Goal: Task Accomplishment & Management: Complete application form

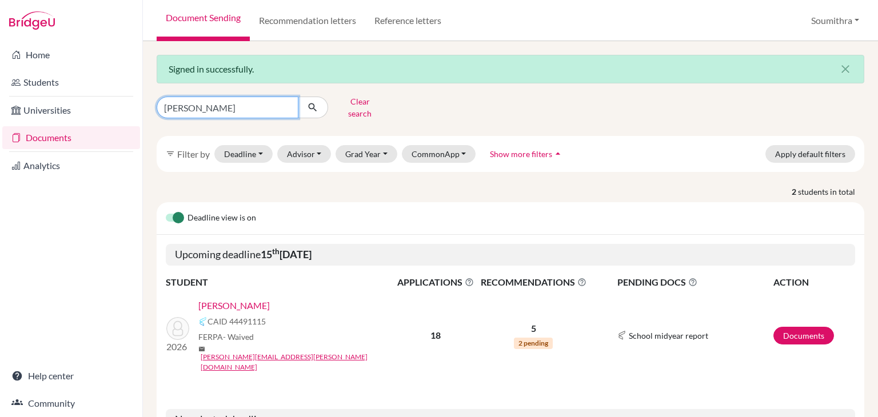
drag, startPoint x: 193, startPoint y: 103, endPoint x: 143, endPoint y: 105, distance: 50.3
click at [143, 105] on div "Signed in successfully. close aadya Clear search filter_list Filter by Deadline…" at bounding box center [510, 229] width 735 height 376
type input "anika"
click at [314, 107] on icon "submit" at bounding box center [312, 107] width 11 height 11
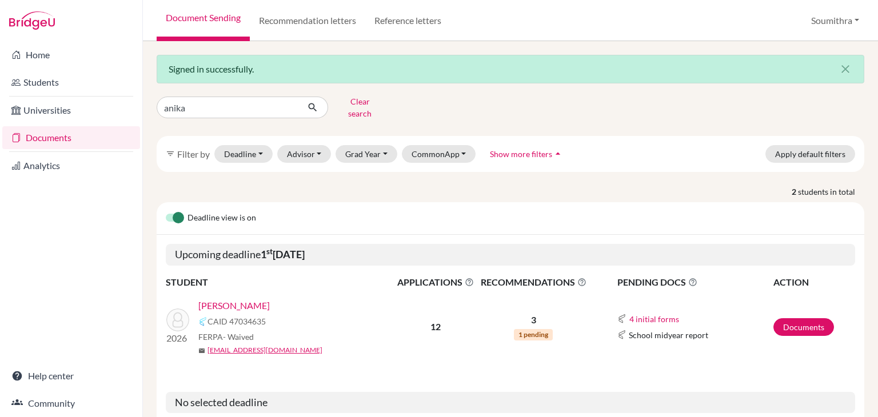
click at [215, 299] on link "Raju, Anika" at bounding box center [233, 306] width 71 height 14
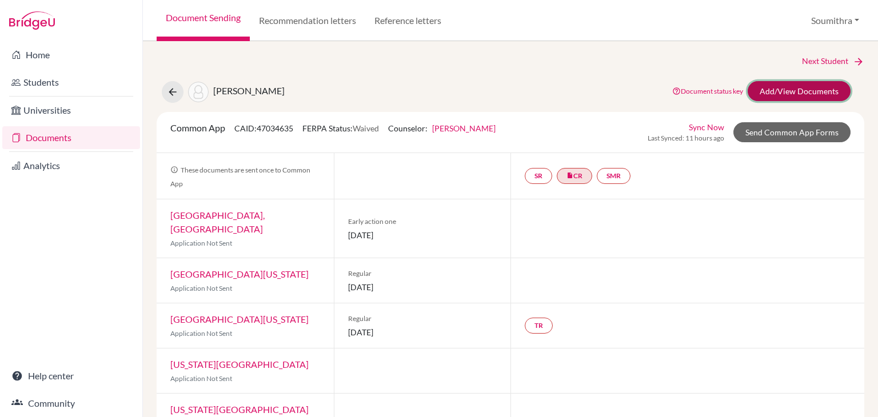
click at [819, 88] on link "Add/View Documents" at bounding box center [798, 91] width 103 height 20
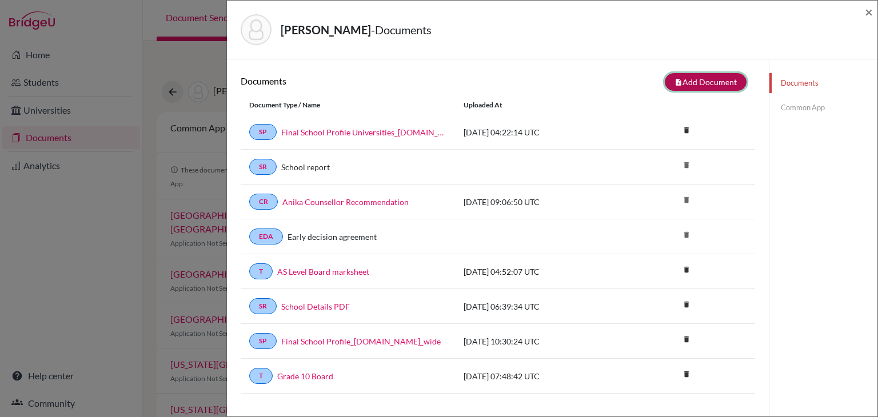
click at [715, 77] on button "note_add Add Document" at bounding box center [706, 82] width 82 height 18
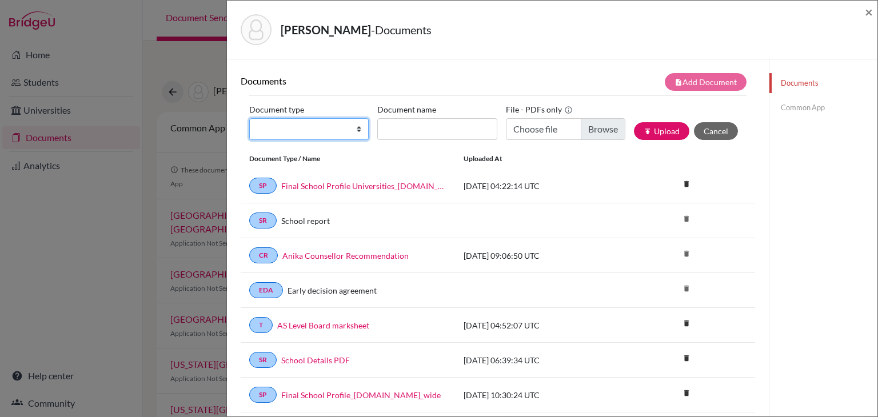
click at [328, 129] on select "Change explanation for Common App reports Counselor recommendation Internationa…" at bounding box center [308, 129] width 119 height 22
select select "2"
click at [249, 118] on select "Change explanation for Common App reports Counselor recommendation Internationa…" at bounding box center [308, 129] width 119 height 22
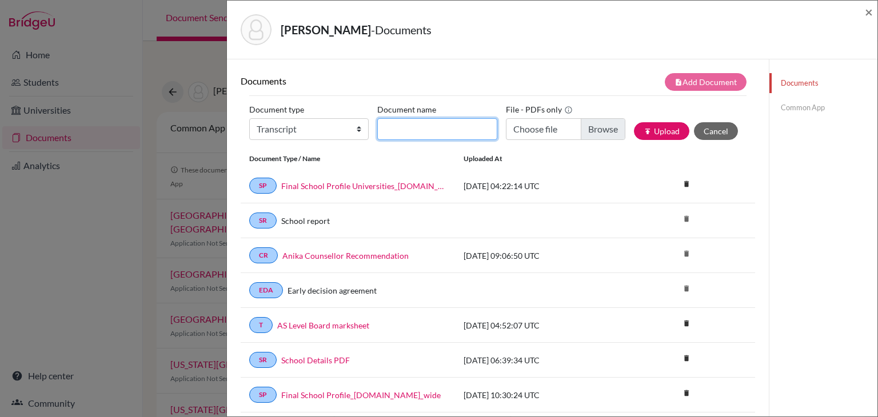
click at [419, 134] on input "Document name" at bounding box center [436, 129] width 119 height 22
type input "Initial Transcripts"
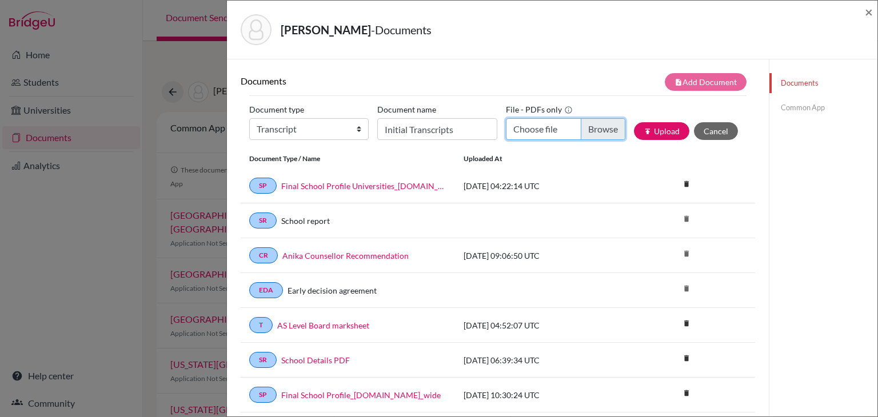
click at [524, 132] on input "Choose file" at bounding box center [565, 129] width 119 height 22
type input "C:\fakepath\Anika Raju Transcripts (1) (1).pdf"
click at [661, 127] on button "publish Upload" at bounding box center [661, 131] width 55 height 18
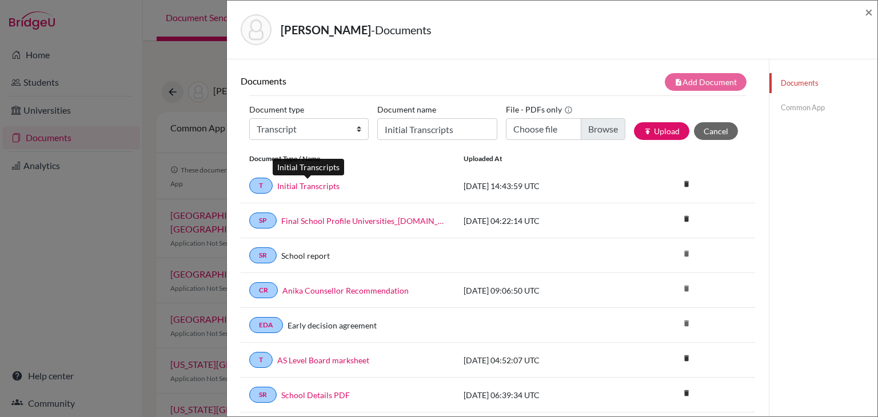
click at [295, 183] on link "Initial Transcripts" at bounding box center [308, 186] width 62 height 12
click at [805, 107] on link "Common App" at bounding box center [823, 108] width 108 height 20
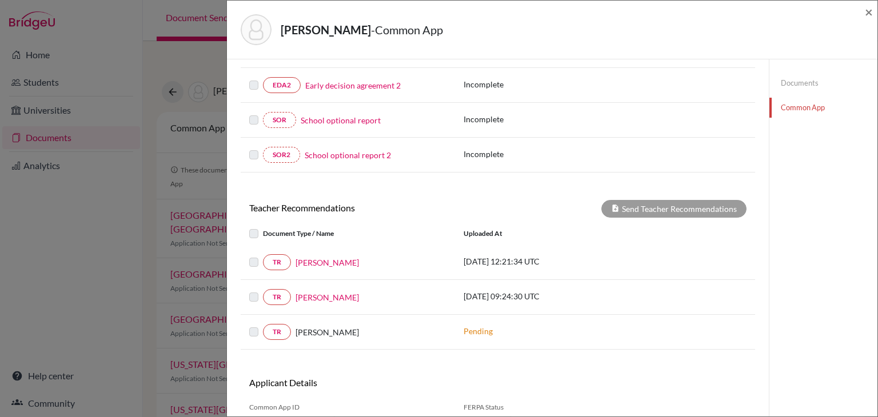
scroll to position [325, 0]
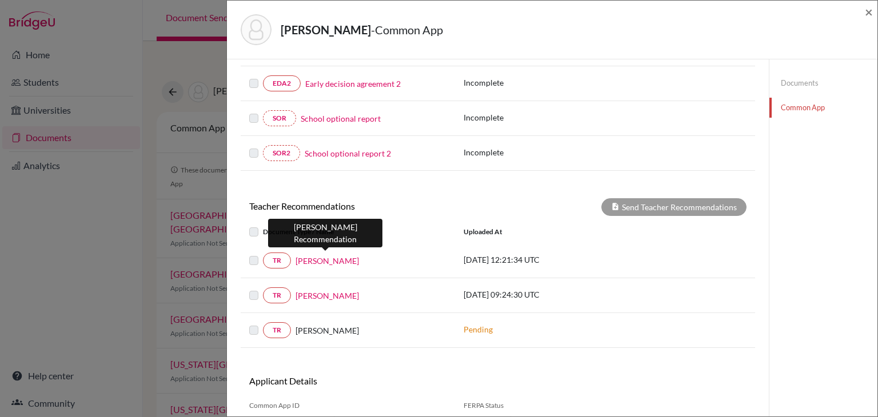
click at [313, 257] on link "Sudeshna Biswas" at bounding box center [326, 261] width 63 height 12
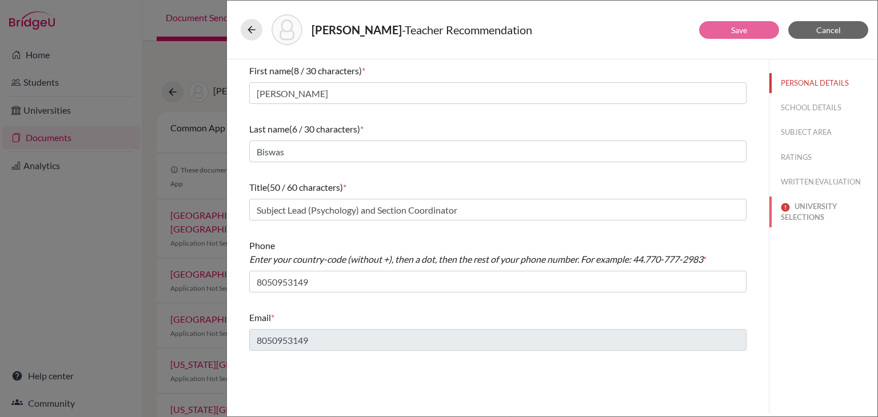
click at [803, 218] on button "UNIVERSITY SELECTIONS" at bounding box center [823, 212] width 108 height 31
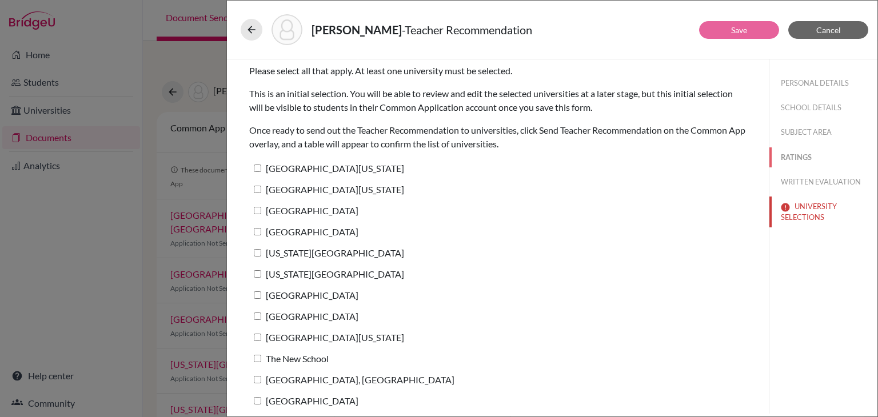
click at [796, 157] on button "RATINGS" at bounding box center [823, 157] width 108 height 20
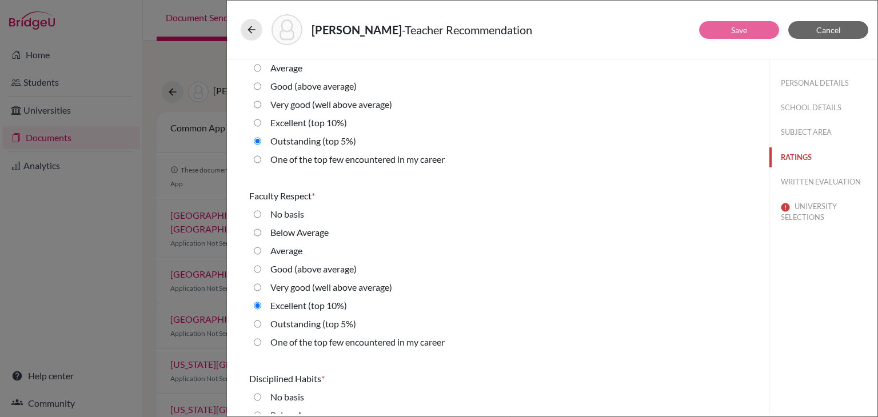
scroll to position [799, 0]
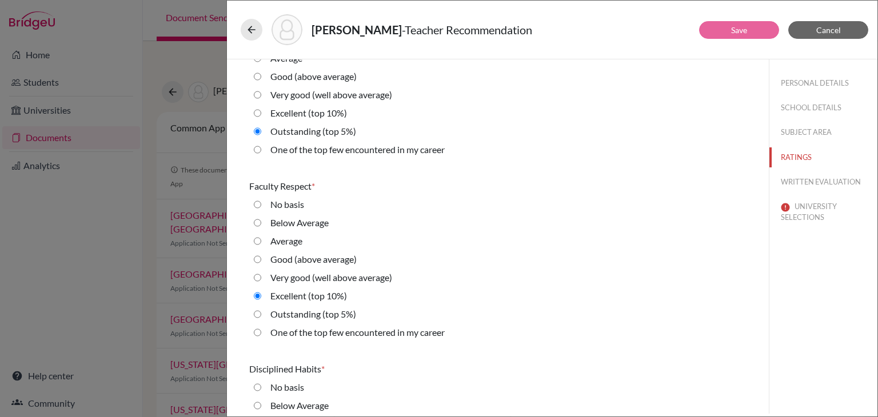
click at [258, 150] on career "One of the top few encountered in my career" at bounding box center [257, 150] width 7 height 14
radio career "true"
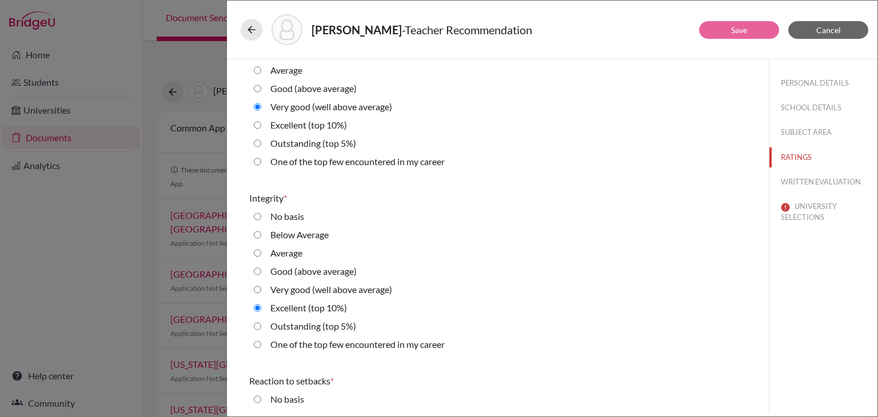
scroll to position [1705, 0]
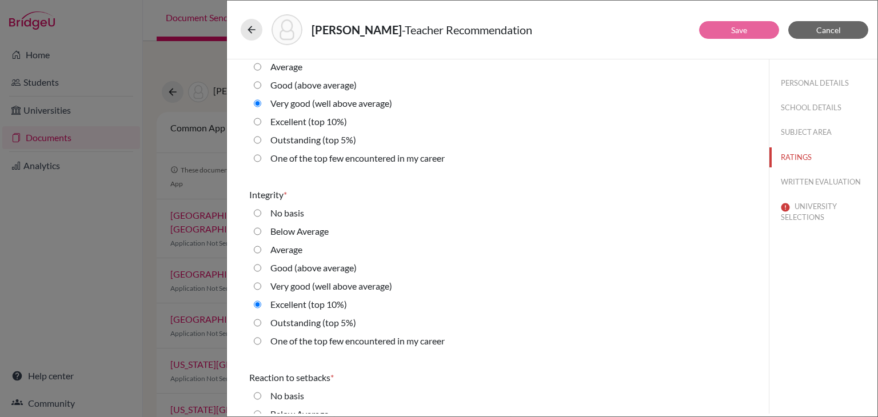
click at [257, 324] on 5\%\) "Outstanding (top 5%)" at bounding box center [257, 323] width 7 height 14
radio 5\%\) "true"
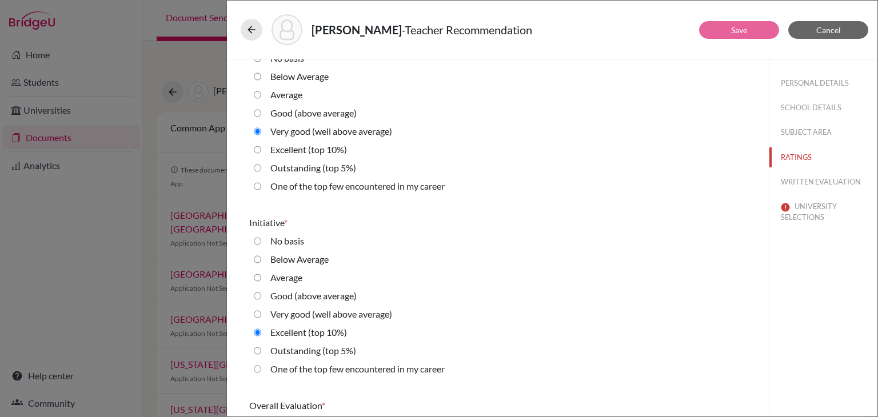
scroll to position [2409, 0]
click at [258, 351] on 5\%\) "Outstanding (top 5%)" at bounding box center [257, 350] width 7 height 14
radio 5\%\) "true"
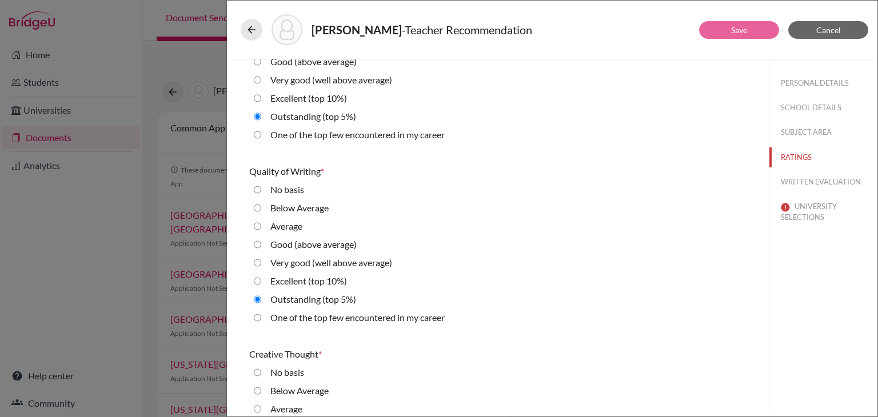
scroll to position [0, 0]
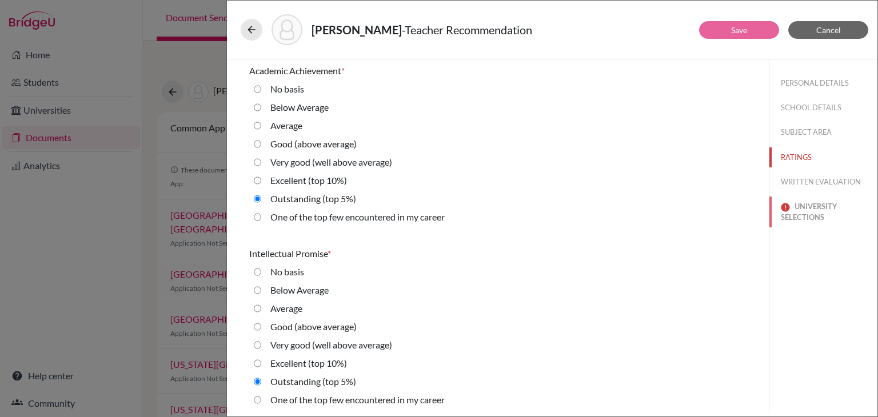
click at [810, 205] on button "UNIVERSITY SELECTIONS" at bounding box center [823, 212] width 108 height 31
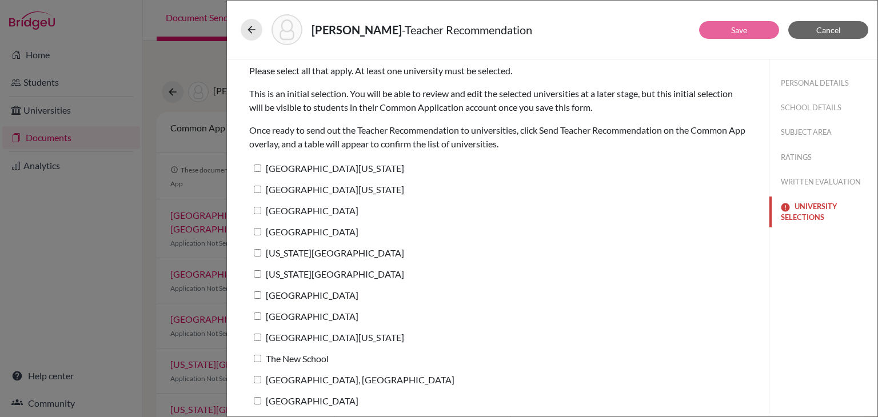
scroll to position [5, 0]
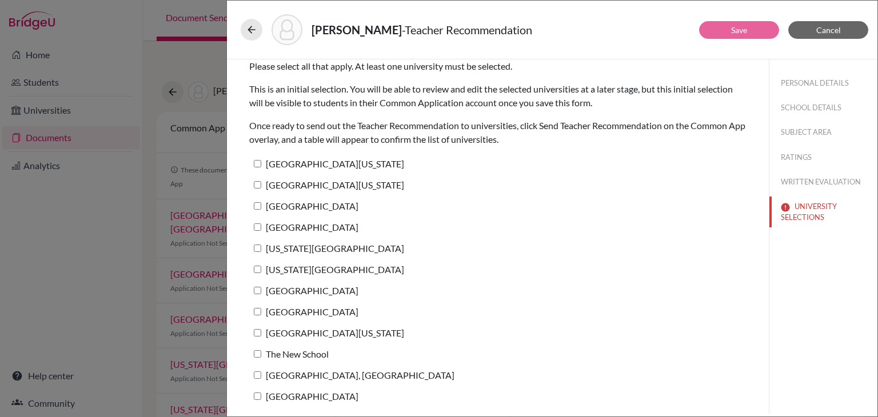
click at [258, 205] on input "Carnegie Mellon University" at bounding box center [257, 205] width 7 height 7
checkbox input "true"
click at [735, 32] on link "Save" at bounding box center [739, 30] width 16 height 10
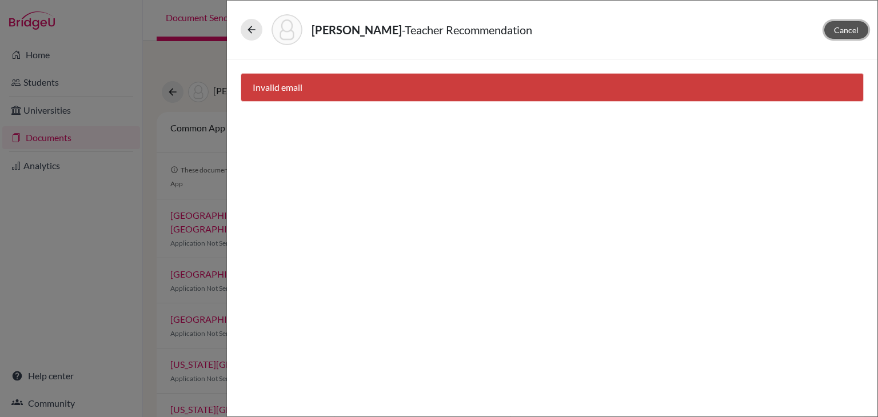
click at [841, 30] on span "Cancel" at bounding box center [846, 30] width 25 height 10
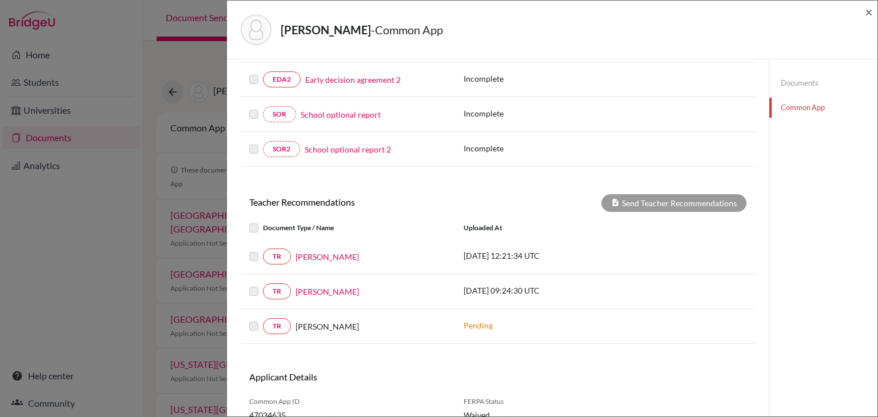
scroll to position [338, 0]
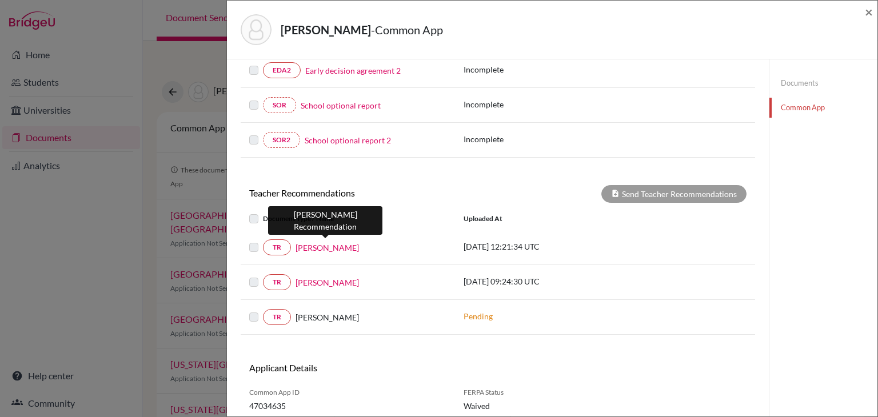
click at [340, 245] on link "[PERSON_NAME]" at bounding box center [326, 248] width 63 height 12
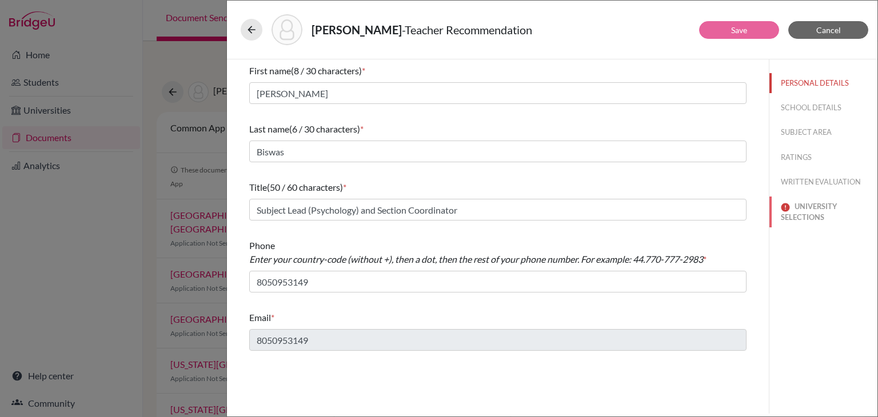
click at [822, 219] on button "UNIVERSITY SELECTIONS" at bounding box center [823, 212] width 108 height 31
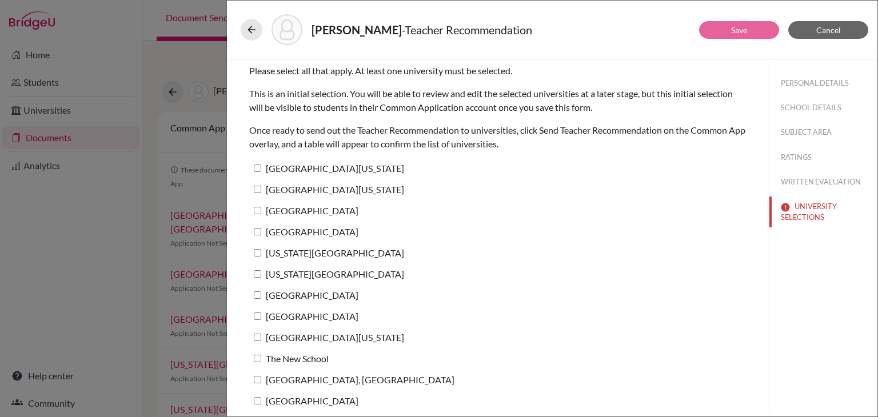
click at [260, 210] on input "Carnegie Mellon University" at bounding box center [257, 210] width 7 height 7
checkbox input "true"
click at [729, 33] on button "Save" at bounding box center [739, 30] width 80 height 18
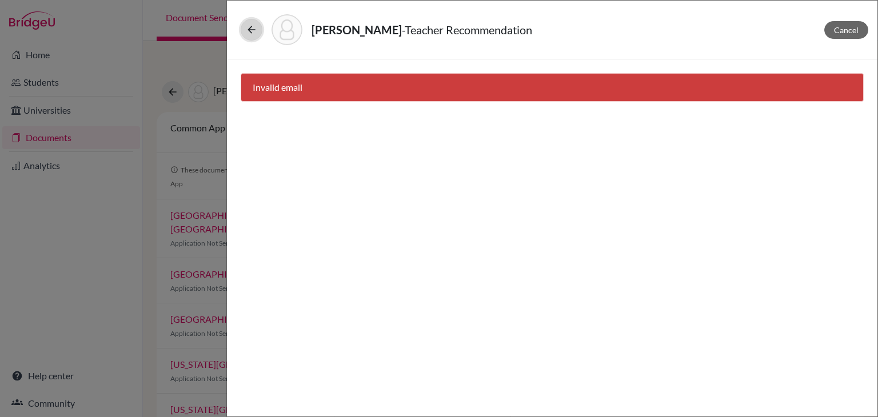
click at [247, 34] on icon at bounding box center [251, 29] width 11 height 11
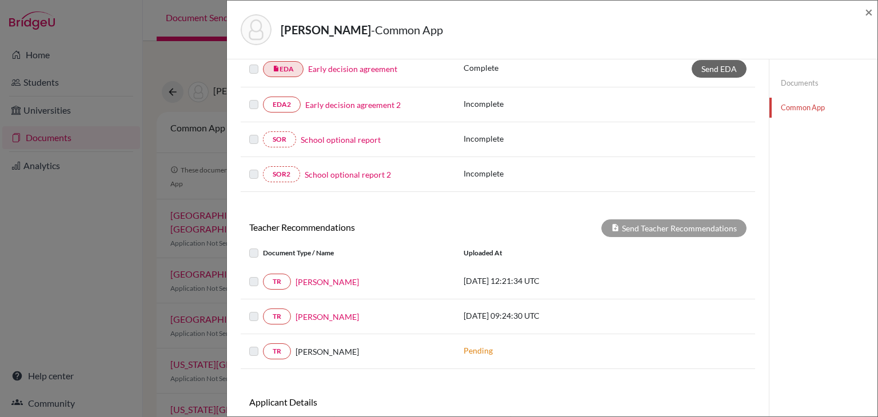
scroll to position [342, 0]
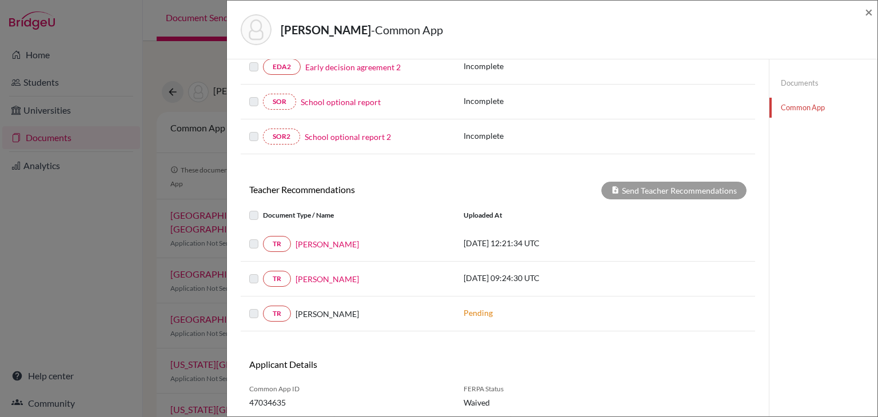
click at [263, 237] on label at bounding box center [263, 237] width 0 height 0
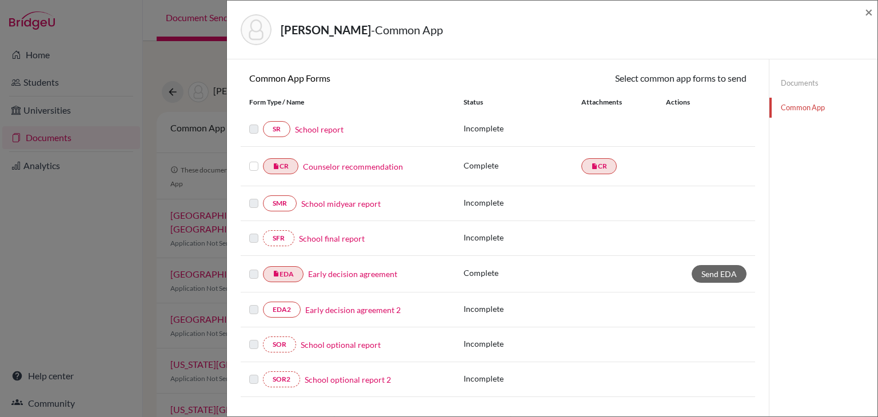
scroll to position [0, 0]
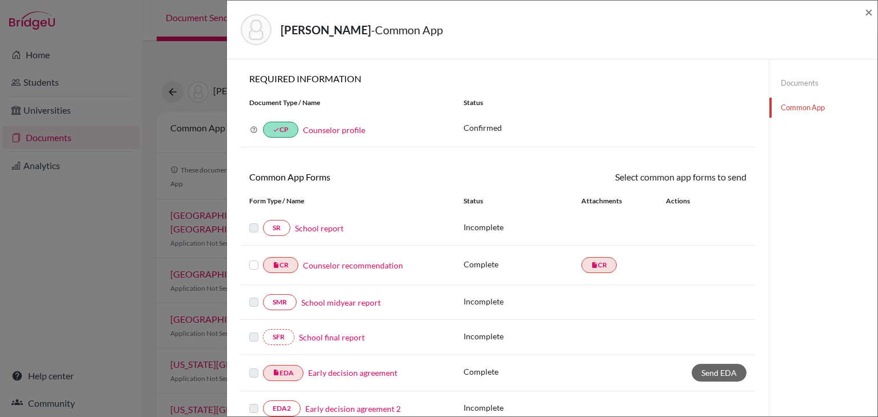
click at [317, 132] on link "Counselor profile" at bounding box center [334, 130] width 62 height 10
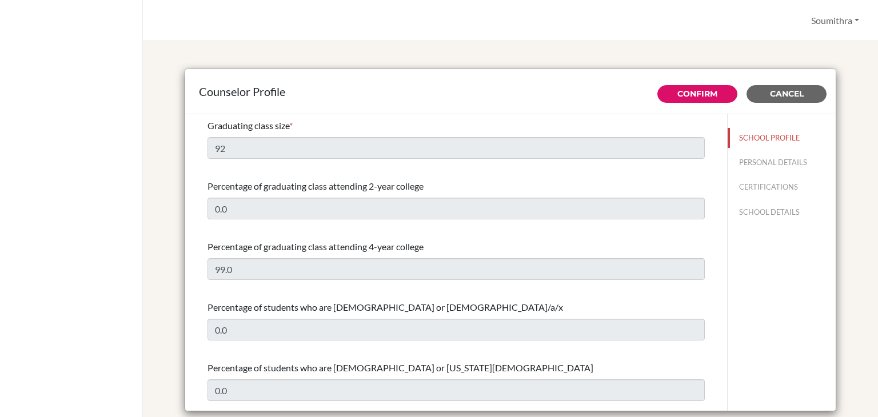
select select "0"
select select "352564"
click at [695, 93] on link "Confirm" at bounding box center [697, 94] width 40 height 10
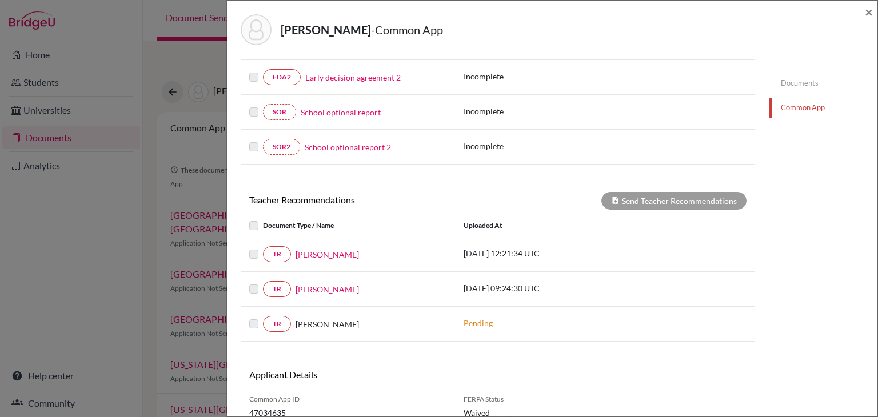
scroll to position [343, 0]
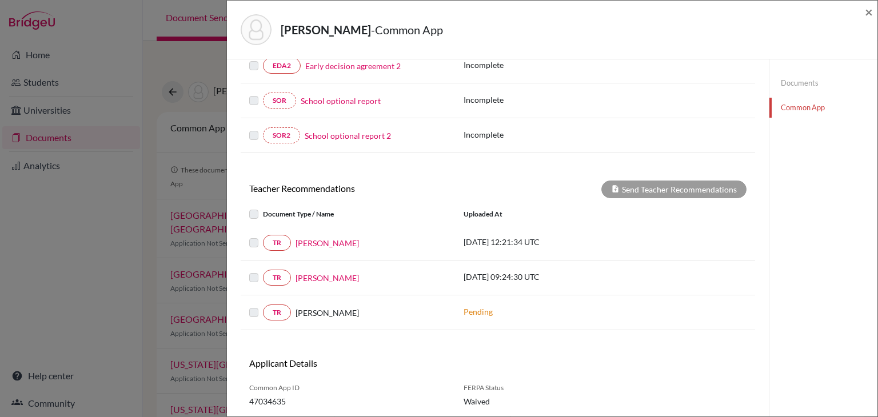
click at [263, 236] on label at bounding box center [263, 236] width 0 height 0
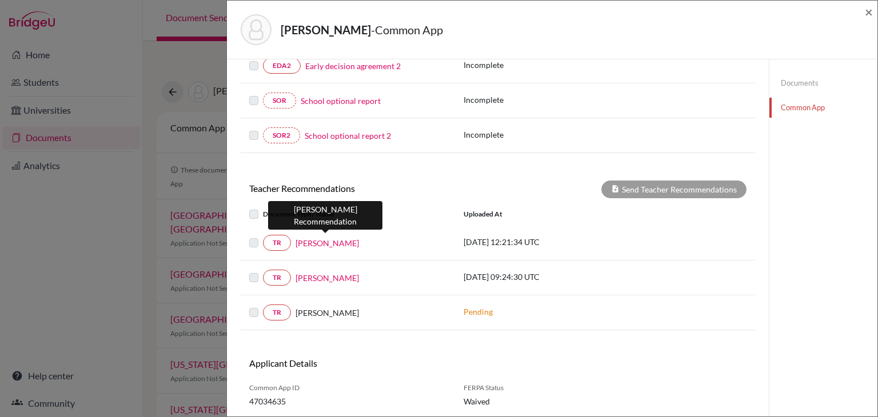
click at [311, 242] on link "[PERSON_NAME]" at bounding box center [326, 243] width 63 height 12
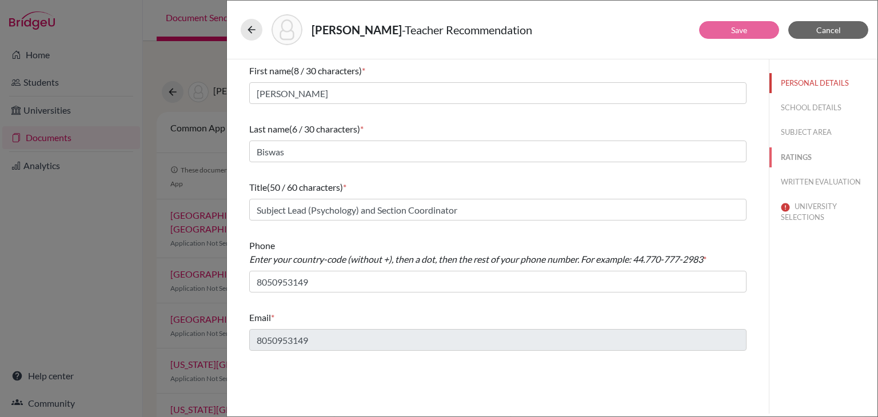
click at [800, 157] on button "RATINGS" at bounding box center [823, 157] width 108 height 20
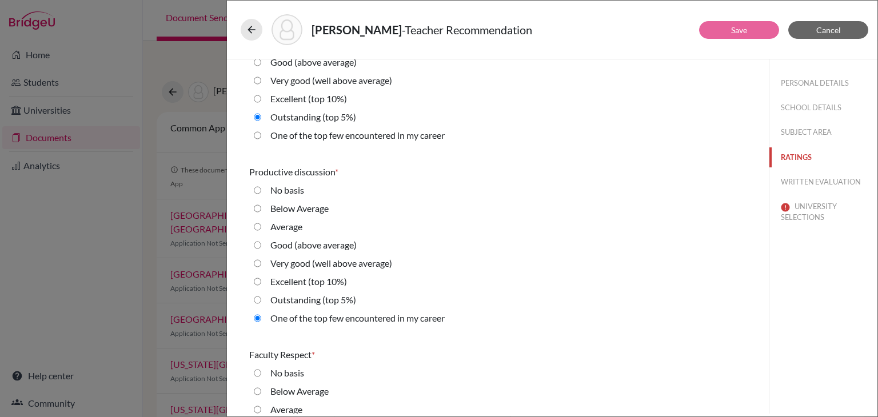
scroll to position [631, 0]
click at [255, 299] on 5\%\) "Outstanding (top 5%)" at bounding box center [257, 300] width 7 height 14
radio 5\%\) "true"
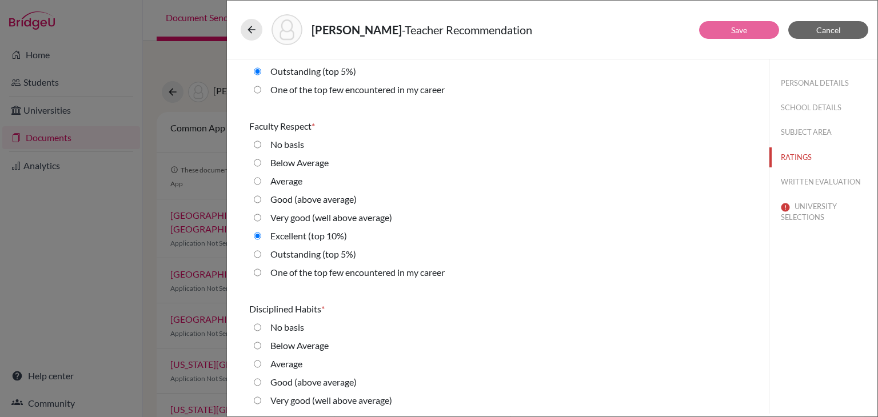
scroll to position [857, 0]
click at [847, 26] on button "Cancel" at bounding box center [828, 30] width 80 height 18
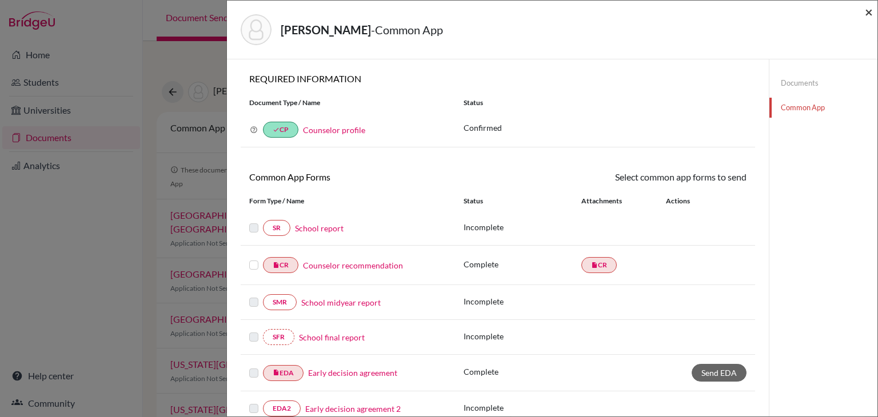
click at [866, 14] on span "×" at bounding box center [869, 11] width 8 height 17
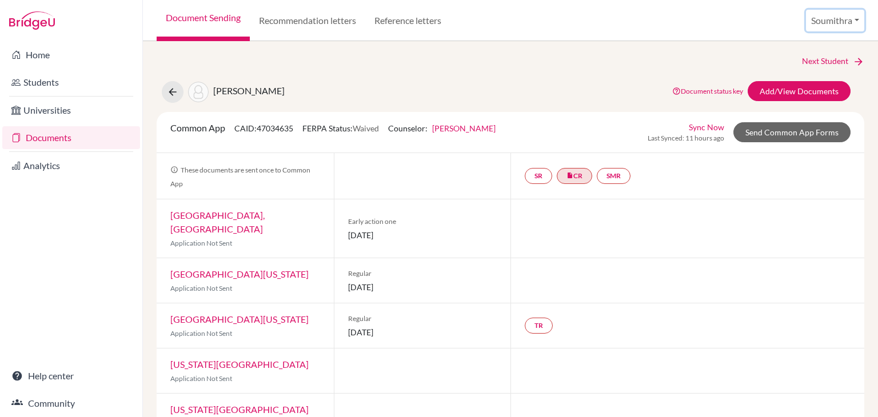
click at [847, 22] on button "Soumithra" at bounding box center [835, 21] width 58 height 22
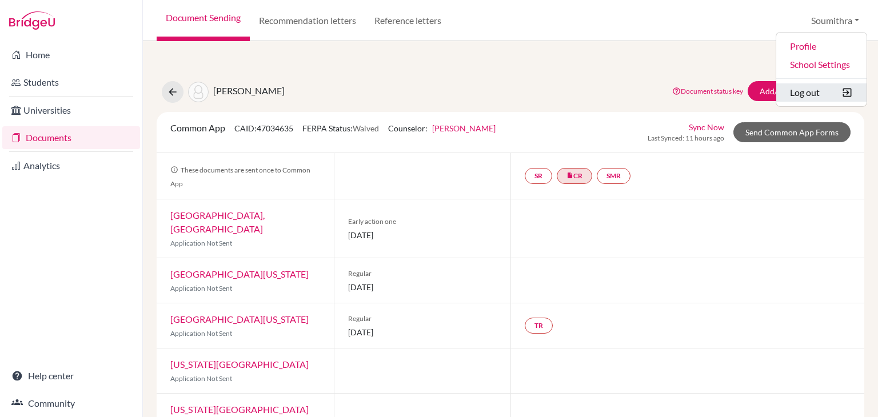
click at [800, 95] on button "Log out" at bounding box center [821, 92] width 90 height 18
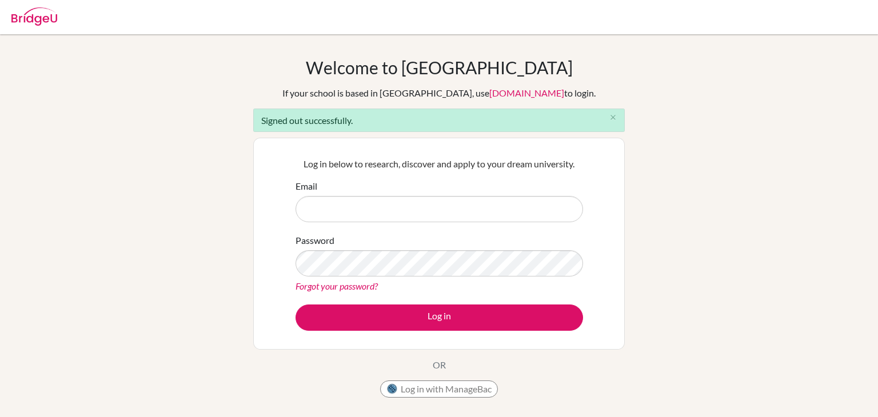
click at [446, 210] on input "Email" at bounding box center [438, 209] width 287 height 26
type input "[EMAIL_ADDRESS][DOMAIN_NAME]"
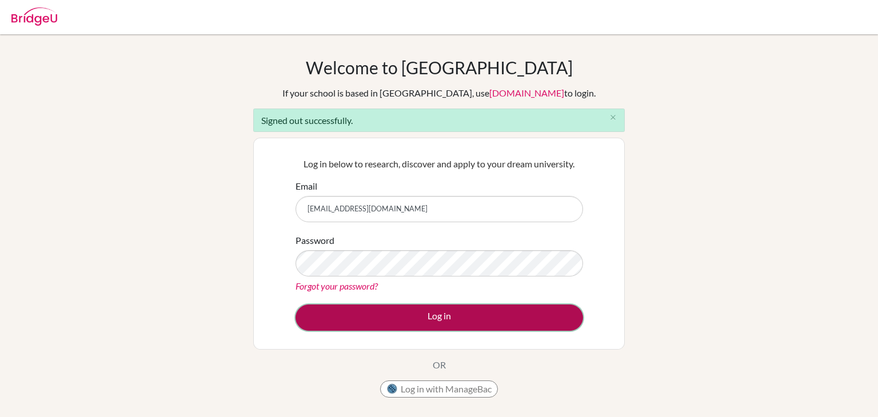
click at [353, 311] on button "Log in" at bounding box center [438, 318] width 287 height 26
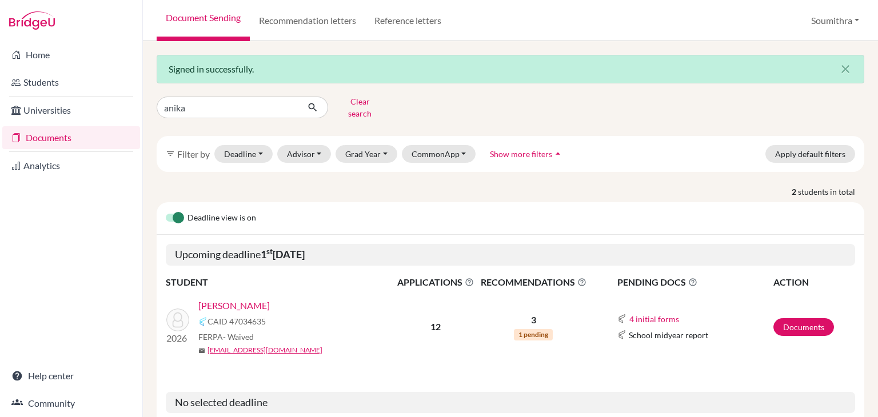
click at [239, 299] on link "[PERSON_NAME]" at bounding box center [233, 306] width 71 height 14
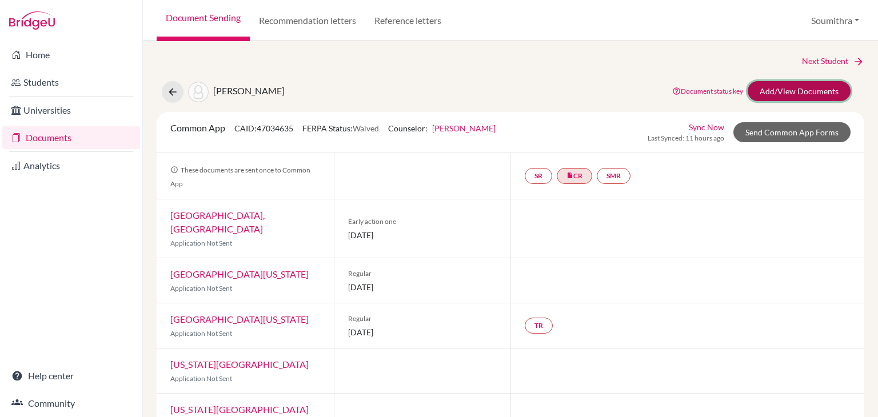
click at [784, 90] on link "Add/View Documents" at bounding box center [798, 91] width 103 height 20
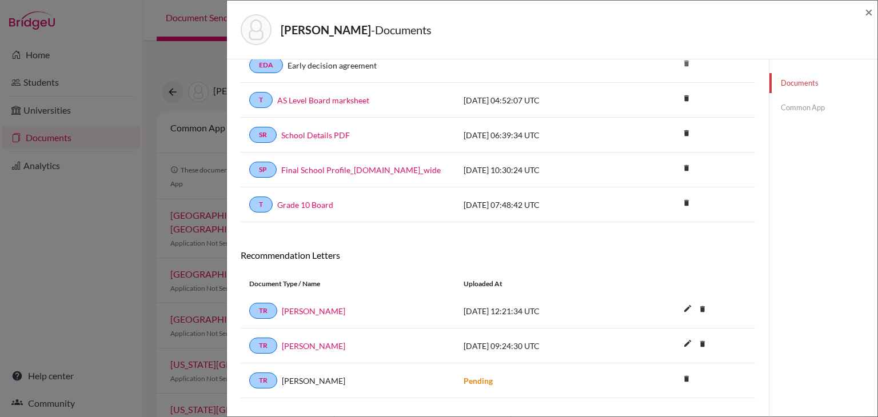
scroll to position [225, 0]
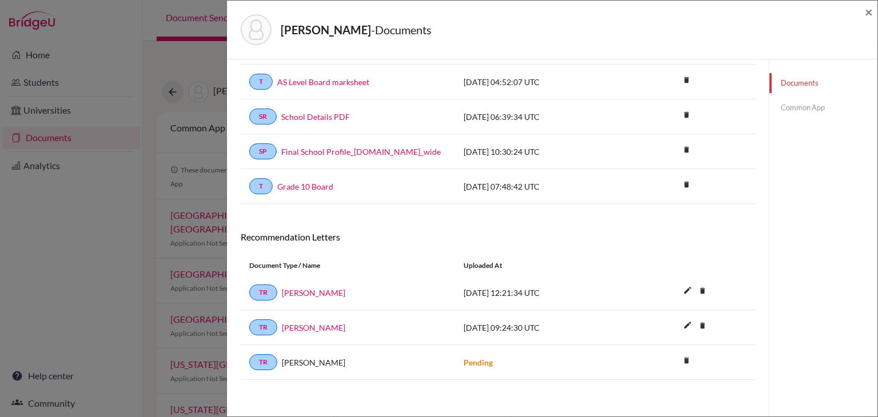
click at [798, 114] on link "Common App" at bounding box center [823, 108] width 108 height 20
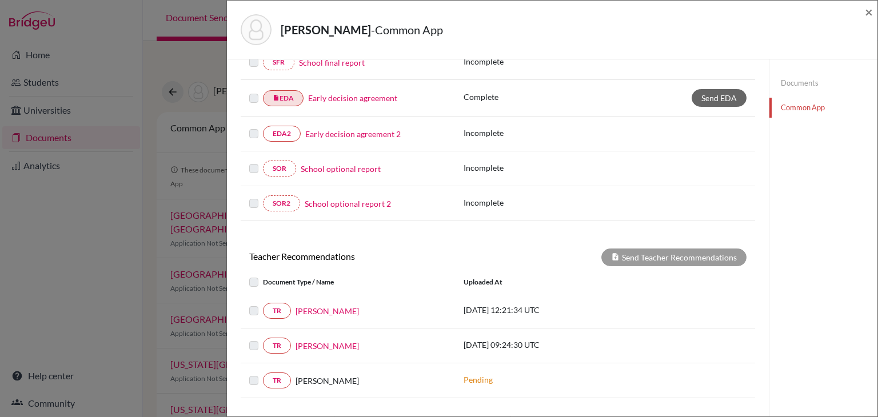
scroll to position [280, 0]
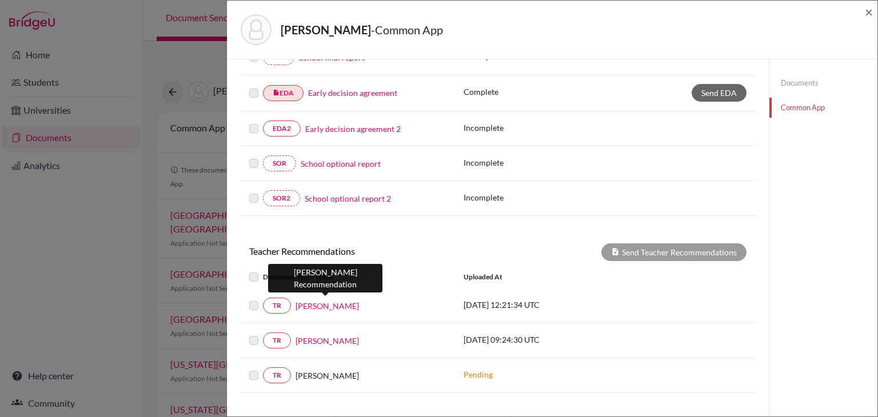
click at [332, 301] on link "Sudeshna Biswas" at bounding box center [326, 306] width 63 height 12
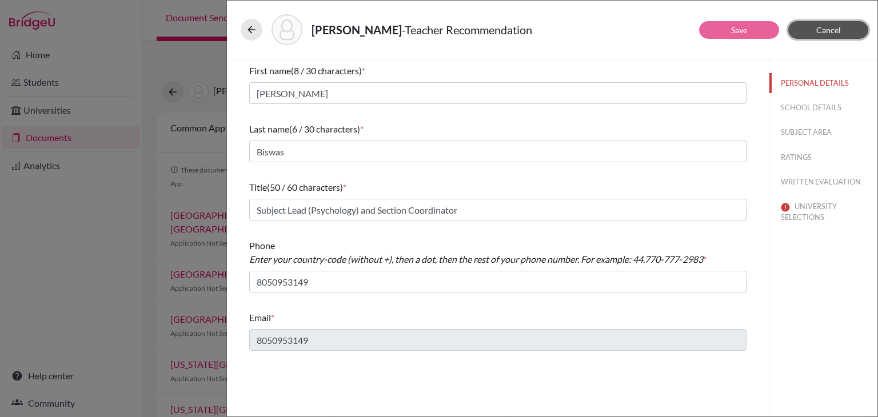
click at [821, 32] on span "Cancel" at bounding box center [828, 30] width 25 height 10
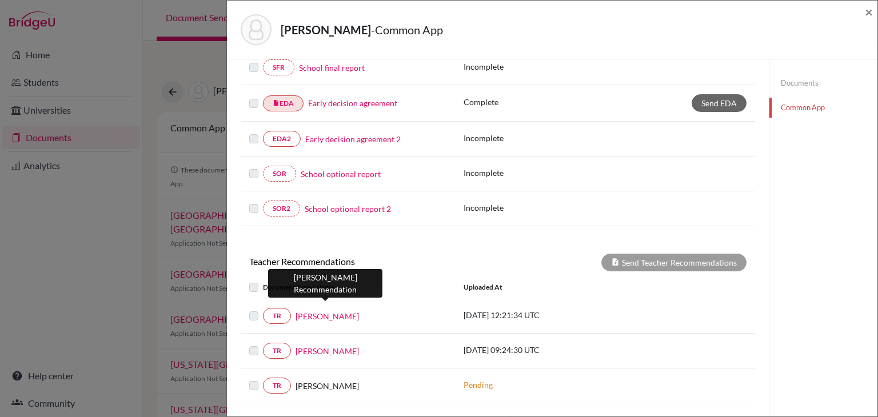
scroll to position [275, 0]
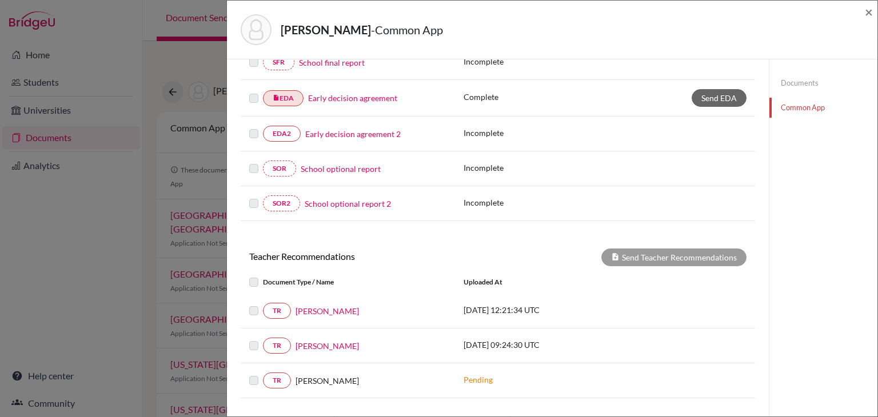
click at [263, 304] on label at bounding box center [263, 304] width 0 height 0
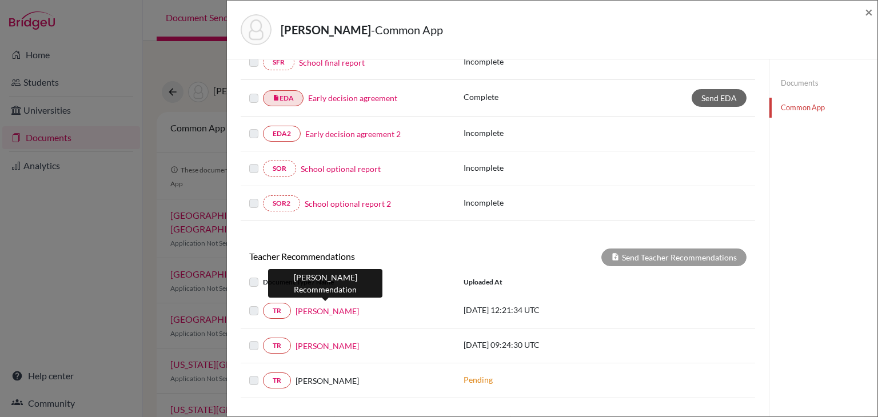
click at [314, 308] on link "Sudeshna Biswas" at bounding box center [326, 311] width 63 height 12
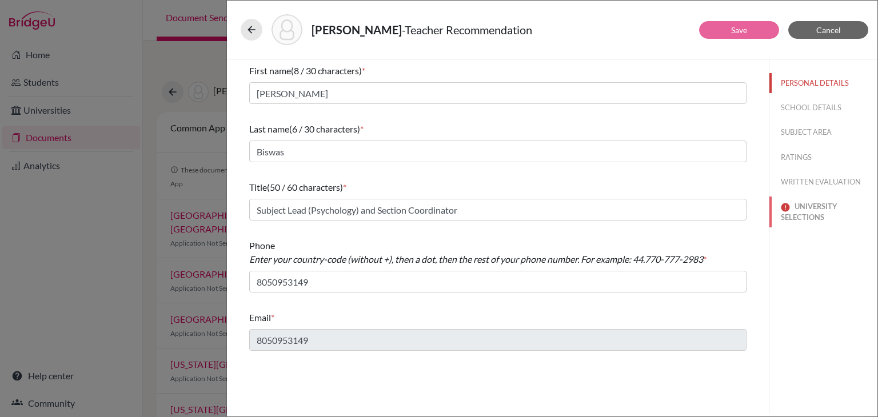
click at [814, 206] on button "UNIVERSITY SELECTIONS" at bounding box center [823, 212] width 108 height 31
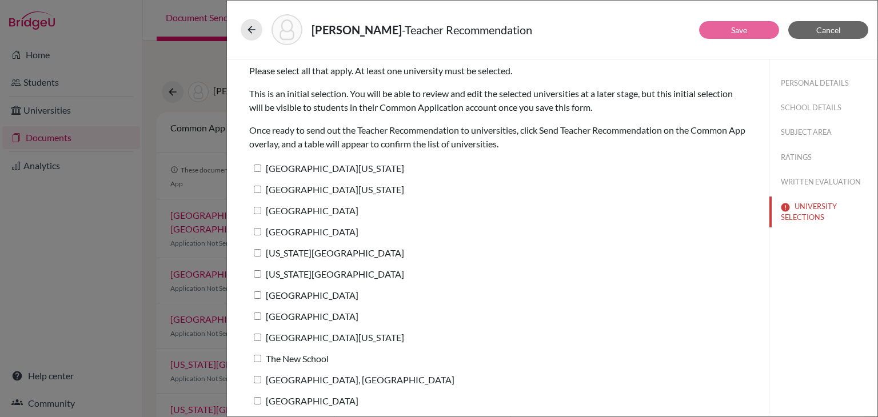
click at [259, 231] on input "Wellesley College" at bounding box center [257, 231] width 7 height 7
checkbox input "true"
click at [739, 33] on link "Save" at bounding box center [739, 30] width 16 height 10
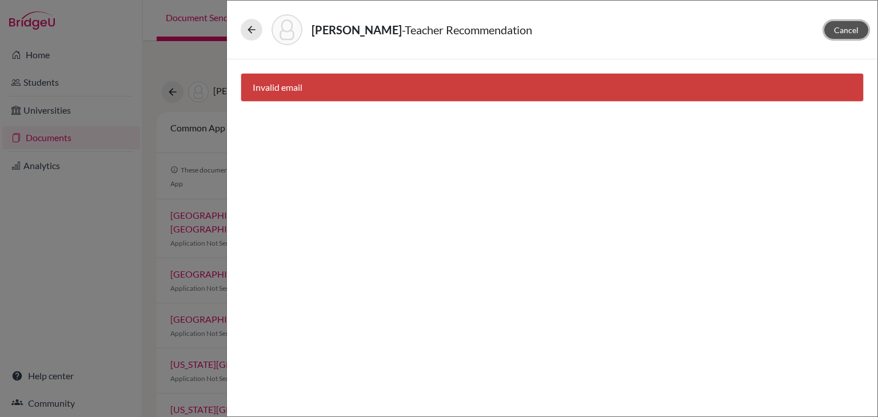
click at [839, 30] on span "Cancel" at bounding box center [846, 30] width 25 height 10
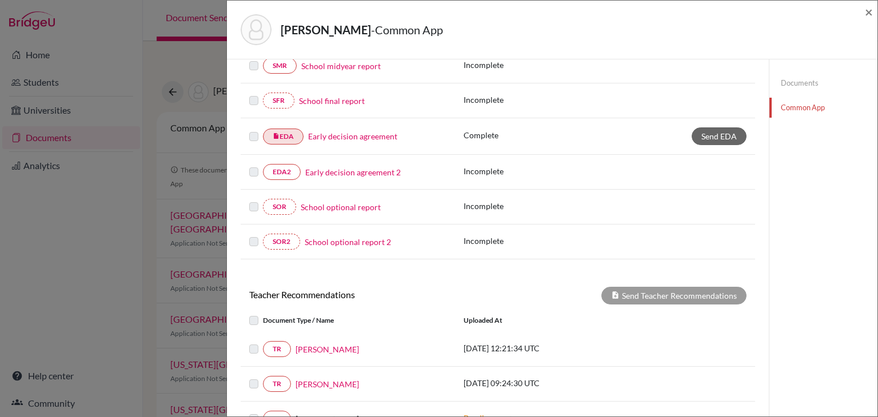
scroll to position [375, 0]
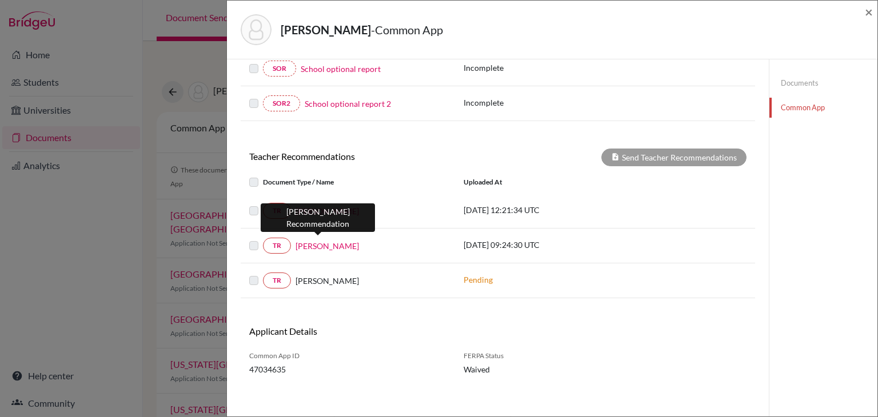
click at [320, 241] on link "Radhika Nair" at bounding box center [326, 246] width 63 height 12
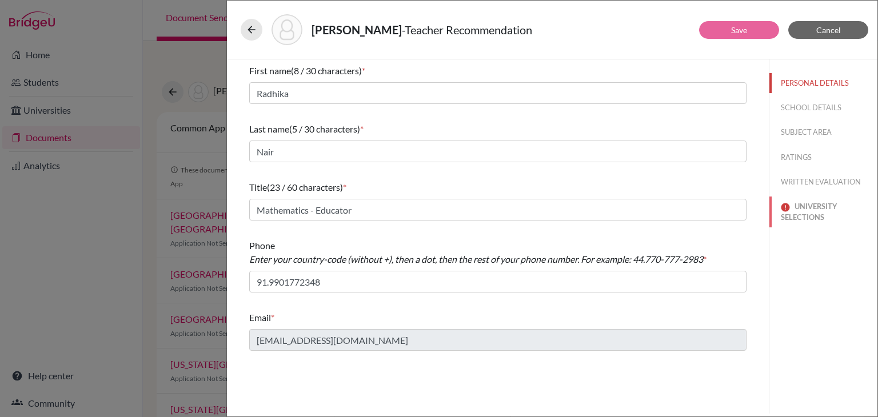
click at [803, 215] on button "UNIVERSITY SELECTIONS" at bounding box center [823, 212] width 108 height 31
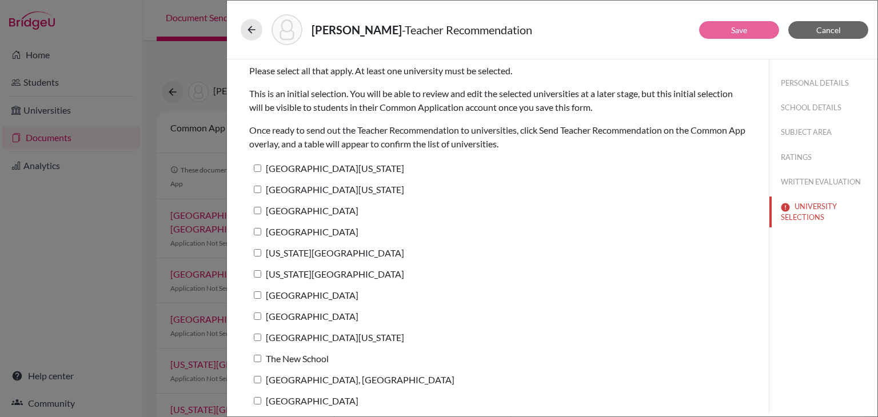
click at [259, 254] on input "New York University" at bounding box center [257, 252] width 7 height 7
checkbox input "true"
click at [724, 32] on button "Save" at bounding box center [739, 30] width 80 height 18
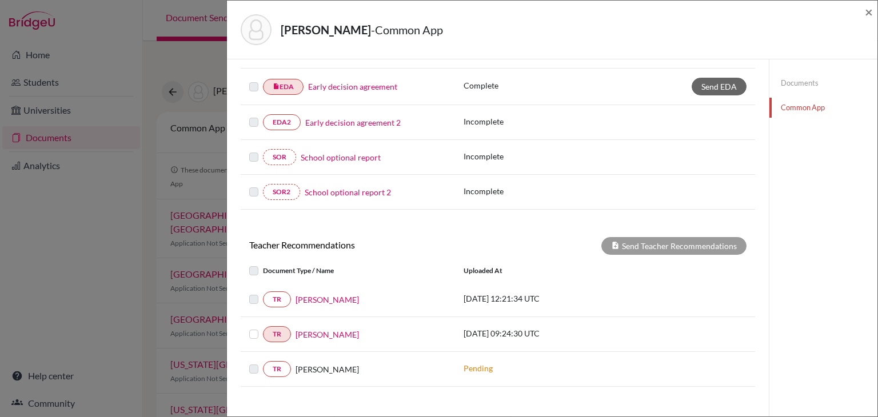
scroll to position [286, 0]
click at [304, 297] on link "[PERSON_NAME]" at bounding box center [326, 300] width 63 height 12
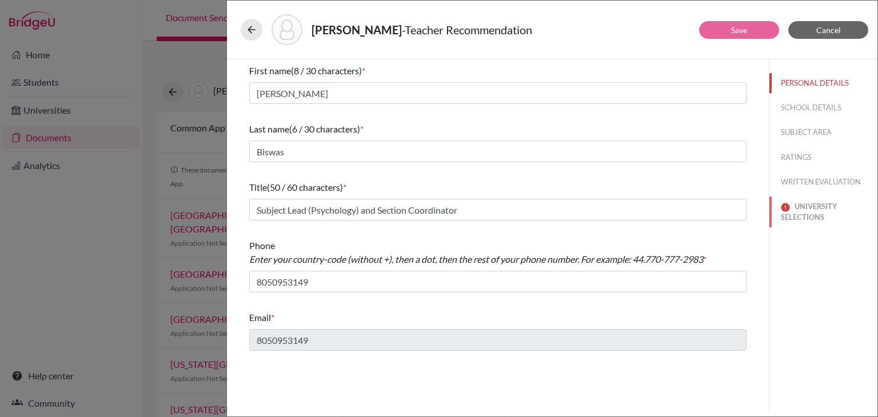
click at [827, 204] on button "UNIVERSITY SELECTIONS" at bounding box center [823, 212] width 108 height 31
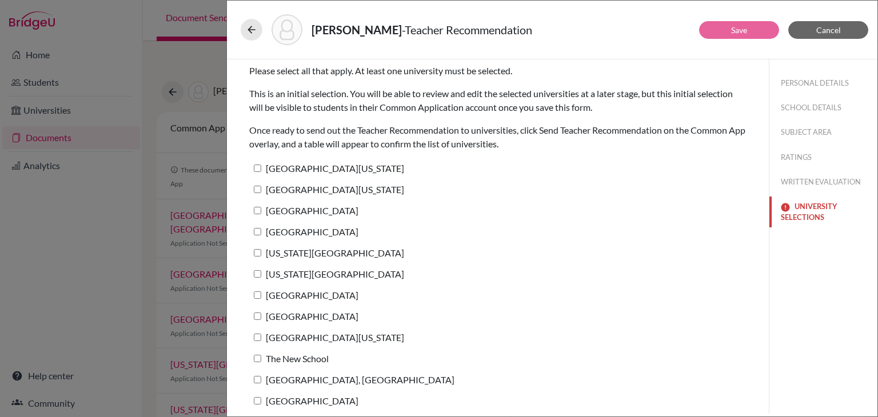
scroll to position [5, 0]
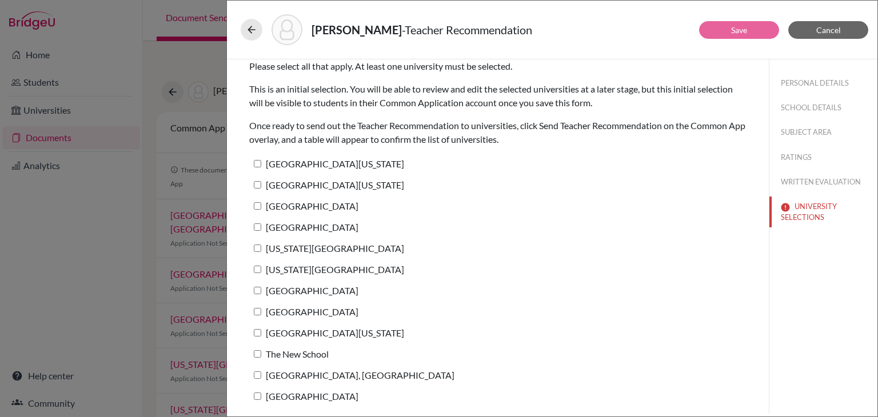
click at [258, 331] on input "University of Michigan" at bounding box center [257, 332] width 7 height 7
checkbox input "true"
click at [746, 31] on link "Save" at bounding box center [739, 30] width 16 height 10
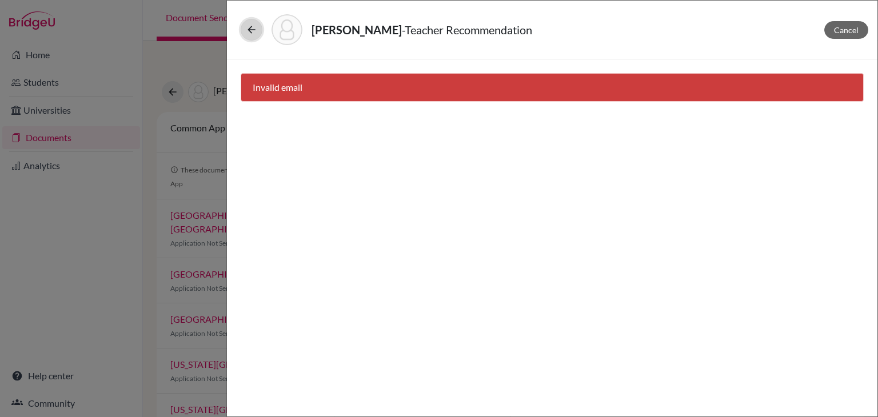
click at [255, 30] on icon at bounding box center [251, 29] width 11 height 11
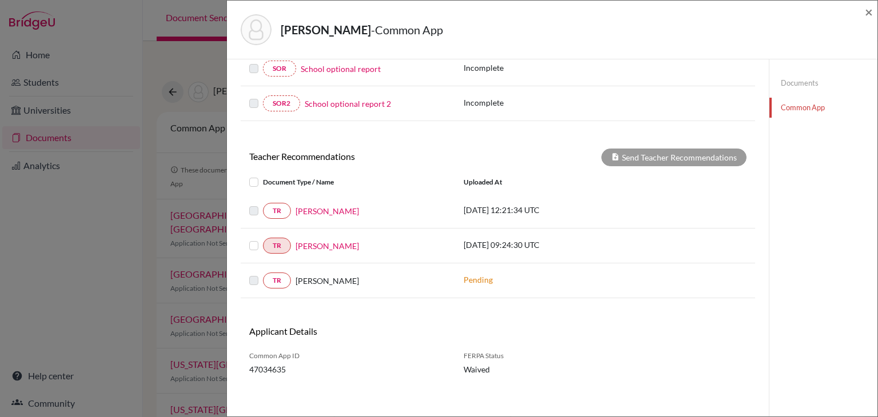
scroll to position [375, 0]
click at [263, 239] on label at bounding box center [263, 239] width 0 height 0
click at [0, 0] on input "checkbox" at bounding box center [0, 0] width 0 height 0
click at [670, 153] on button "Send Teacher Recommendations" at bounding box center [673, 158] width 145 height 18
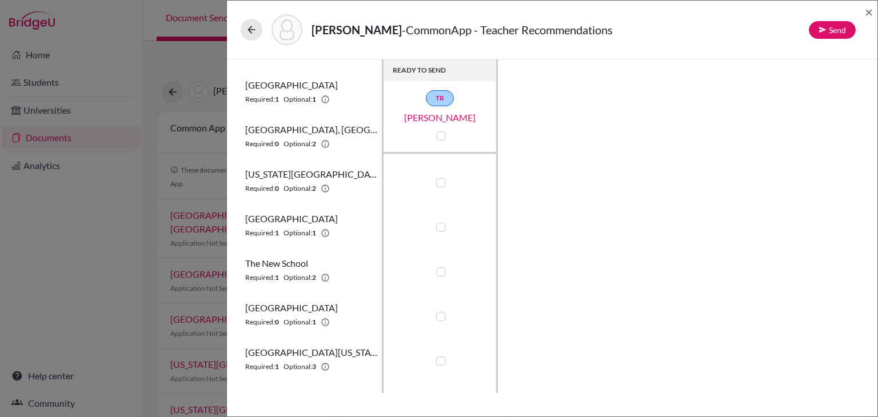
scroll to position [295, 0]
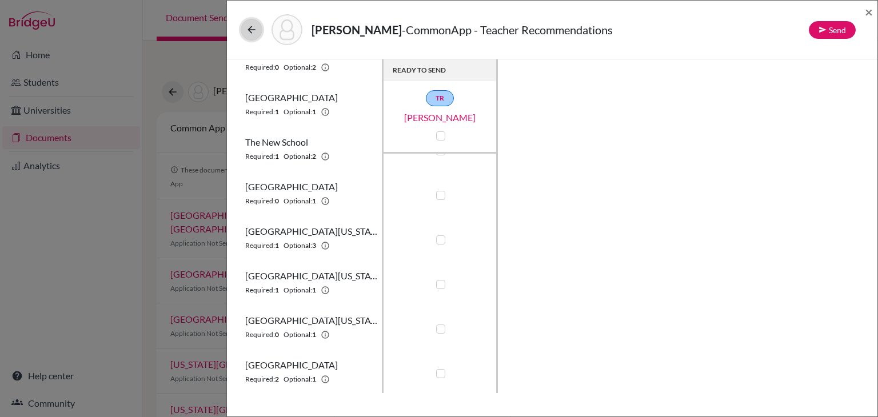
click at [248, 31] on icon at bounding box center [251, 29] width 11 height 11
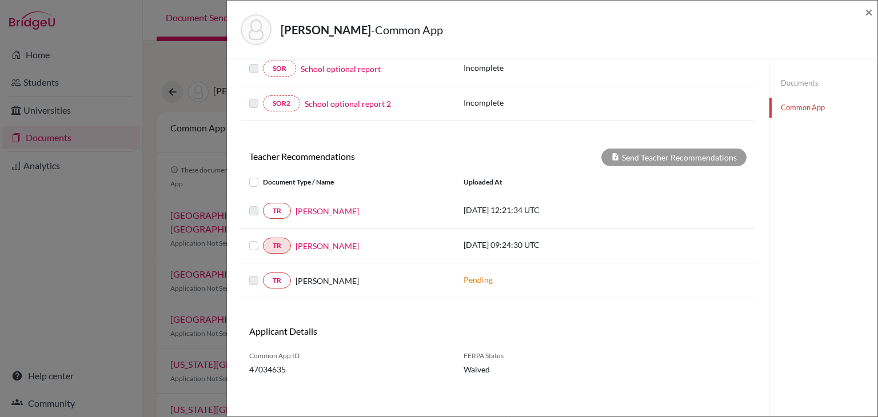
scroll to position [375, 0]
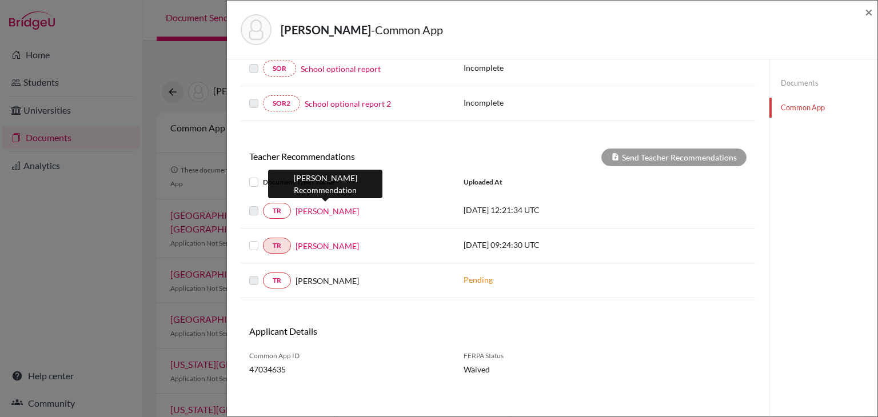
click at [314, 208] on link "[PERSON_NAME]" at bounding box center [326, 211] width 63 height 12
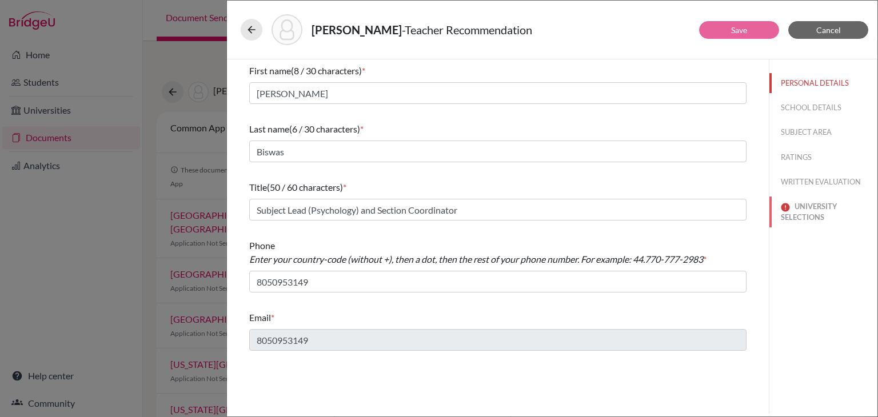
click at [827, 210] on button "UNIVERSITY SELECTIONS" at bounding box center [823, 212] width 108 height 31
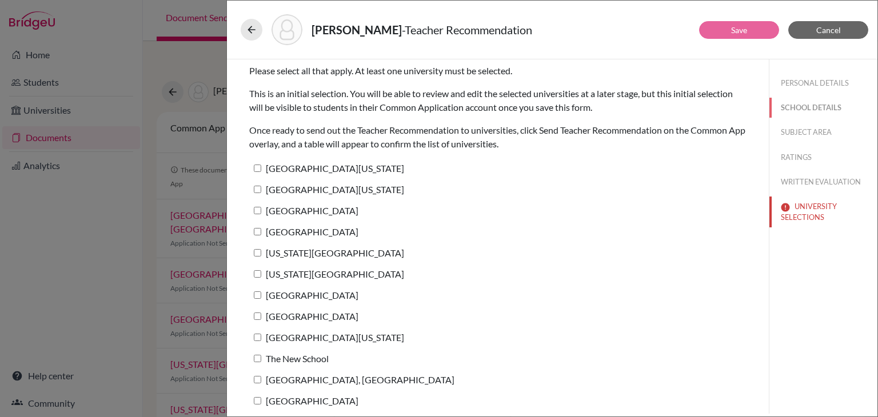
click at [809, 107] on button "SCHOOL DETAILS" at bounding box center [823, 108] width 108 height 20
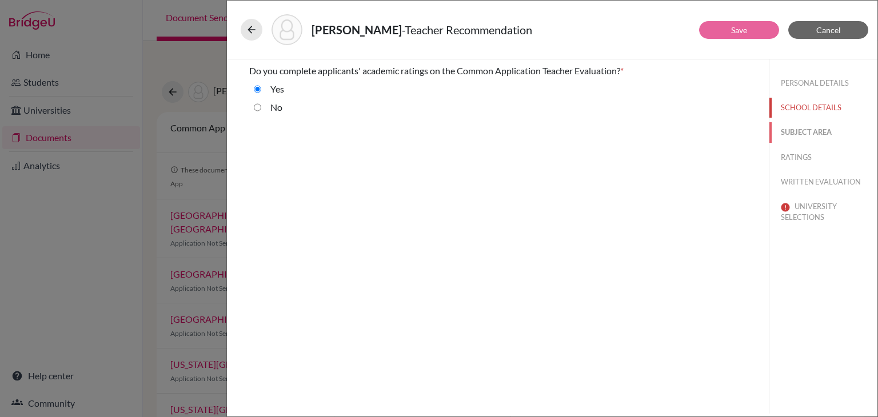
click at [812, 130] on button "SUBJECT AREA" at bounding box center [823, 132] width 108 height 20
select select "4"
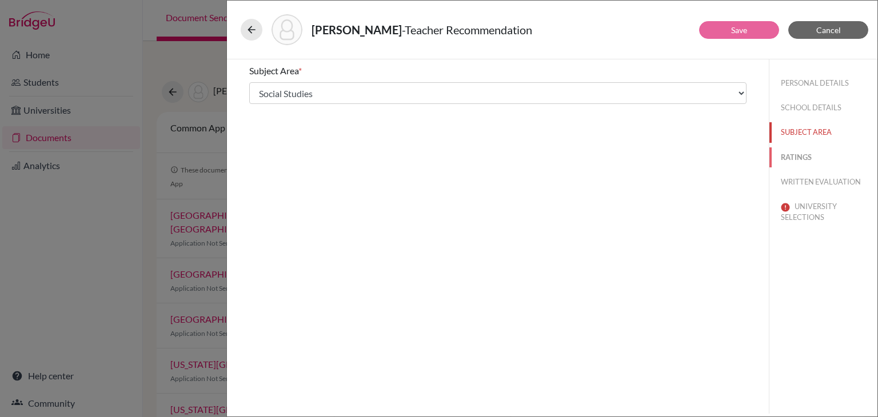
click at [806, 158] on button "RATINGS" at bounding box center [823, 157] width 108 height 20
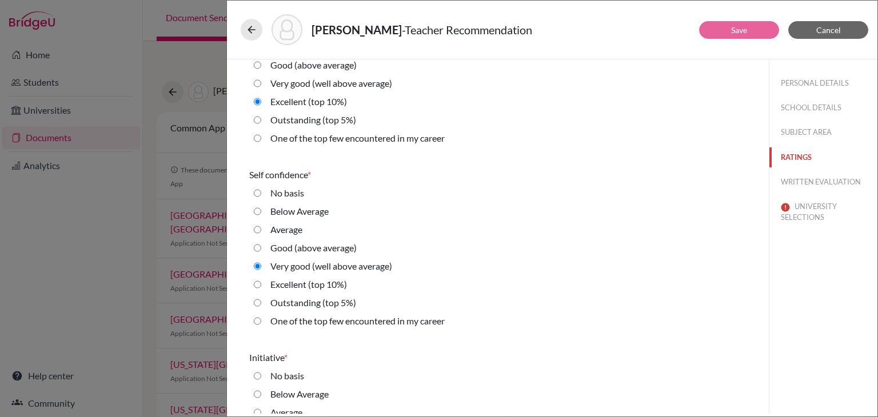
scroll to position [2562, 0]
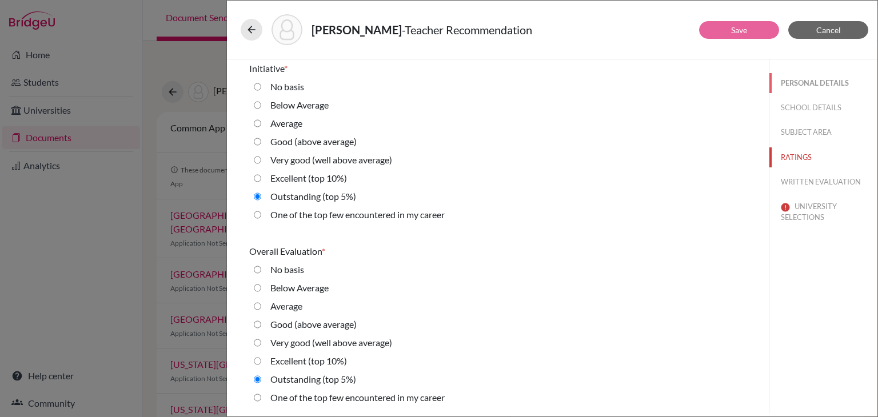
click at [794, 86] on button "PERSONAL DETAILS" at bounding box center [823, 83] width 108 height 20
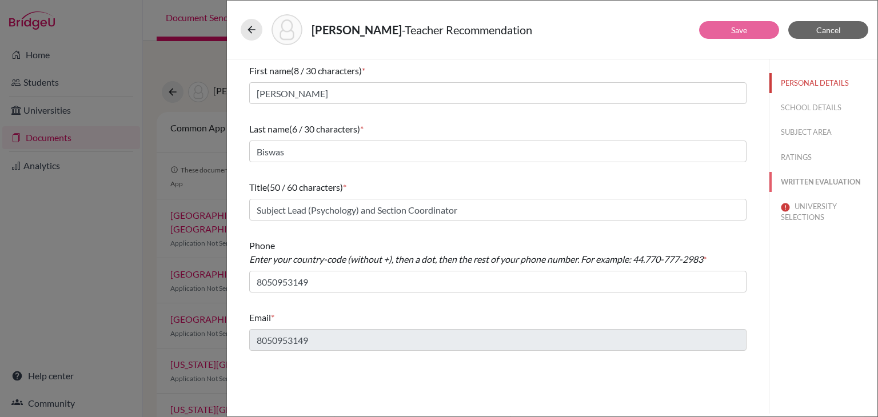
click at [797, 177] on button "WRITTEN EVALUATION" at bounding box center [823, 182] width 108 height 20
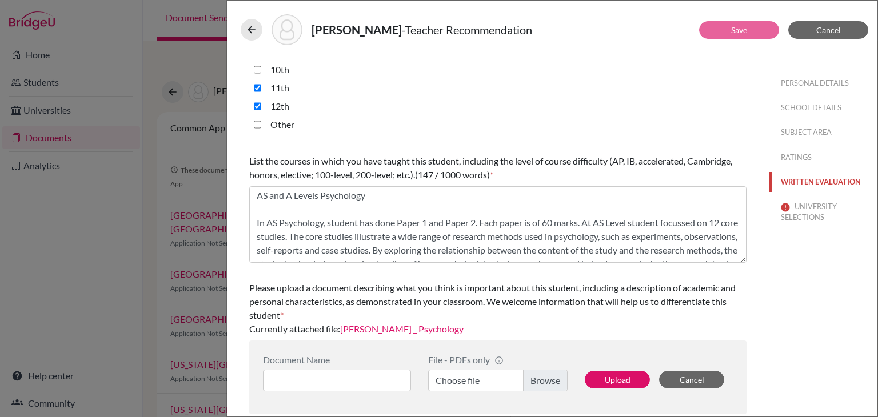
scroll to position [2, 0]
click at [828, 104] on button "SCHOOL DETAILS" at bounding box center [823, 108] width 108 height 20
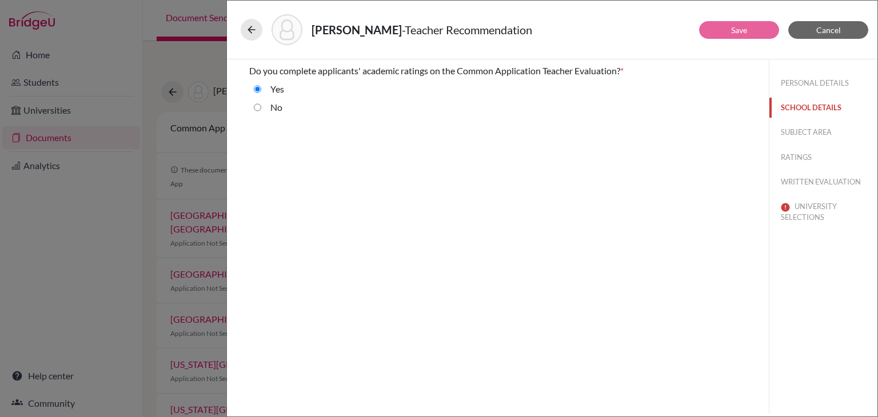
scroll to position [0, 0]
click at [810, 127] on button "SUBJECT AREA" at bounding box center [823, 132] width 108 height 20
select select "4"
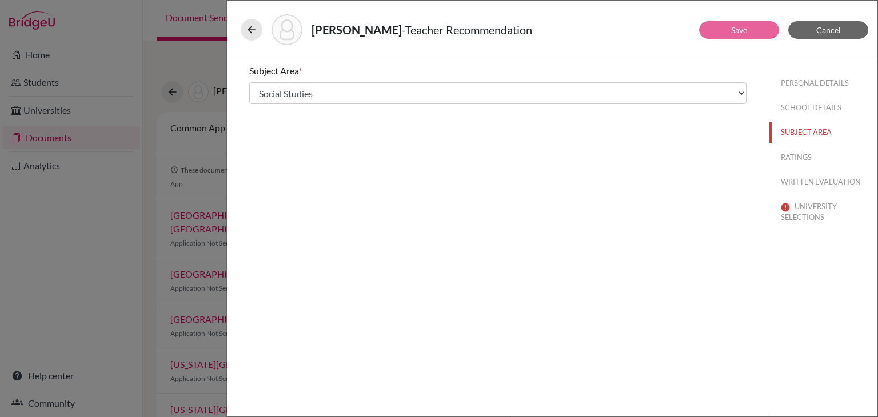
click at [214, 44] on div "Raju, Anika - Teacher Recommendation Save Cancel Subject Area * Select... Math …" at bounding box center [439, 208] width 878 height 417
click at [252, 31] on icon at bounding box center [251, 29] width 11 height 11
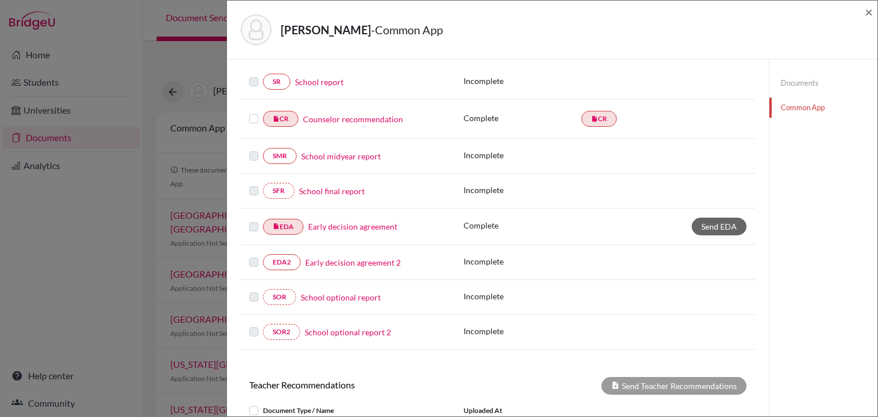
scroll to position [375, 0]
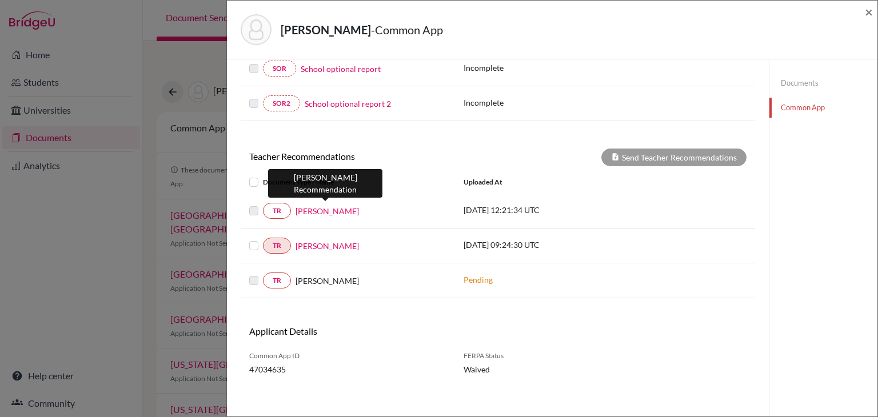
click at [307, 207] on link "[PERSON_NAME]" at bounding box center [326, 211] width 63 height 12
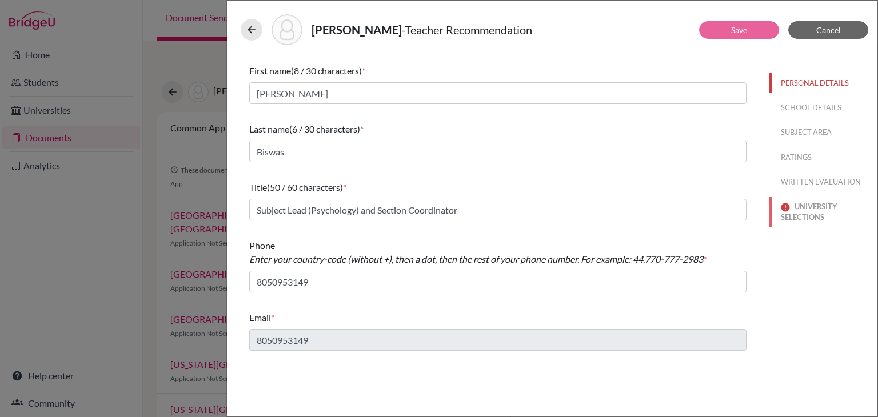
click at [828, 205] on button "UNIVERSITY SELECTIONS" at bounding box center [823, 212] width 108 height 31
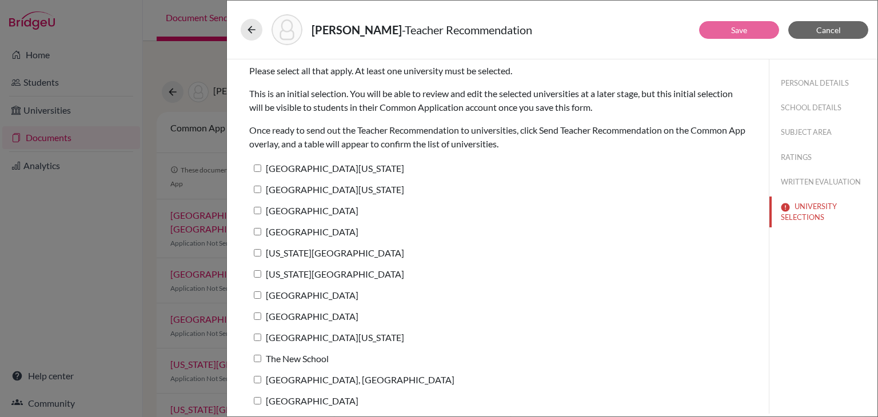
click at [258, 190] on input "[GEOGRAPHIC_DATA][US_STATE]" at bounding box center [257, 189] width 7 height 7
checkbox input "true"
click at [729, 35] on button "Save" at bounding box center [739, 30] width 80 height 18
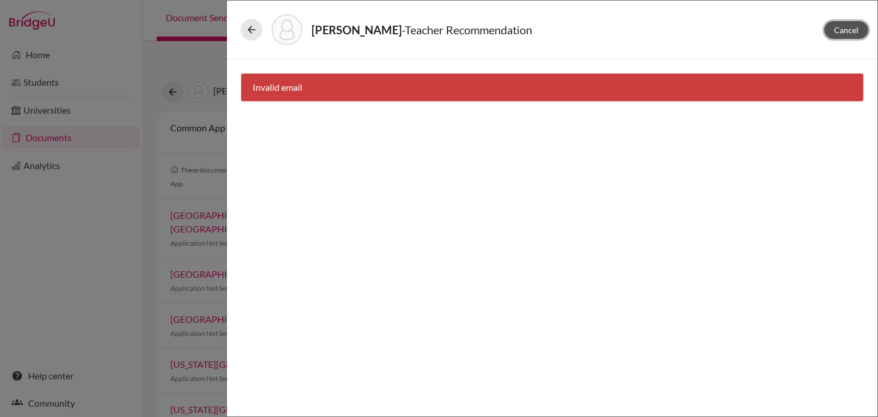
click at [841, 33] on span "Cancel" at bounding box center [846, 30] width 25 height 10
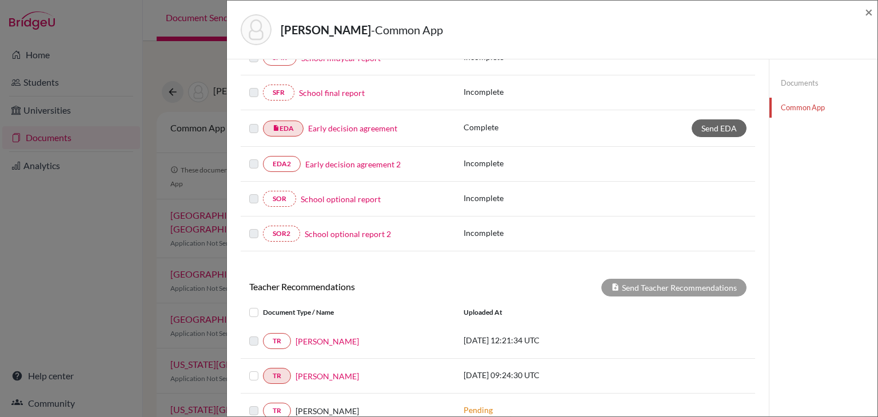
scroll to position [257, 0]
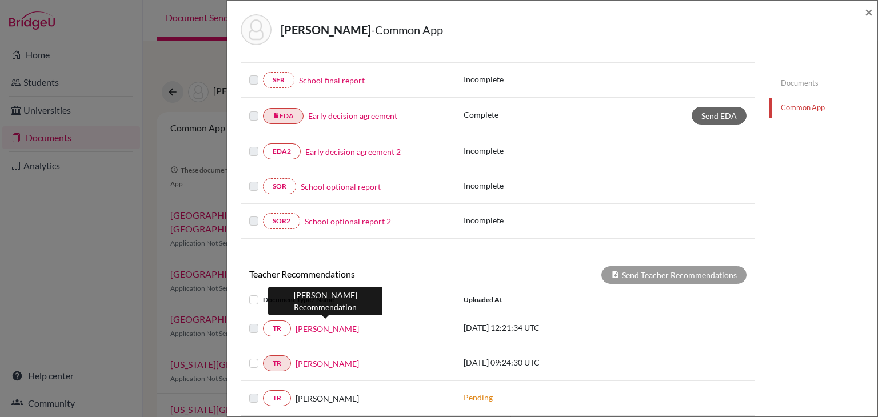
click at [334, 326] on link "[PERSON_NAME]" at bounding box center [326, 329] width 63 height 12
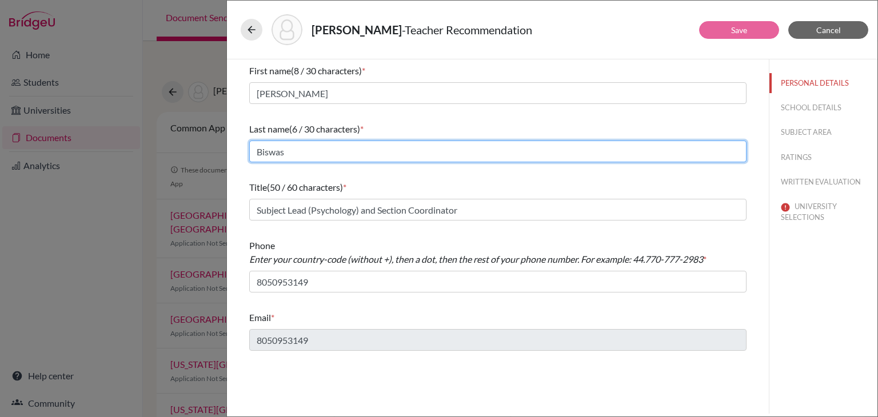
click at [405, 153] on input "Biswas" at bounding box center [497, 152] width 497 height 22
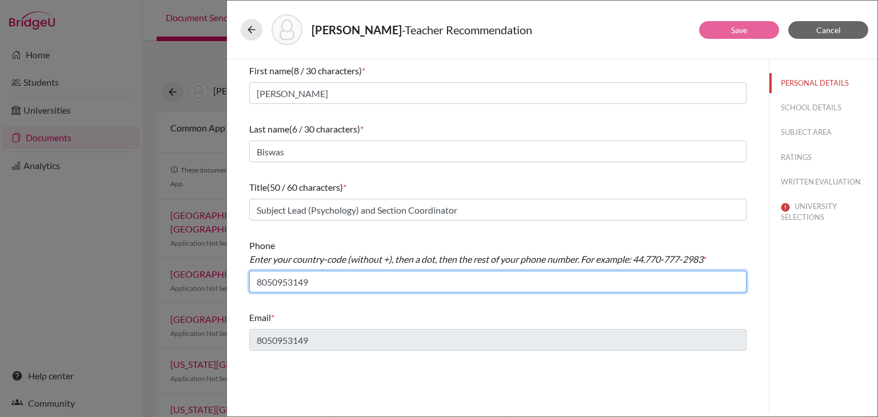
click at [328, 278] on input "8050953149" at bounding box center [497, 282] width 497 height 22
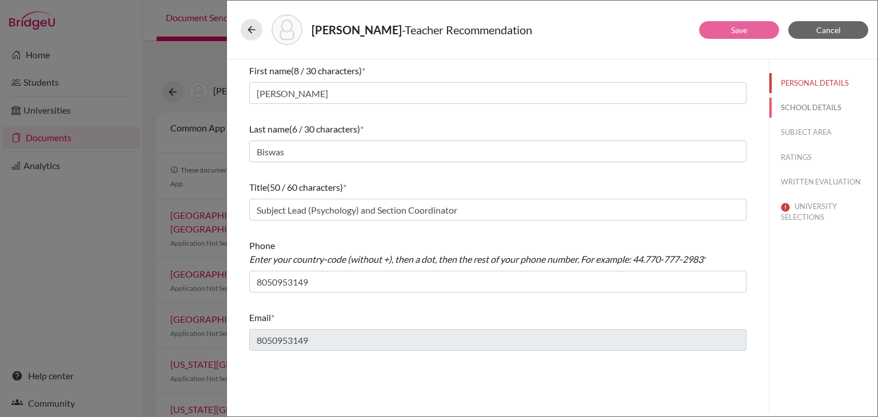
click at [822, 109] on button "SCHOOL DETAILS" at bounding box center [823, 108] width 108 height 20
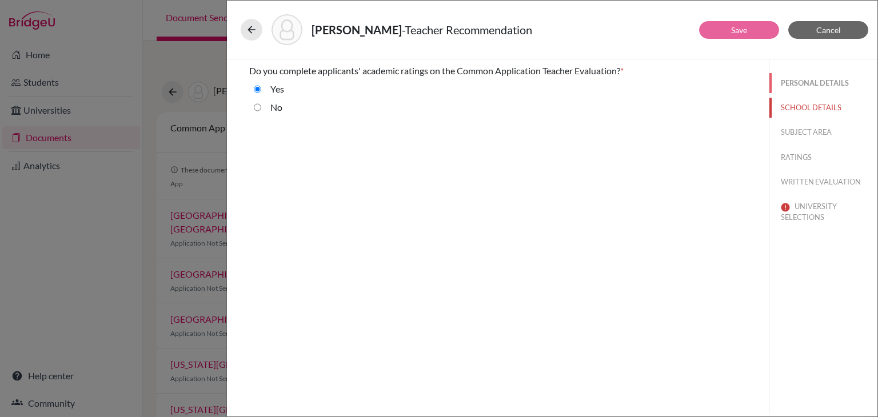
click at [805, 83] on button "PERSONAL DETAILS" at bounding box center [823, 83] width 108 height 20
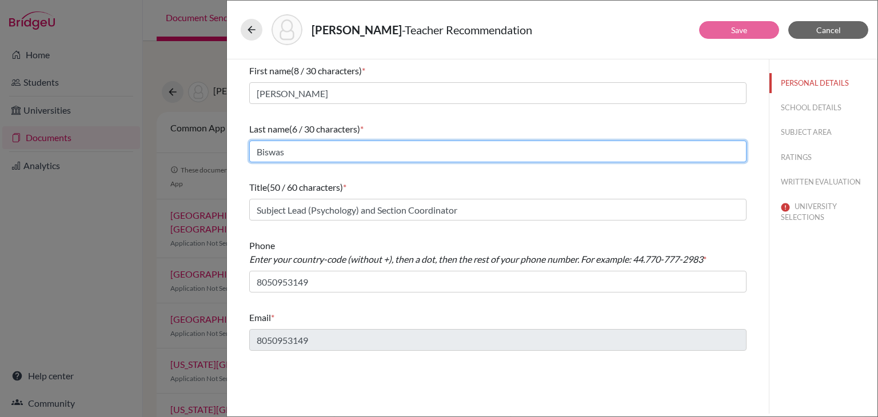
click at [342, 144] on input "Biswas" at bounding box center [497, 152] width 497 height 22
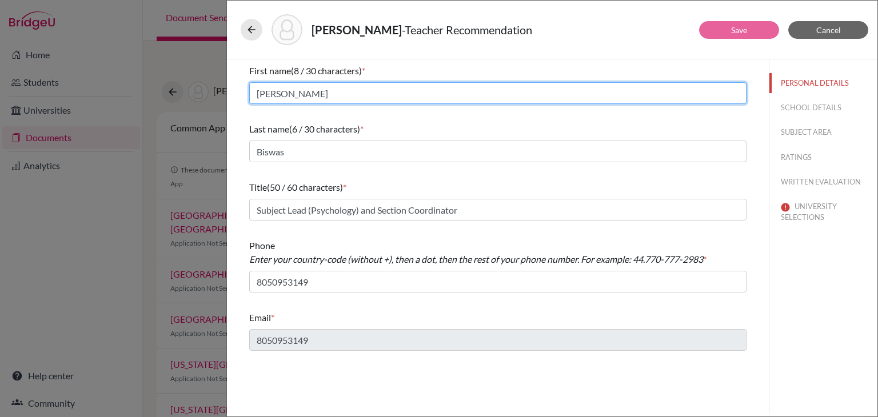
click at [302, 93] on input "Sudeshna" at bounding box center [497, 93] width 497 height 22
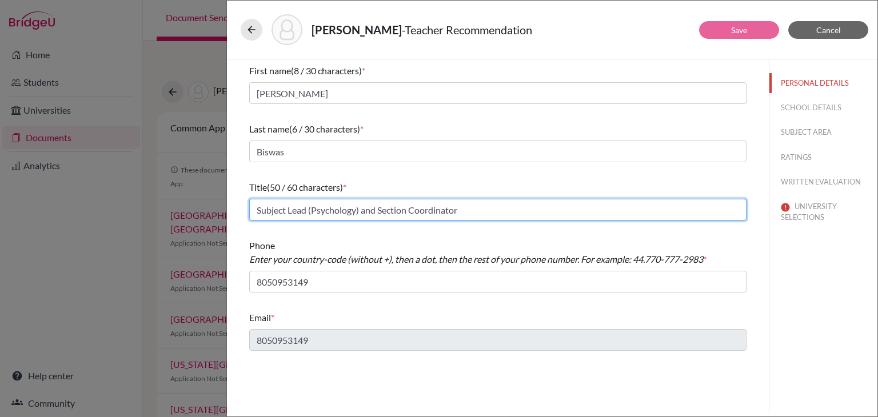
click at [371, 211] on input "Subject Lead (Psychology) and Section Coordinator" at bounding box center [497, 210] width 497 height 22
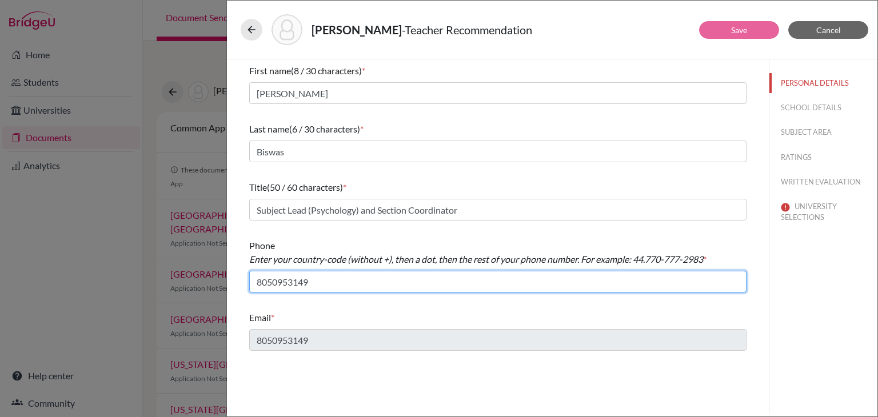
click at [331, 277] on input "8050953149" at bounding box center [497, 282] width 497 height 22
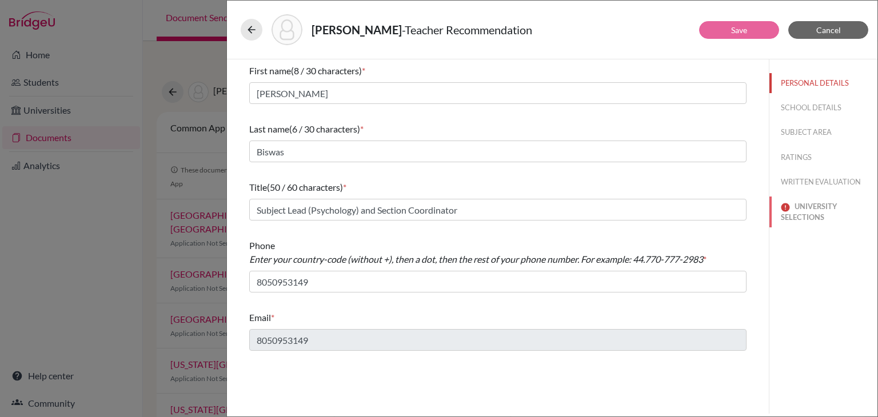
click at [803, 213] on button "UNIVERSITY SELECTIONS" at bounding box center [823, 212] width 108 height 31
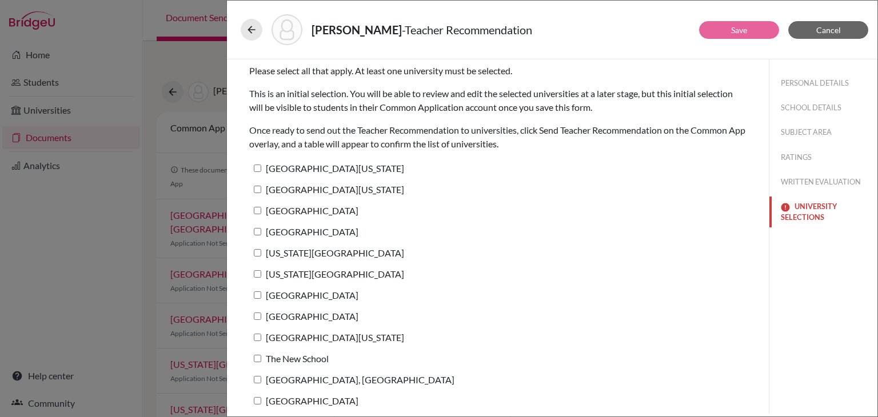
scroll to position [1, 0]
click at [836, 175] on button "WRITTEN EVALUATION" at bounding box center [823, 182] width 108 height 20
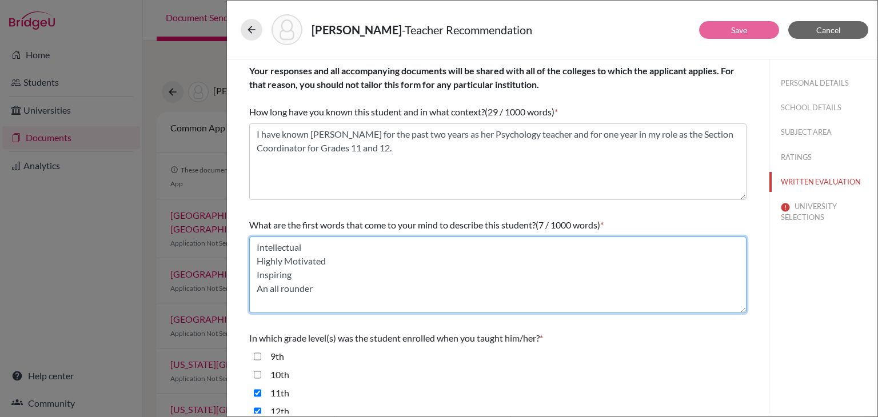
click at [523, 275] on textarea "Intellectual Highly Motivated Inspiring An all rounder" at bounding box center [497, 275] width 497 height 77
click at [344, 302] on textarea "Intellectual Highly Motivated Inspiring An all rounder" at bounding box center [497, 275] width 497 height 77
click at [330, 285] on textarea "Intellectual Highly Motivated Inspiring An all rounder" at bounding box center [497, 275] width 497 height 77
click at [331, 263] on textarea "Intellectual Highly Motivated Inspiring An all rounder" at bounding box center [497, 275] width 497 height 77
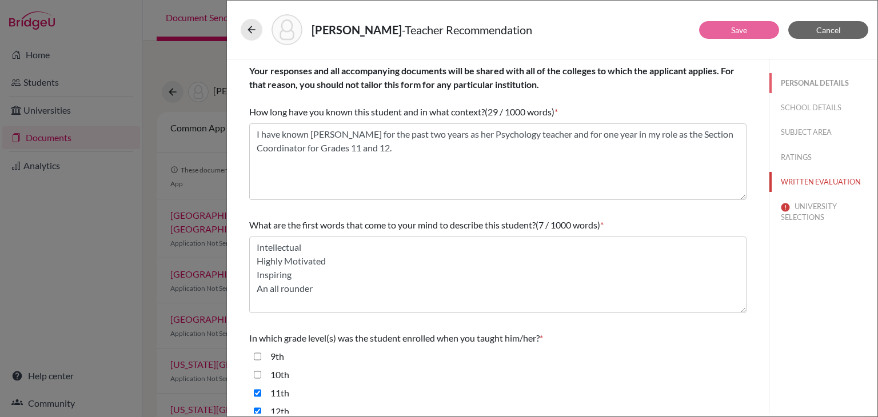
click at [830, 83] on button "PERSONAL DETAILS" at bounding box center [823, 83] width 108 height 20
type input "8050953149"
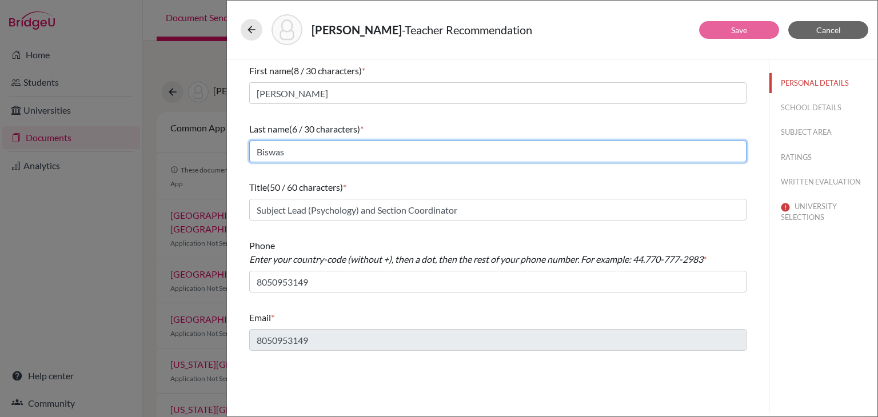
click at [293, 155] on input "Biswas" at bounding box center [497, 152] width 497 height 22
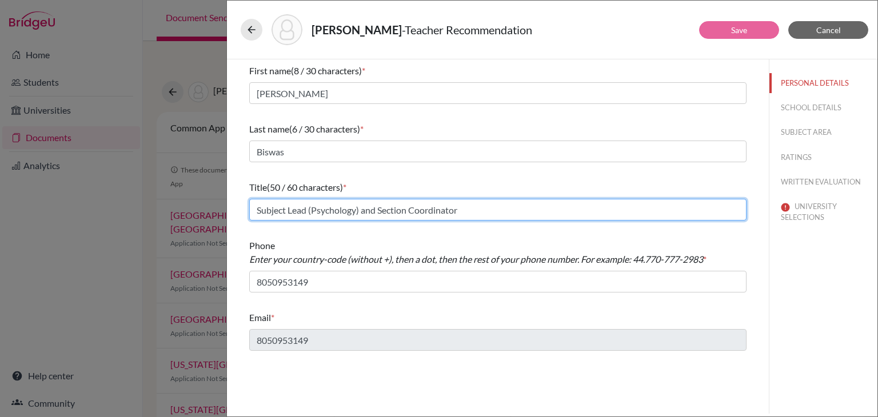
click at [459, 207] on input "Subject Lead (Psychology) and Section Coordinator" at bounding box center [497, 210] width 497 height 22
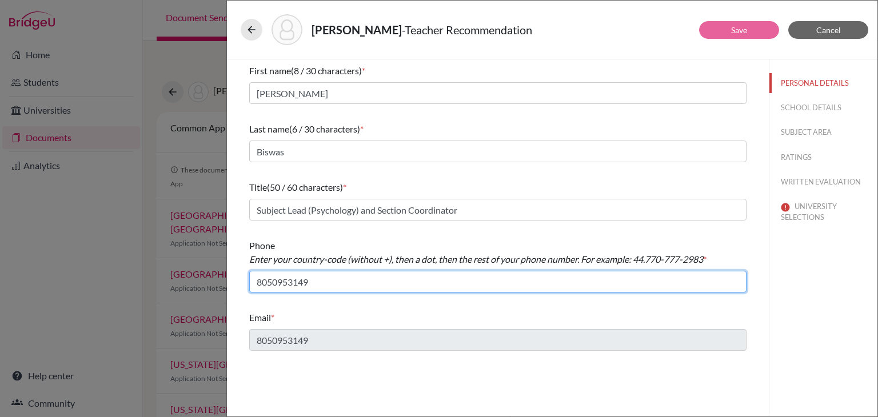
click at [317, 284] on input "8050953149" at bounding box center [497, 282] width 497 height 22
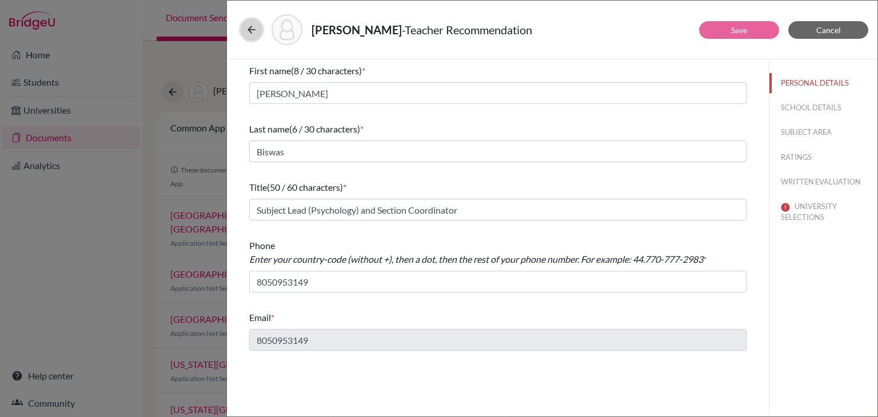
click at [247, 31] on icon at bounding box center [251, 29] width 11 height 11
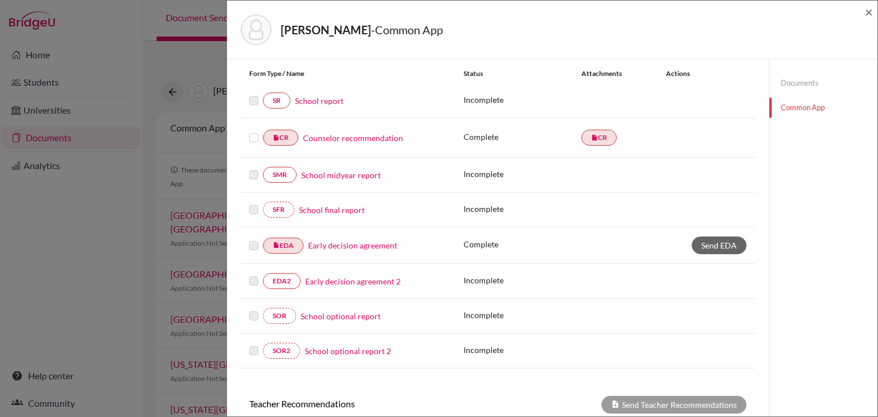
scroll to position [1, 0]
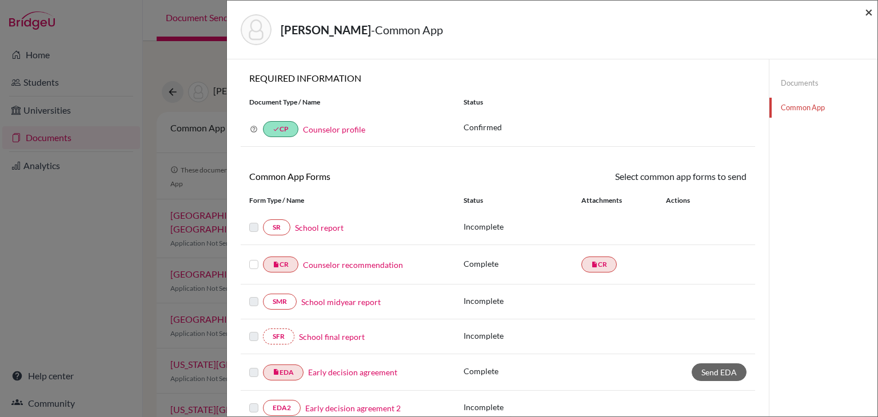
click at [867, 15] on span "×" at bounding box center [869, 11] width 8 height 17
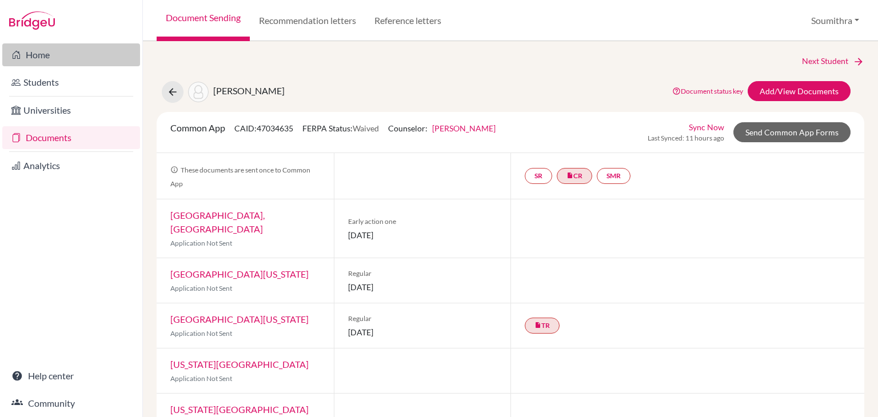
click at [43, 53] on link "Home" at bounding box center [71, 54] width 138 height 23
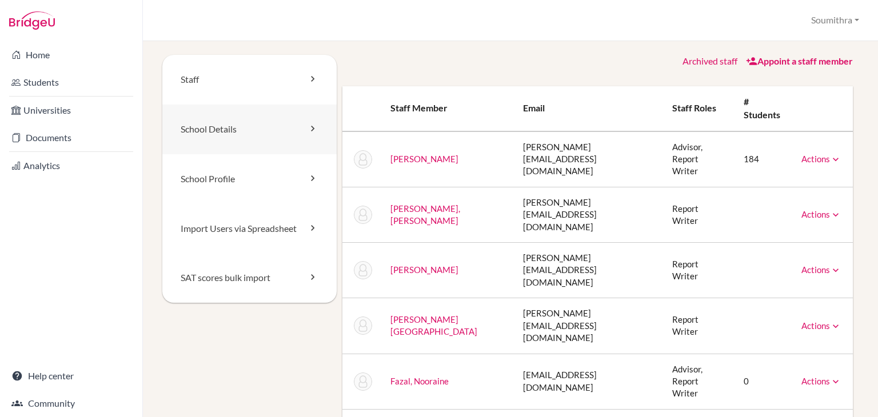
click at [294, 137] on link "School Details" at bounding box center [249, 130] width 174 height 50
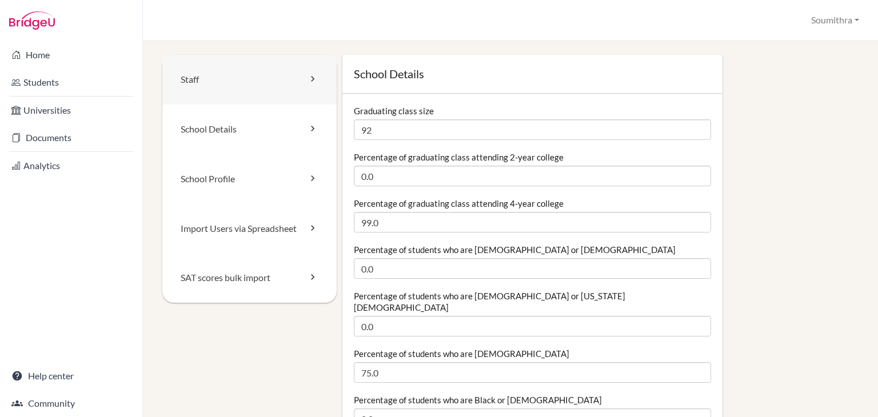
click at [293, 90] on link "Staff" at bounding box center [249, 80] width 174 height 50
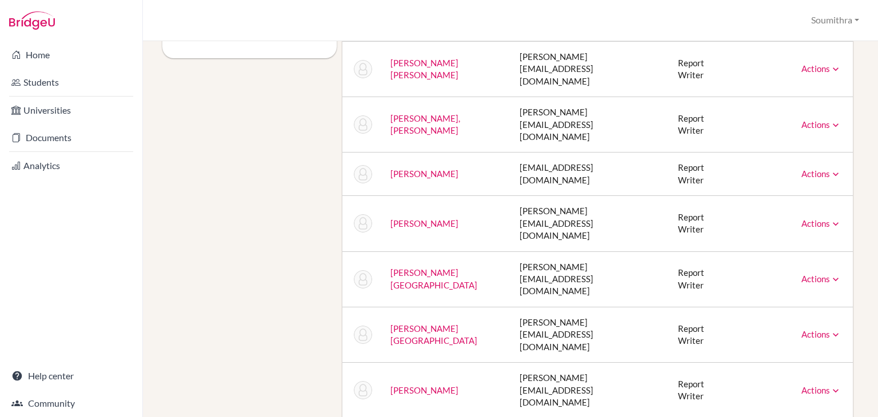
scroll to position [242, 0]
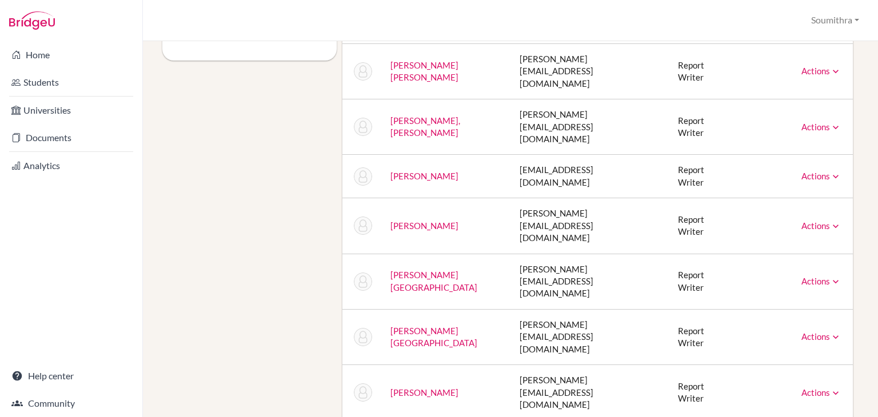
click at [828, 276] on link "Actions" at bounding box center [821, 281] width 40 height 10
click at [420, 270] on link "[PERSON_NAME][GEOGRAPHIC_DATA]" at bounding box center [433, 281] width 87 height 22
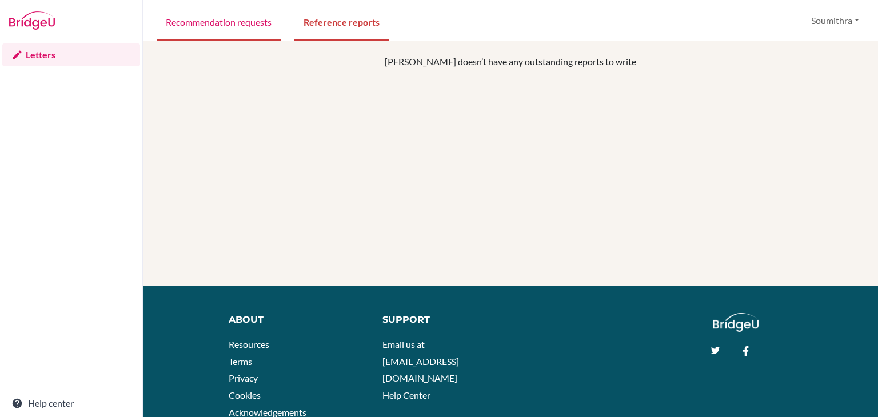
click at [226, 23] on link "Recommendation requests" at bounding box center [219, 21] width 124 height 39
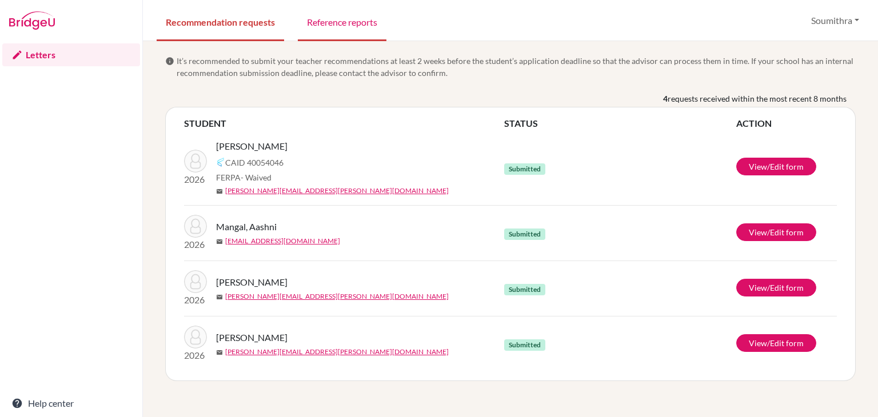
click at [358, 22] on link "Reference reports" at bounding box center [342, 21] width 89 height 39
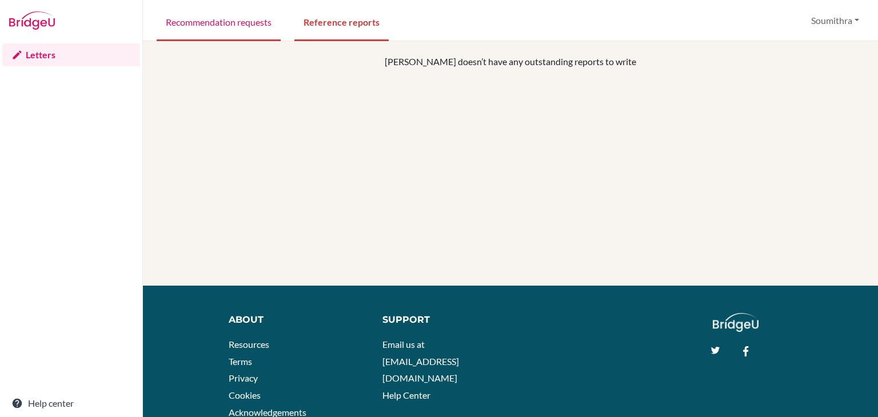
click at [252, 23] on link "Recommendation requests" at bounding box center [219, 21] width 124 height 39
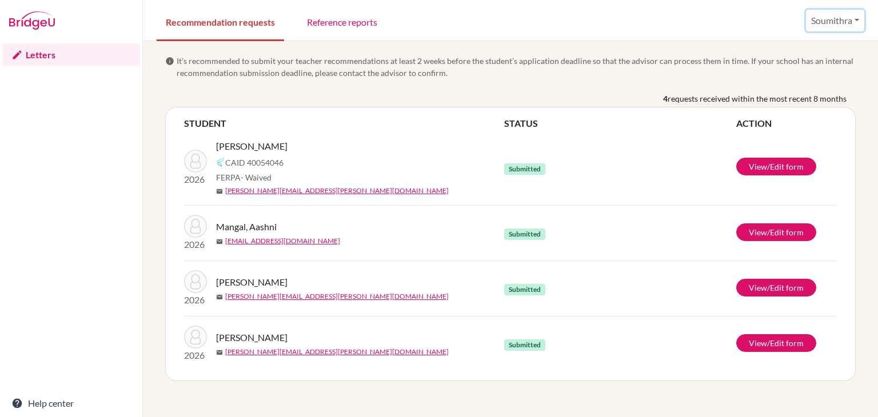
click at [850, 23] on button "Soumithra" at bounding box center [835, 21] width 58 height 22
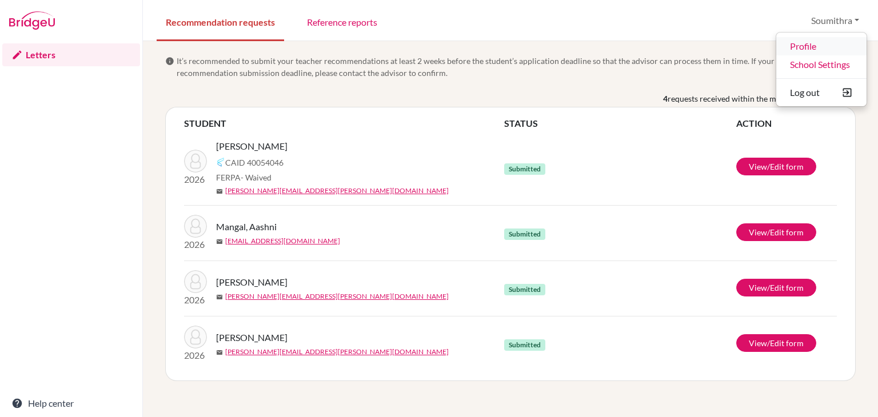
click at [818, 47] on link "Profile" at bounding box center [821, 46] width 90 height 18
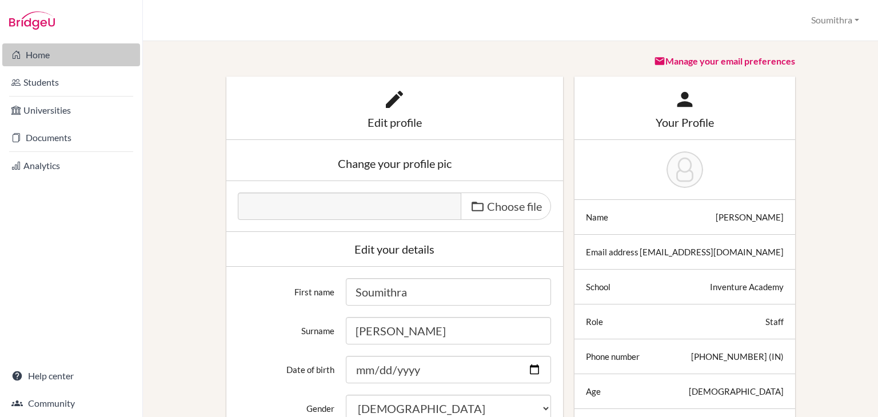
click at [33, 54] on link "Home" at bounding box center [71, 54] width 138 height 23
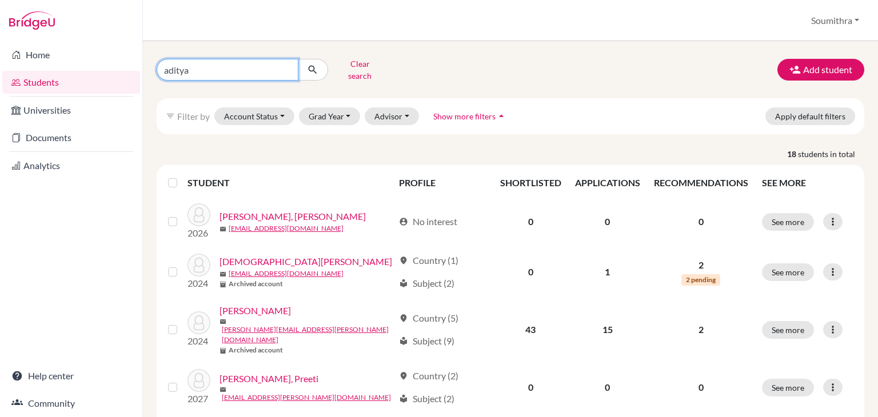
drag, startPoint x: 200, startPoint y: 67, endPoint x: 109, endPoint y: 72, distance: 91.0
click at [109, 72] on div "Home Students Universities Documents Analytics Help center Community Students o…" at bounding box center [439, 208] width 878 height 417
type input "anika"
click at [313, 73] on button "submit" at bounding box center [313, 70] width 30 height 22
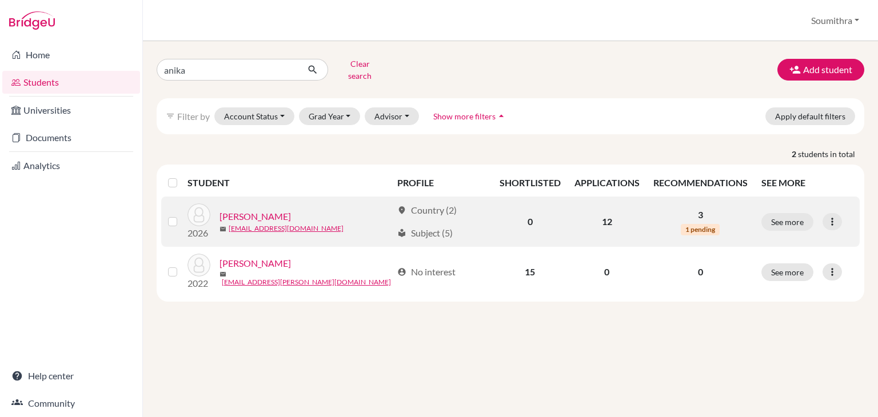
click at [256, 210] on link "[PERSON_NAME]" at bounding box center [254, 217] width 71 height 14
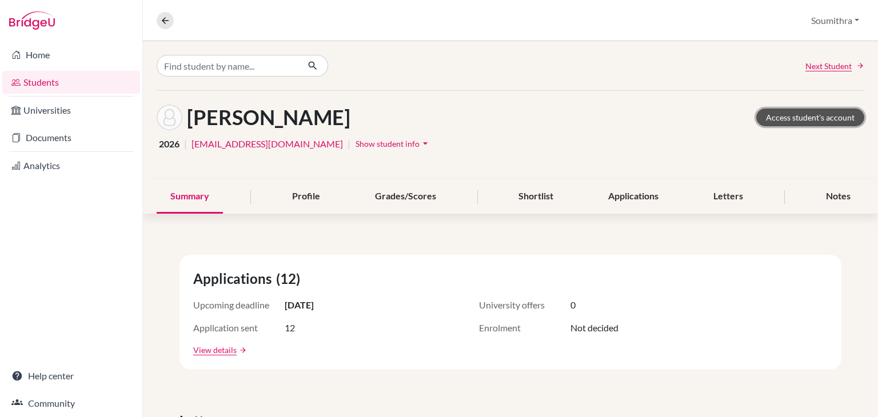
click at [796, 118] on link "Access student's account" at bounding box center [810, 118] width 108 height 18
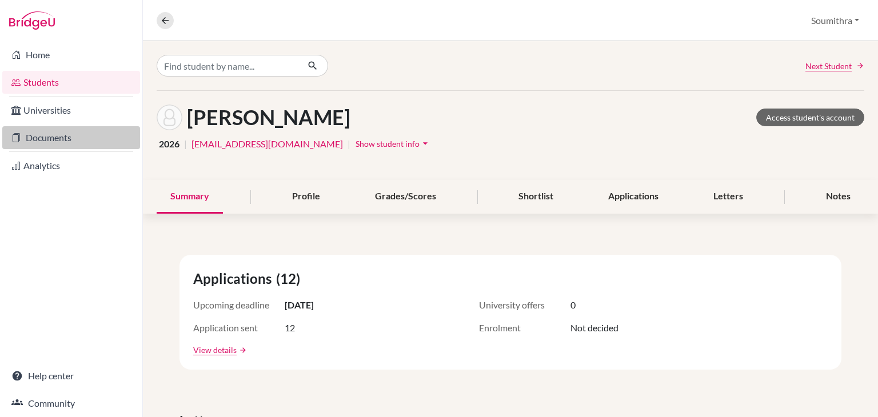
click at [56, 140] on link "Documents" at bounding box center [71, 137] width 138 height 23
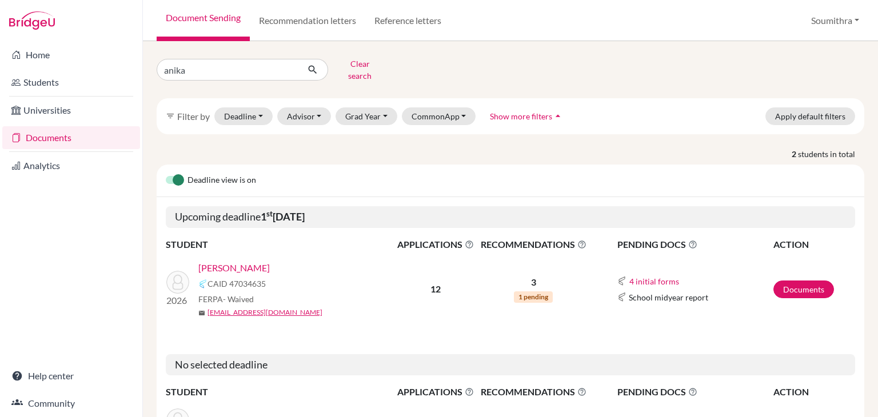
click at [237, 262] on link "[PERSON_NAME]" at bounding box center [233, 268] width 71 height 14
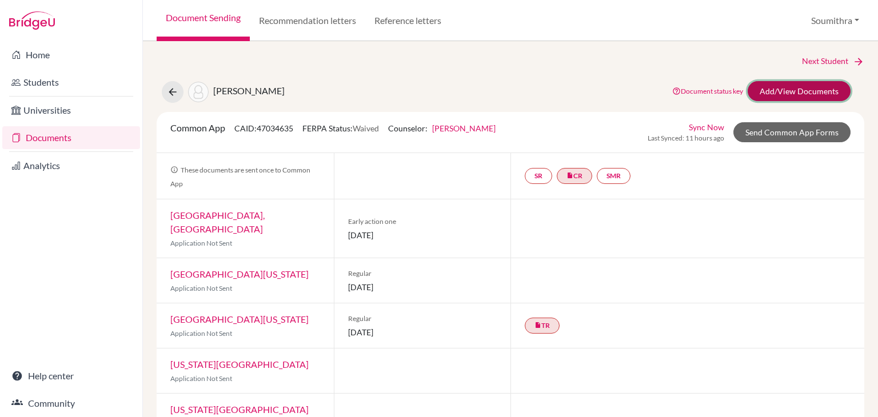
click at [793, 94] on link "Add/View Documents" at bounding box center [798, 91] width 103 height 20
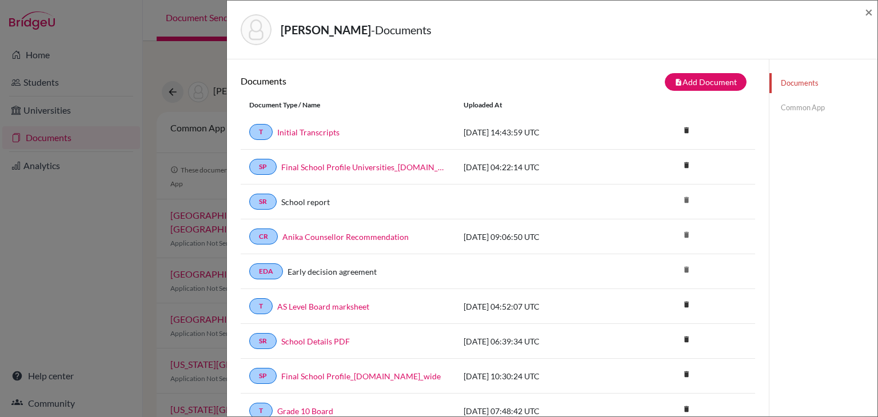
click at [795, 110] on link "Common App" at bounding box center [823, 108] width 108 height 20
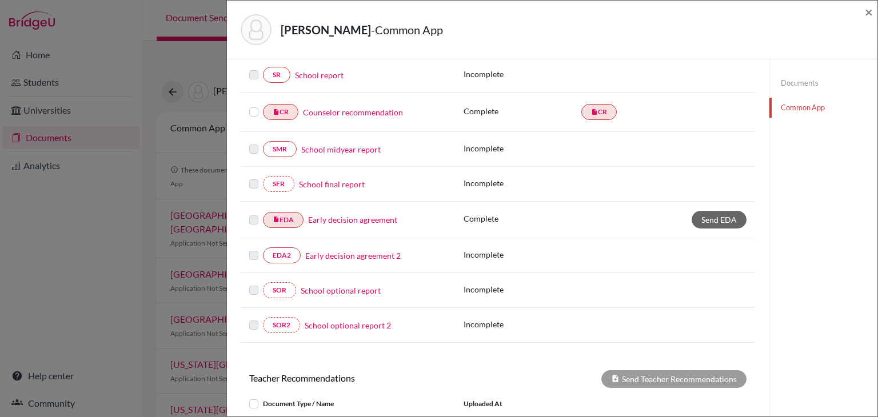
scroll to position [234, 0]
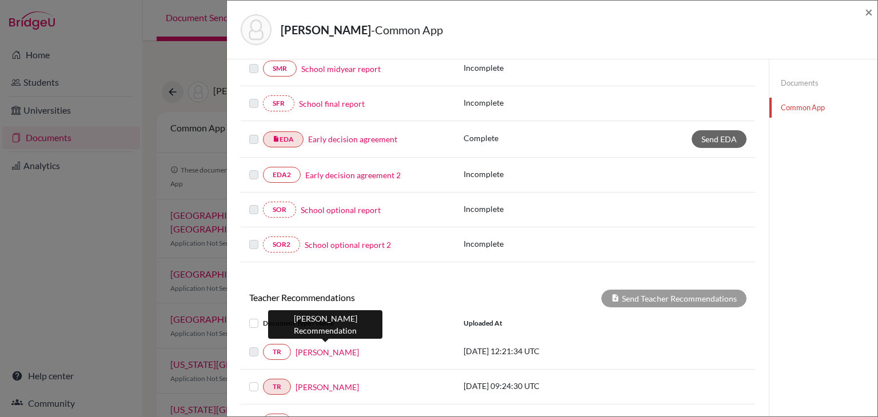
click at [314, 347] on link "Sudeshna Biswas" at bounding box center [326, 352] width 63 height 12
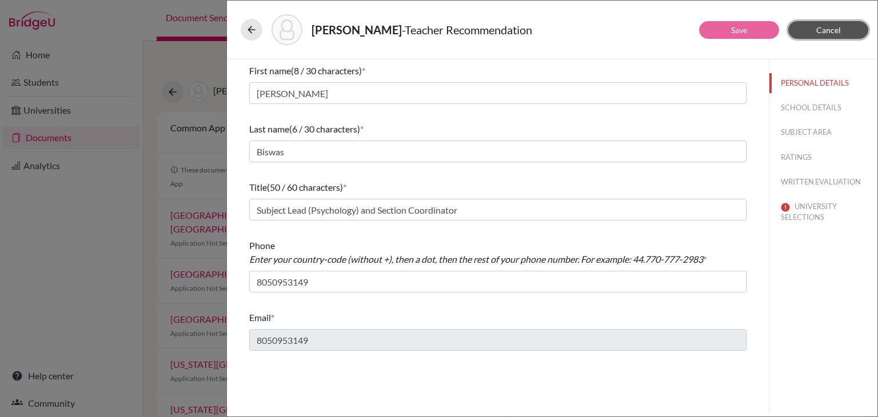
click at [825, 31] on span "Cancel" at bounding box center [828, 30] width 25 height 10
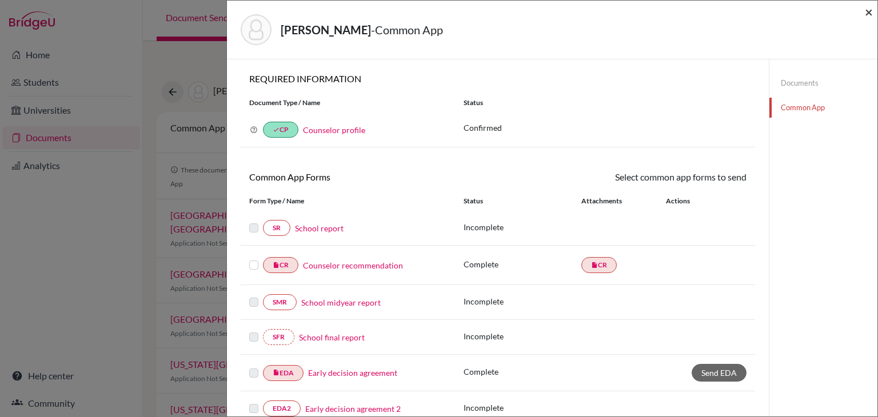
click at [867, 13] on span "×" at bounding box center [869, 11] width 8 height 17
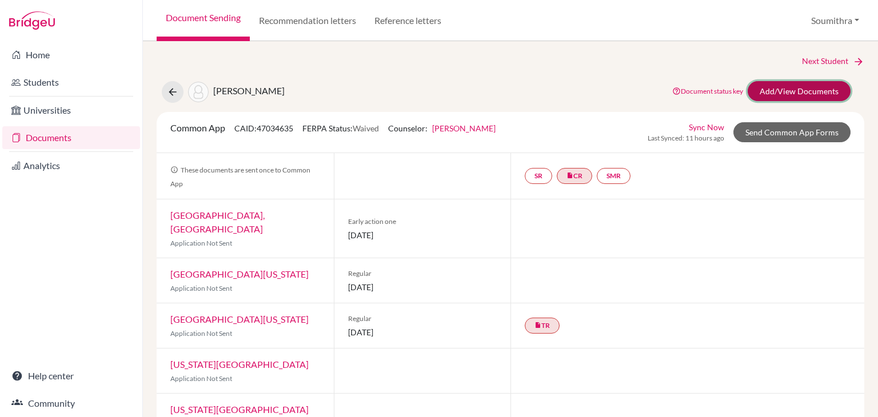
click at [793, 88] on link "Add/View Documents" at bounding box center [798, 91] width 103 height 20
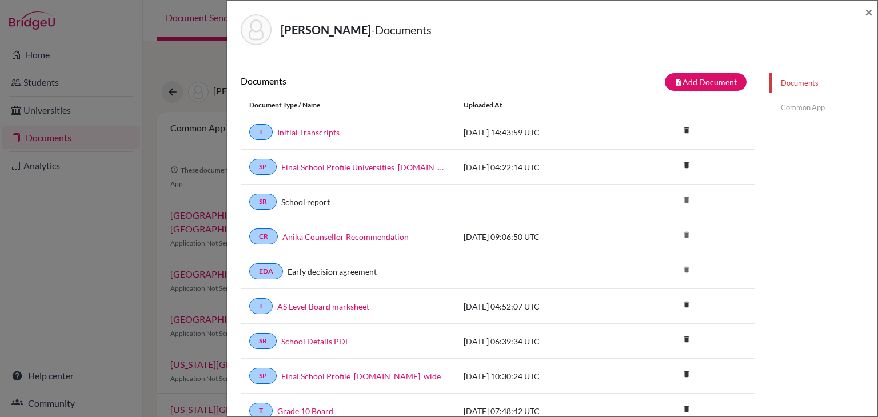
click at [798, 104] on link "Common App" at bounding box center [823, 108] width 108 height 20
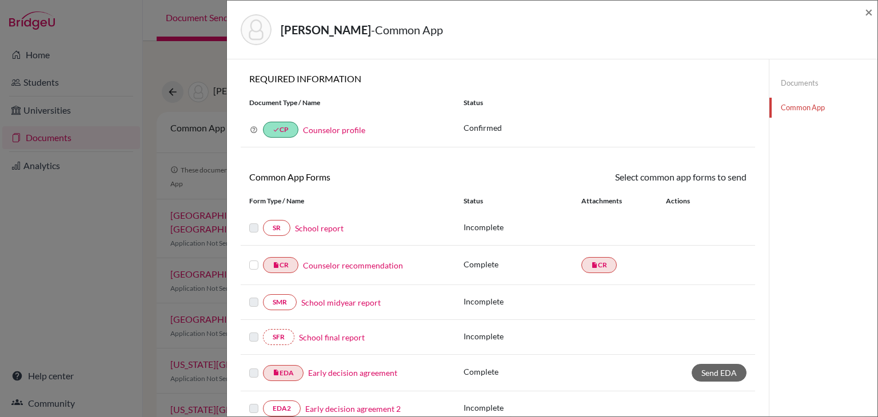
click at [318, 229] on link "School report" at bounding box center [319, 228] width 49 height 12
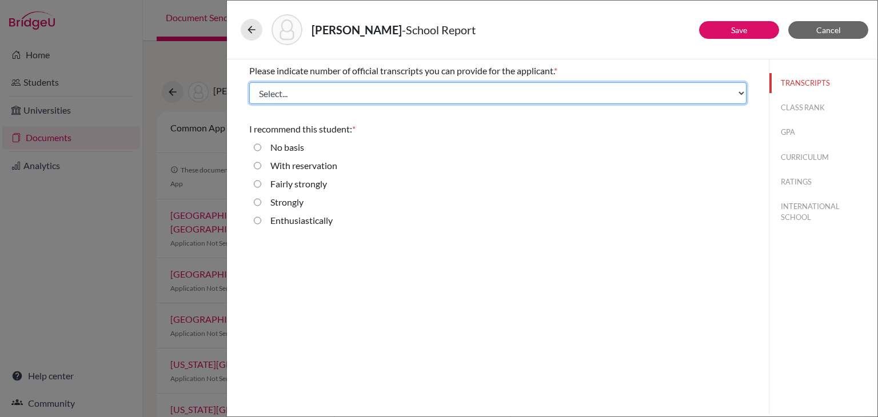
click at [291, 97] on select "Select... 1 2 3 4" at bounding box center [497, 93] width 497 height 22
select select "3"
click at [249, 82] on select "Select... 1 2 3 4" at bounding box center [497, 93] width 497 height 22
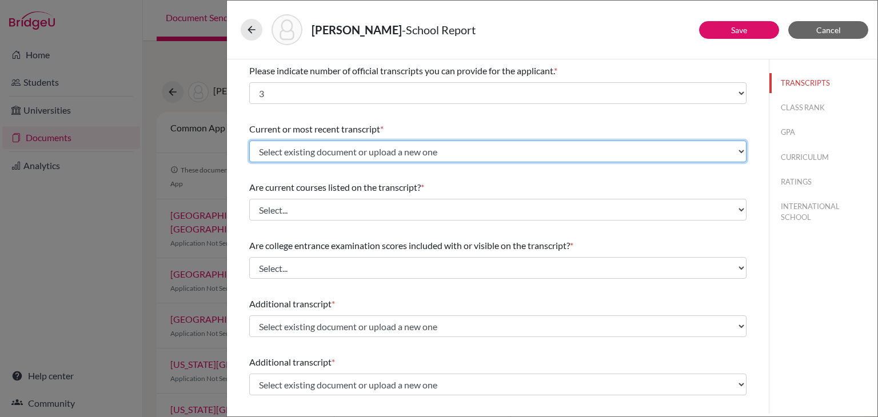
click at [285, 154] on select "Select existing document or upload a new one AS Level Board marksheet Initial T…" at bounding box center [497, 152] width 497 height 22
select select "689419"
click at [249, 141] on select "Select existing document or upload a new one AS Level Board marksheet Initial T…" at bounding box center [497, 152] width 497 height 22
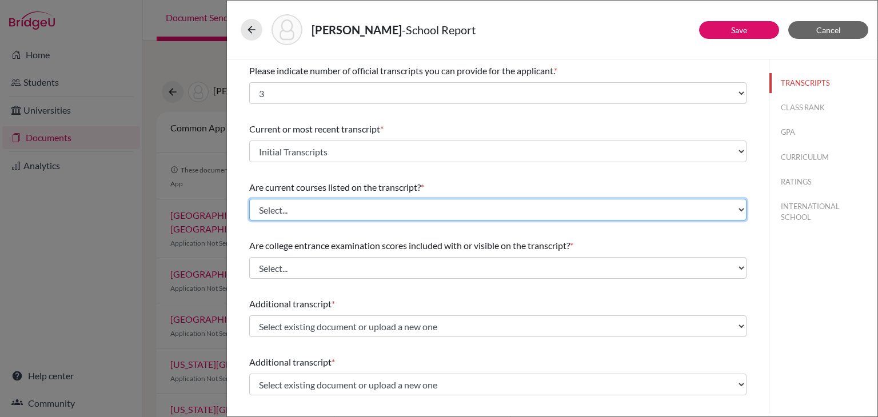
click at [296, 203] on select "Select... Yes No" at bounding box center [497, 210] width 497 height 22
select select "0"
click at [249, 199] on select "Select... Yes No" at bounding box center [497, 210] width 497 height 22
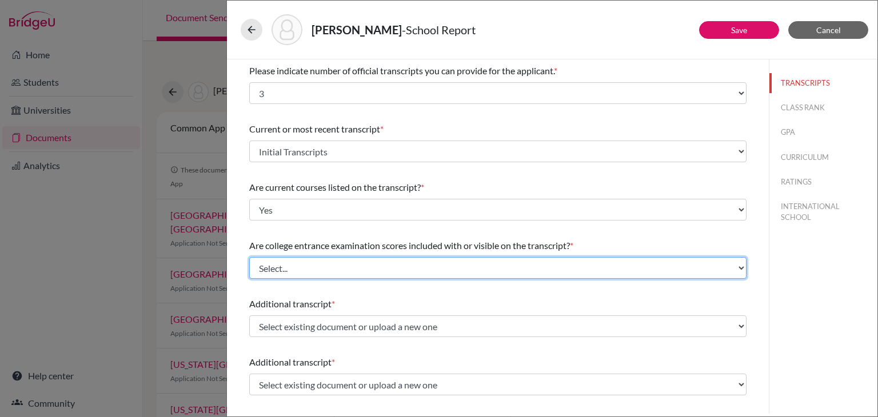
click at [309, 263] on select "Select... Yes No" at bounding box center [497, 268] width 497 height 22
select select "1"
click at [249, 257] on select "Select... Yes No" at bounding box center [497, 268] width 497 height 22
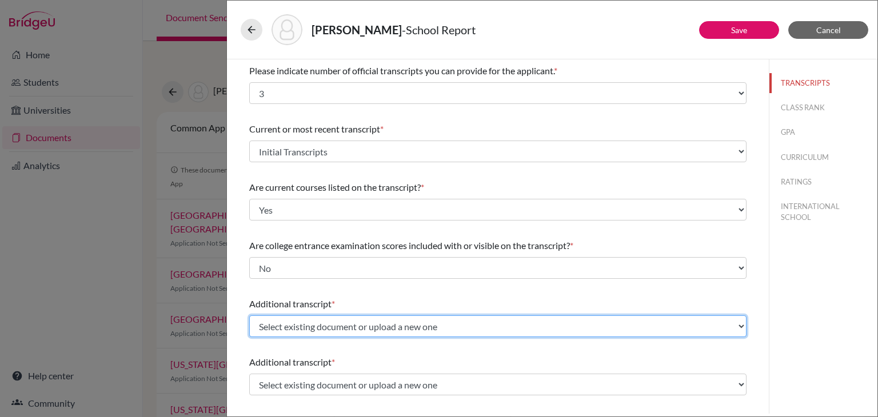
click at [298, 321] on select "Select existing document or upload a new one AS Level Board marksheet Initial T…" at bounding box center [497, 326] width 497 height 22
select select "662352"
click at [249, 315] on select "Select existing document or upload a new one AS Level Board marksheet Initial T…" at bounding box center [497, 326] width 497 height 22
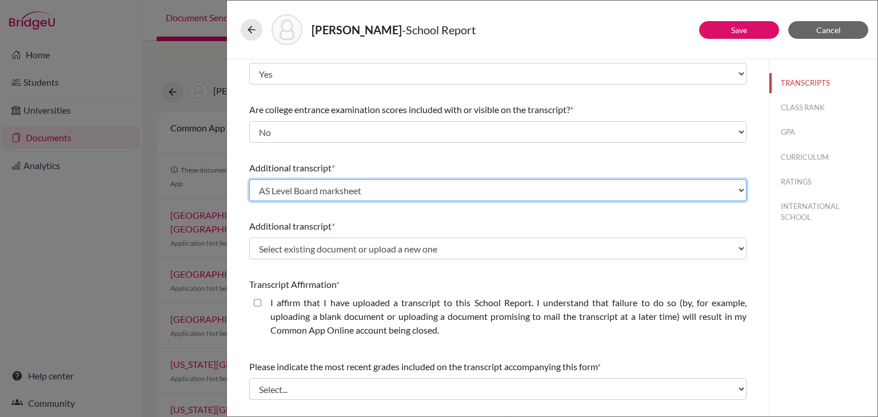
scroll to position [128, 0]
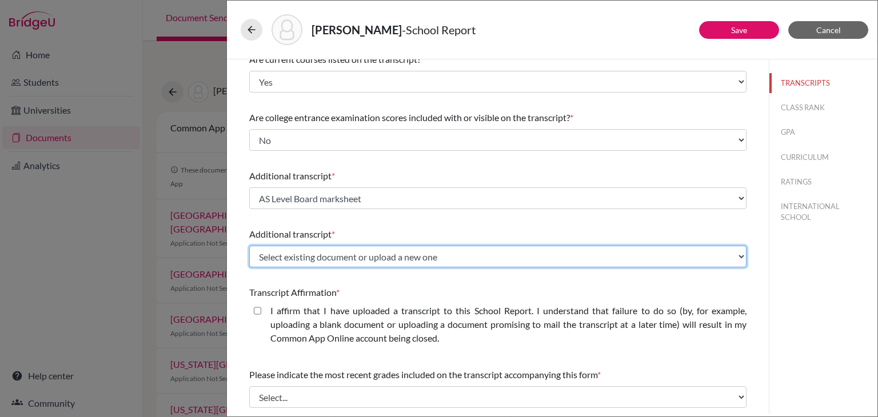
click at [293, 258] on select "Select existing document or upload a new one AS Level Board marksheet Initial T…" at bounding box center [497, 257] width 497 height 22
select select "655464"
click at [249, 246] on select "Select existing document or upload a new one AS Level Board marksheet Initial T…" at bounding box center [497, 257] width 497 height 22
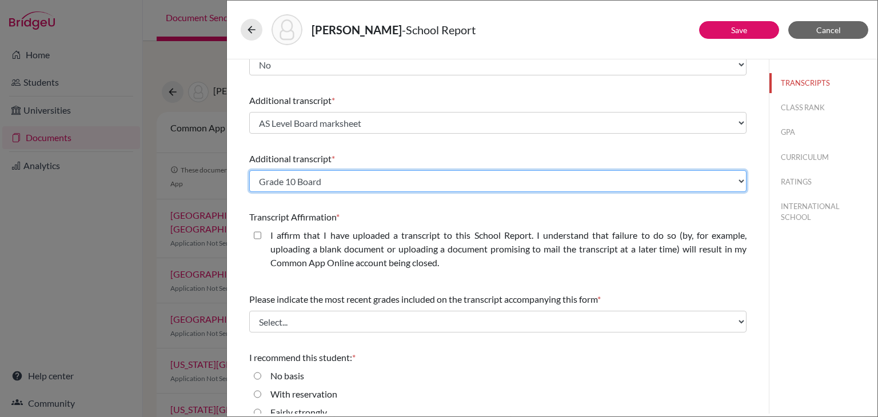
scroll to position [208, 0]
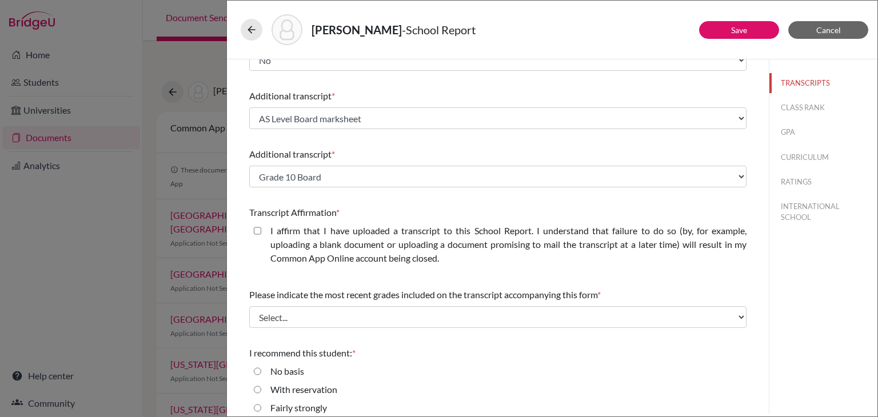
click at [258, 227] on closed\ "I affirm that I have uploaded a transcript to this School Report. I understand …" at bounding box center [257, 231] width 7 height 14
checkbox closed\ "true"
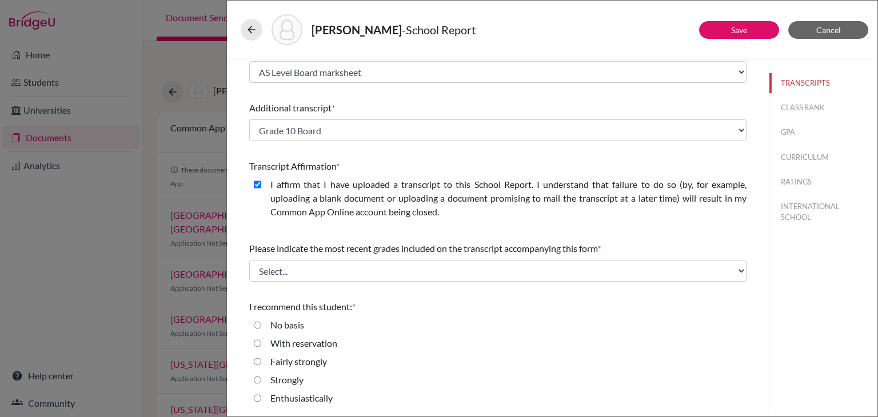
scroll to position [255, 0]
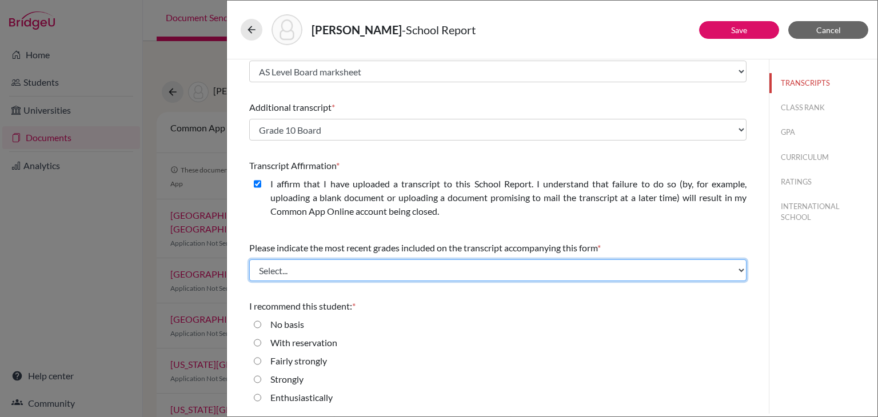
click at [368, 263] on select "Select... Final junior year grades 1st Quarter senior year grades 2nd Quarter/1…" at bounding box center [497, 270] width 497 height 22
select select "1"
click at [249, 259] on select "Select... Final junior year grades 1st Quarter senior year grades 2nd Quarter/1…" at bounding box center [497, 270] width 497 height 22
click at [387, 273] on select "Select... Final junior year grades 1st Quarter senior year grades 2nd Quarter/1…" at bounding box center [497, 270] width 497 height 22
click at [249, 259] on select "Select... Final junior year grades 1st Quarter senior year grades 2nd Quarter/1…" at bounding box center [497, 270] width 497 height 22
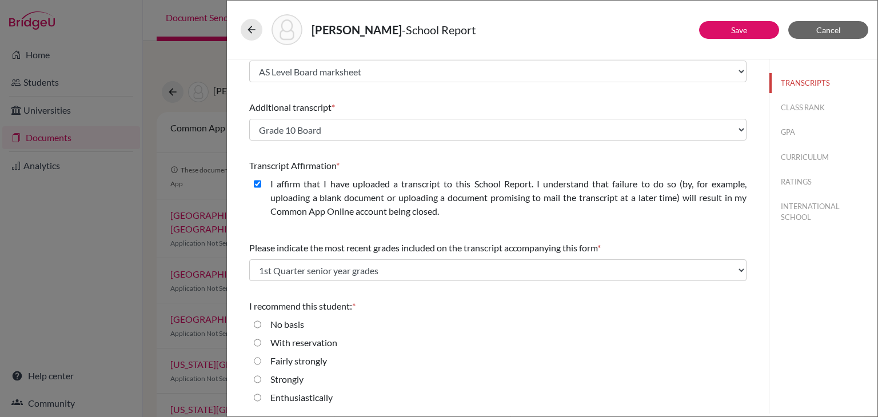
click at [259, 397] on input "Enthusiastically" at bounding box center [257, 398] width 7 height 14
radio input "true"
click at [738, 29] on link "Save" at bounding box center [739, 30] width 16 height 10
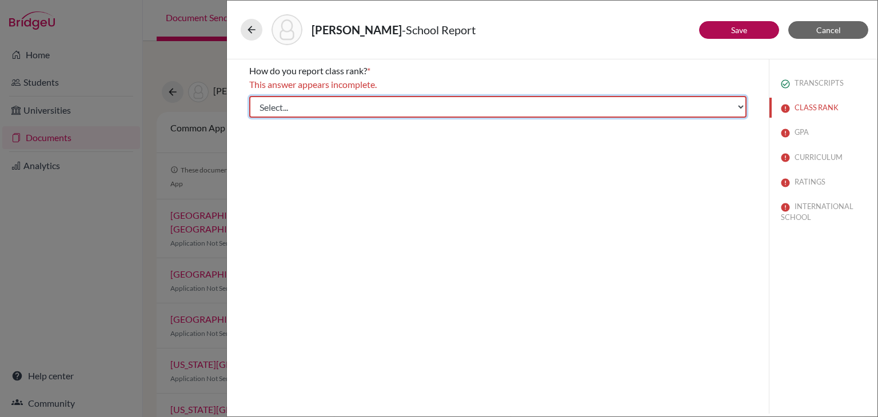
click at [622, 101] on select "Select... Exact Decile Quintile Quartile None" at bounding box center [497, 107] width 497 height 22
select select "5"
click at [249, 96] on select "Select... Exact Decile Quintile Quartile None" at bounding box center [497, 107] width 497 height 22
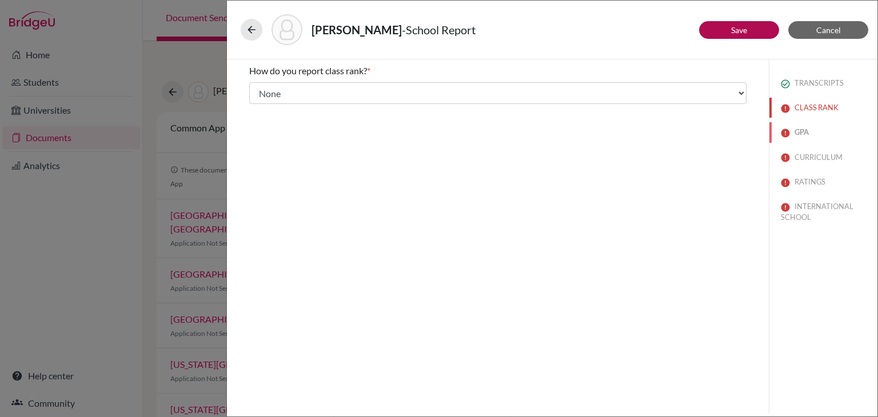
click at [802, 130] on button "GPA" at bounding box center [823, 132] width 108 height 20
click at [257, 121] on input "No" at bounding box center [257, 121] width 7 height 14
radio input "true"
click at [797, 129] on button "GPA" at bounding box center [823, 132] width 108 height 20
click at [805, 158] on button "CURRICULUM" at bounding box center [823, 157] width 108 height 20
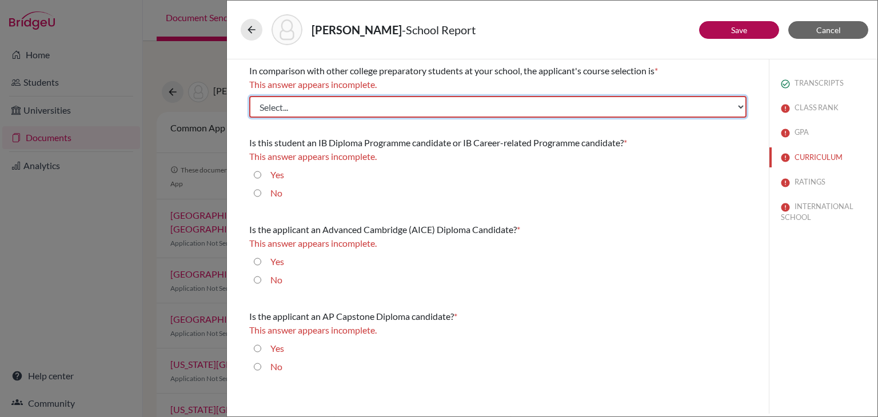
click at [495, 110] on select "Select... Less than demanding Average [PERSON_NAME] Very demanding Most demandi…" at bounding box center [497, 107] width 497 height 22
select select "4"
click at [249, 96] on select "Select... Less than demanding Average [PERSON_NAME] Very demanding Most demandi…" at bounding box center [497, 107] width 497 height 22
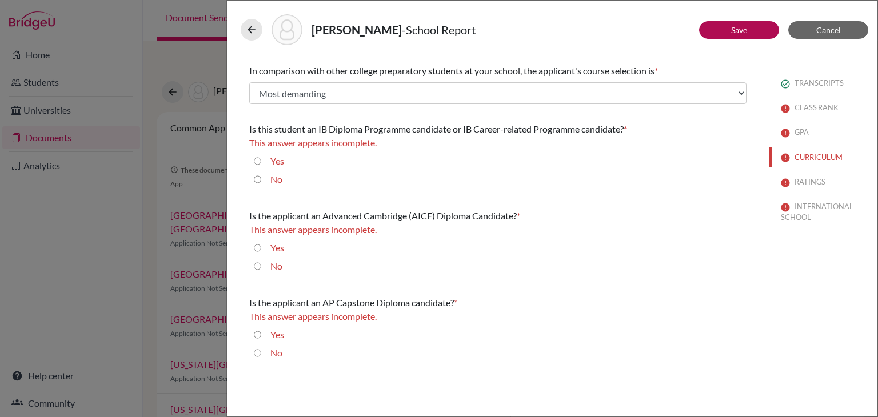
click at [258, 178] on input "No" at bounding box center [257, 180] width 7 height 14
radio input "true"
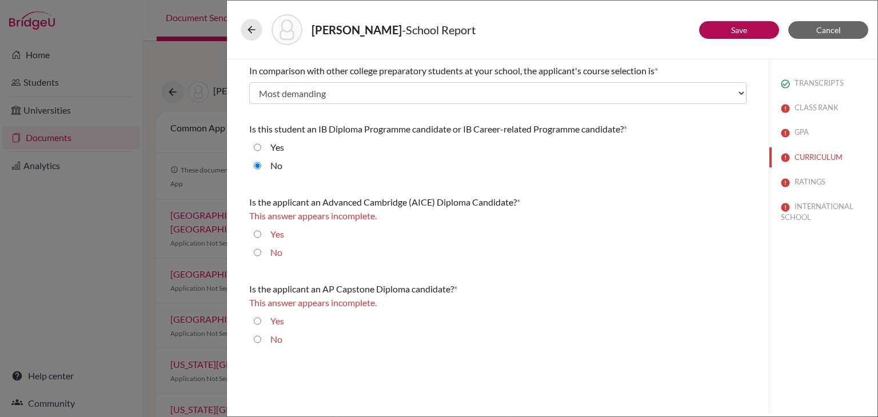
click at [256, 249] on input "No" at bounding box center [257, 253] width 7 height 14
radio input "true"
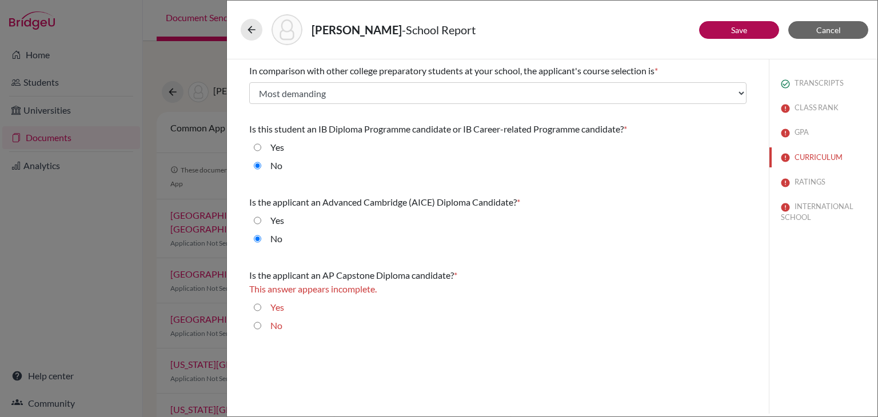
click at [257, 323] on input "No" at bounding box center [257, 326] width 7 height 14
radio input "true"
click at [809, 185] on button "RATINGS" at bounding box center [823, 182] width 108 height 20
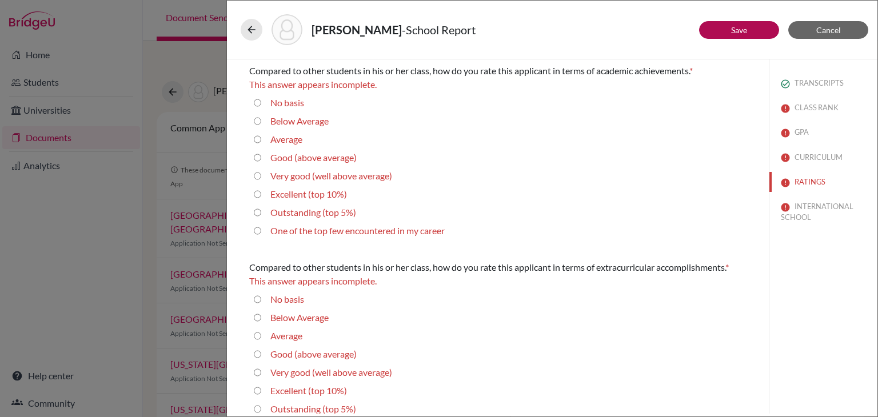
click at [254, 213] on 5\%\) "Outstanding (top 5%)" at bounding box center [257, 213] width 7 height 14
radio 5\%\) "true"
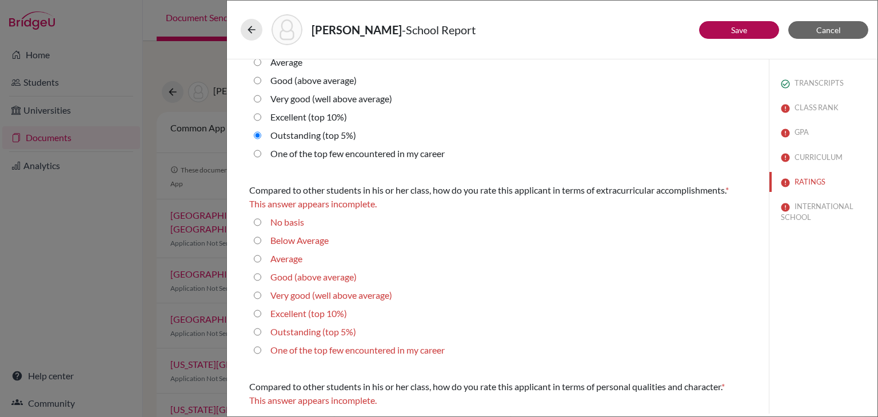
scroll to position [95, 0]
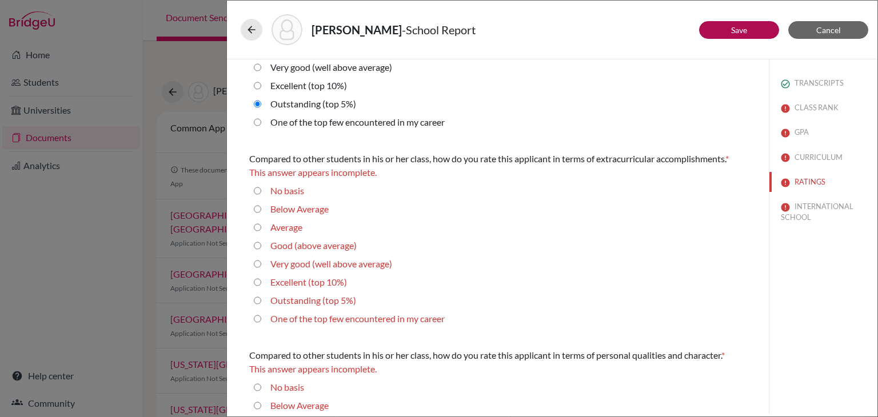
click at [258, 300] on 5\%\) "Outstanding (top 5%)" at bounding box center [257, 301] width 7 height 14
radio 5\%\) "true"
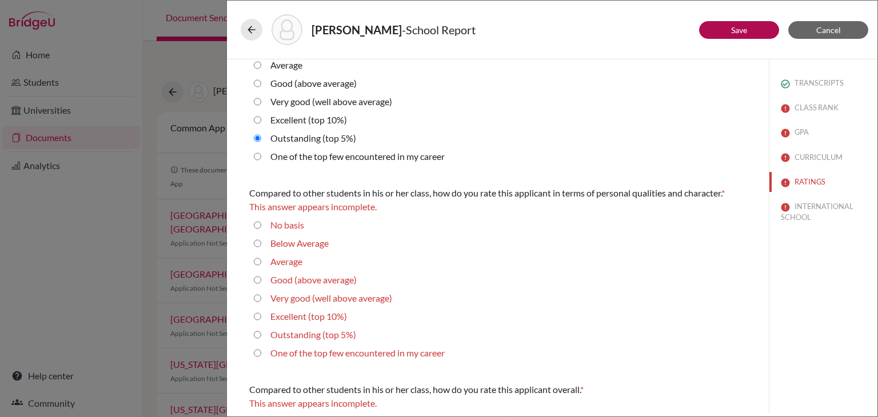
scroll to position [244, 0]
click at [257, 353] on career "One of the top few encountered in my career" at bounding box center [257, 353] width 7 height 14
radio career "true"
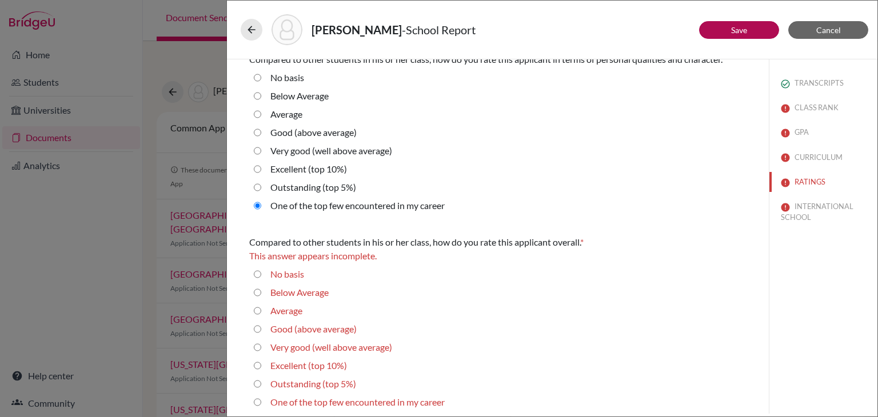
scroll to position [382, 0]
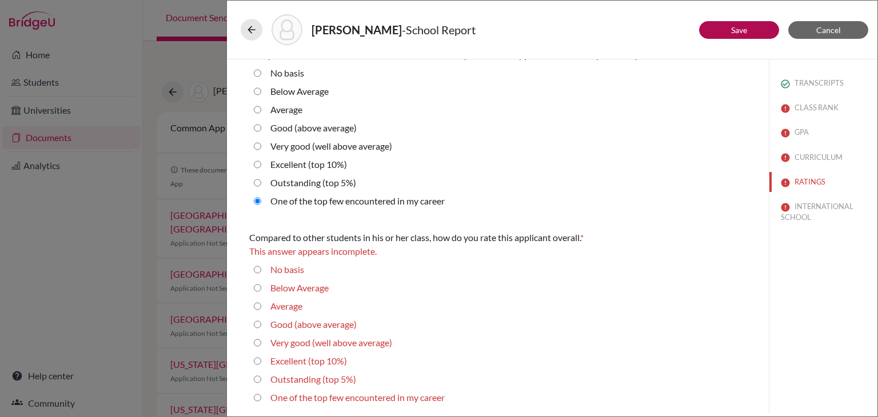
click at [256, 395] on career "One of the top few encountered in my career" at bounding box center [257, 398] width 7 height 14
radio career "true"
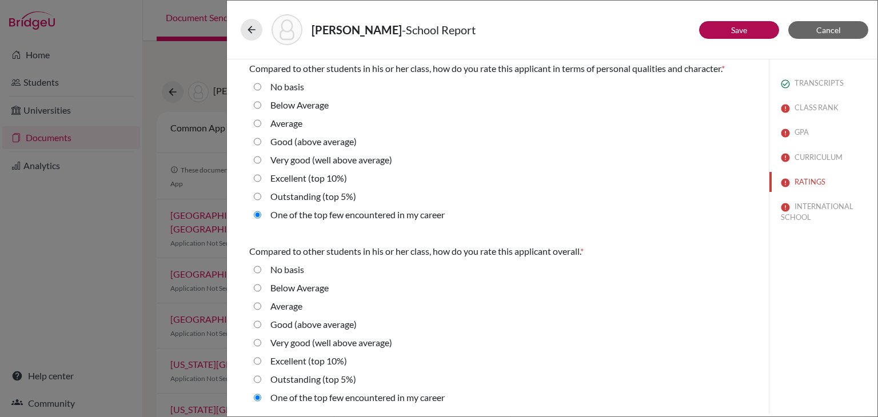
scroll to position [368, 0]
click at [817, 210] on button "INTERNATIONAL SCHOOL" at bounding box center [823, 212] width 108 height 31
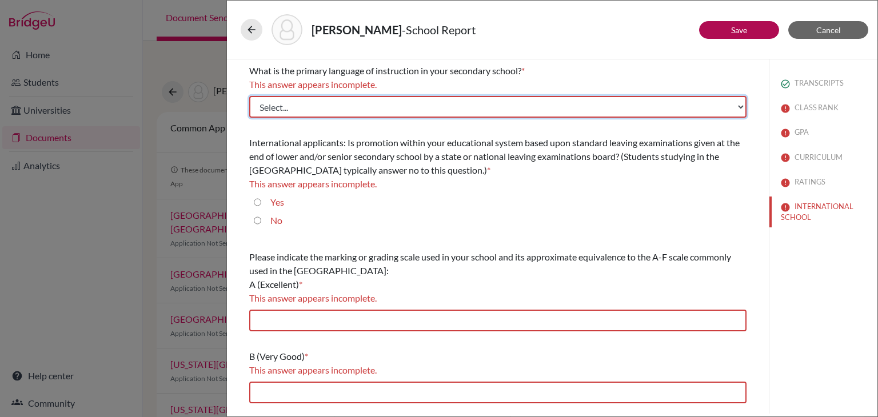
click at [453, 103] on select "Select... Albanian Arabic Armenian Assamese Azerbaijani Belarusian Bengali Bulg…" at bounding box center [497, 107] width 497 height 22
select select "14"
click at [249, 96] on select "Select... Albanian Arabic Armenian Assamese Azerbaijani Belarusian Bengali Bulg…" at bounding box center [497, 107] width 497 height 22
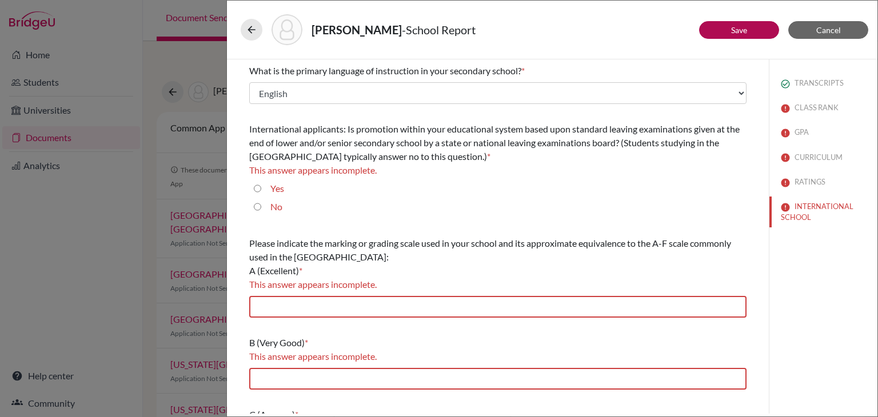
click at [257, 187] on input "Yes" at bounding box center [257, 189] width 7 height 14
radio input "true"
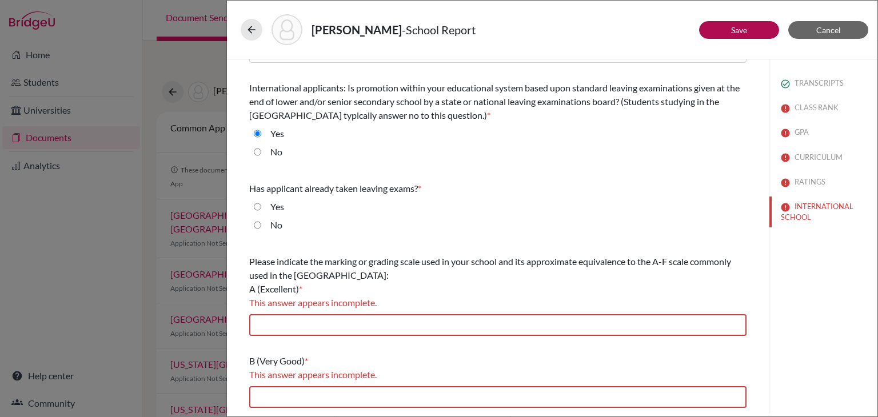
scroll to position [46, 0]
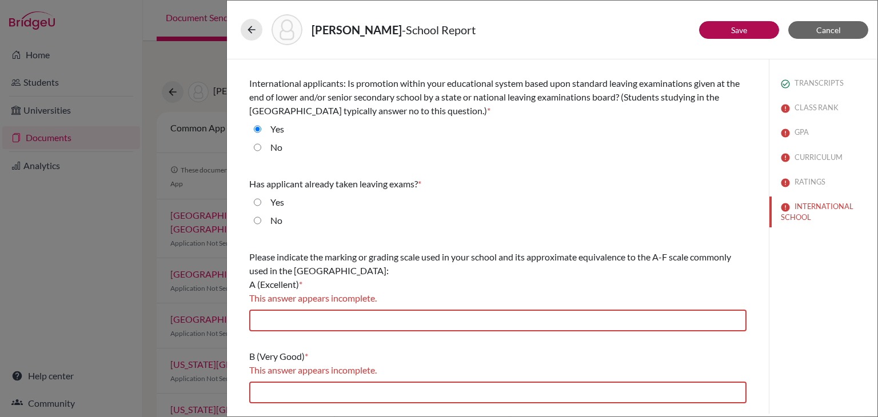
click at [259, 218] on input "No" at bounding box center [257, 221] width 7 height 14
radio input "true"
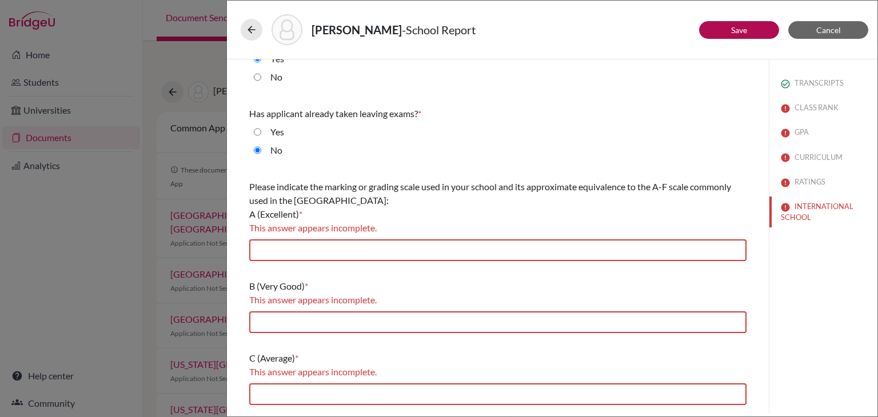
scroll to position [117, 0]
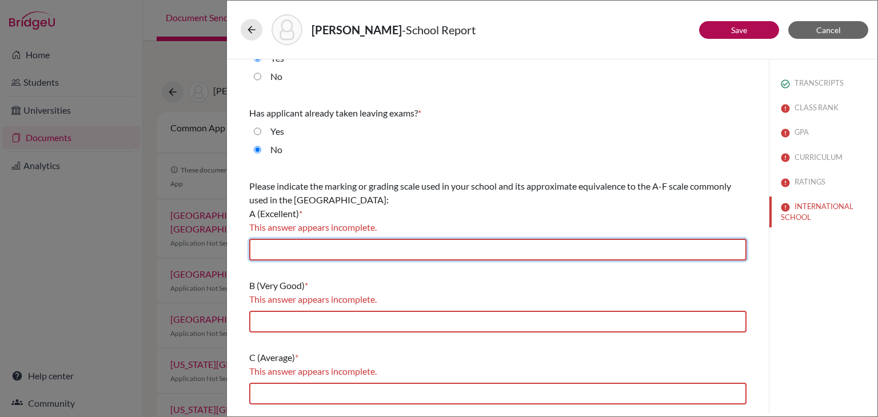
click at [303, 250] on input "text" at bounding box center [497, 250] width 497 height 22
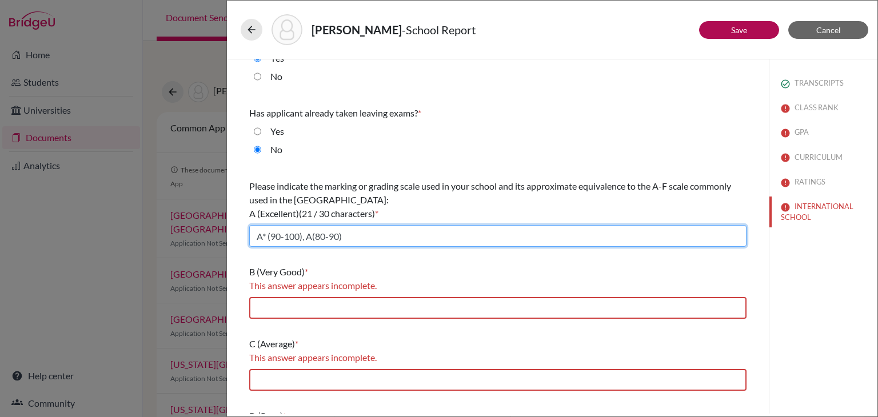
type input "A* (90-100), A(80-90)"
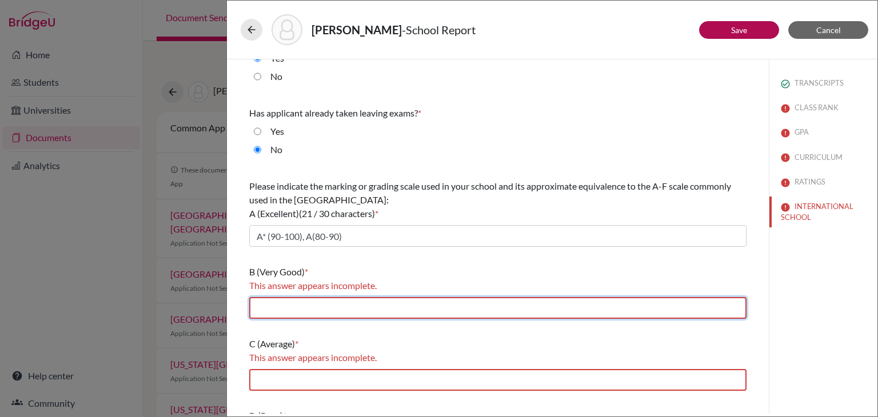
click at [297, 309] on input "text" at bounding box center [497, 308] width 497 height 22
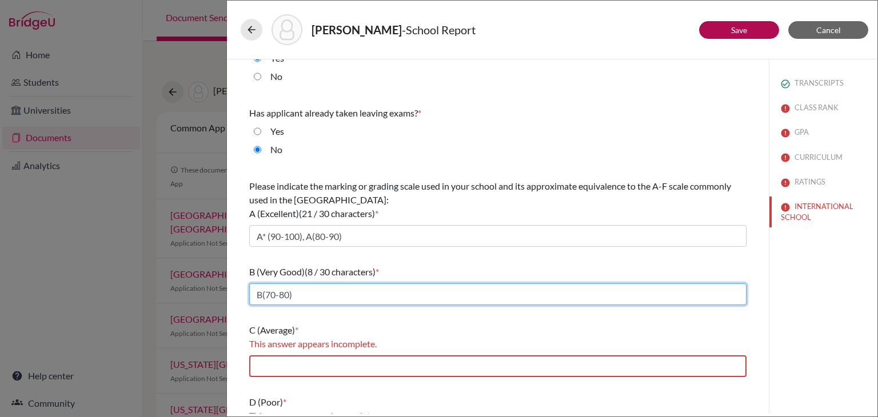
scroll to position [163, 0]
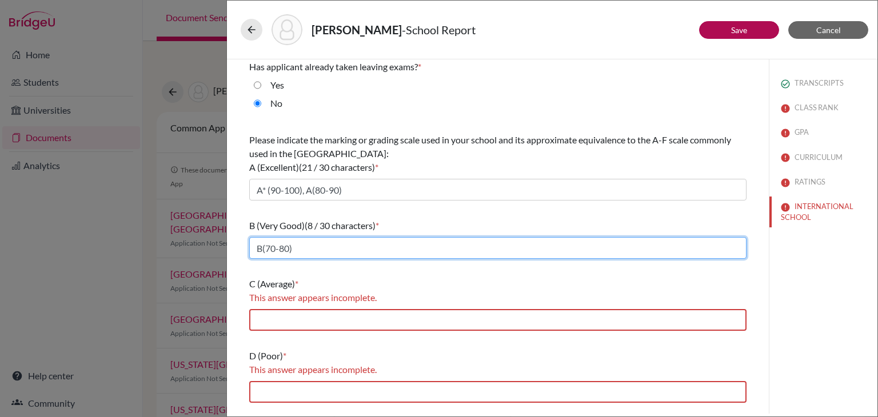
type input "B(70-80)"
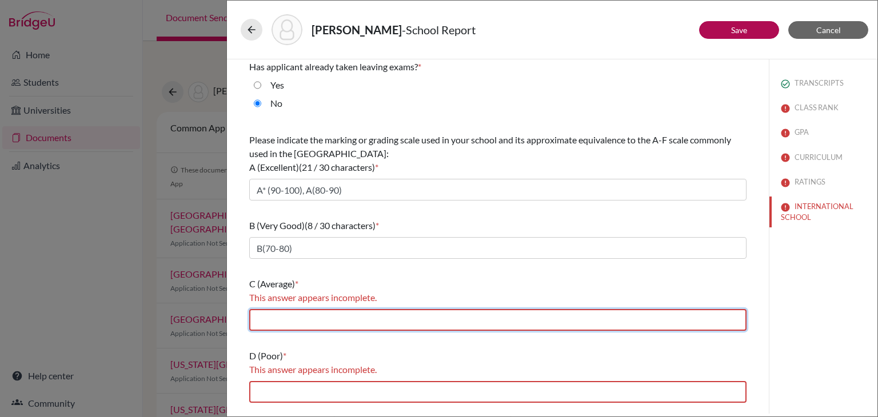
click at [282, 316] on input "text" at bounding box center [497, 320] width 497 height 22
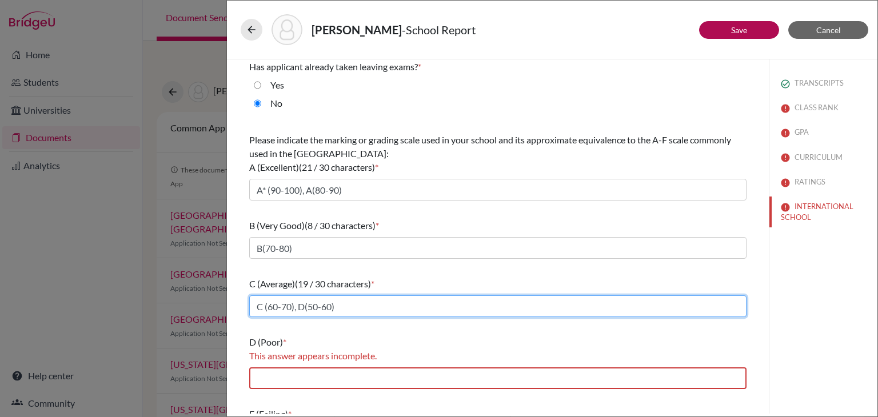
type input "C (60-70), D(50-60)"
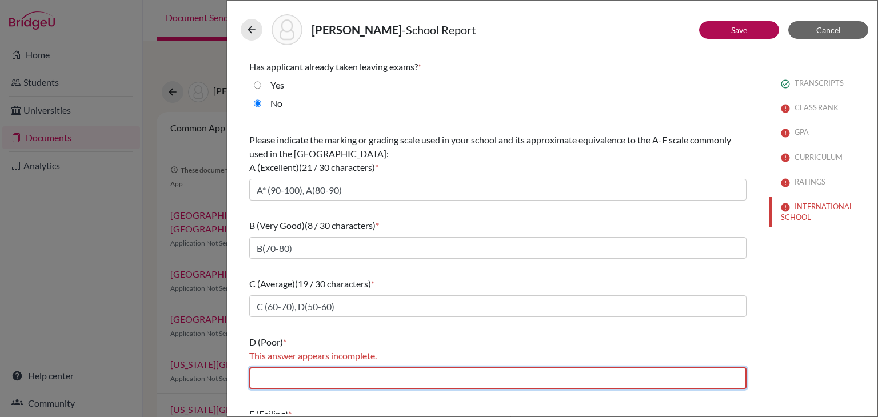
click at [286, 377] on input "text" at bounding box center [497, 378] width 497 height 22
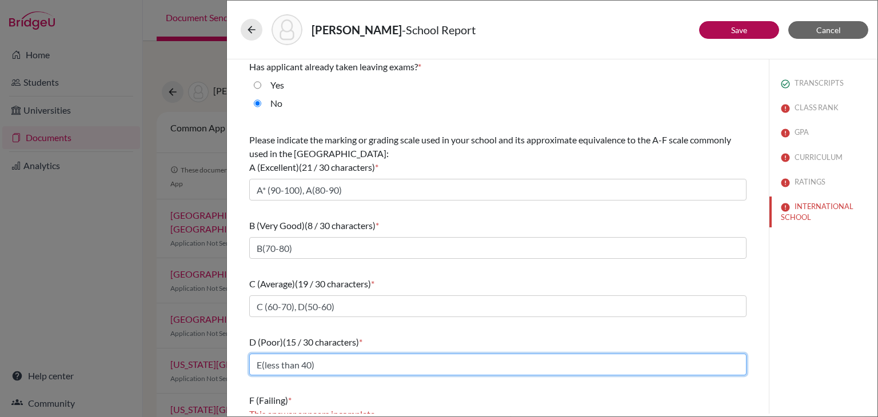
scroll to position [201, 0]
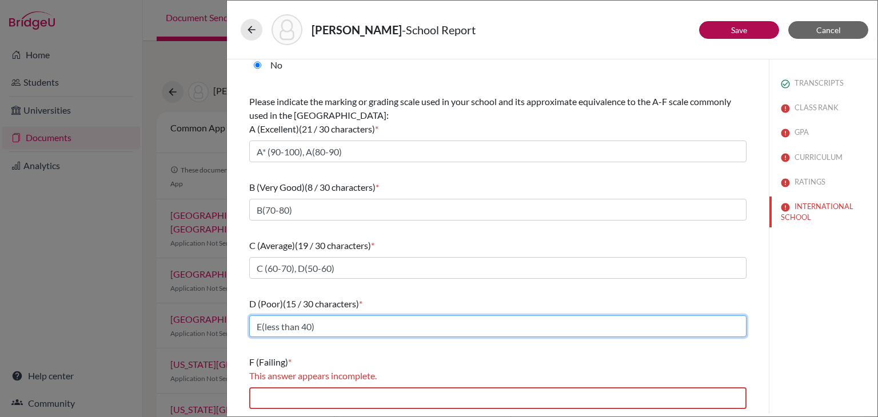
click at [306, 326] on input "E(less than 40)" at bounding box center [497, 326] width 497 height 22
type input "E(less than 50)"
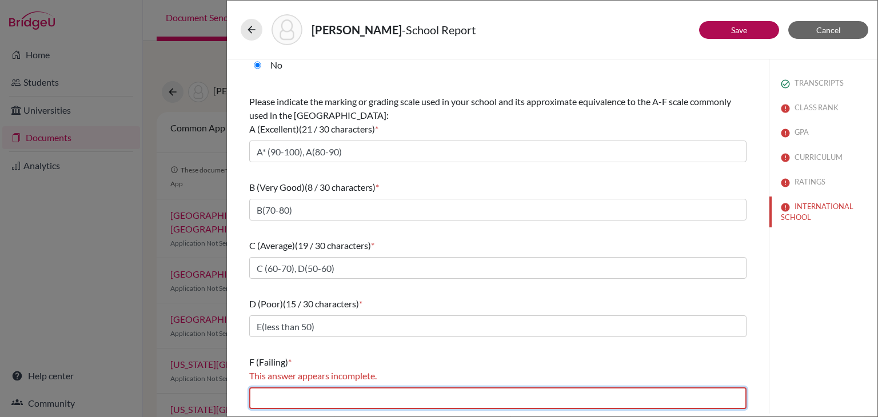
click at [330, 393] on input "text" at bounding box center [497, 398] width 497 height 22
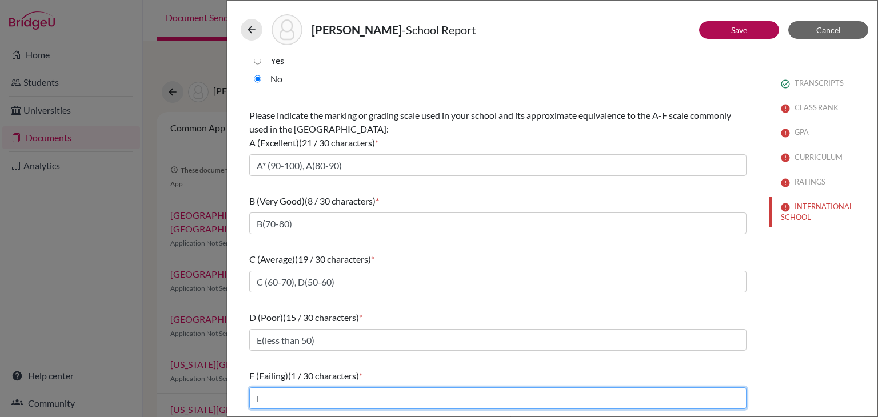
scroll to position [187, 0]
type input "less than 40"
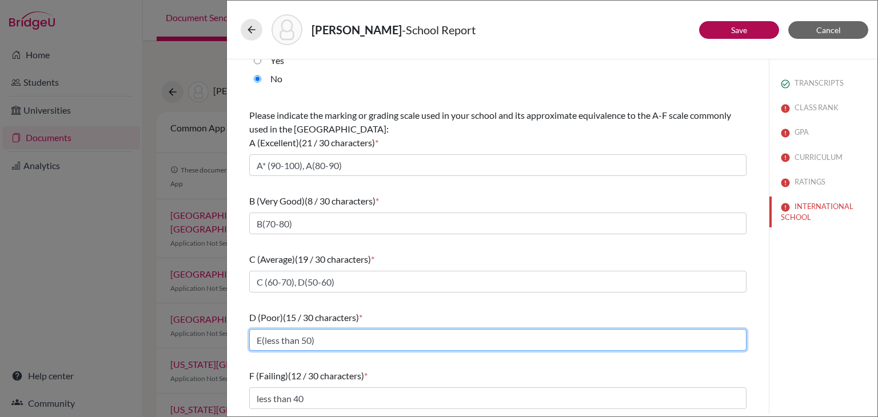
drag, startPoint x: 311, startPoint y: 343, endPoint x: 265, endPoint y: 340, distance: 47.0
click at [265, 340] on input "E(less than 50)" at bounding box center [497, 340] width 497 height 22
type input "E(40-50)"
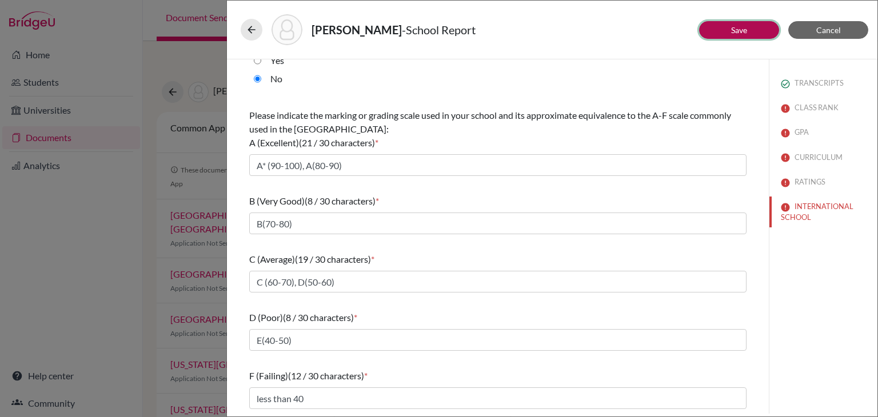
click at [749, 37] on button "Save" at bounding box center [739, 30] width 80 height 18
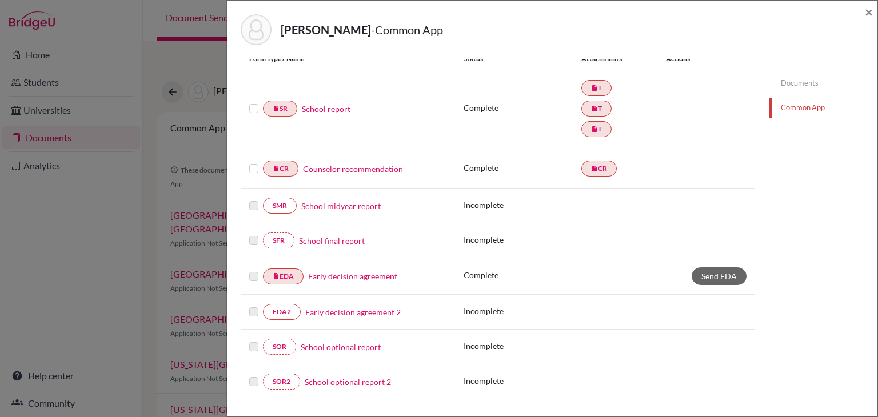
scroll to position [103, 0]
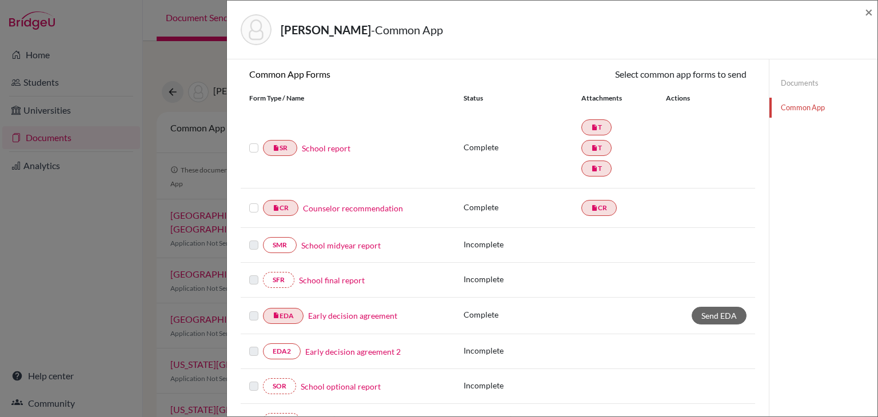
click at [252, 201] on label at bounding box center [253, 201] width 9 height 0
click at [0, 0] on input "checkbox" at bounding box center [0, 0] width 0 height 0
click at [717, 79] on link "Send" at bounding box center [722, 76] width 47 height 18
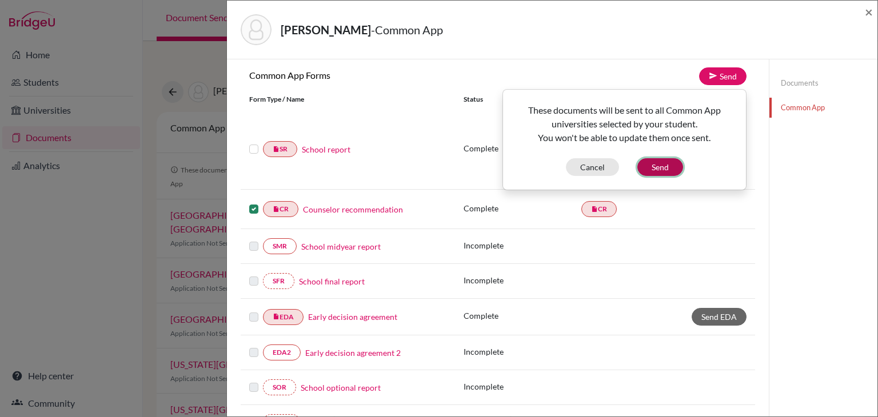
click at [667, 165] on button "Send" at bounding box center [660, 167] width 46 height 18
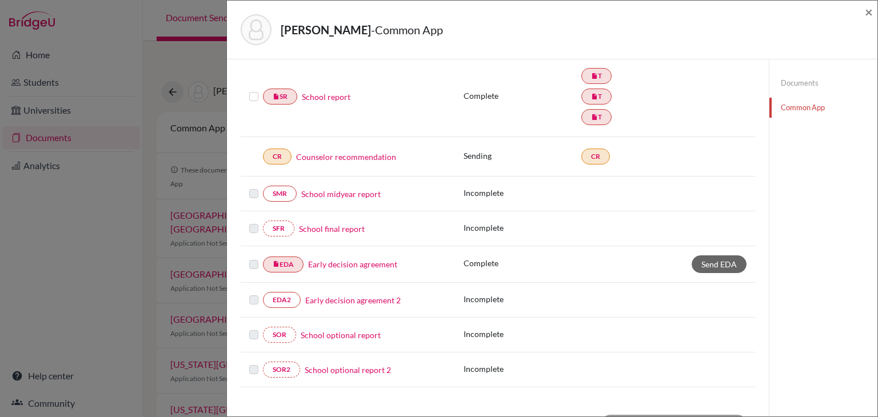
scroll to position [155, 0]
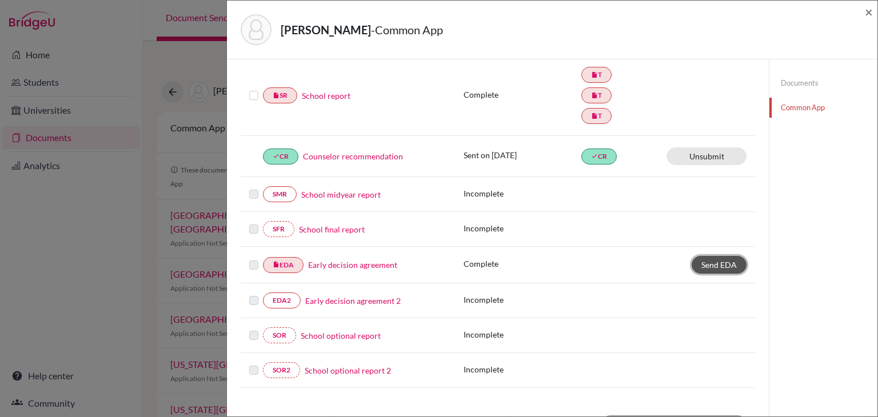
click at [731, 260] on span "Send EDA" at bounding box center [718, 265] width 35 height 10
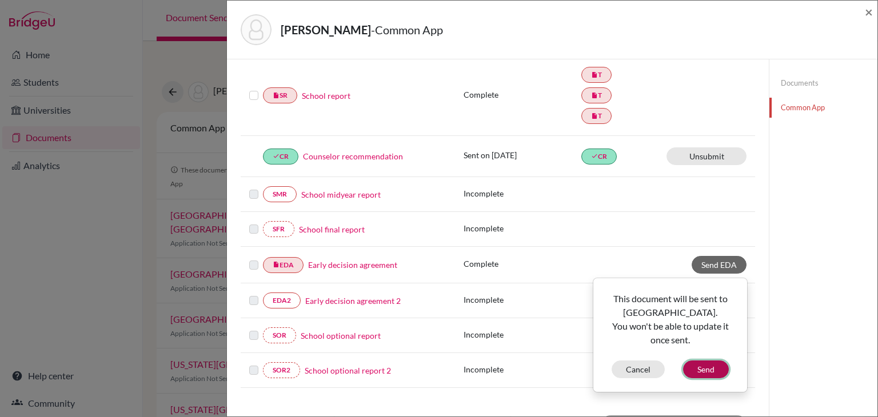
click at [707, 367] on button "Send" at bounding box center [706, 370] width 46 height 18
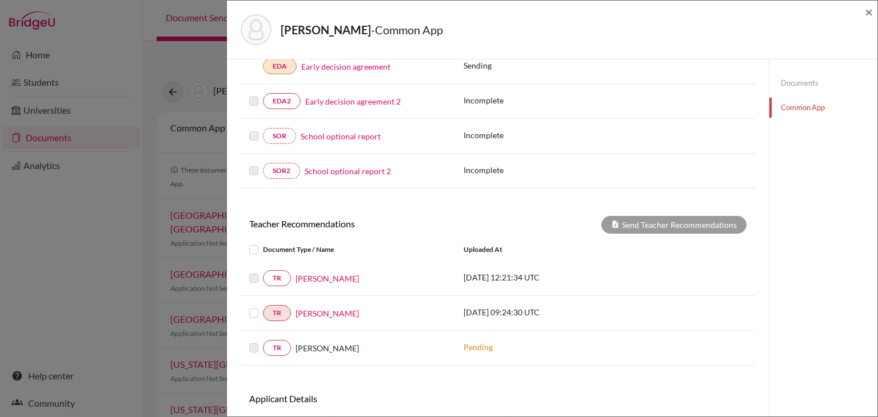
scroll to position [355, 0]
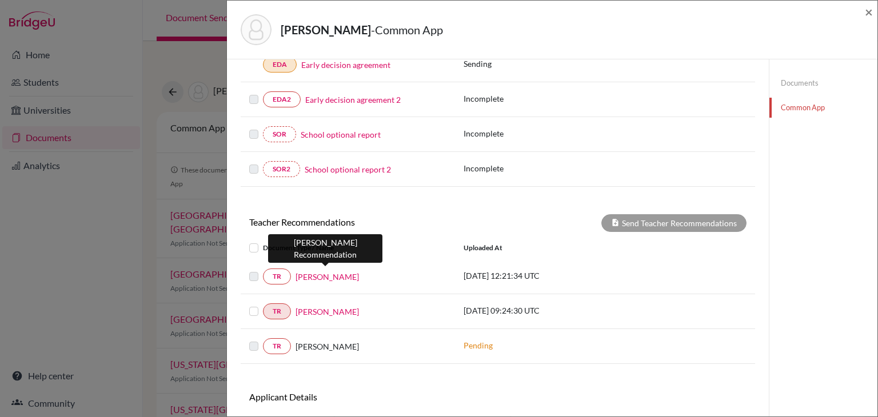
click at [309, 274] on link "Sudeshna Biswas" at bounding box center [326, 277] width 63 height 12
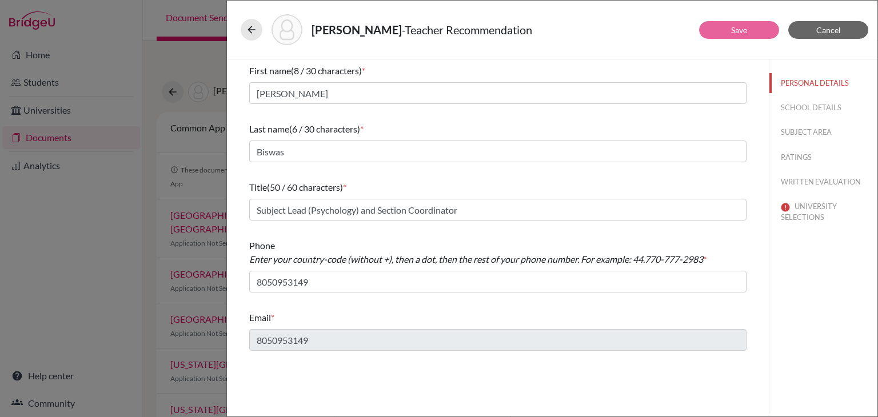
click at [201, 72] on div "Raju, Anika - Teacher Recommendation Save Cancel First name (8 / 30 characters)…" at bounding box center [439, 208] width 878 height 417
click at [831, 33] on span "Cancel" at bounding box center [828, 30] width 25 height 10
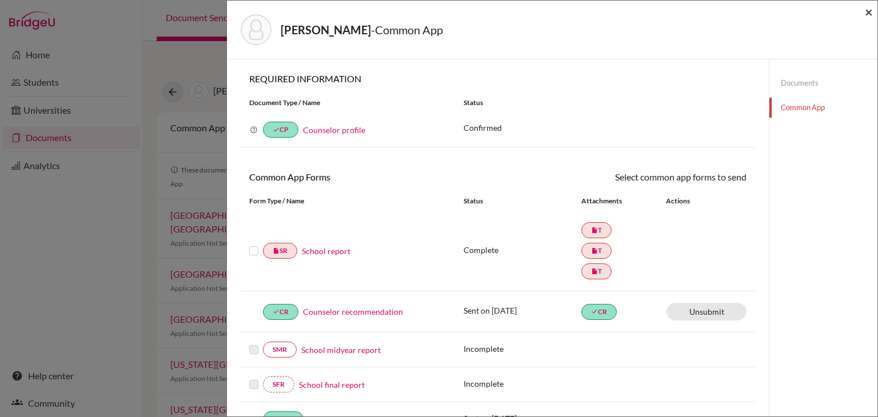
click at [867, 13] on span "×" at bounding box center [869, 11] width 8 height 17
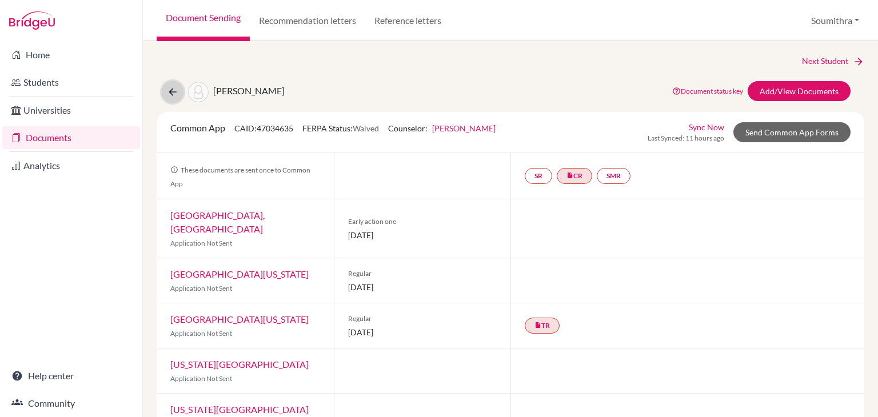
click at [171, 93] on icon at bounding box center [172, 91] width 11 height 11
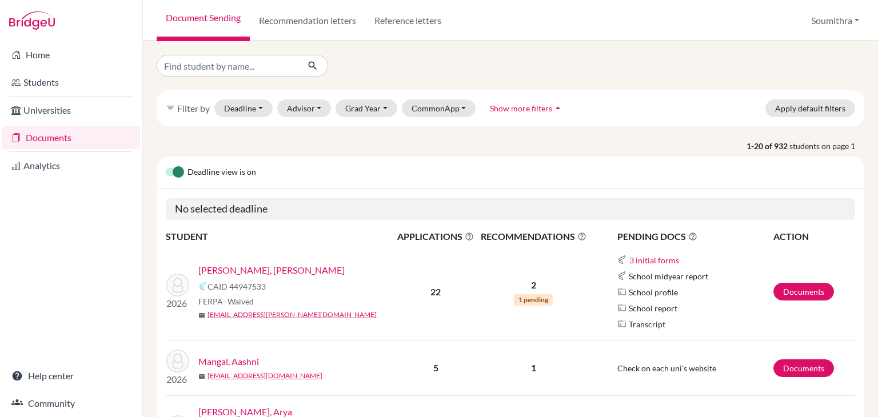
click at [225, 66] on input "Find student by name..." at bounding box center [228, 66] width 142 height 22
type input "[PERSON_NAME]"
click at [315, 59] on button "submit" at bounding box center [313, 66] width 30 height 22
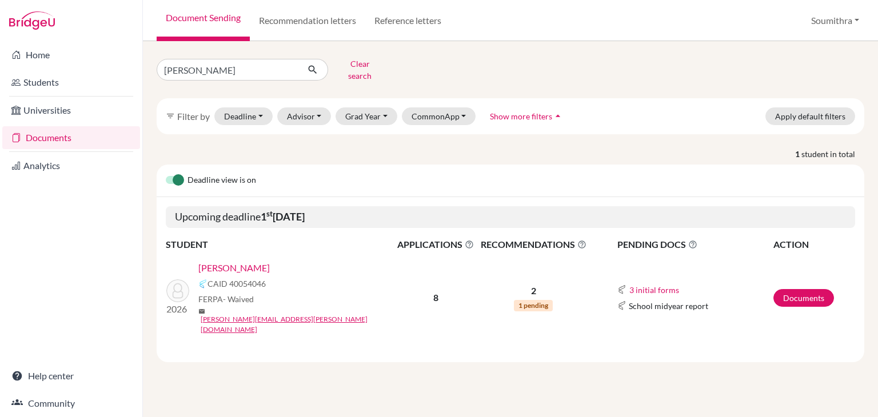
click at [234, 261] on link "[PERSON_NAME]" at bounding box center [233, 268] width 71 height 14
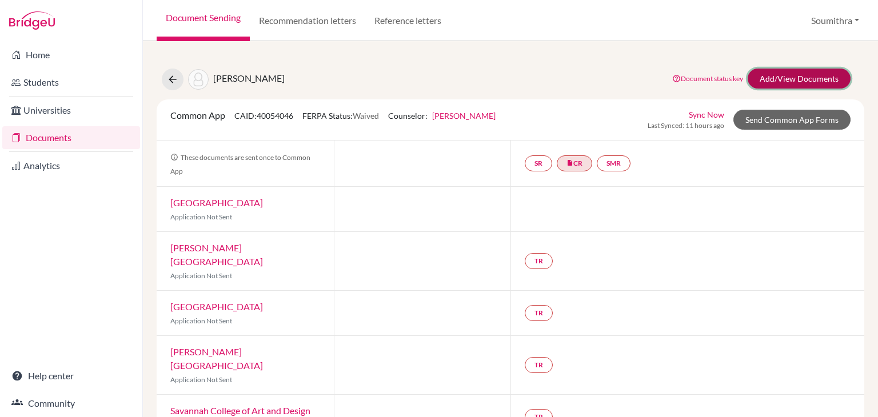
click at [796, 82] on link "Add/View Documents" at bounding box center [798, 79] width 103 height 20
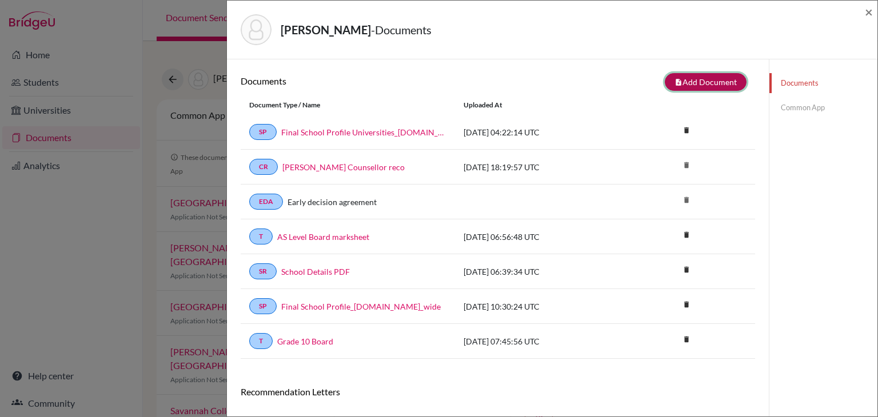
click at [681, 76] on button "note_add Add Document" at bounding box center [706, 82] width 82 height 18
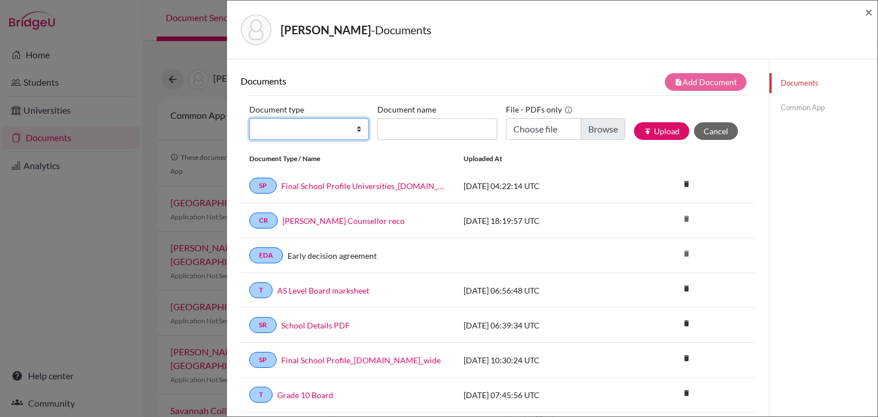
click at [314, 133] on select "Change explanation for Common App reports Counselor recommendation Internationa…" at bounding box center [308, 129] width 119 height 22
click at [511, 30] on div "[PERSON_NAME] - Documents" at bounding box center [548, 29] width 615 height 31
click at [868, 9] on span "×" at bounding box center [869, 11] width 8 height 17
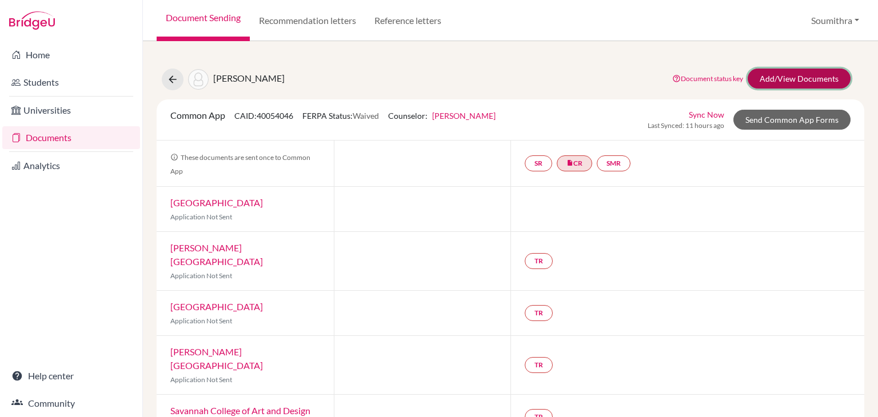
click at [799, 78] on link "Add/View Documents" at bounding box center [798, 79] width 103 height 20
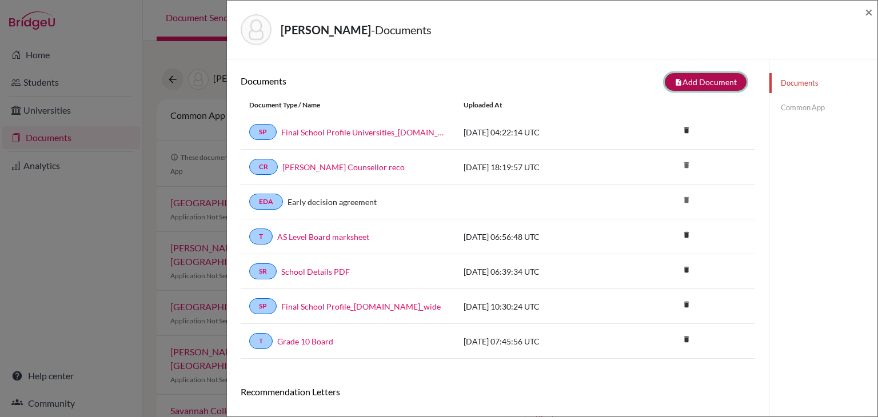
click at [715, 79] on button "note_add Add Document" at bounding box center [706, 82] width 82 height 18
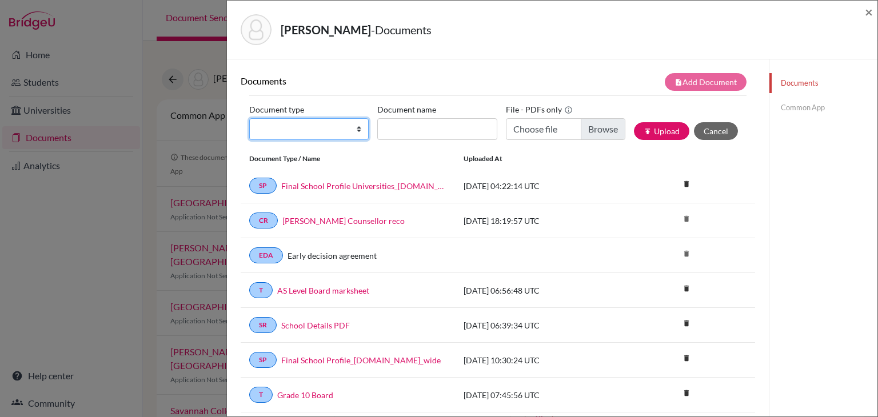
click at [323, 139] on select "Change explanation for Common App reports Counselor recommendation Internationa…" at bounding box center [308, 129] width 119 height 22
select select "2"
click at [249, 118] on select "Change explanation for Common App reports Counselor recommendation Internationa…" at bounding box center [308, 129] width 119 height 22
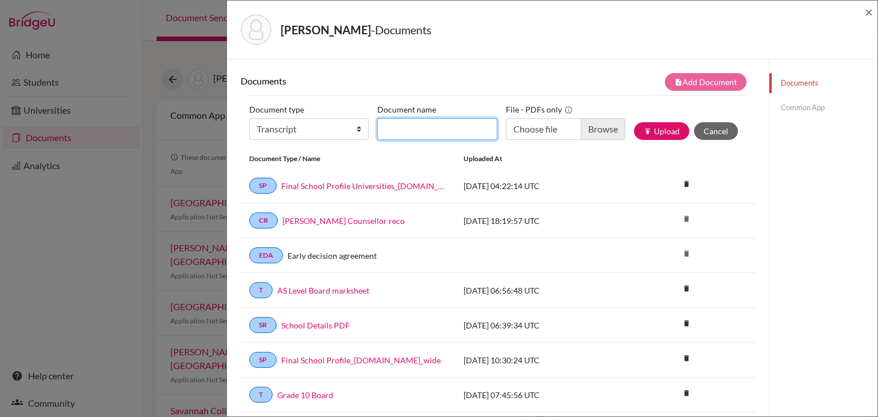
click at [419, 127] on input "Document name" at bounding box center [436, 129] width 119 height 22
type input "Initial Transcript"
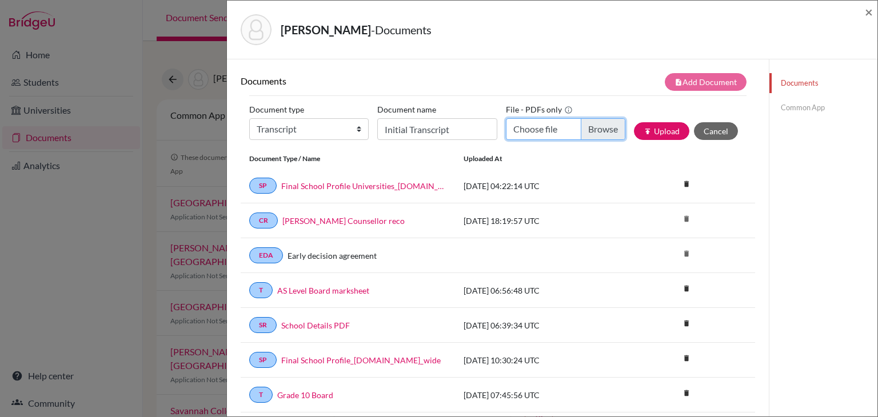
click at [543, 123] on input "Choose file" at bounding box center [565, 129] width 119 height 22
type input "C:\fakepath\[PERSON_NAME] transcripts (1) (1).pdf"
click at [675, 129] on button "publish Upload" at bounding box center [661, 131] width 55 height 18
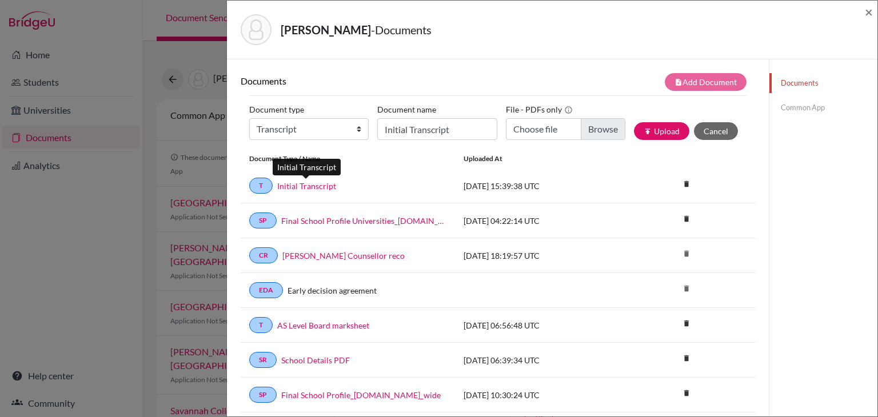
click at [314, 187] on link "Initial Transcript" at bounding box center [306, 186] width 59 height 12
click at [796, 107] on link "Common App" at bounding box center [823, 108] width 108 height 20
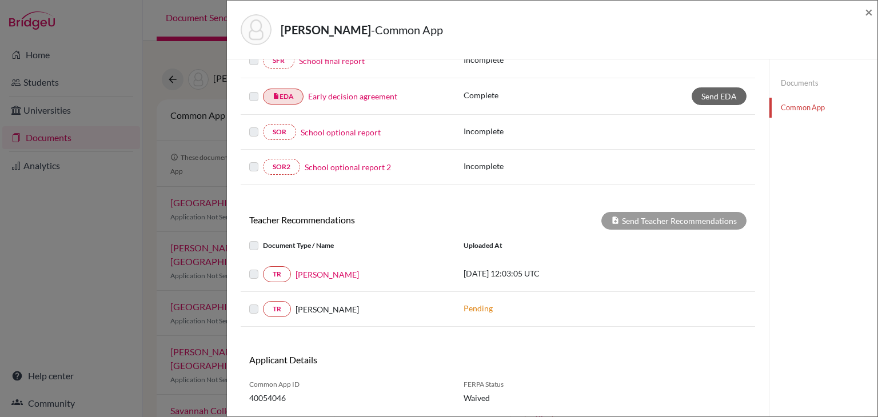
scroll to position [277, 0]
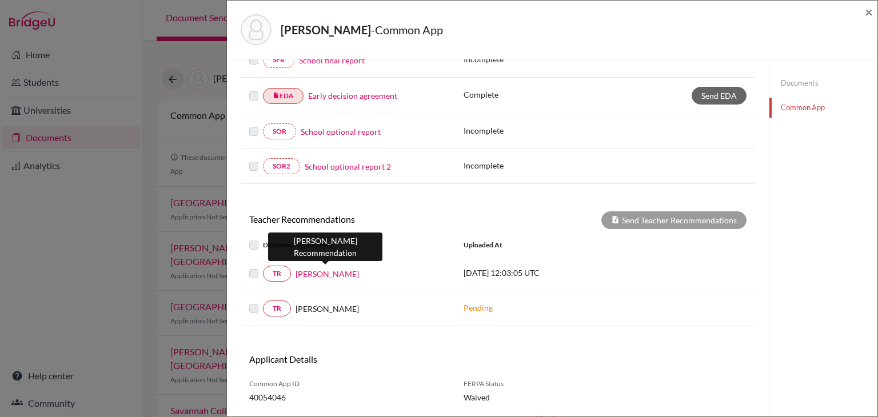
click at [307, 270] on link "[PERSON_NAME]" at bounding box center [326, 274] width 63 height 12
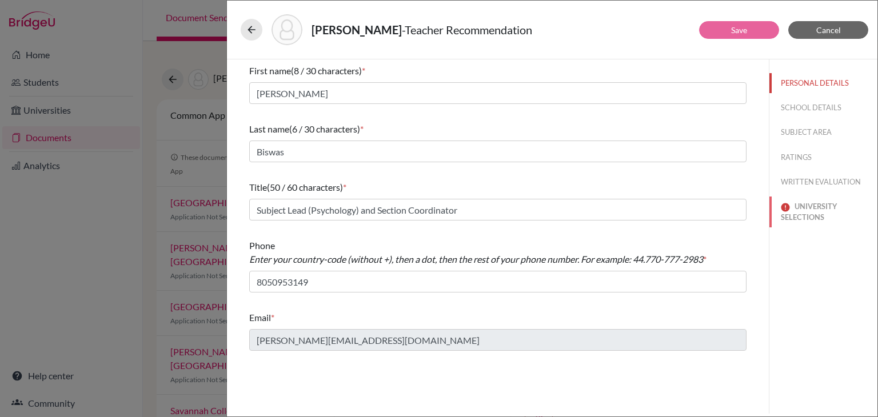
click at [814, 208] on button "UNIVERSITY SELECTIONS" at bounding box center [823, 212] width 108 height 31
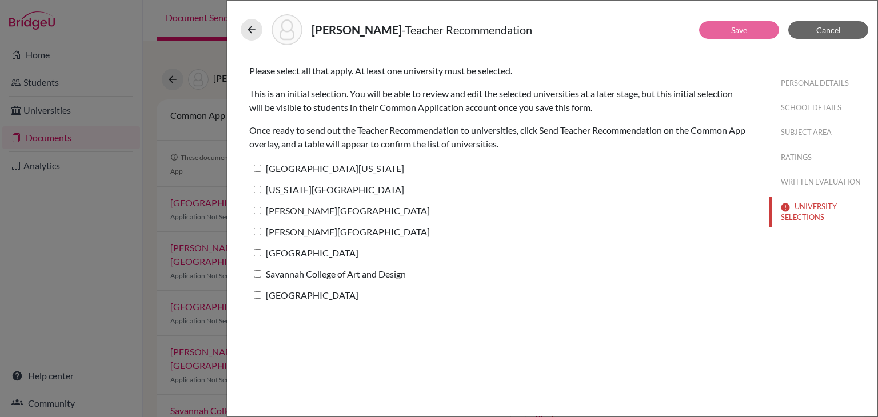
click at [257, 190] on input "[US_STATE][GEOGRAPHIC_DATA]" at bounding box center [257, 189] width 7 height 7
checkbox input "true"
click at [738, 34] on link "Save" at bounding box center [739, 30] width 16 height 10
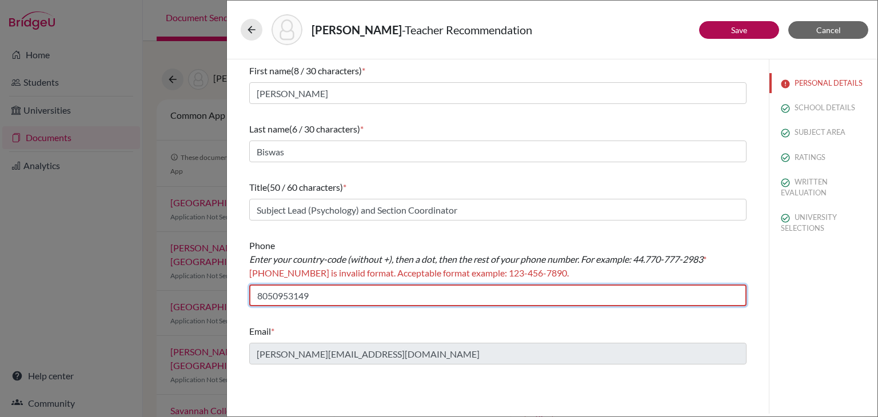
click at [255, 296] on input "8050953149" at bounding box center [497, 296] width 497 height 22
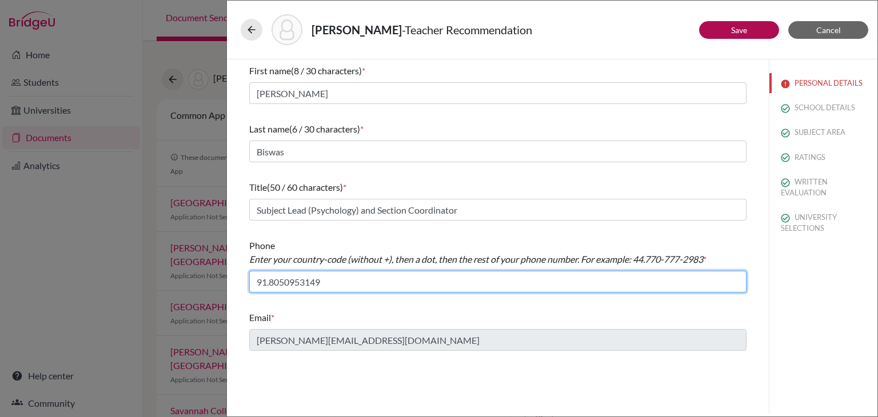
type input "91.8050953149"
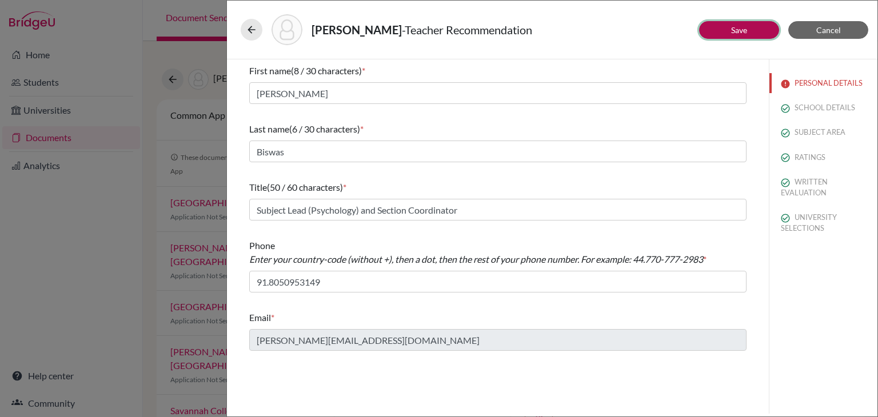
click at [721, 29] on button "Save" at bounding box center [739, 30] width 80 height 18
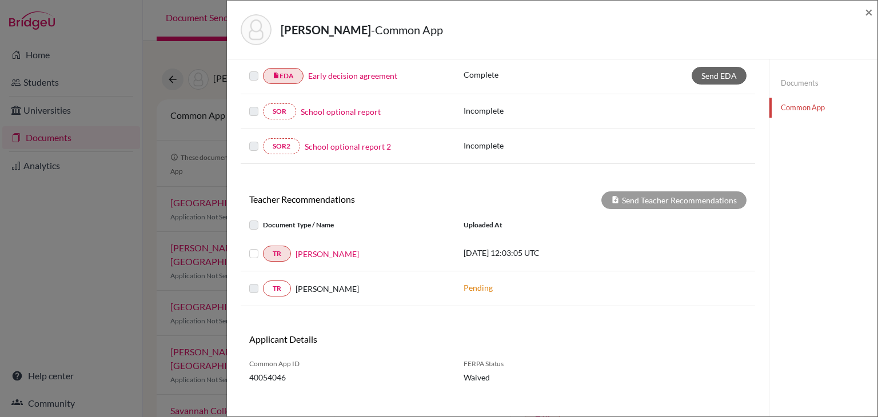
scroll to position [306, 0]
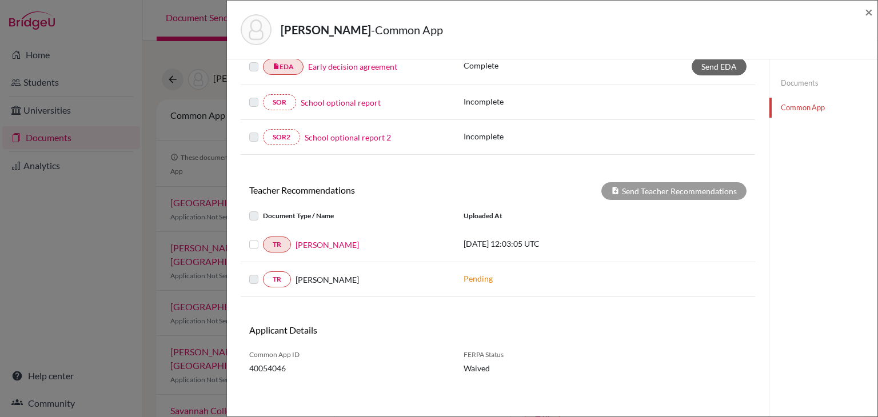
click at [263, 238] on label at bounding box center [263, 238] width 0 height 0
click at [0, 0] on input "checkbox" at bounding box center [0, 0] width 0 height 0
click at [263, 238] on label at bounding box center [263, 238] width 0 height 0
click at [0, 0] on input "checkbox" at bounding box center [0, 0] width 0 height 0
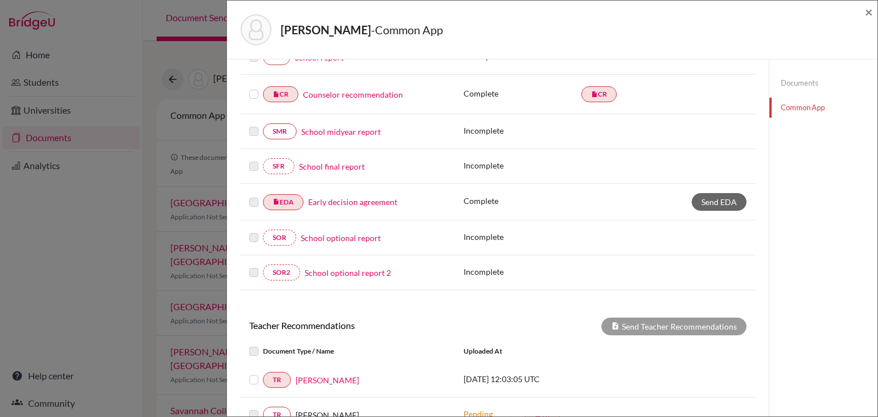
scroll to position [117, 0]
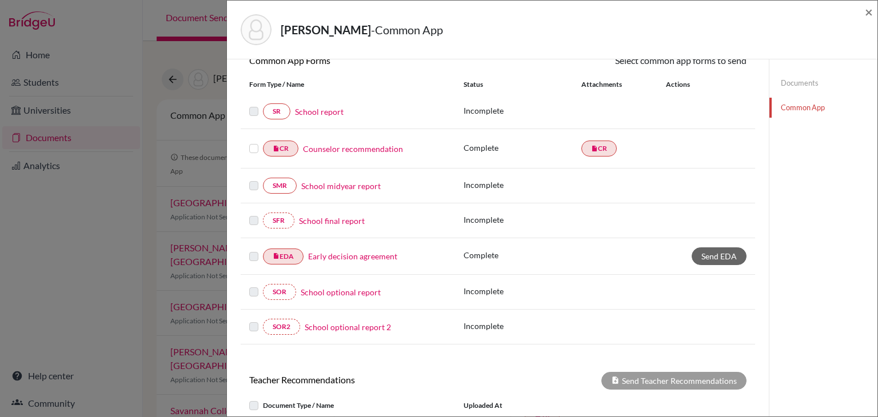
click at [255, 142] on label at bounding box center [253, 142] width 9 height 0
click at [0, 0] on input "checkbox" at bounding box center [0, 0] width 0 height 0
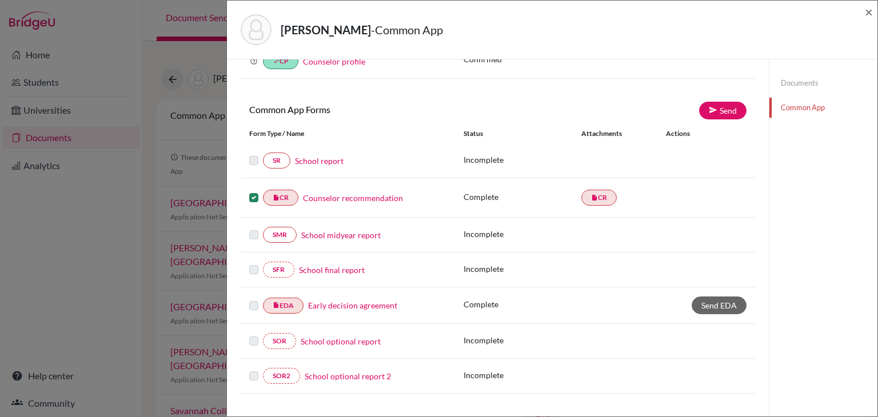
scroll to position [54, 0]
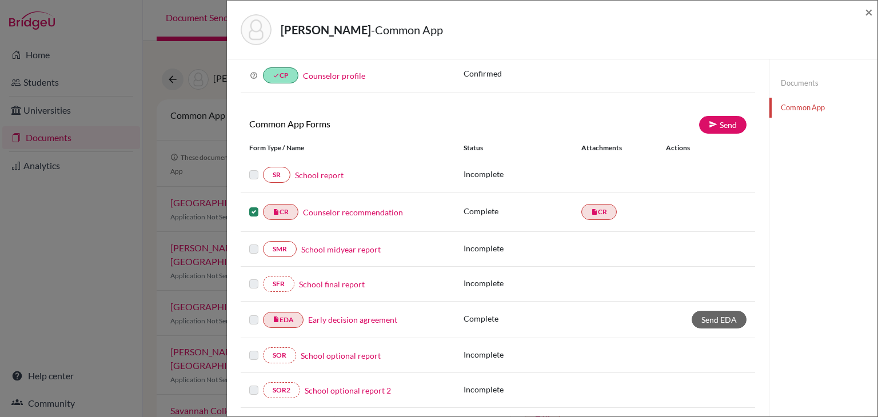
click at [253, 205] on label at bounding box center [253, 205] width 9 height 0
click at [0, 0] on input "checkbox" at bounding box center [0, 0] width 0 height 0
click at [315, 177] on link "School report" at bounding box center [319, 174] width 49 height 12
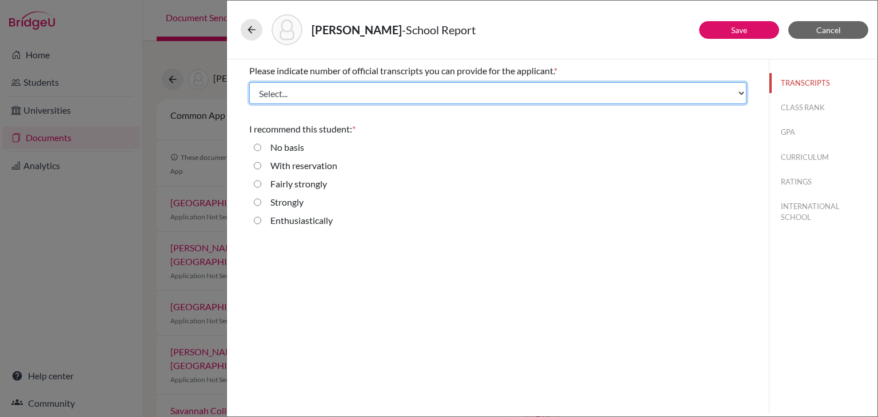
click at [421, 89] on select "Select... 1 2 3 4" at bounding box center [497, 93] width 497 height 22
select select "3"
click at [249, 82] on select "Select... 1 2 3 4" at bounding box center [497, 93] width 497 height 22
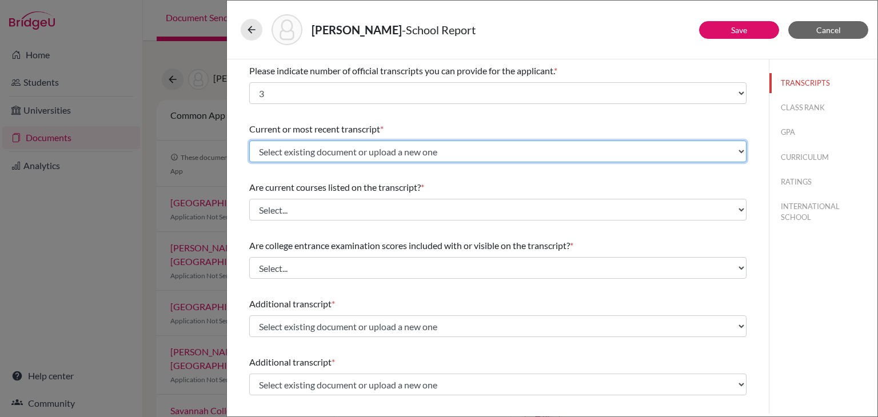
click at [301, 150] on select "Select existing document or upload a new one AS Level Board marksheet Initial T…" at bounding box center [497, 152] width 497 height 22
select select "689461"
click at [249, 141] on select "Select existing document or upload a new one AS Level Board marksheet Initial T…" at bounding box center [497, 152] width 497 height 22
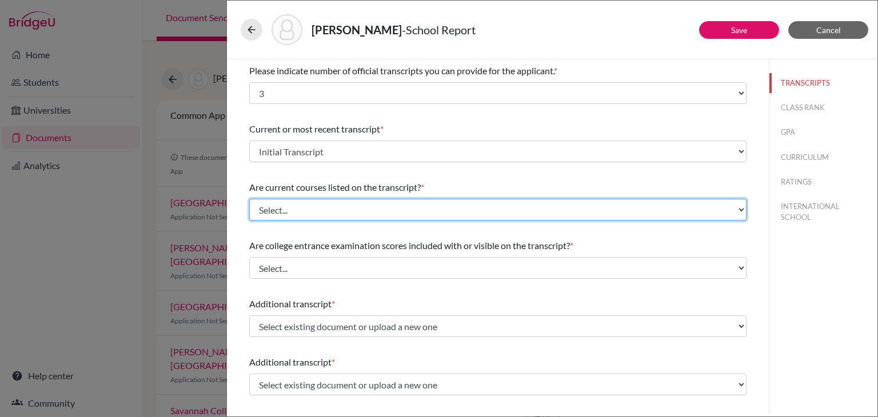
click at [308, 209] on select "Select... Yes No" at bounding box center [497, 210] width 497 height 22
select select "0"
click at [249, 199] on select "Select... Yes No" at bounding box center [497, 210] width 497 height 22
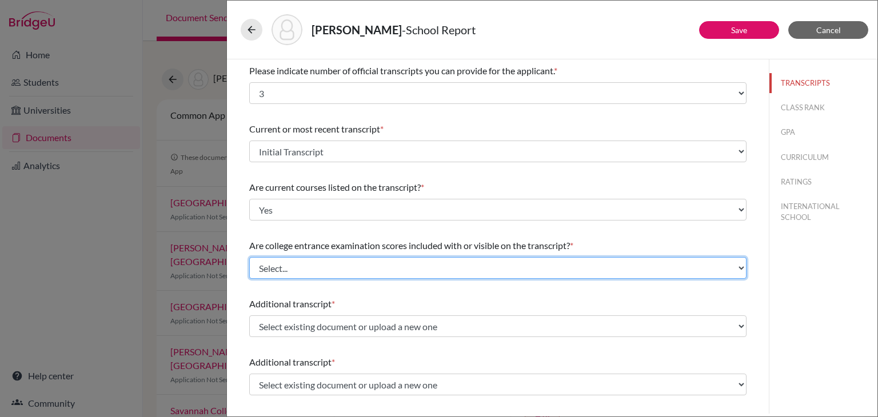
click at [301, 263] on select "Select... Yes No" at bounding box center [497, 268] width 497 height 22
select select "1"
click at [249, 257] on select "Select... Yes No" at bounding box center [497, 268] width 497 height 22
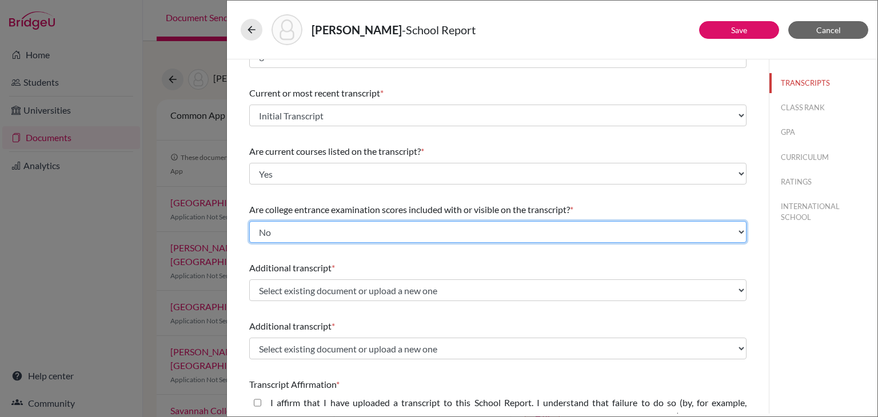
scroll to position [37, 0]
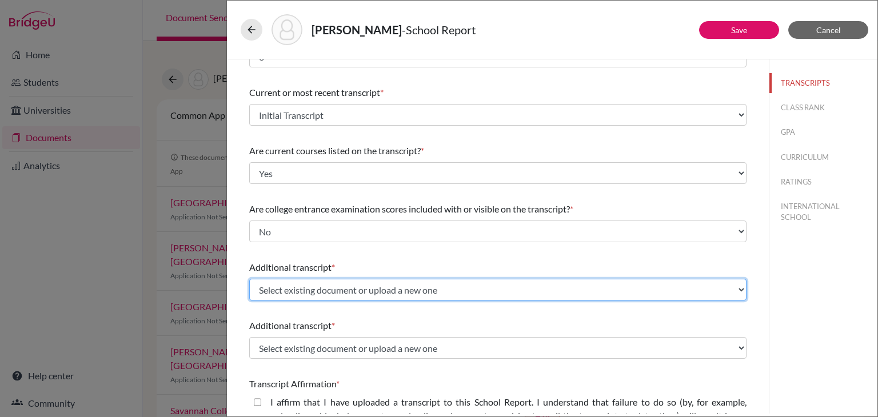
click at [281, 288] on select "Select existing document or upload a new one AS Level Board marksheet Initial T…" at bounding box center [497, 290] width 497 height 22
select select "665901"
click at [249, 279] on select "Select existing document or upload a new one AS Level Board marksheet Initial T…" at bounding box center [497, 290] width 497 height 22
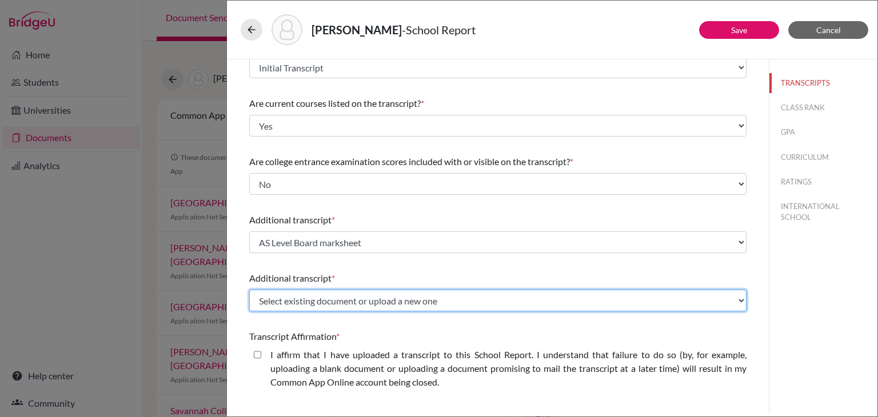
click at [279, 304] on select "Select existing document or upload a new one AS Level Board marksheet Initial T…" at bounding box center [497, 301] width 497 height 22
select select "655457"
click at [249, 290] on select "Select existing document or upload a new one AS Level Board marksheet Initial T…" at bounding box center [497, 301] width 497 height 22
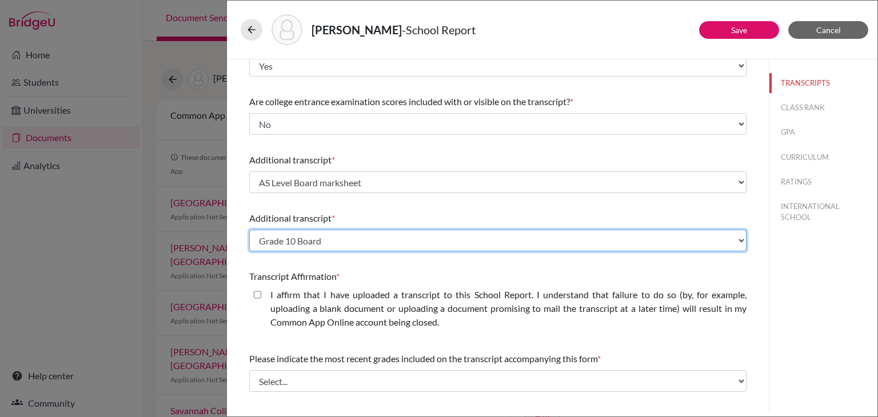
scroll to position [143, 0]
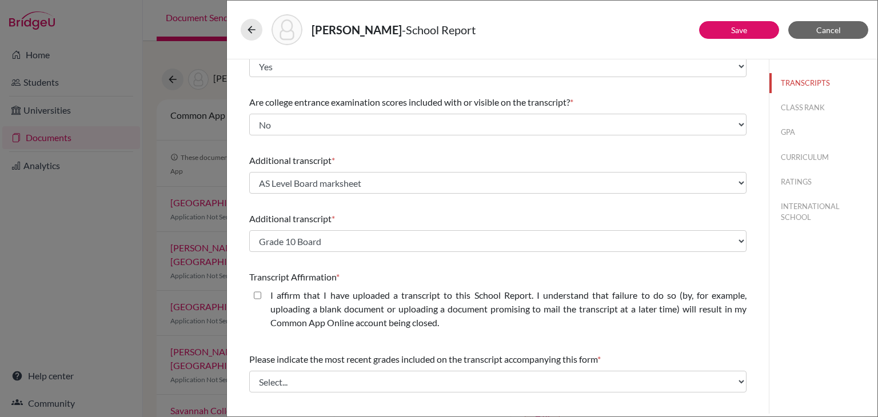
click at [255, 295] on closed\ "I affirm that I have uploaded a transcript to this School Report. I understand …" at bounding box center [257, 296] width 7 height 14
checkbox closed\ "true"
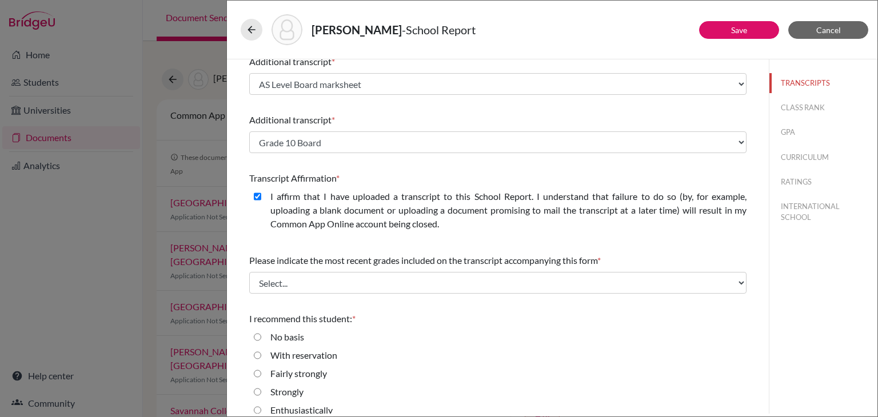
scroll to position [255, 0]
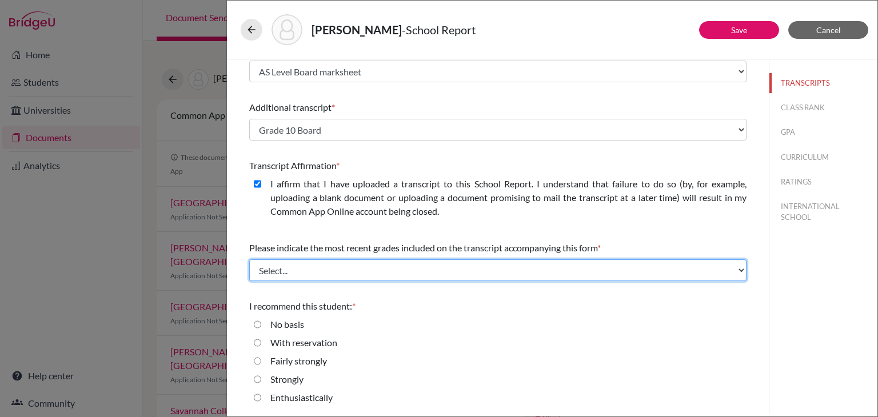
click at [329, 271] on select "Select... Final junior year grades 1st Quarter senior year grades 2nd Quarter/1…" at bounding box center [497, 270] width 497 height 22
select select "1"
click at [249, 259] on select "Select... Final junior year grades 1st Quarter senior year grades 2nd Quarter/1…" at bounding box center [497, 270] width 497 height 22
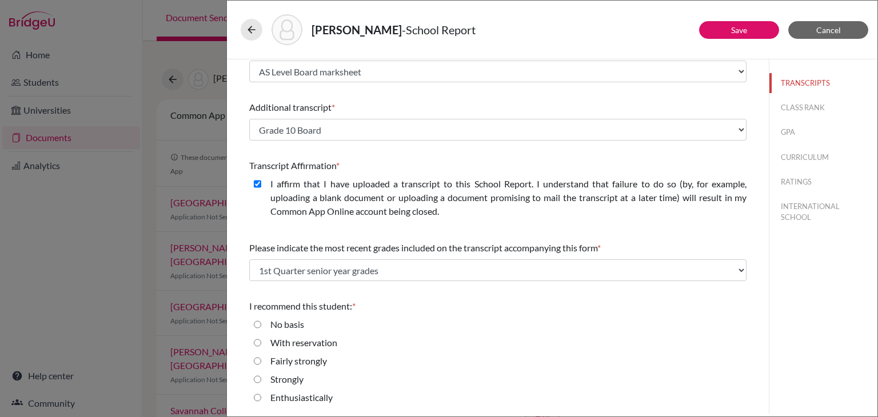
click at [255, 398] on input "Enthusiastically" at bounding box center [257, 398] width 7 height 14
radio input "true"
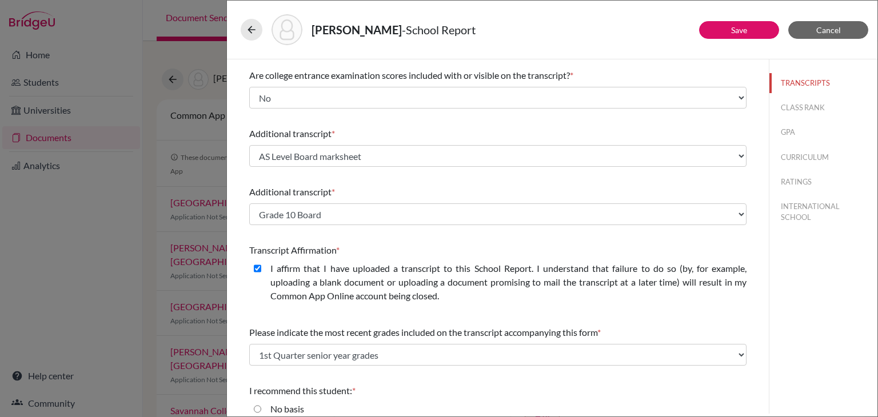
scroll to position [145, 0]
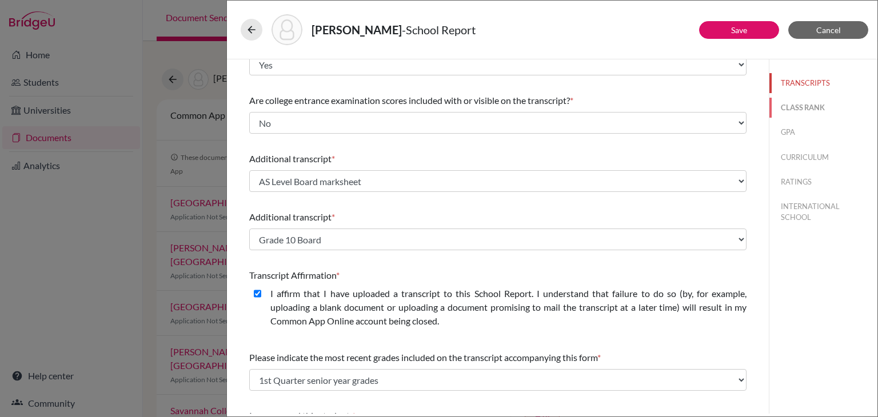
click at [790, 110] on button "CLASS RANK" at bounding box center [823, 108] width 108 height 20
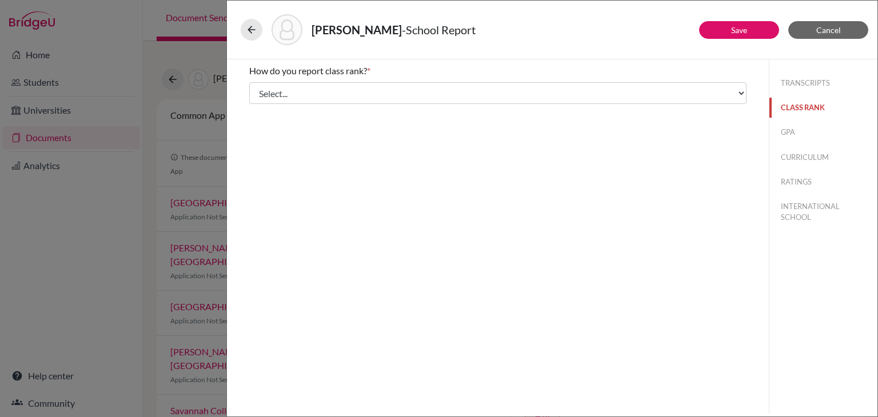
scroll to position [0, 0]
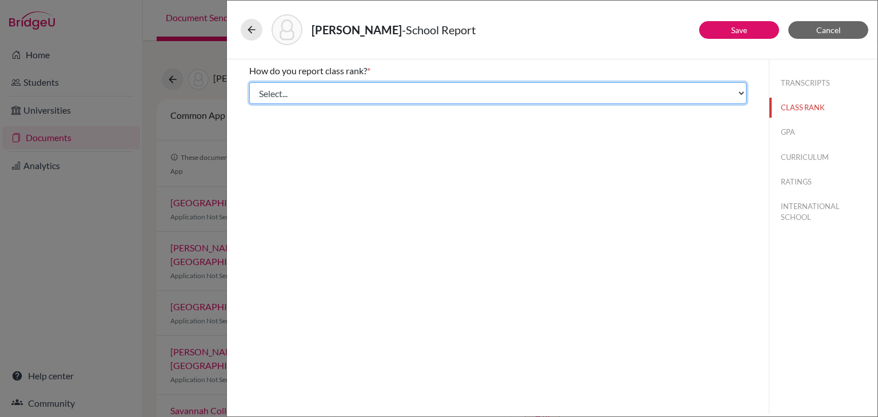
click at [712, 96] on select "Select... Exact Decile Quintile Quartile None" at bounding box center [497, 93] width 497 height 22
select select "5"
click at [249, 82] on select "Select... Exact Decile Quintile Quartile None" at bounding box center [497, 93] width 497 height 22
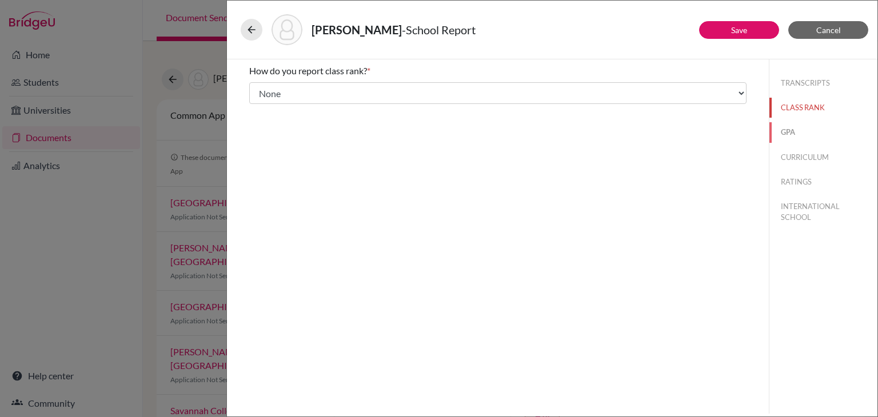
click at [783, 134] on button "GPA" at bounding box center [823, 132] width 108 height 20
click at [258, 107] on input "No" at bounding box center [257, 108] width 7 height 14
radio input "true"
click at [787, 160] on button "CURRICULUM" at bounding box center [823, 157] width 108 height 20
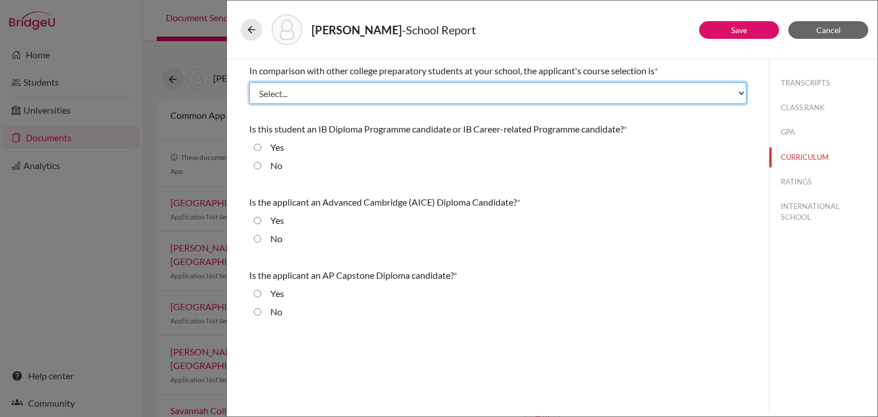
click at [422, 94] on select "Select... Less than demanding Average Demanding Very demanding Most demanding P…" at bounding box center [497, 93] width 497 height 22
select select "3"
click at [249, 82] on select "Select... Less than demanding Average Demanding Very demanding Most demanding P…" at bounding box center [497, 93] width 497 height 22
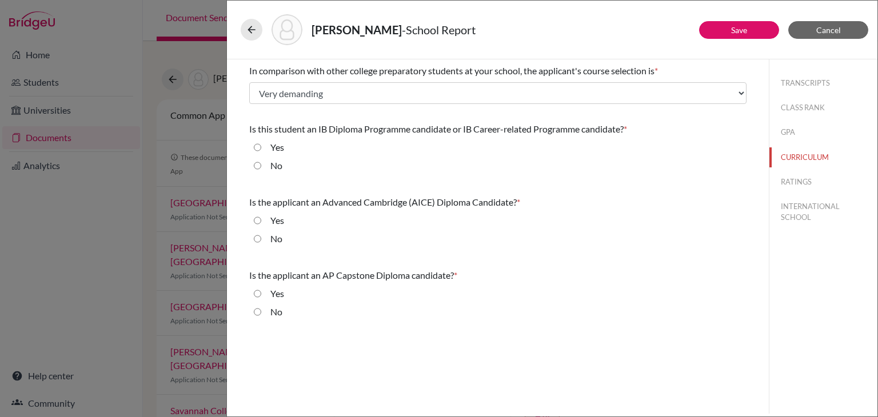
click at [258, 166] on input "No" at bounding box center [257, 166] width 7 height 14
radio input "true"
click at [255, 237] on input "No" at bounding box center [257, 239] width 7 height 14
radio input "true"
click at [255, 310] on input "No" at bounding box center [257, 312] width 7 height 14
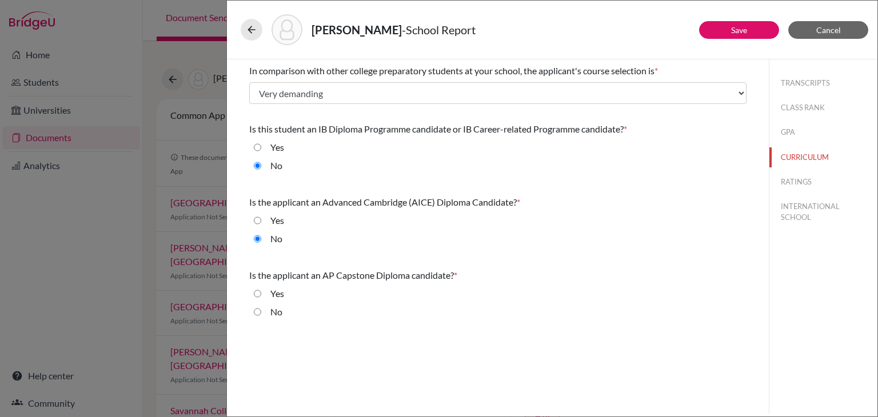
radio input "true"
click at [798, 180] on button "RATINGS" at bounding box center [823, 182] width 108 height 20
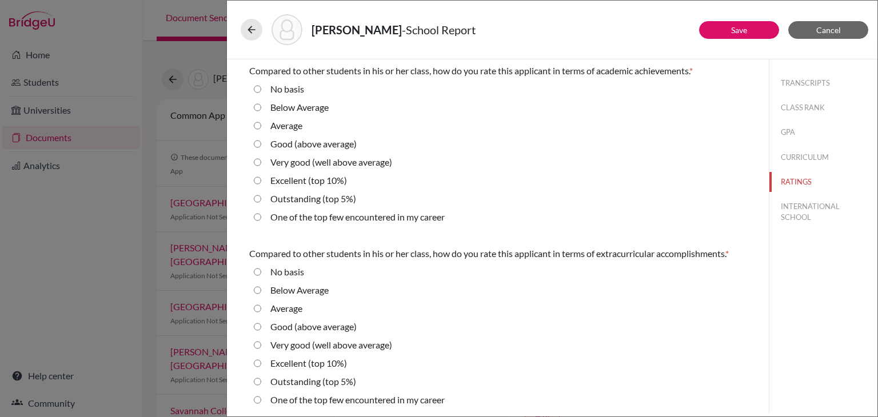
click at [258, 161] on average\) "Very good (well above average)" at bounding box center [257, 162] width 7 height 14
radio average\) "true"
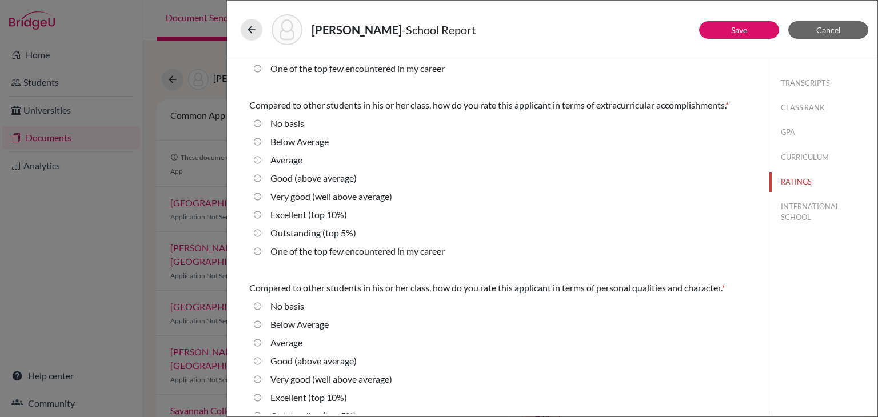
scroll to position [153, 0]
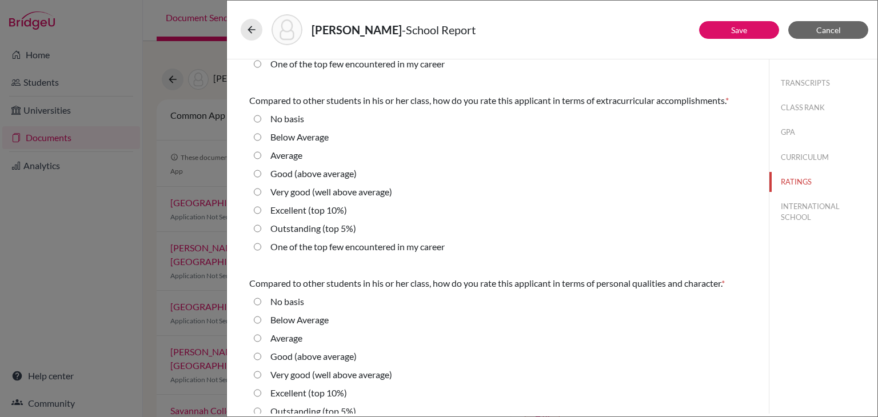
click at [256, 209] on 10\%\) "Excellent (top 10%)" at bounding box center [257, 210] width 7 height 14
radio 10\%\) "true"
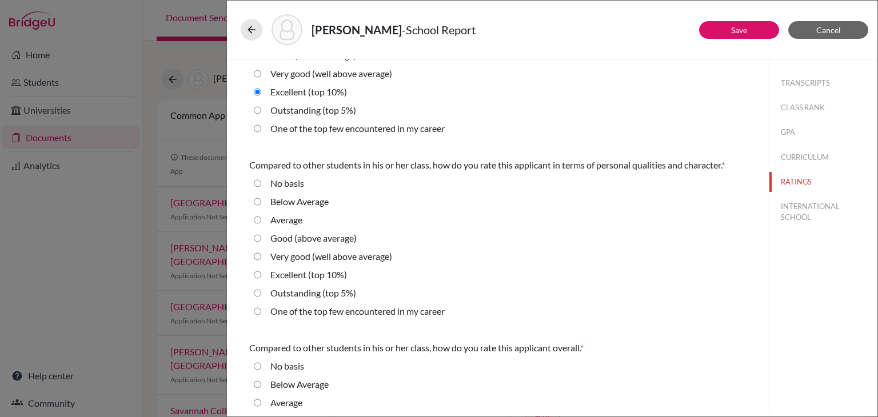
scroll to position [275, 0]
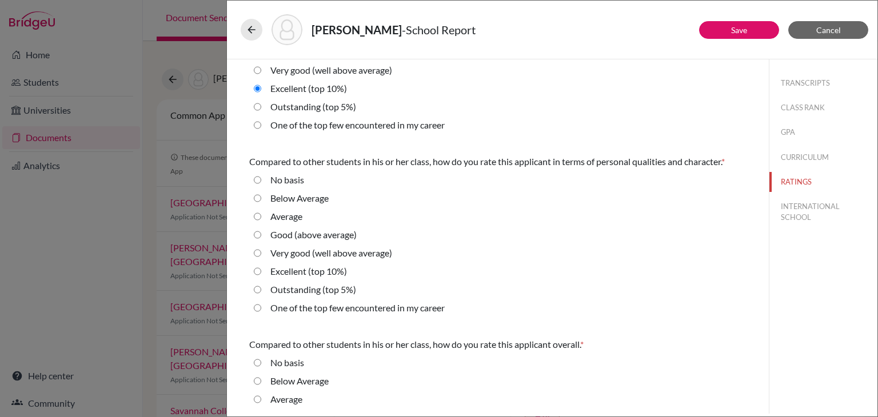
click at [257, 286] on 5\%\) "Outstanding (top 5%)" at bounding box center [257, 290] width 7 height 14
radio 5\%\) "true"
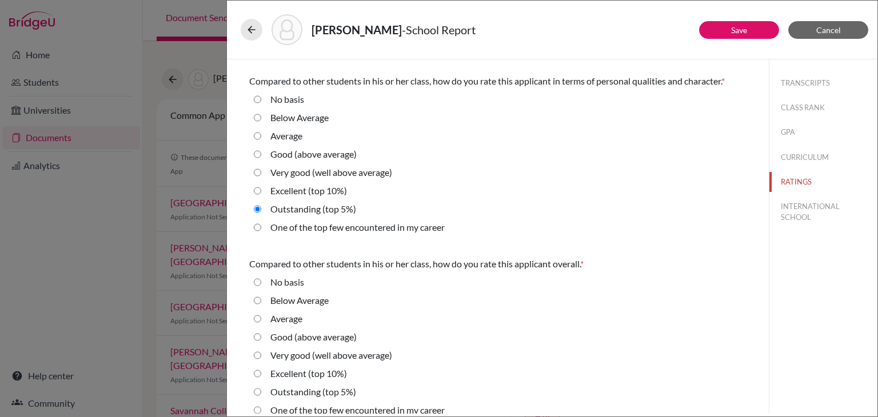
scroll to position [368, 0]
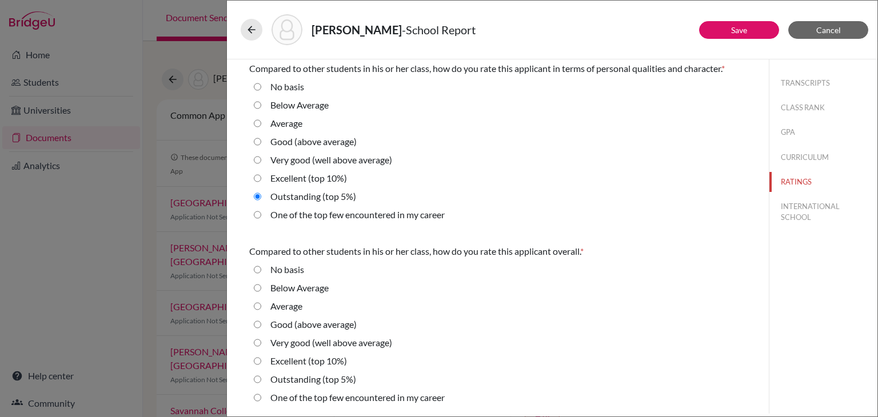
click at [258, 360] on 10\%\) "Excellent (top 10%)" at bounding box center [257, 361] width 7 height 14
radio 10\%\) "true"
click at [815, 203] on button "INTERNATIONAL SCHOOL" at bounding box center [823, 212] width 108 height 31
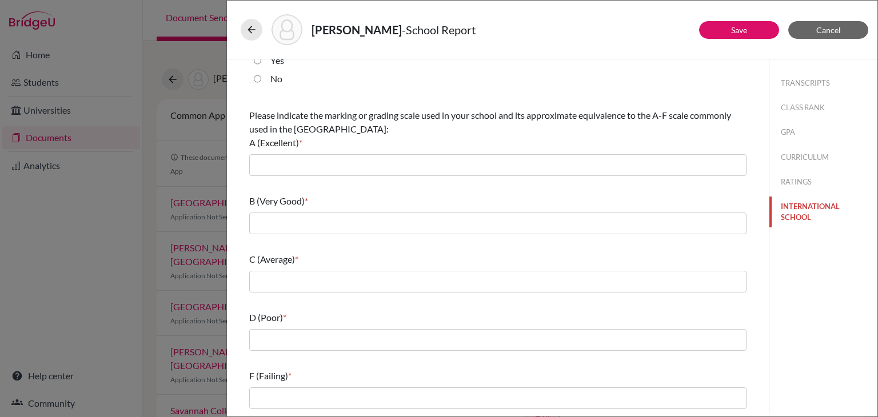
scroll to position [0, 0]
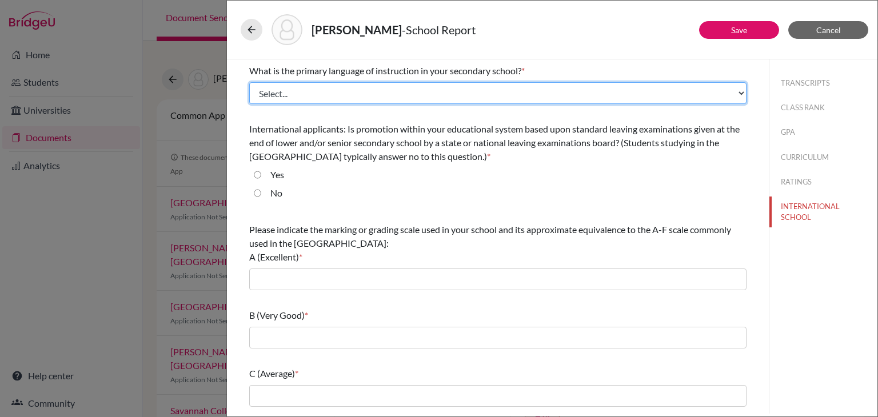
click at [461, 87] on select "Select... Albanian Arabic Armenian Assamese Azerbaijani Belarusian Bengali Bulg…" at bounding box center [497, 93] width 497 height 22
select select "14"
click at [249, 82] on select "Select... Albanian Arabic Armenian Assamese Azerbaijani Belarusian Bengali Bulg…" at bounding box center [497, 93] width 497 height 22
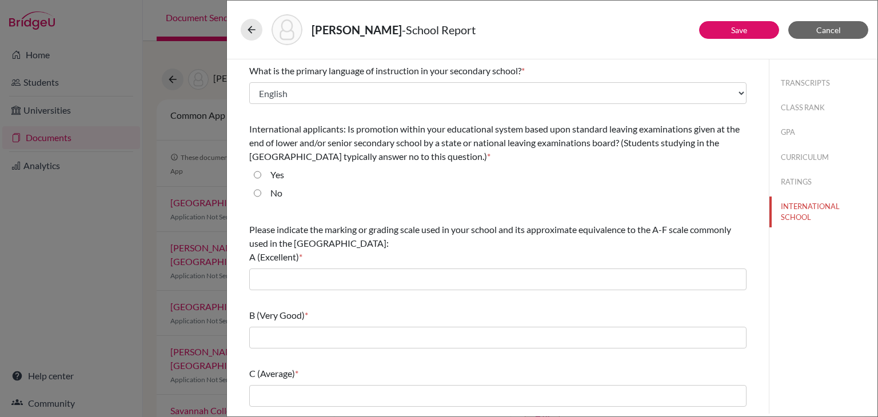
click at [257, 173] on input "Yes" at bounding box center [257, 175] width 7 height 14
radio input "true"
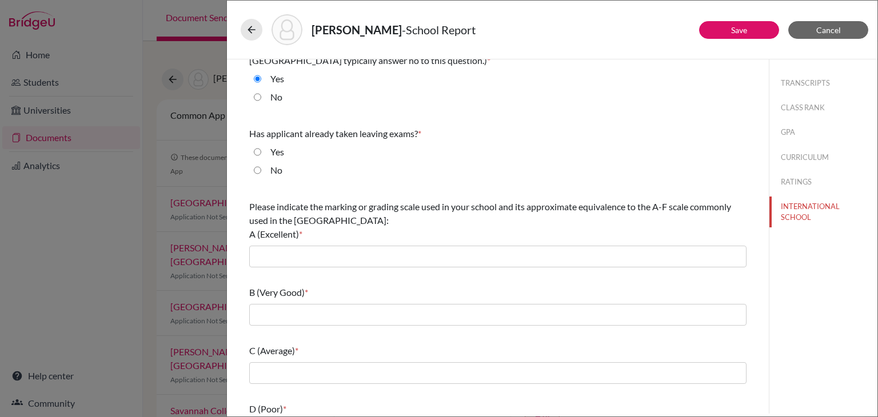
scroll to position [101, 0]
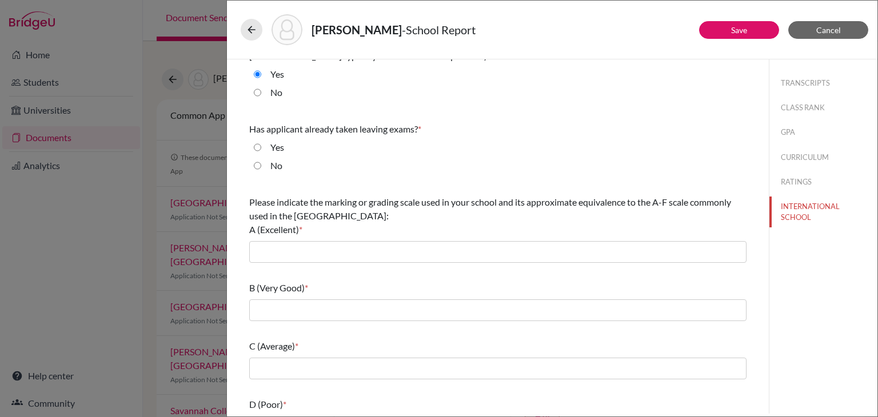
click at [259, 163] on input "No" at bounding box center [257, 166] width 7 height 14
radio input "true"
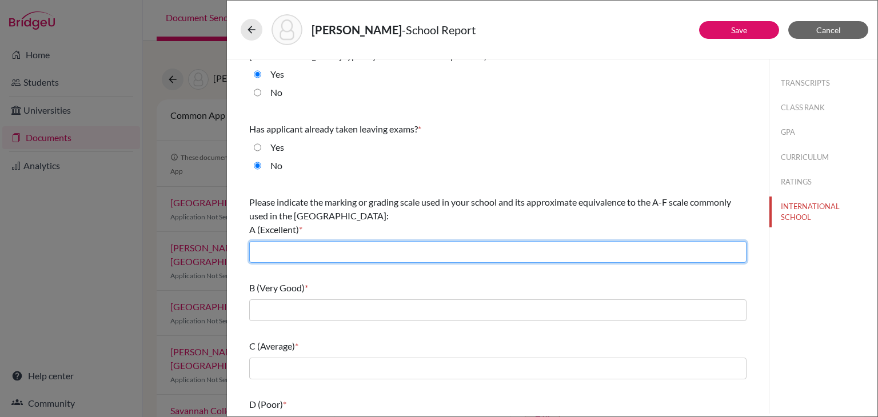
click at [277, 250] on input "text" at bounding box center [497, 252] width 497 height 22
type input "A* (90-100), A(80-90)"
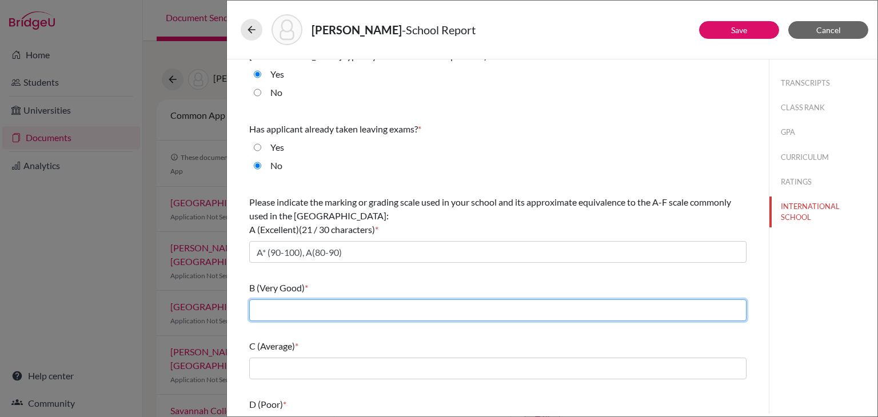
click at [266, 312] on input "text" at bounding box center [497, 310] width 497 height 22
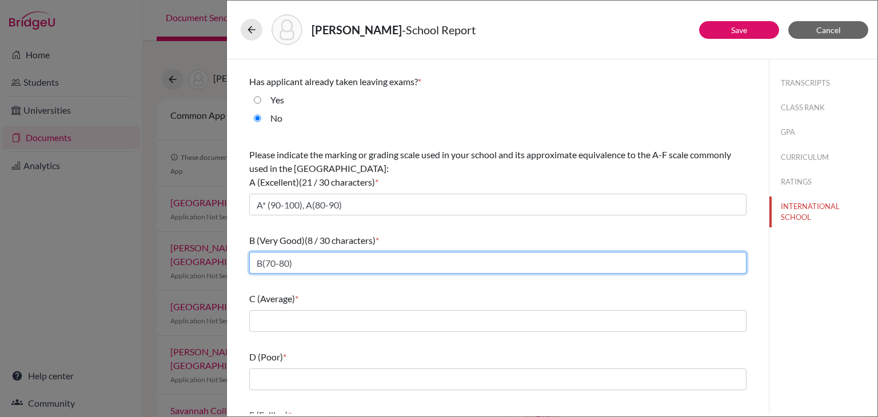
scroll to position [157, 0]
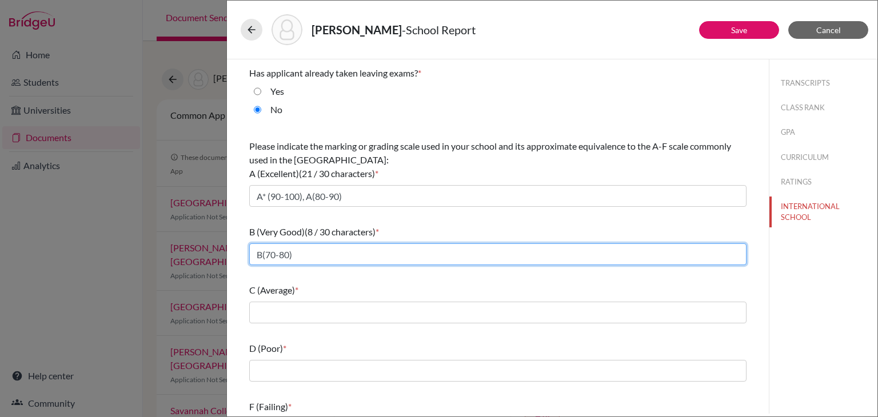
type input "B(70-80)"
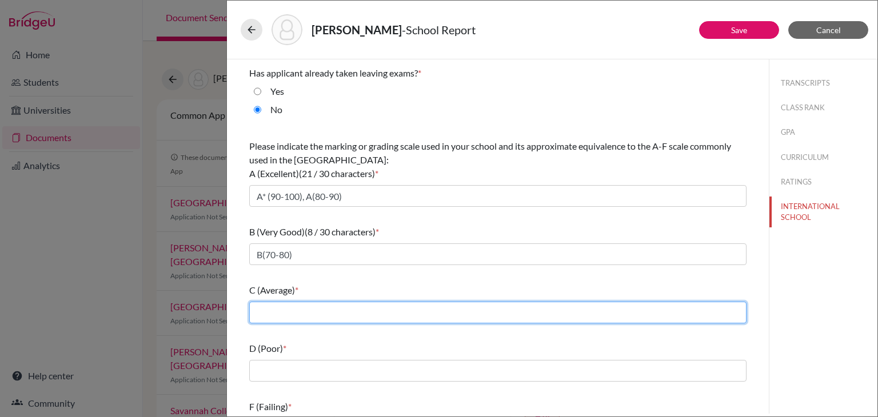
click at [283, 311] on input "text" at bounding box center [497, 313] width 497 height 22
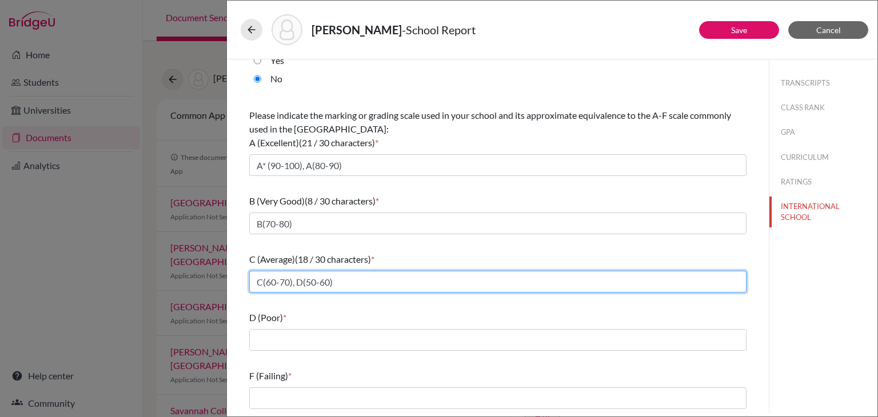
scroll to position [183, 0]
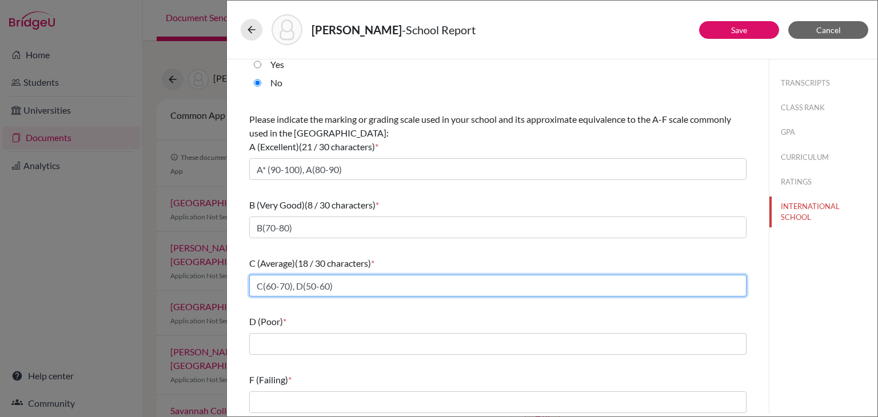
type input "C(60-70), D(50-60)"
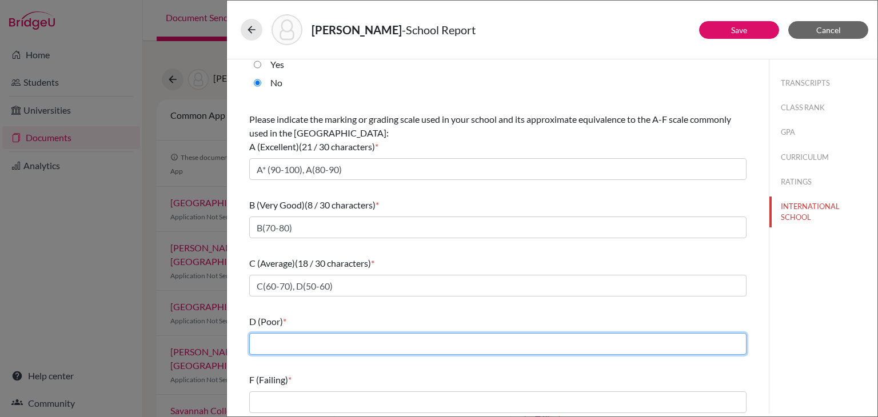
click at [273, 348] on input "text" at bounding box center [497, 344] width 497 height 22
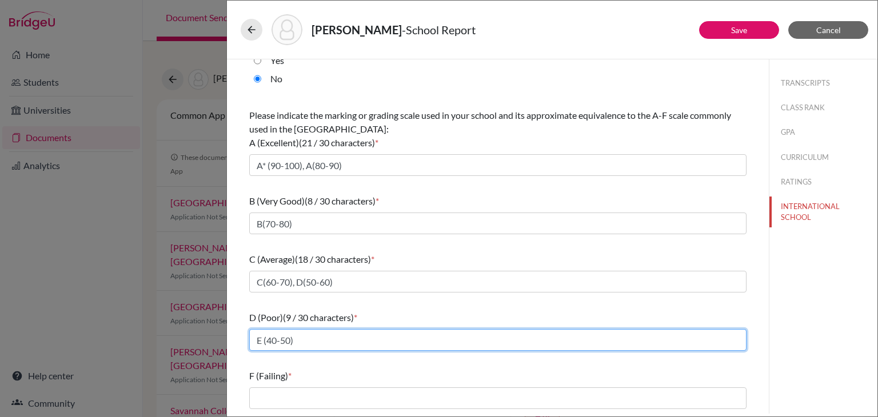
type input "E (40-50)"
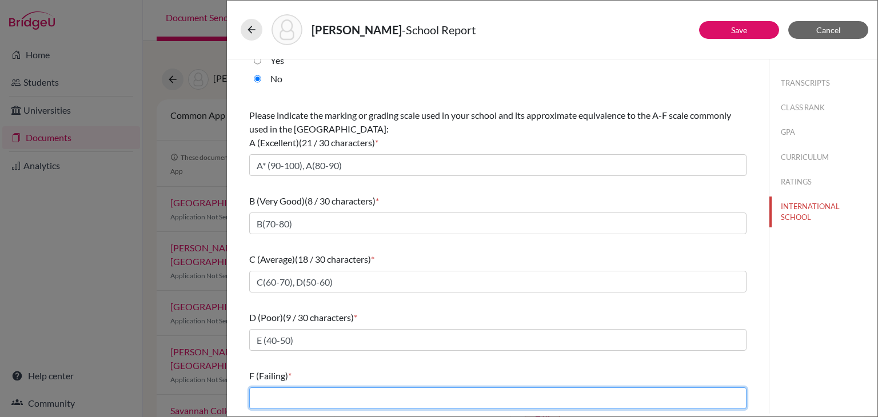
click at [269, 396] on input "text" at bounding box center [497, 398] width 497 height 22
type input "less than 40"
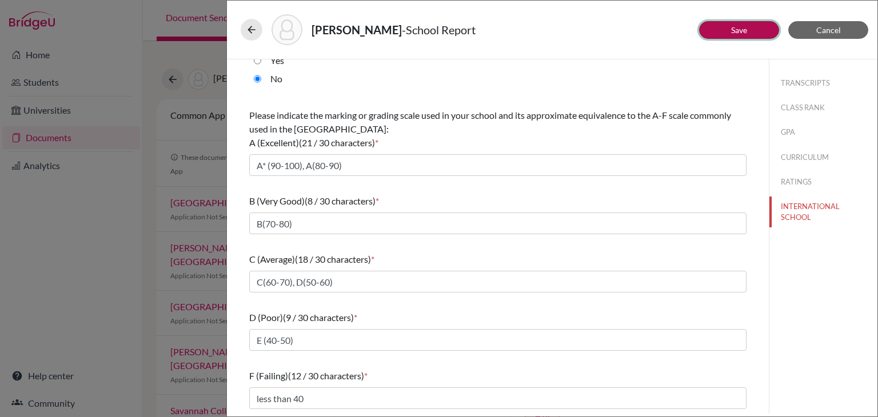
click at [744, 28] on link "Save" at bounding box center [739, 30] width 16 height 10
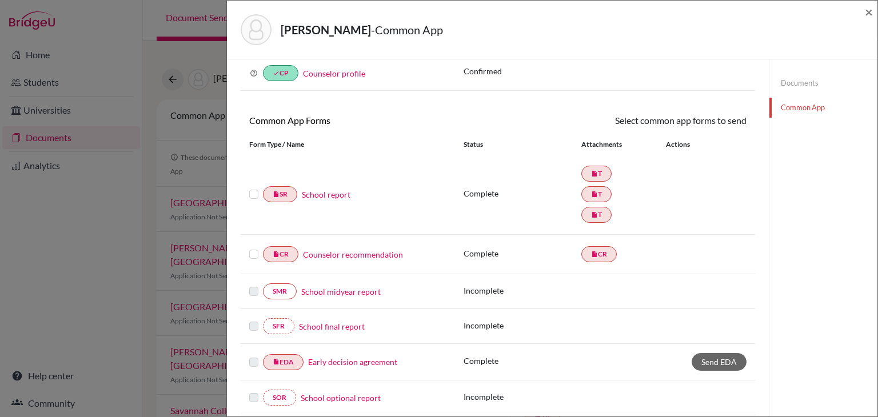
scroll to position [65, 0]
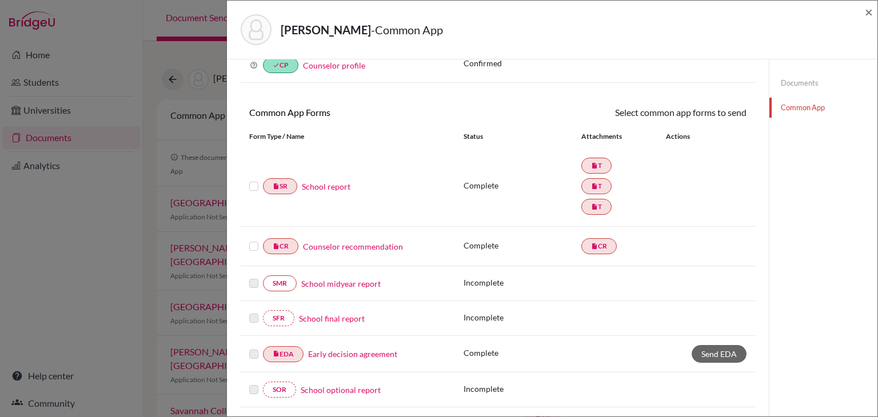
click at [254, 239] on label at bounding box center [253, 239] width 9 height 0
click at [0, 0] on input "checkbox" at bounding box center [0, 0] width 0 height 0
click at [731, 115] on link "Send" at bounding box center [722, 115] width 47 height 18
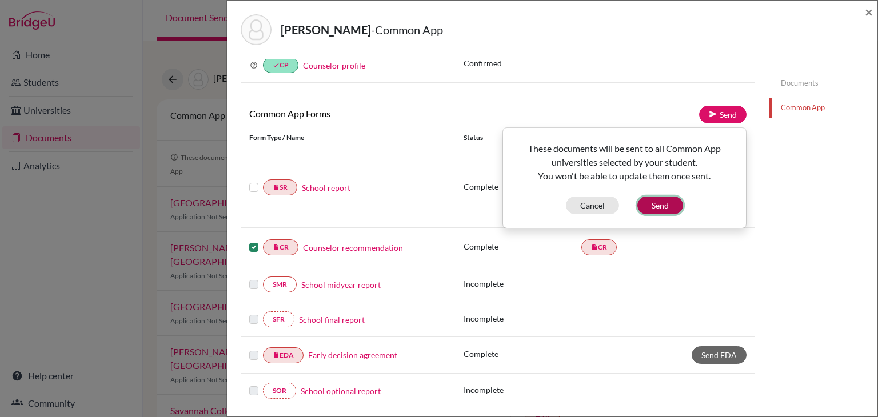
click at [664, 208] on button "Send" at bounding box center [660, 206] width 46 height 18
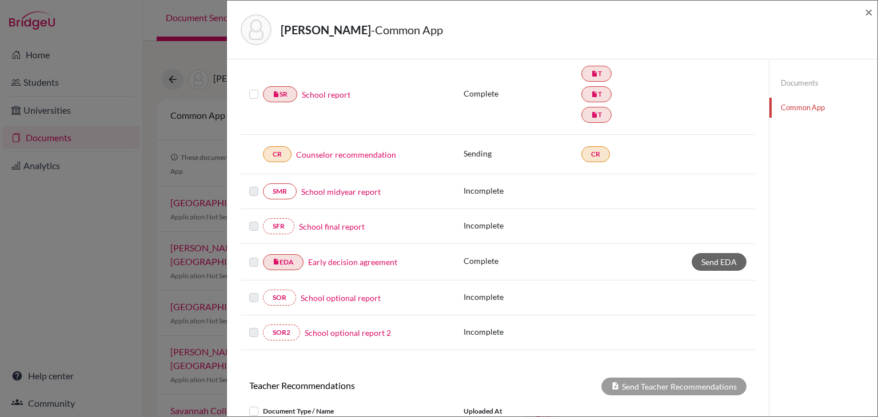
scroll to position [159, 0]
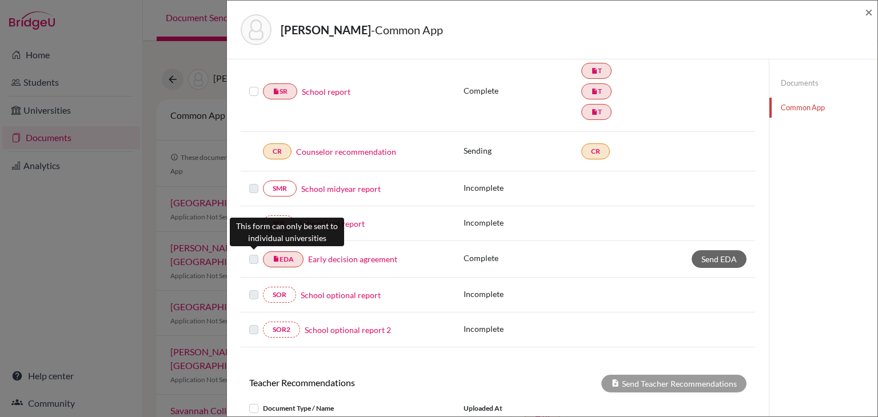
click at [255, 253] on label at bounding box center [253, 253] width 9 height 0
click at [252, 253] on label at bounding box center [253, 253] width 9 height 0
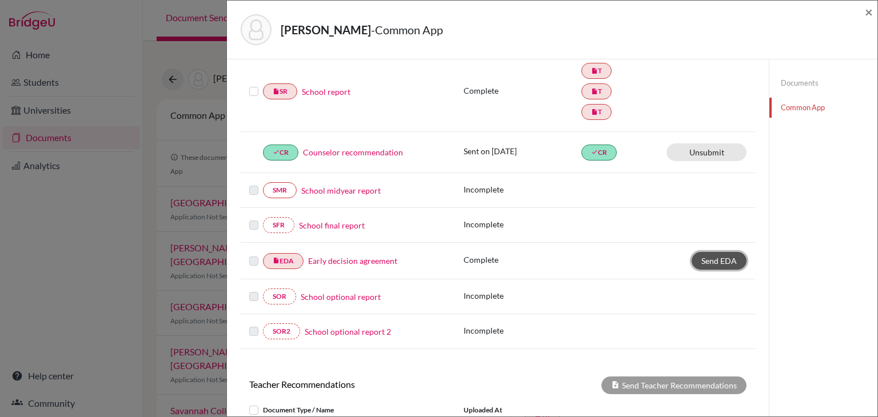
click at [723, 256] on span "Send EDA" at bounding box center [718, 261] width 35 height 10
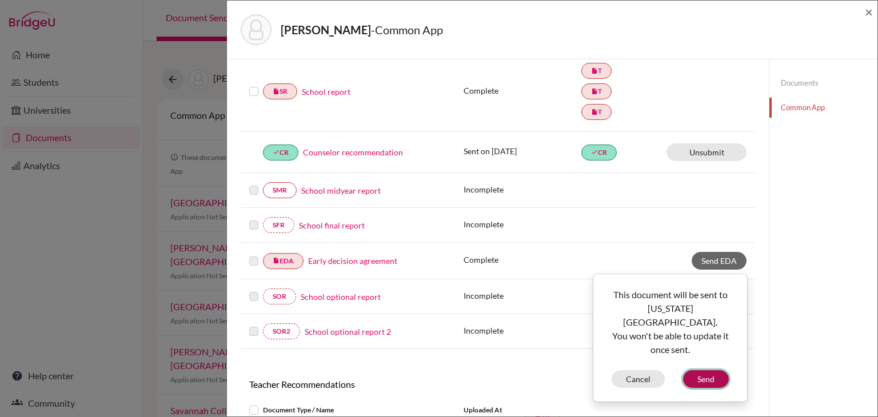
click at [711, 370] on button "Send" at bounding box center [706, 379] width 46 height 18
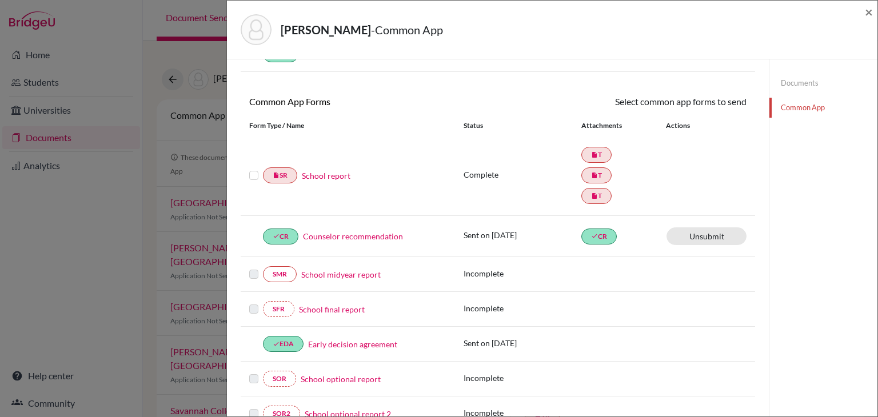
scroll to position [74, 0]
click at [251, 170] on label at bounding box center [253, 170] width 9 height 0
click at [0, 0] on input "checkbox" at bounding box center [0, 0] width 0 height 0
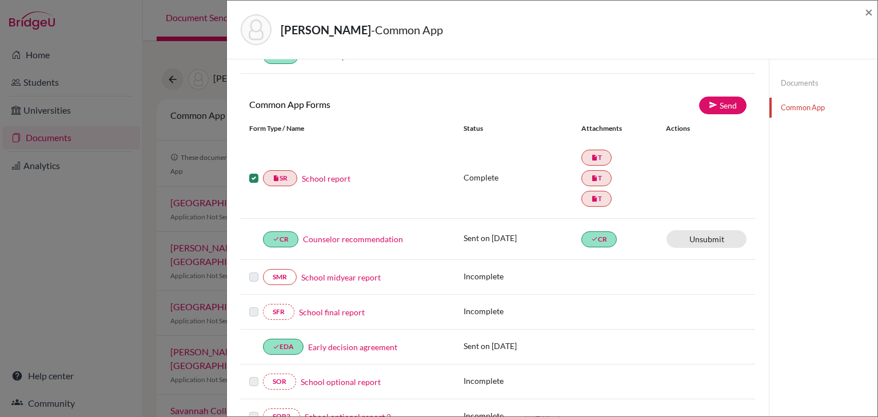
click at [251, 171] on label at bounding box center [253, 171] width 9 height 0
click at [0, 0] on input "checkbox" at bounding box center [0, 0] width 0 height 0
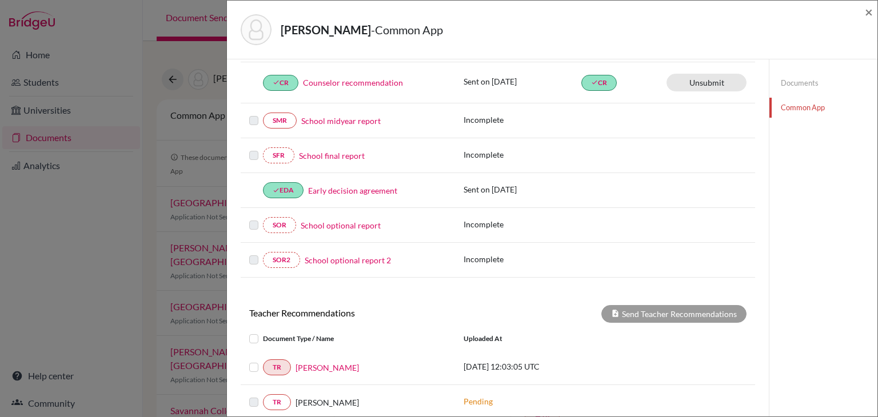
scroll to position [229, 0]
click at [866, 12] on span "×" at bounding box center [869, 11] width 8 height 17
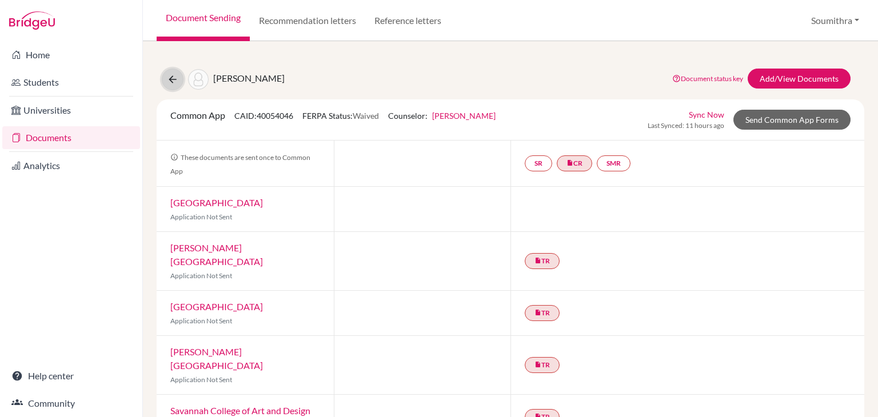
click at [169, 81] on icon at bounding box center [172, 79] width 11 height 11
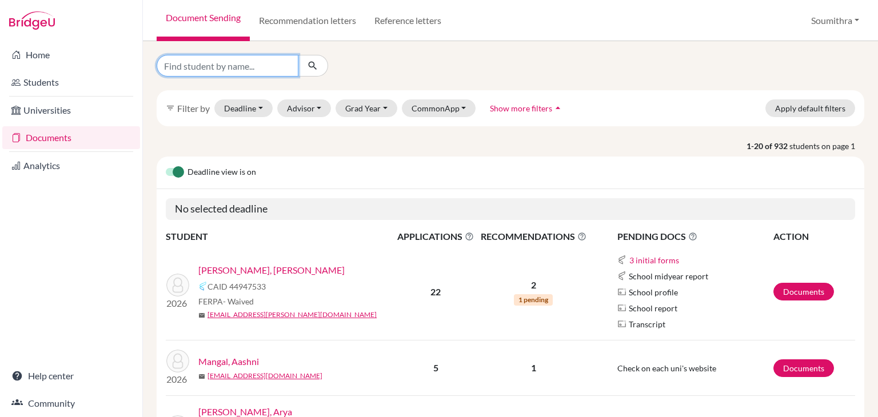
click at [214, 71] on input "Find student by name..." at bounding box center [228, 66] width 142 height 22
type input "aditya"
click at [320, 65] on button "submit" at bounding box center [313, 66] width 30 height 22
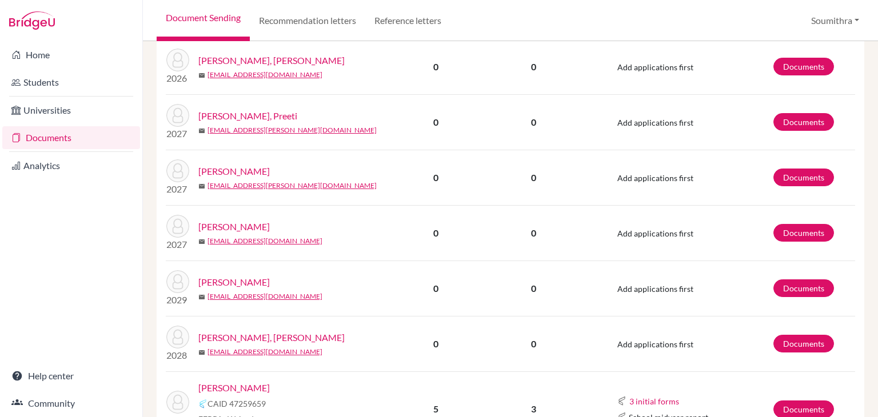
scroll to position [282, 0]
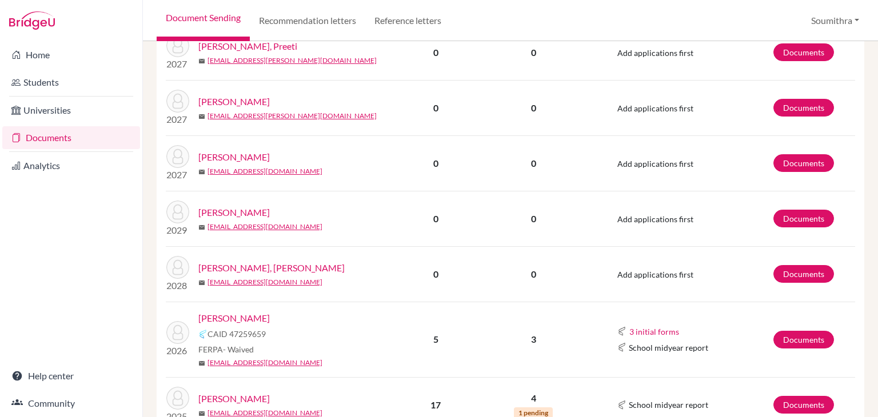
click at [247, 311] on link "[PERSON_NAME]" at bounding box center [233, 318] width 71 height 14
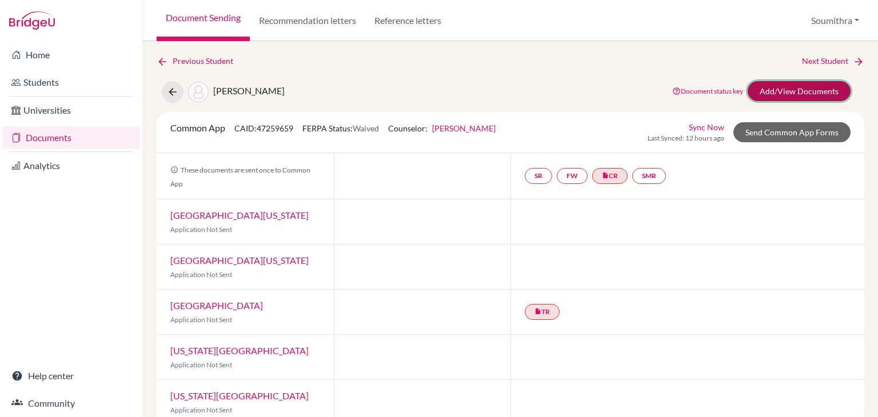
click at [787, 89] on link "Add/View Documents" at bounding box center [798, 91] width 103 height 20
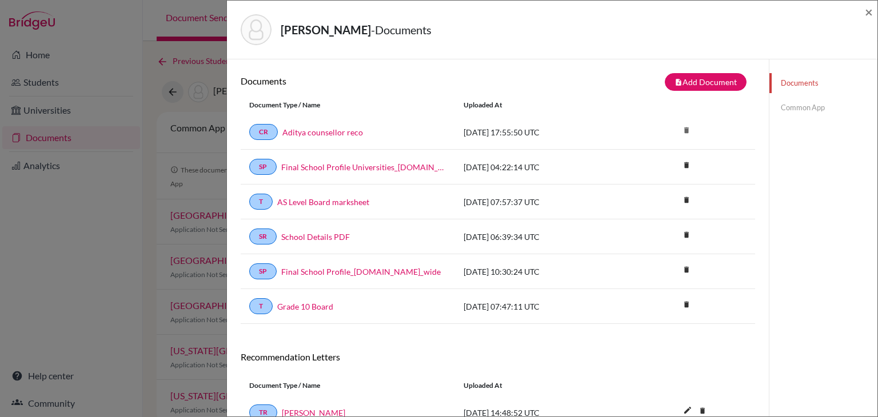
click at [790, 106] on link "Common App" at bounding box center [823, 108] width 108 height 20
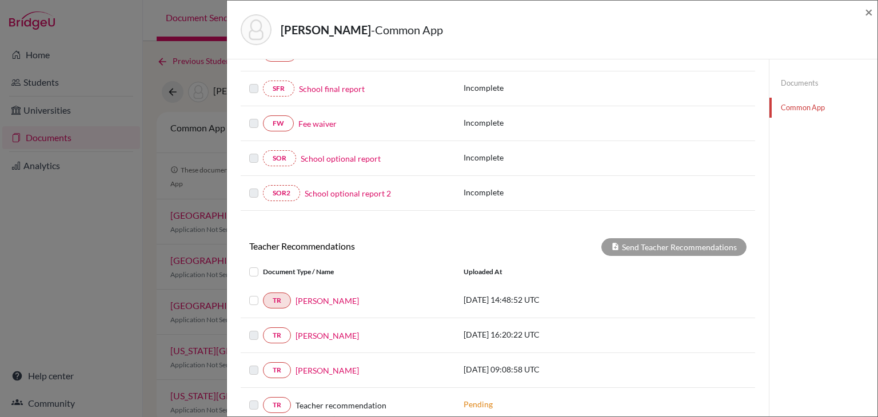
scroll to position [277, 0]
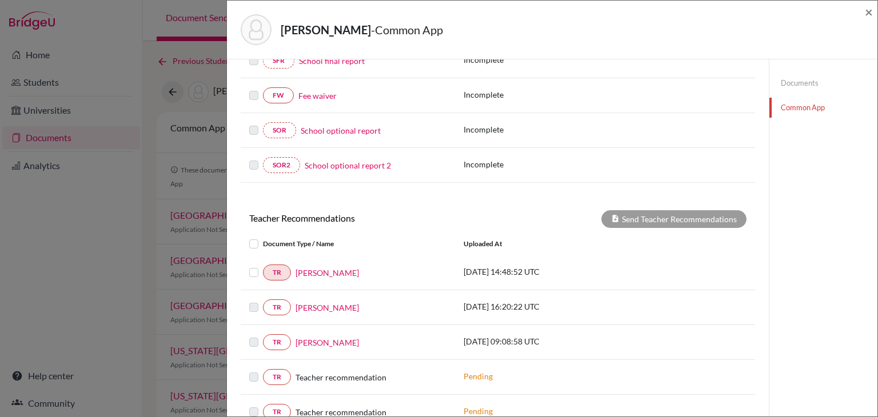
click at [805, 83] on link "Documents" at bounding box center [823, 83] width 108 height 20
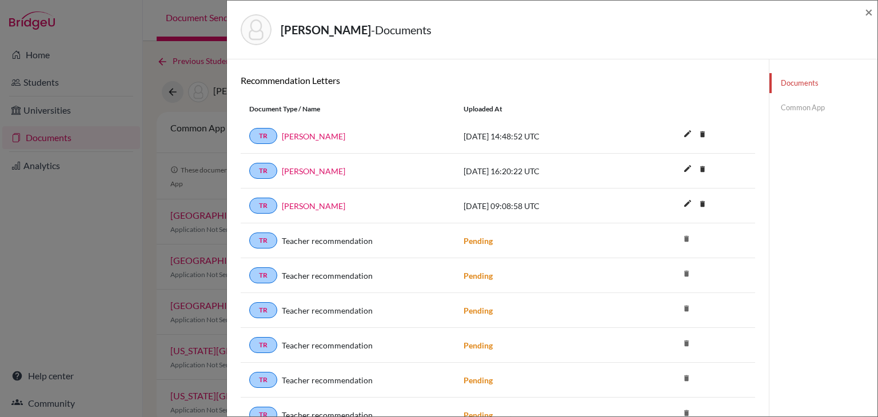
click at [789, 108] on link "Common App" at bounding box center [823, 108] width 108 height 20
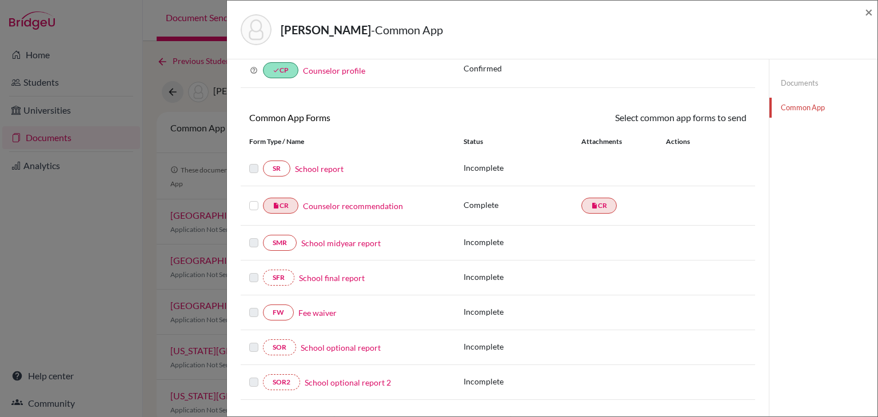
scroll to position [277, 0]
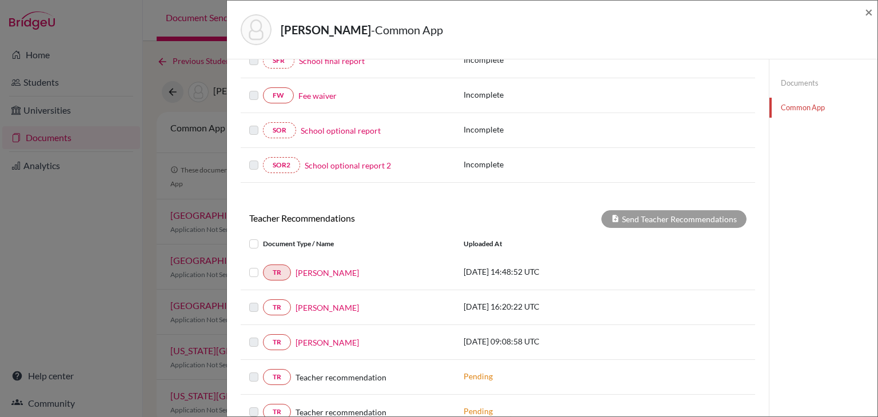
click at [786, 87] on link "Documents" at bounding box center [823, 83] width 108 height 20
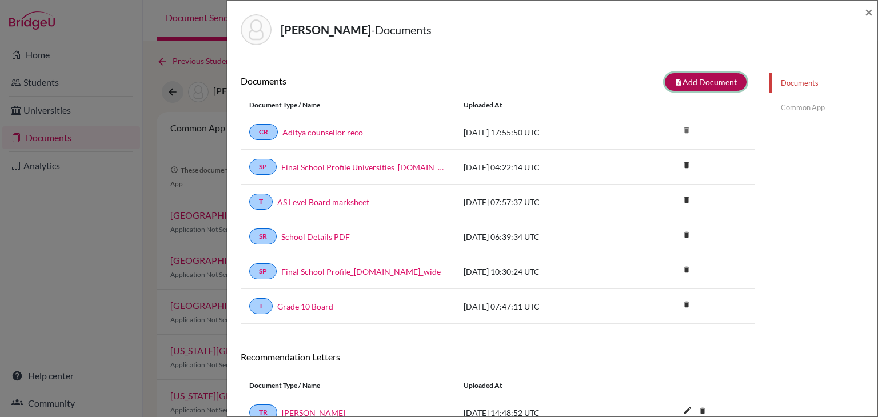
click at [719, 79] on button "note_add Add Document" at bounding box center [706, 82] width 82 height 18
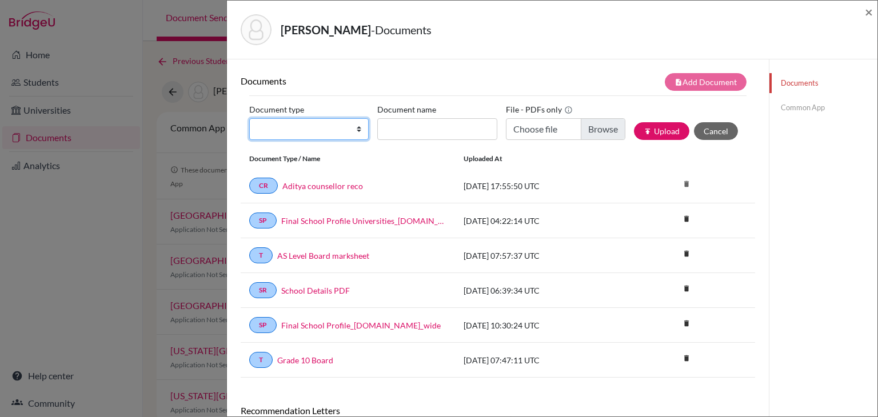
click at [328, 127] on select "Change explanation for Common App reports Counselor recommendation Internationa…" at bounding box center [308, 129] width 119 height 22
select select "2"
click at [249, 118] on select "Change explanation for Common App reports Counselor recommendation Internationa…" at bounding box center [308, 129] width 119 height 22
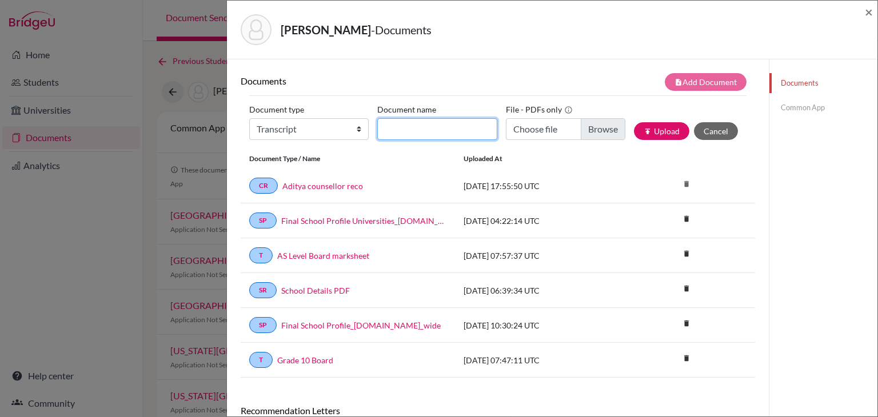
click at [435, 127] on input "Document name" at bounding box center [436, 129] width 119 height 22
type input "Initial Transcript"
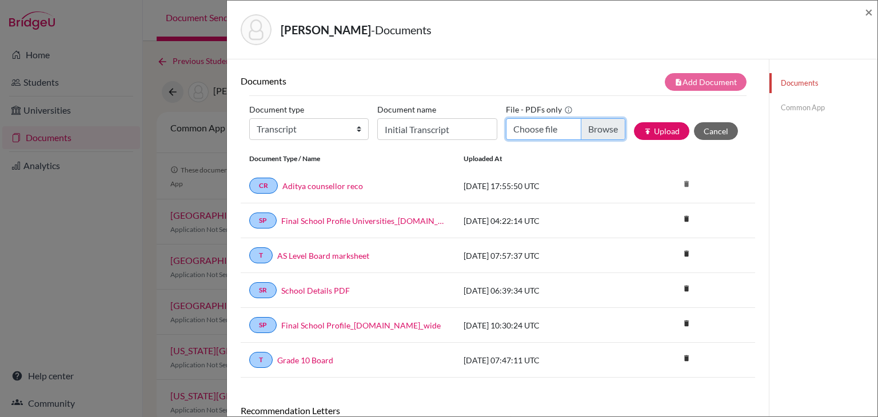
click at [600, 128] on input "Choose file" at bounding box center [565, 129] width 119 height 22
type input "C:\fakepath\Aditya Marhwal Transcripts (1) (1).pdf"
click at [661, 131] on button "publish Upload" at bounding box center [661, 131] width 55 height 18
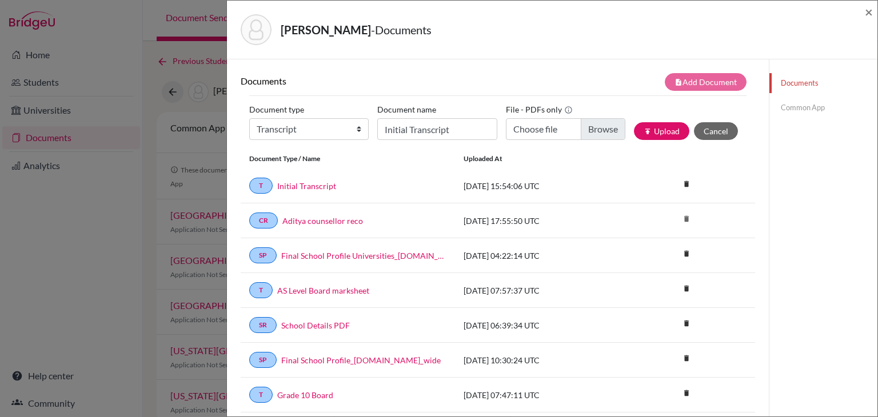
click at [813, 108] on link "Common App" at bounding box center [823, 108] width 108 height 20
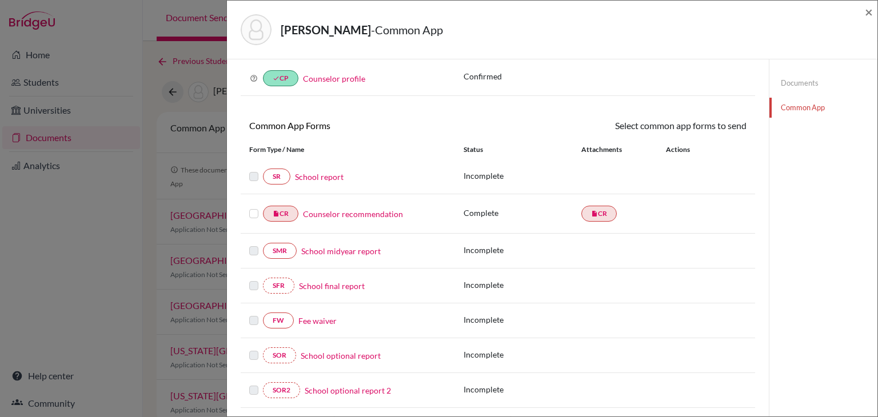
scroll to position [53, 0]
click at [799, 82] on link "Documents" at bounding box center [823, 83] width 108 height 20
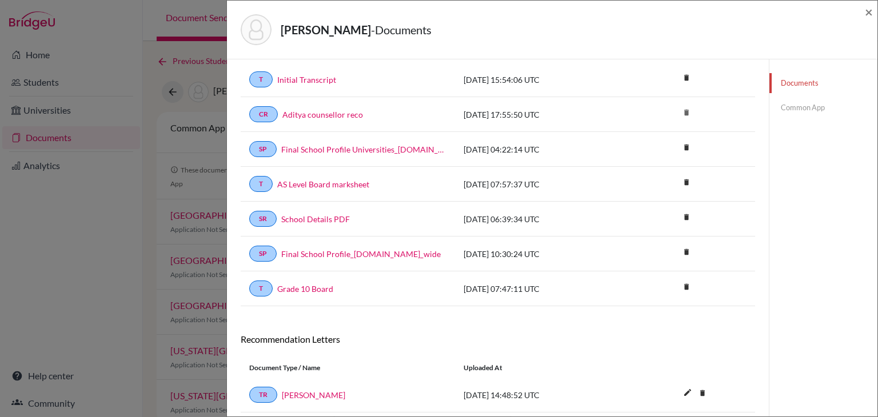
click at [816, 110] on link "Common App" at bounding box center [823, 108] width 108 height 20
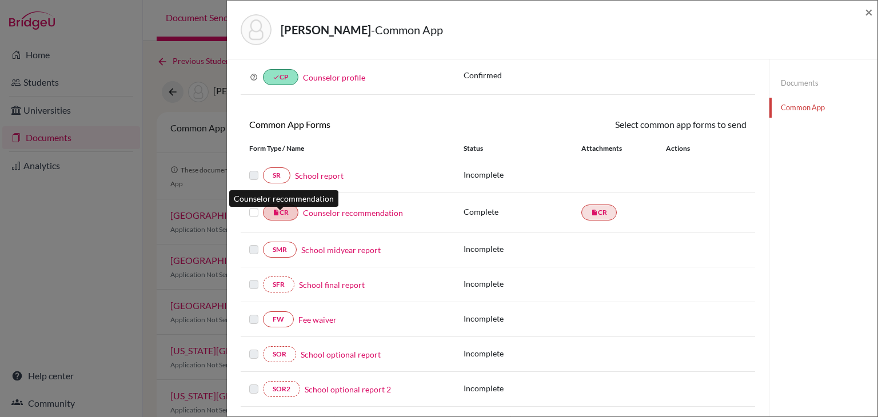
scroll to position [37, 0]
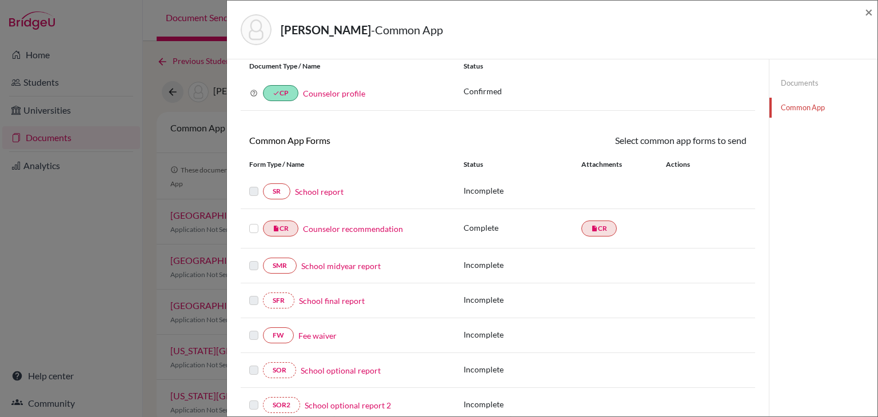
click at [315, 191] on link "School report" at bounding box center [319, 192] width 49 height 12
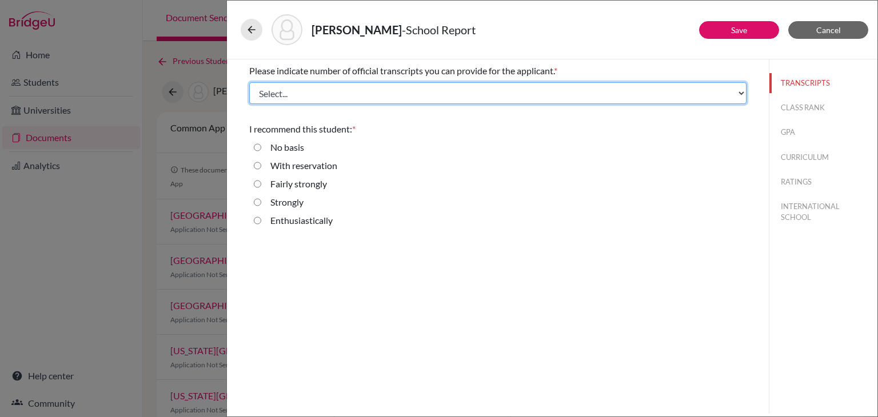
click at [296, 99] on select "Select... 1 2 3 4" at bounding box center [497, 93] width 497 height 22
select select "3"
click at [249, 82] on select "Select... 1 2 3 4" at bounding box center [497, 93] width 497 height 22
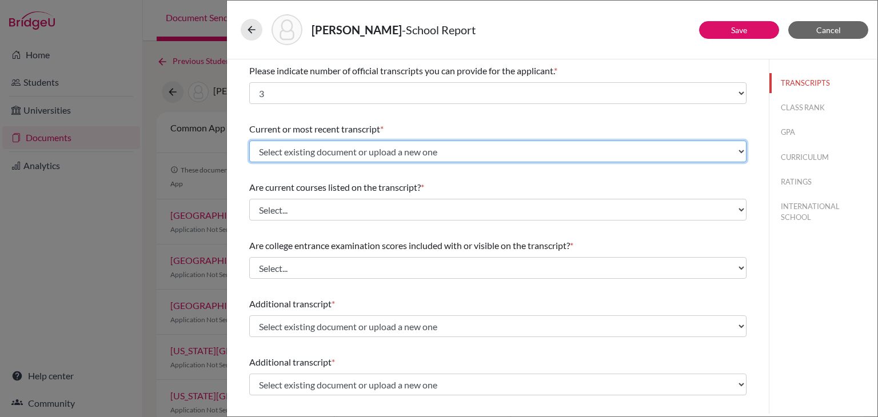
click at [292, 150] on select "Select existing document or upload a new one AS Level Board marksheet Initial T…" at bounding box center [497, 152] width 497 height 22
select select "689475"
click at [249, 141] on select "Select existing document or upload a new one AS Level Board marksheet Initial T…" at bounding box center [497, 152] width 497 height 22
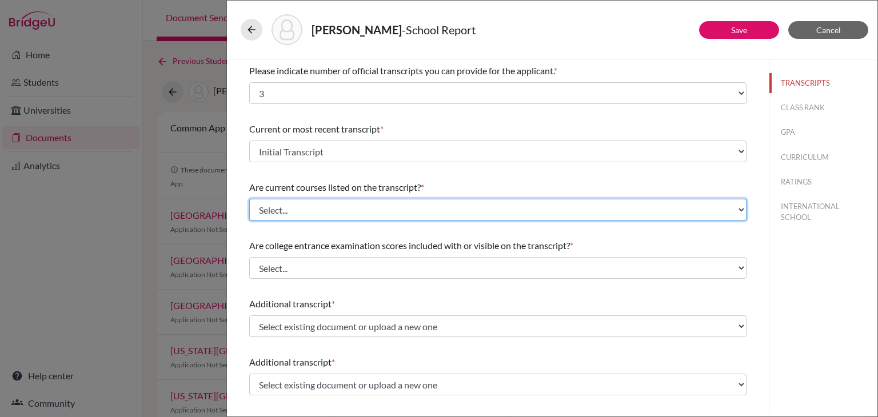
click at [300, 214] on select "Select... Yes No" at bounding box center [497, 210] width 497 height 22
select select "0"
click at [249, 199] on select "Select... Yes No" at bounding box center [497, 210] width 497 height 22
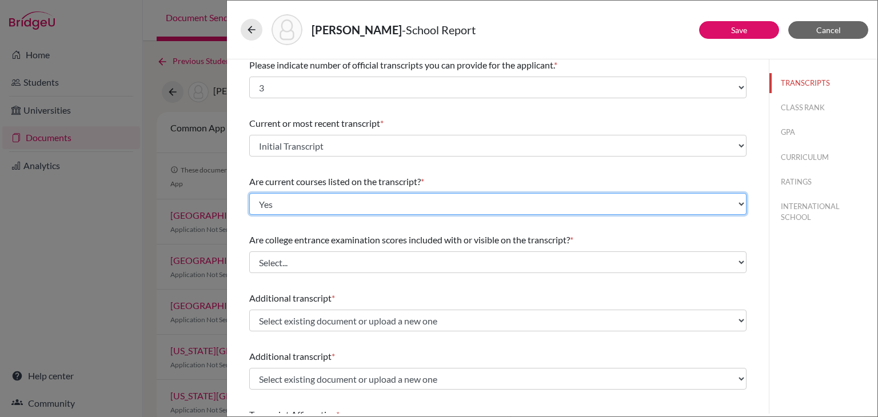
scroll to position [7, 0]
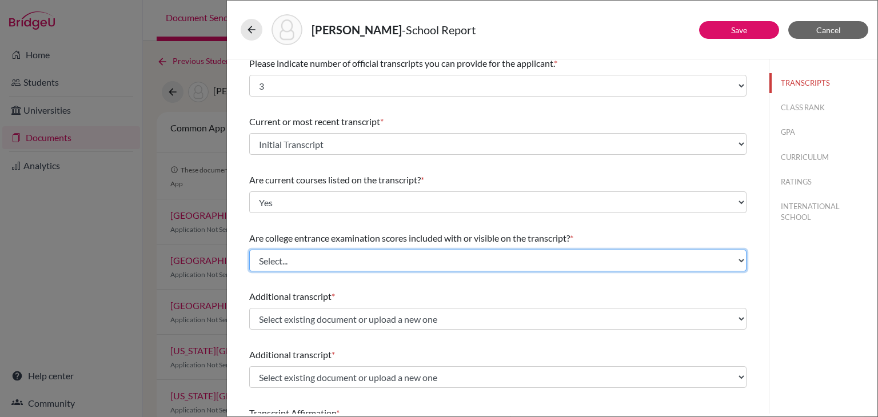
click at [302, 258] on select "Select... Yes No" at bounding box center [497, 261] width 497 height 22
select select "1"
click at [249, 250] on select "Select... Yes No" at bounding box center [497, 261] width 497 height 22
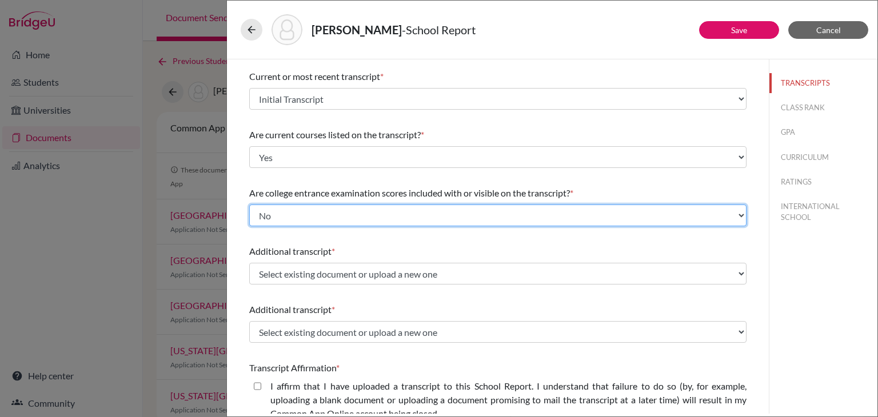
scroll to position [55, 0]
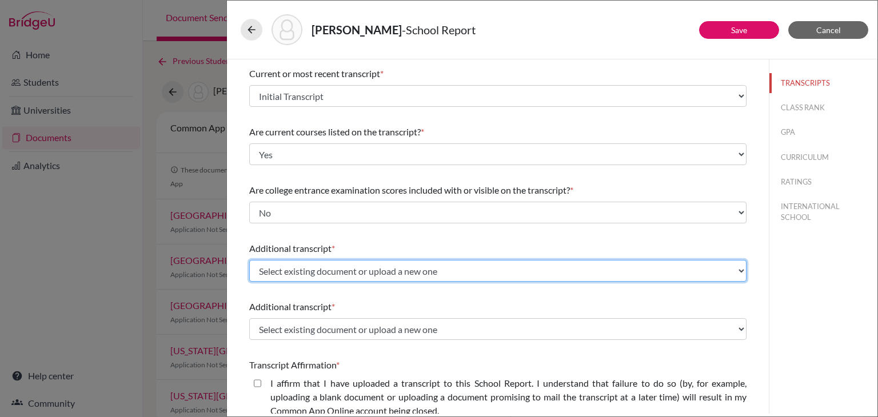
click at [287, 268] on select "Select existing document or upload a new one AS Level Board marksheet Initial T…" at bounding box center [497, 271] width 497 height 22
select select "665972"
click at [249, 260] on select "Select existing document or upload a new one AS Level Board marksheet Initial T…" at bounding box center [497, 271] width 497 height 22
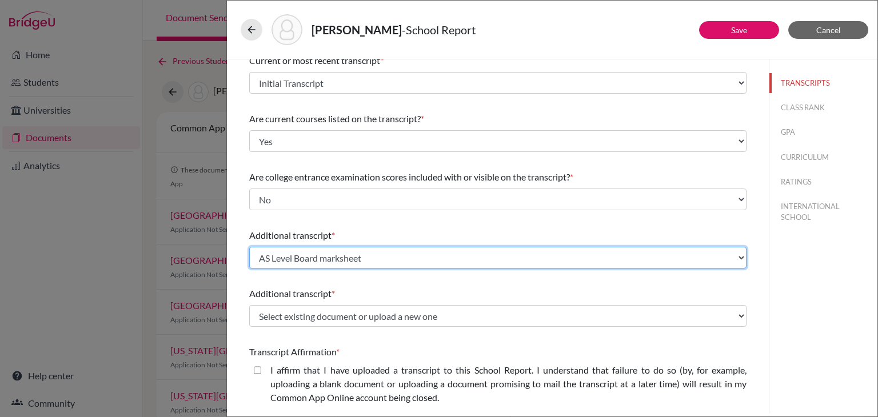
scroll to position [70, 0]
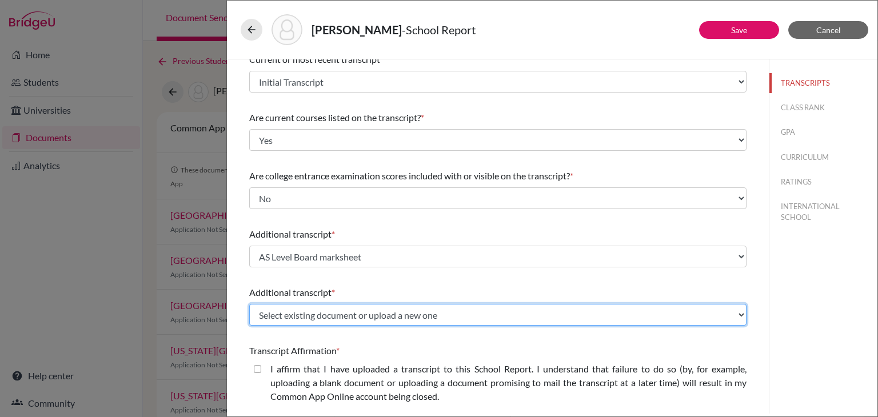
click at [279, 309] on select "Select existing document or upload a new one AS Level Board marksheet Initial T…" at bounding box center [497, 315] width 497 height 22
select select "655460"
click at [249, 304] on select "Select existing document or upload a new one AS Level Board marksheet Initial T…" at bounding box center [497, 315] width 497 height 22
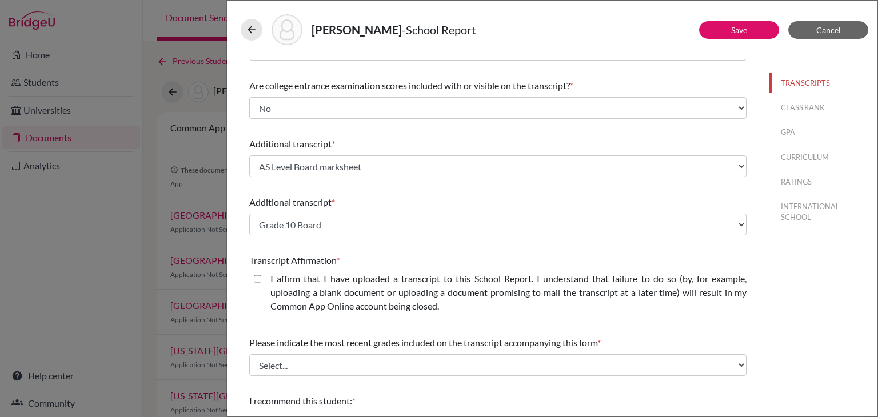
click at [255, 280] on closed\ "I affirm that I have uploaded a transcript to this School Report. I understand …" at bounding box center [257, 279] width 7 height 14
checkbox closed\ "true"
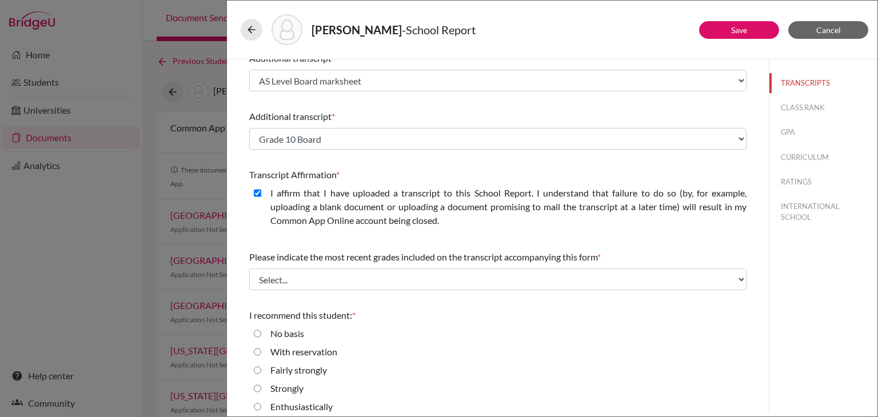
scroll to position [247, 0]
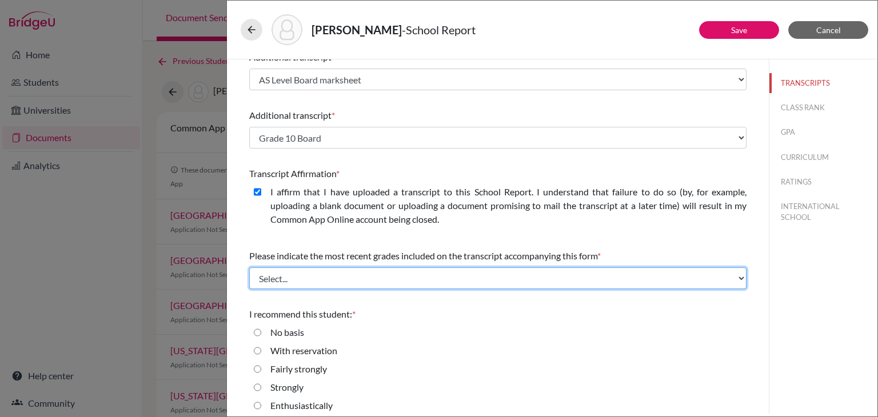
click at [286, 277] on select "Select... Final junior year grades 1st Quarter senior year grades 2nd Quarter/1…" at bounding box center [497, 278] width 497 height 22
select select "1"
click at [249, 267] on select "Select... Final junior year grades 1st Quarter senior year grades 2nd Quarter/1…" at bounding box center [497, 278] width 497 height 22
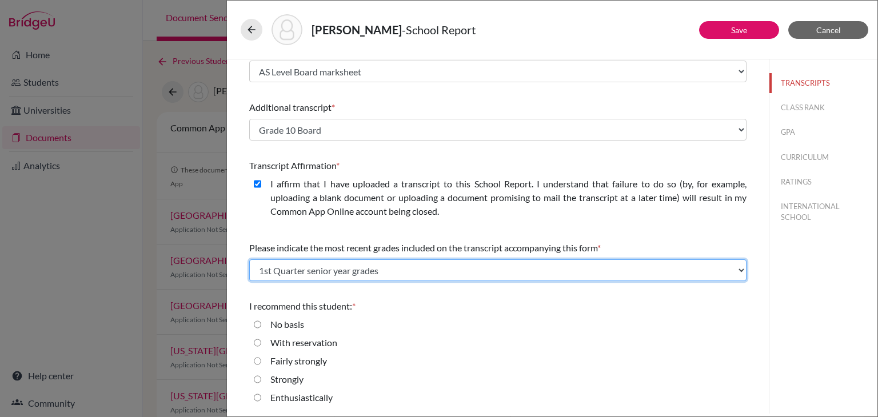
scroll to position [254, 0]
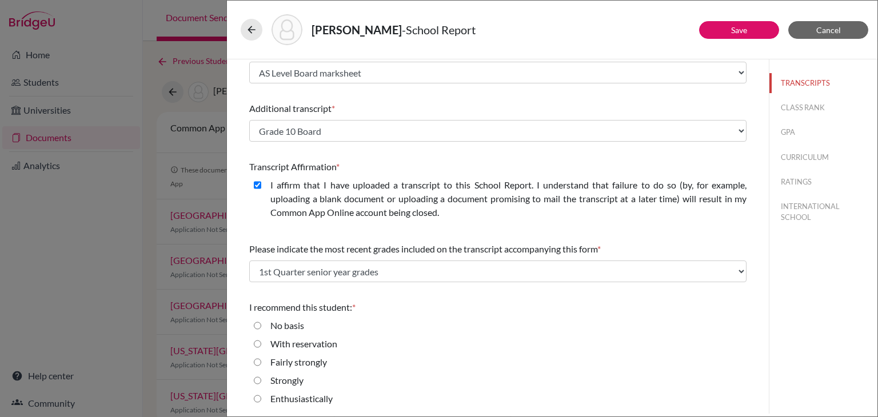
click at [257, 398] on input "Enthusiastically" at bounding box center [257, 399] width 7 height 14
radio input "true"
click at [794, 108] on button "CLASS RANK" at bounding box center [823, 108] width 108 height 20
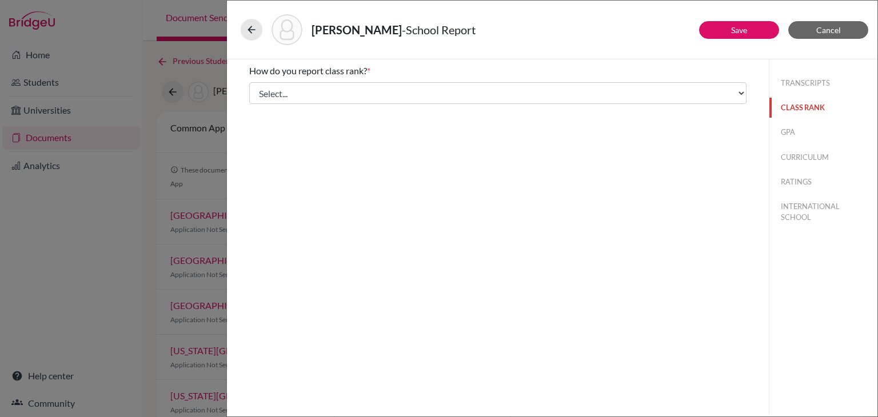
scroll to position [0, 0]
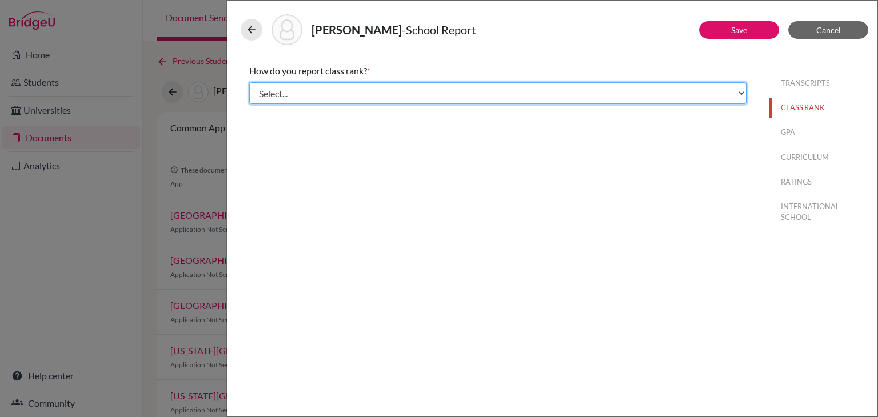
click at [423, 91] on select "Select... Exact Decile Quintile Quartile None" at bounding box center [497, 93] width 497 height 22
select select "5"
click at [249, 82] on select "Select... Exact Decile Quintile Quartile None" at bounding box center [497, 93] width 497 height 22
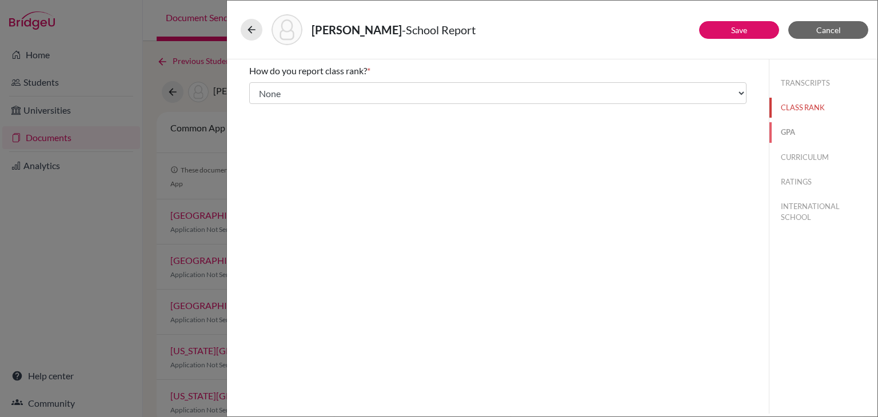
click at [790, 135] on button "GPA" at bounding box center [823, 132] width 108 height 20
click at [258, 109] on input "No" at bounding box center [257, 108] width 7 height 14
radio input "true"
click at [811, 154] on button "CURRICULUM" at bounding box center [823, 157] width 108 height 20
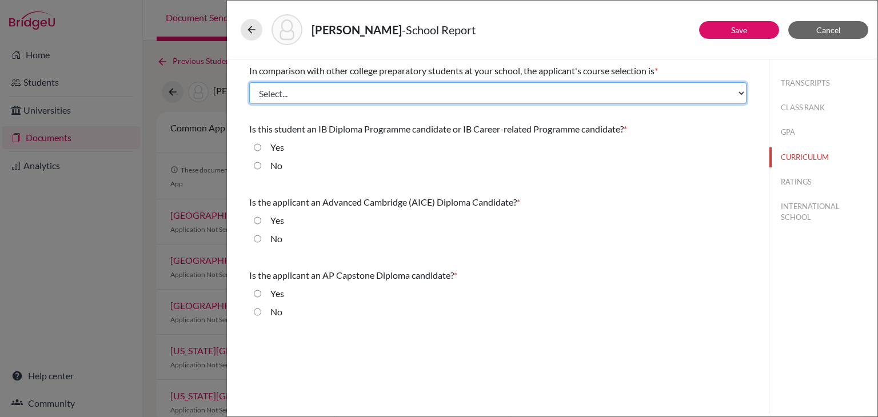
click at [344, 94] on select "Select... Less than demanding Average [PERSON_NAME] Very demanding Most demandi…" at bounding box center [497, 93] width 497 height 22
select select "4"
click at [249, 82] on select "Select... Less than demanding Average [PERSON_NAME] Very demanding Most demandi…" at bounding box center [497, 93] width 497 height 22
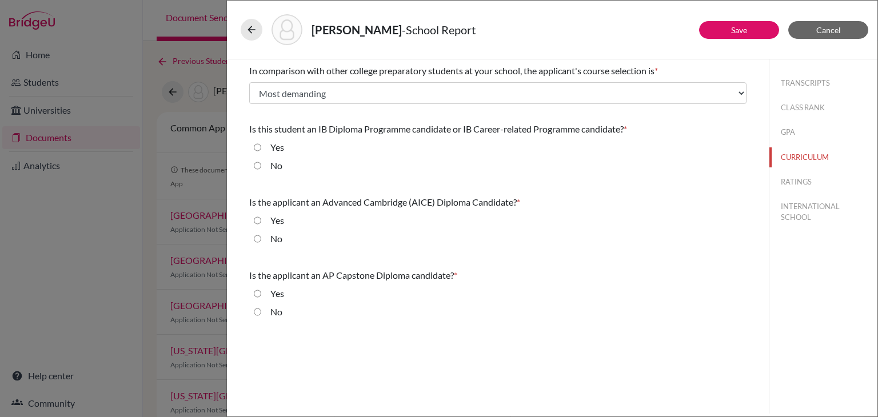
click at [259, 166] on input "No" at bounding box center [257, 166] width 7 height 14
radio input "true"
click at [257, 240] on input "No" at bounding box center [257, 239] width 7 height 14
radio input "true"
click at [260, 314] on input "No" at bounding box center [257, 312] width 7 height 14
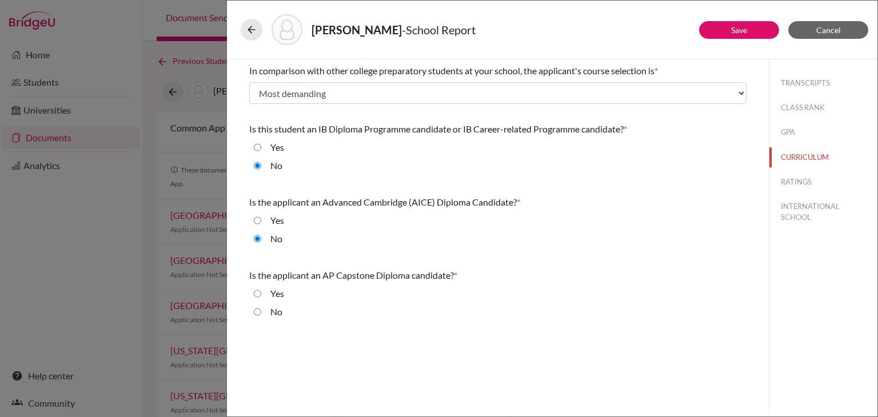
radio input "true"
click at [802, 180] on button "RATINGS" at bounding box center [823, 182] width 108 height 20
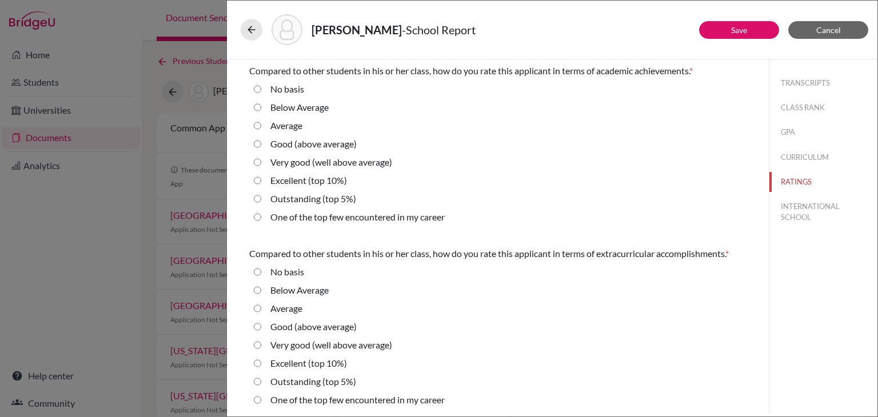
click at [259, 201] on 5\%\) "Outstanding (top 5%)" at bounding box center [257, 199] width 7 height 14
radio 5\%\) "true"
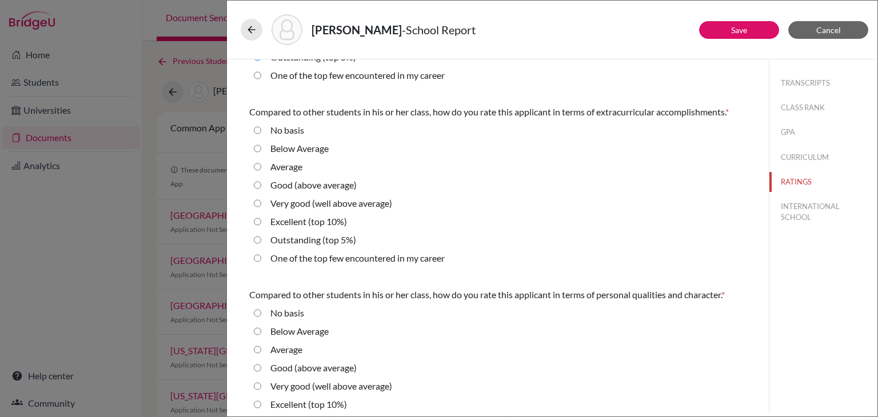
scroll to position [145, 0]
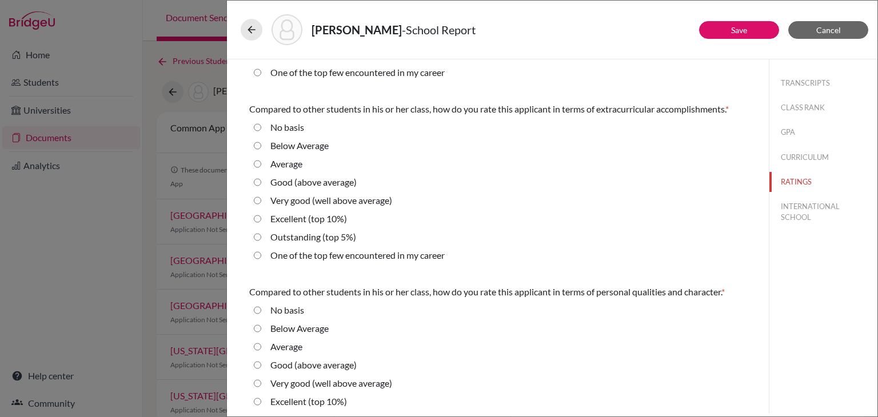
click at [259, 234] on 5\%\) "Outstanding (top 5%)" at bounding box center [257, 237] width 7 height 14
radio 5\%\) "true"
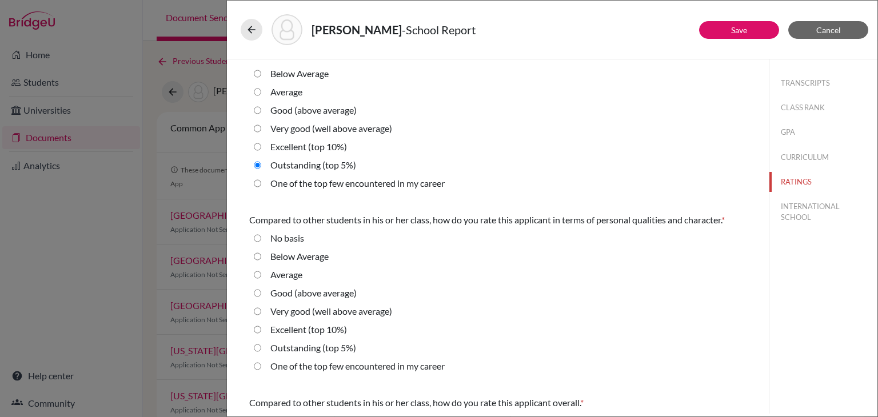
scroll to position [261, 0]
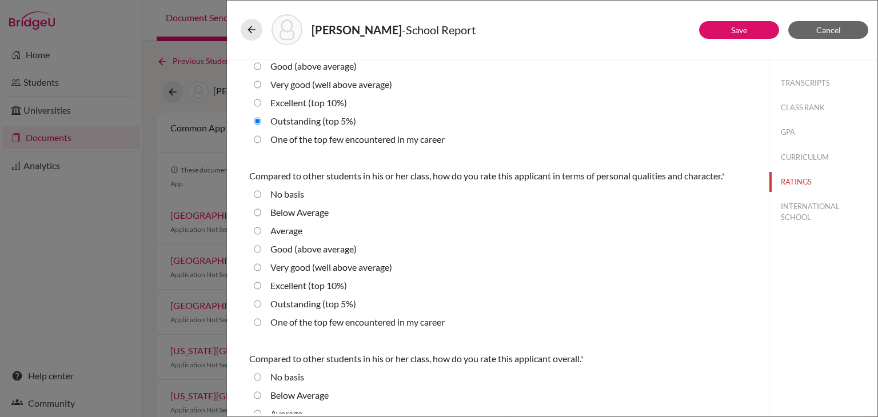
click at [258, 302] on 5\%\) "Outstanding (top 5%)" at bounding box center [257, 304] width 7 height 14
radio 5\%\) "true"
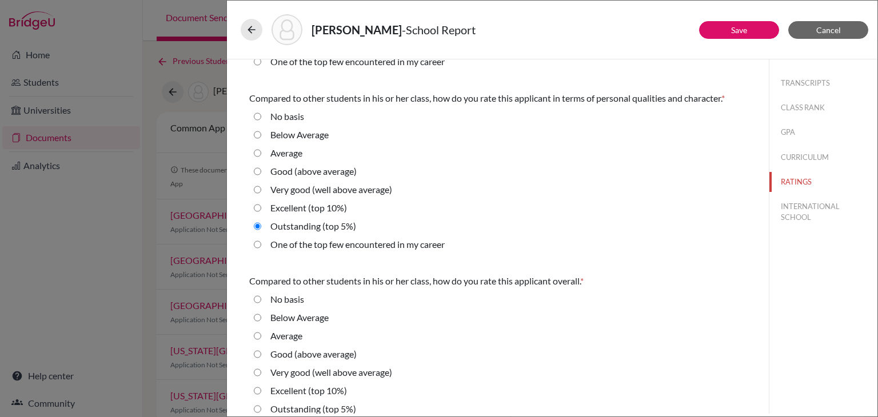
scroll to position [368, 0]
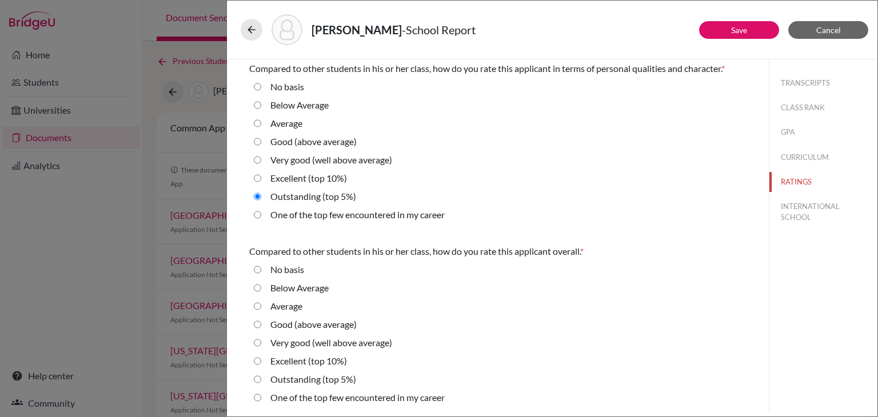
click at [261, 381] on div "Outstanding (top 5%)" at bounding box center [308, 382] width 95 height 18
click at [255, 380] on 5\%\) "Outstanding (top 5%)" at bounding box center [257, 380] width 7 height 14
radio 5\%\) "true"
click at [735, 25] on link "Save" at bounding box center [739, 30] width 16 height 10
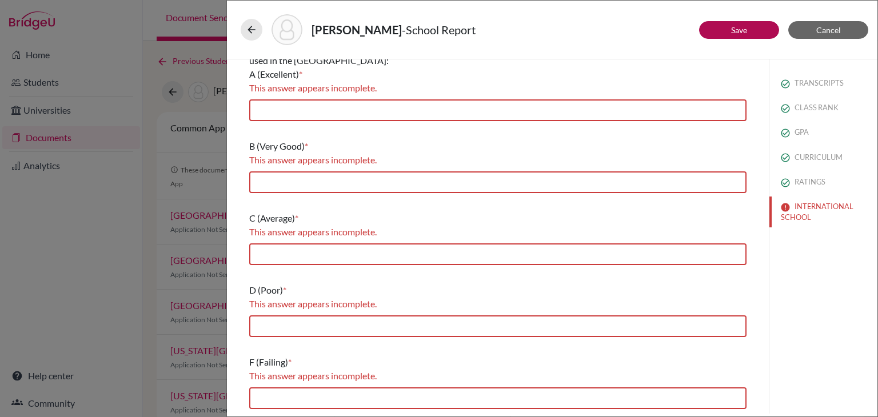
scroll to position [210, 0]
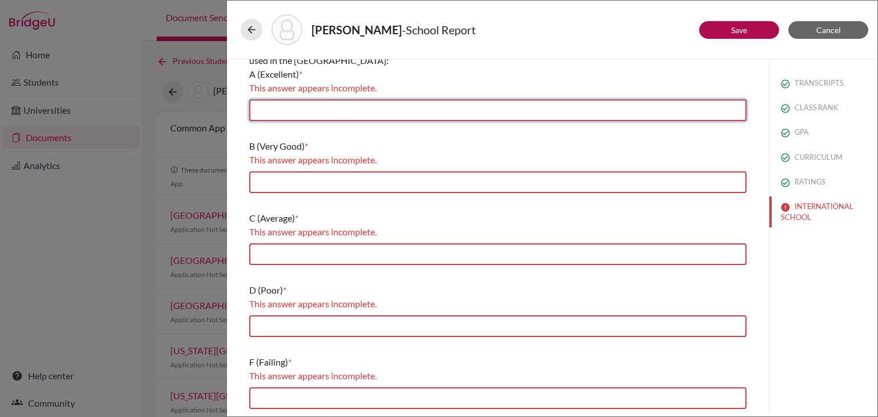
click at [327, 105] on input "text" at bounding box center [497, 110] width 497 height 22
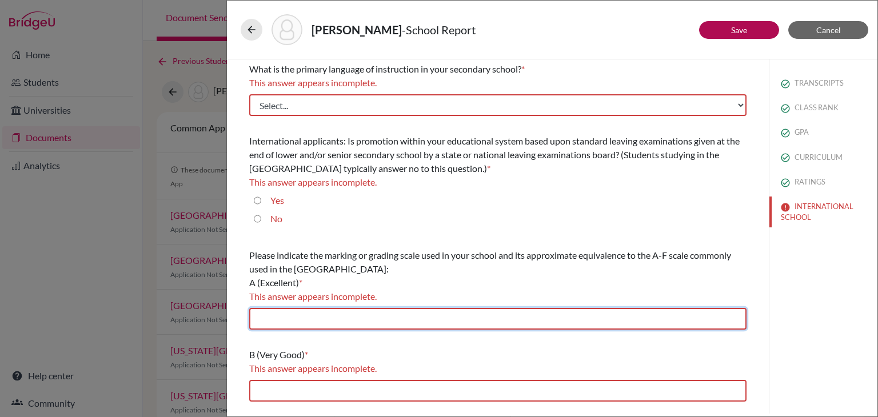
scroll to position [1, 0]
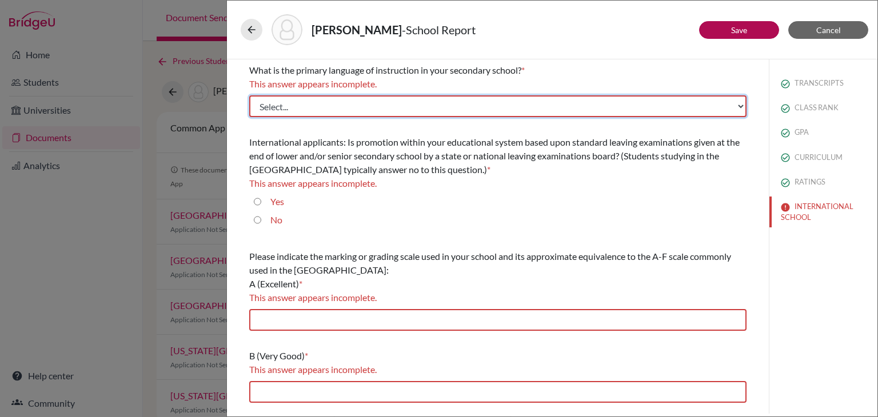
click at [310, 109] on select "Select... Albanian Arabic Armenian Assamese Azerbaijani Belarusian Bengali Bulg…" at bounding box center [497, 106] width 497 height 22
select select "14"
click at [249, 95] on select "Select... Albanian Arabic Armenian Assamese Azerbaijani Belarusian Bengali Bulg…" at bounding box center [497, 106] width 497 height 22
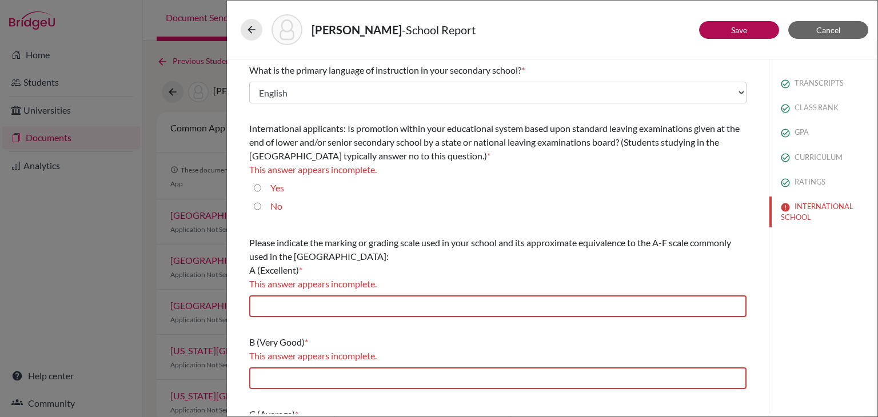
click at [255, 185] on input "Yes" at bounding box center [257, 188] width 7 height 14
radio input "true"
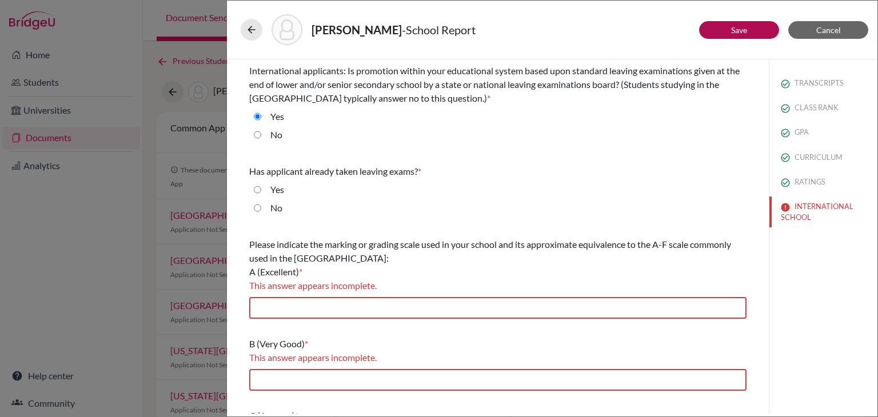
scroll to position [59, 0]
click at [258, 208] on input "No" at bounding box center [257, 207] width 7 height 14
radio input "true"
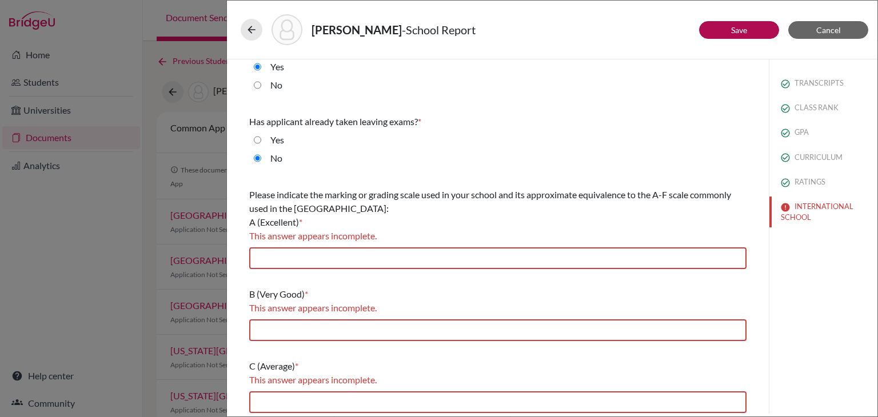
scroll to position [137, 0]
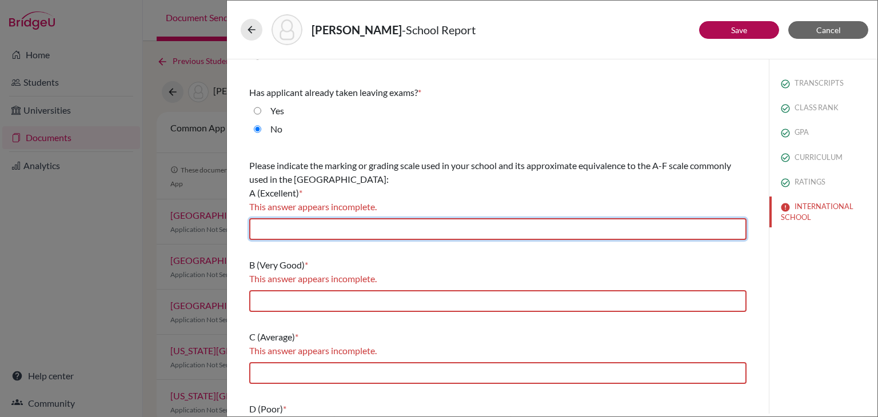
click at [294, 231] on input "text" at bounding box center [497, 229] width 497 height 22
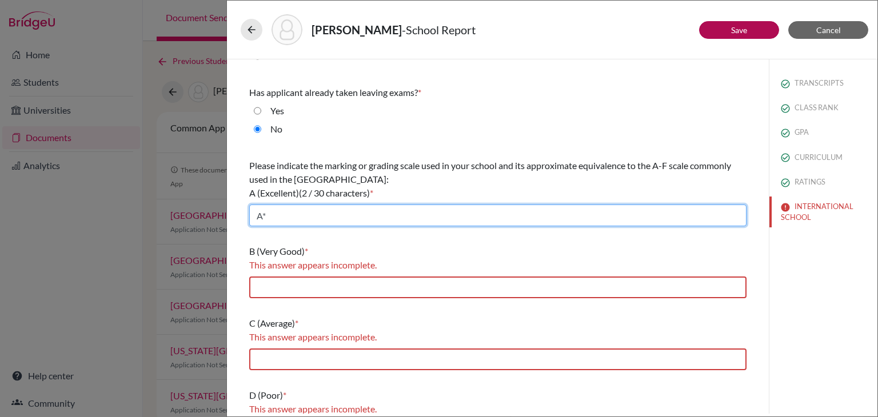
click at [288, 219] on input "A*" at bounding box center [497, 216] width 497 height 22
type input "A*(90-100), A(80-90)"
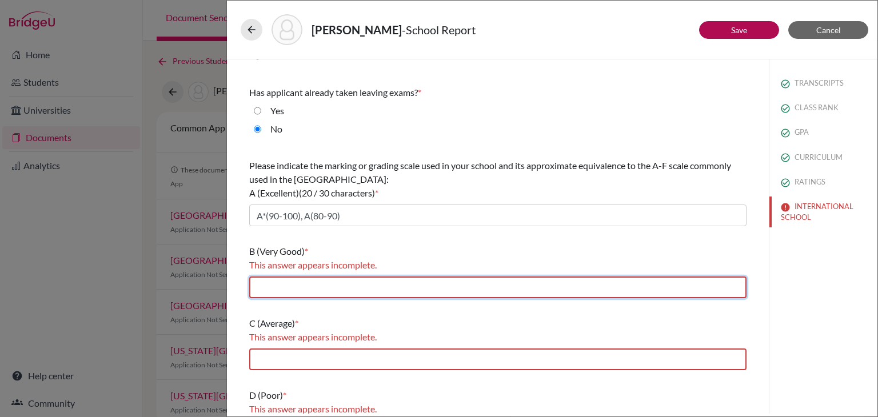
click at [295, 284] on input "text" at bounding box center [497, 288] width 497 height 22
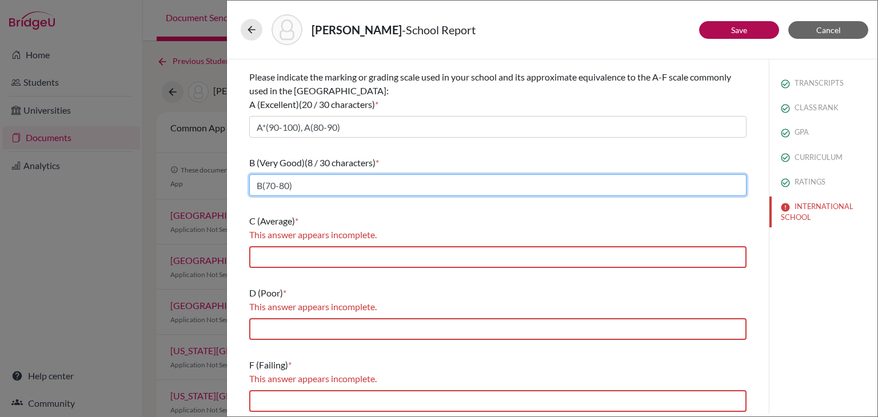
scroll to position [229, 0]
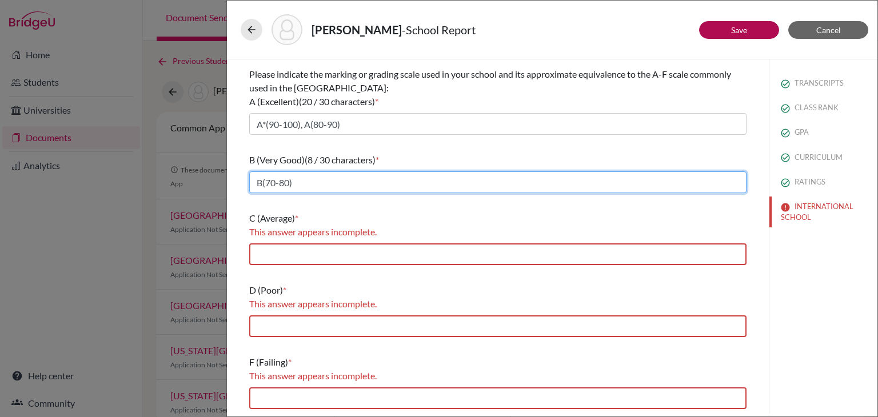
click at [299, 185] on input "B(70-80)" at bounding box center [497, 182] width 497 height 22
type input "B(70-80), C(60-70)"
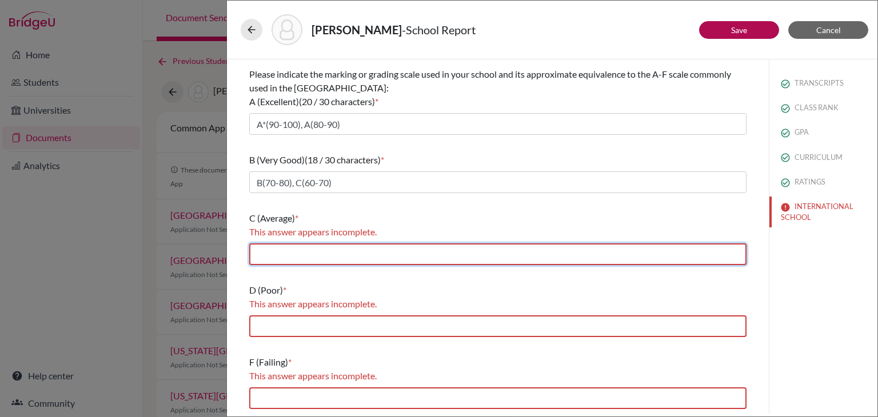
click at [302, 254] on input "text" at bounding box center [497, 254] width 497 height 22
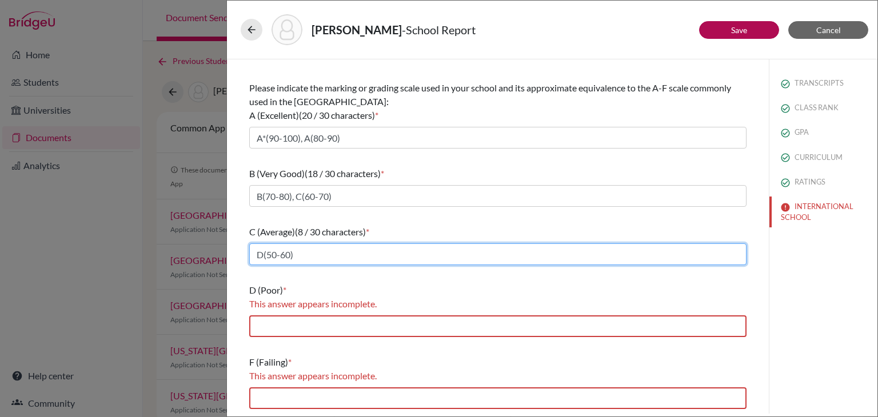
type input "D(50-60)"
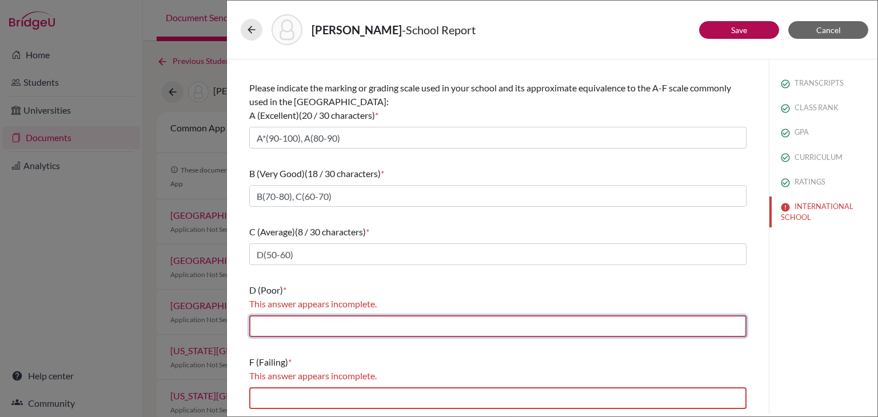
click at [292, 322] on input "text" at bounding box center [497, 326] width 497 height 22
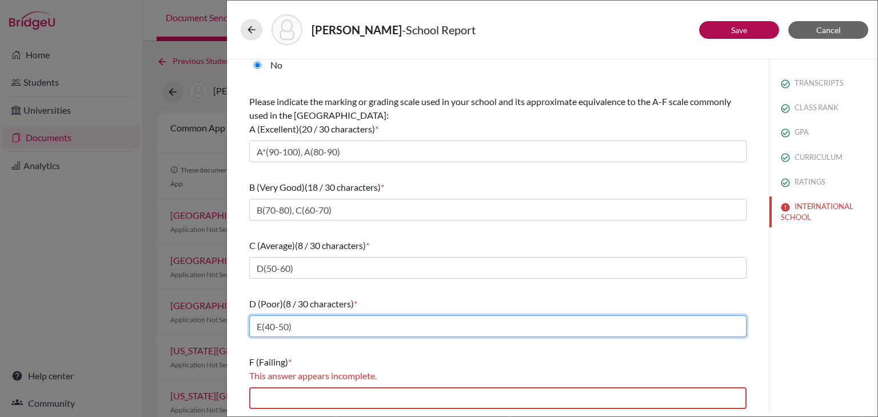
type input "E(40-50)"
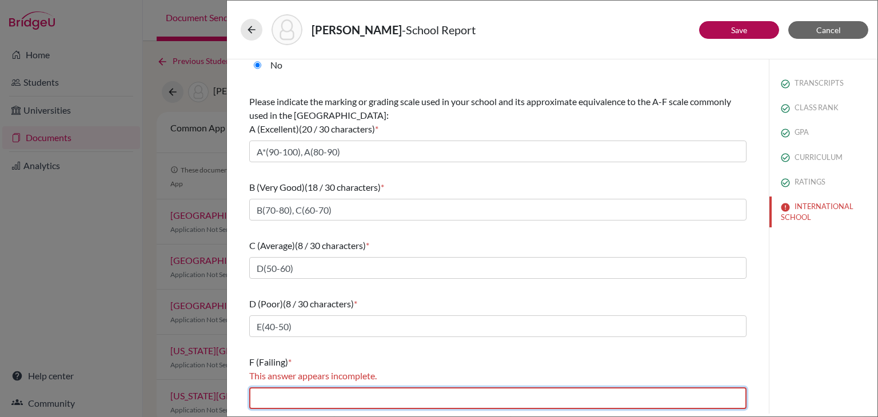
click at [301, 395] on input "text" at bounding box center [497, 398] width 497 height 22
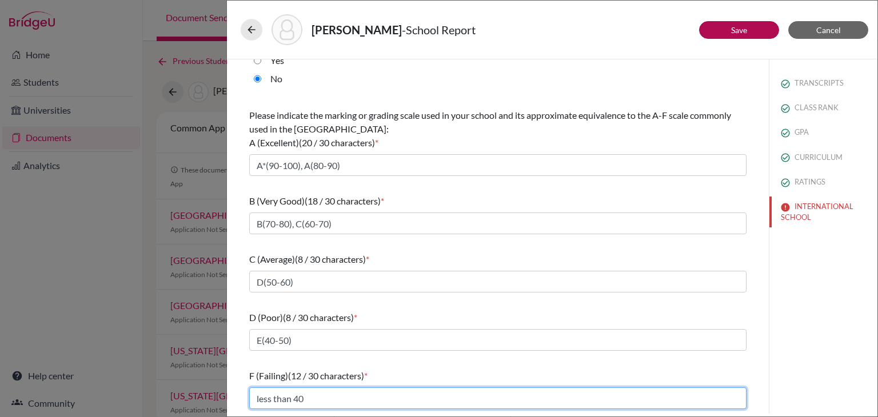
type input "less than 40"
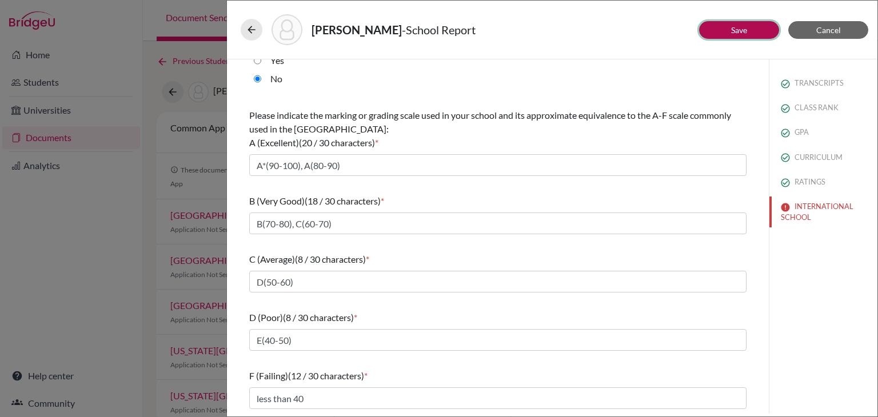
click at [746, 29] on link "Save" at bounding box center [739, 30] width 16 height 10
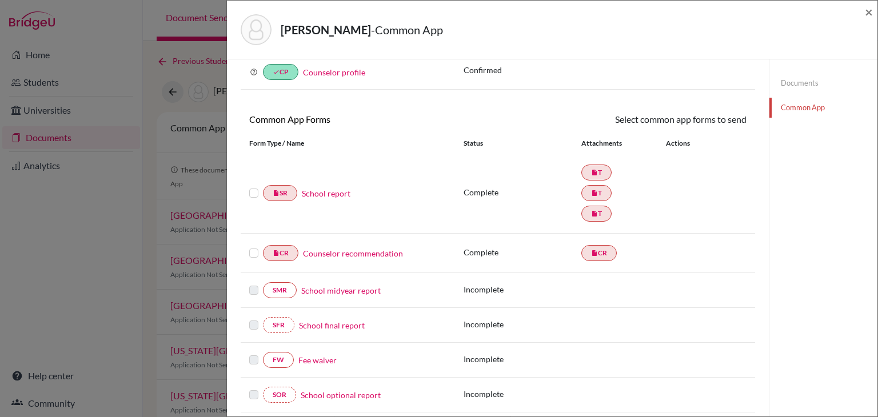
scroll to position [63, 0]
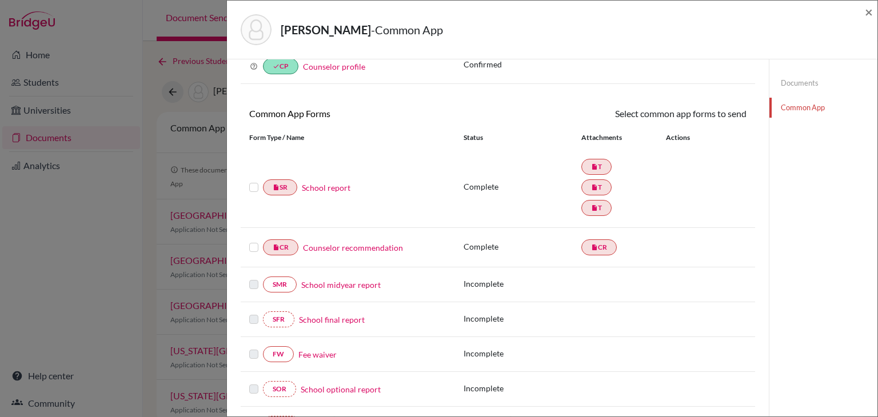
click at [254, 241] on label at bounding box center [253, 241] width 9 height 0
click at [0, 0] on input "checkbox" at bounding box center [0, 0] width 0 height 0
click at [727, 117] on link "Send" at bounding box center [722, 116] width 47 height 18
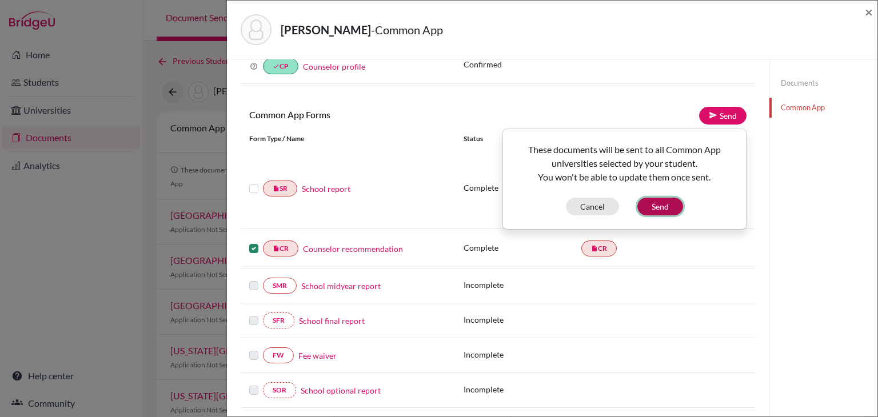
click at [665, 207] on button "Send" at bounding box center [660, 207] width 46 height 18
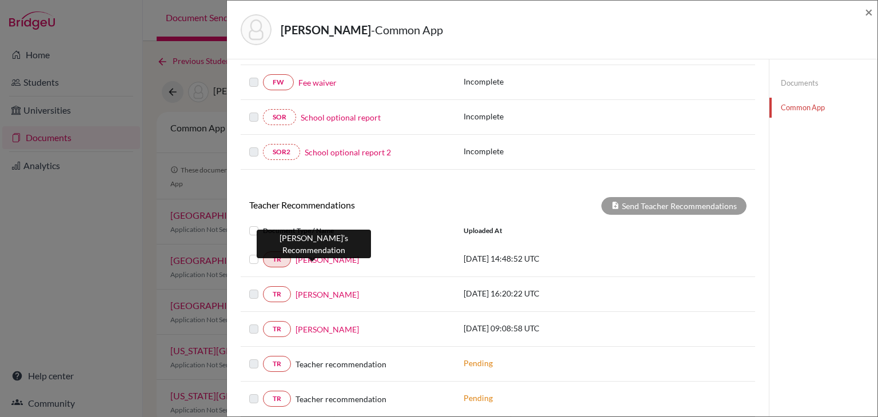
scroll to position [337, 0]
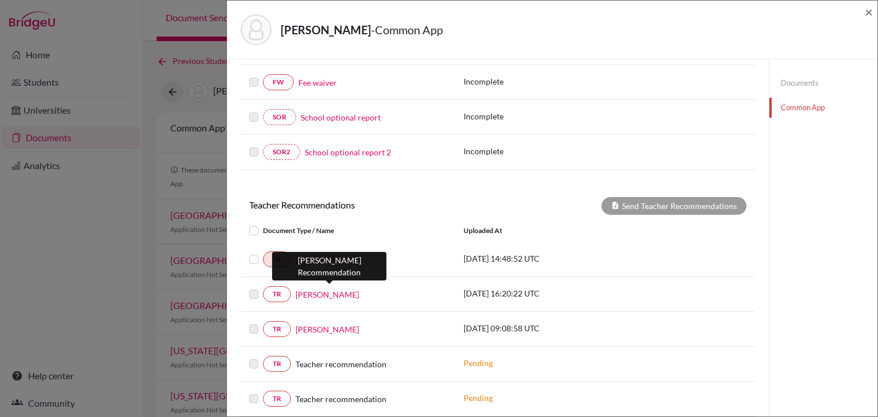
click at [321, 292] on link "Mohammed Ruman" at bounding box center [326, 295] width 63 height 12
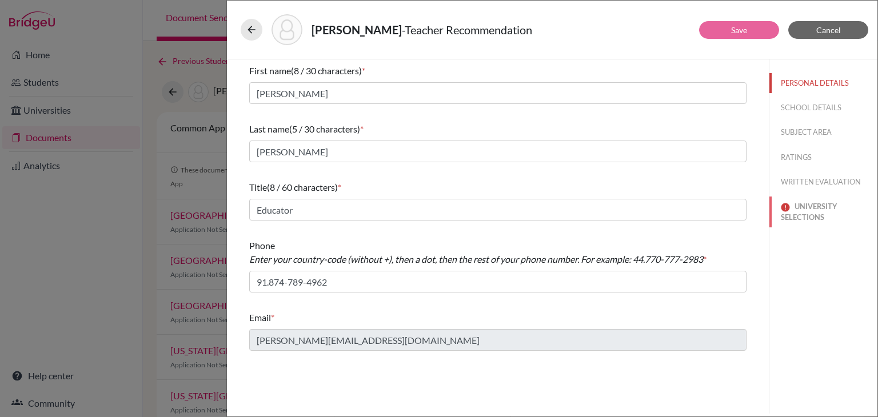
click at [802, 204] on button "UNIVERSITY SELECTIONS" at bounding box center [823, 212] width 108 height 31
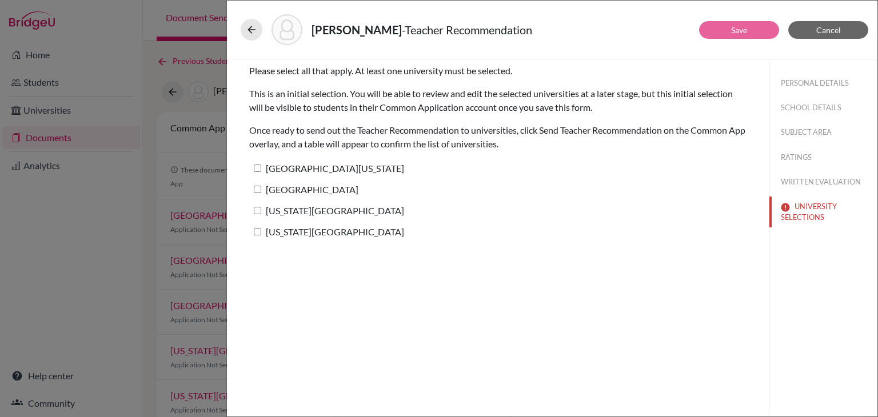
click at [261, 210] on input "New York University" at bounding box center [257, 210] width 7 height 7
checkbox input "true"
click at [738, 29] on link "Save" at bounding box center [739, 30] width 16 height 10
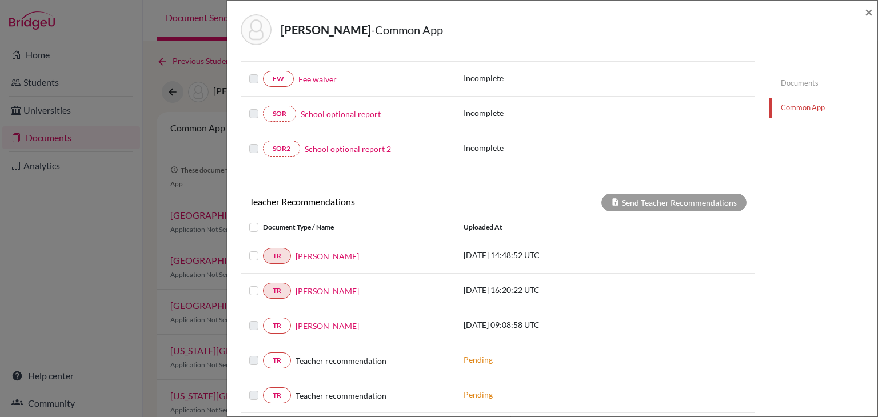
scroll to position [342, 0]
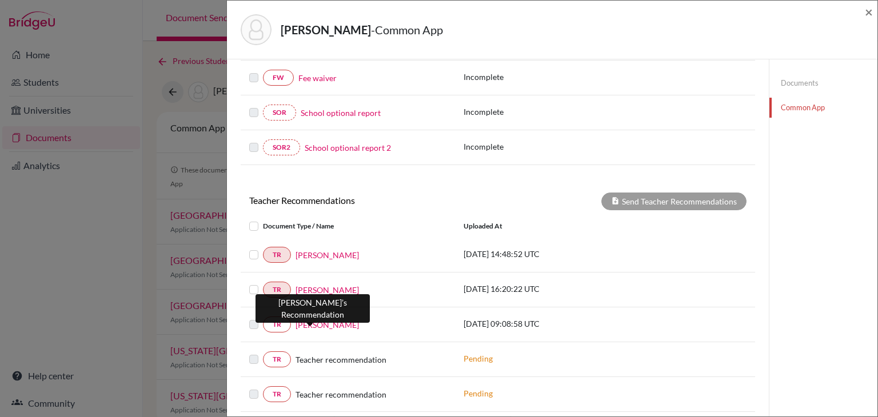
click at [306, 319] on link "Mary Raj" at bounding box center [326, 325] width 63 height 12
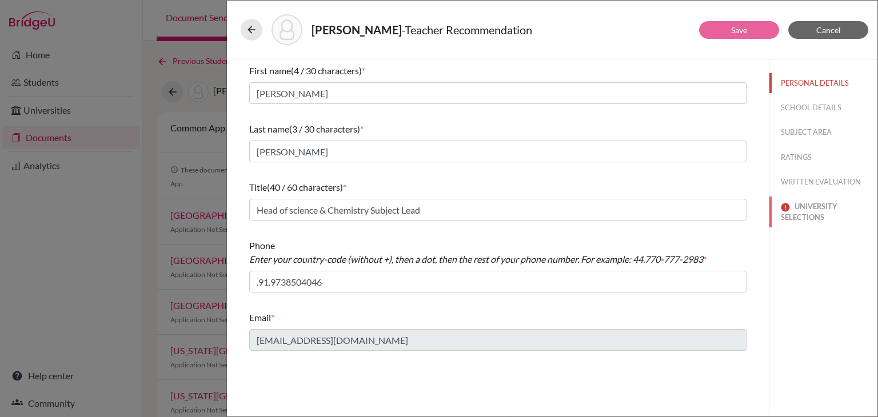
click at [810, 213] on button "UNIVERSITY SELECTIONS" at bounding box center [823, 212] width 108 height 31
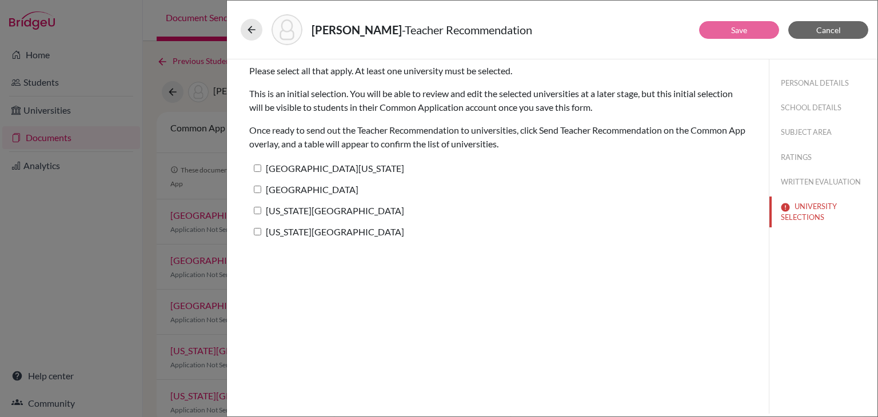
click at [257, 167] on input "[GEOGRAPHIC_DATA][US_STATE]" at bounding box center [257, 168] width 7 height 7
checkbox input "true"
click at [741, 32] on link "Save" at bounding box center [739, 30] width 16 height 10
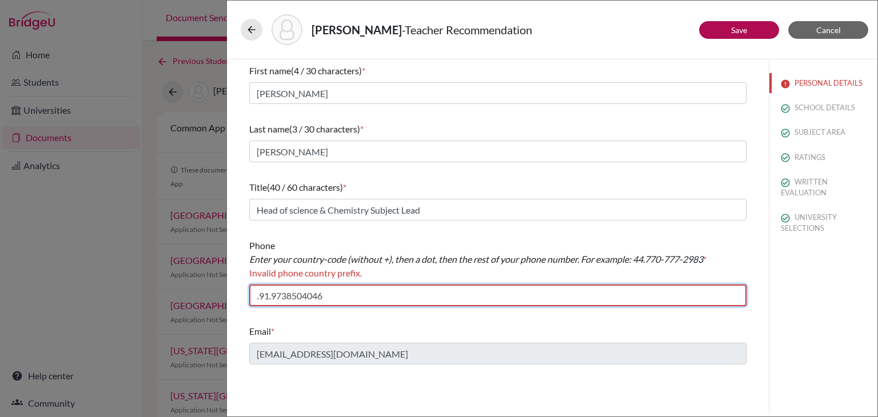
click at [262, 297] on input ".91.9738504046" at bounding box center [497, 296] width 497 height 22
click at [259, 297] on input ".91.9738504046" at bounding box center [497, 296] width 497 height 22
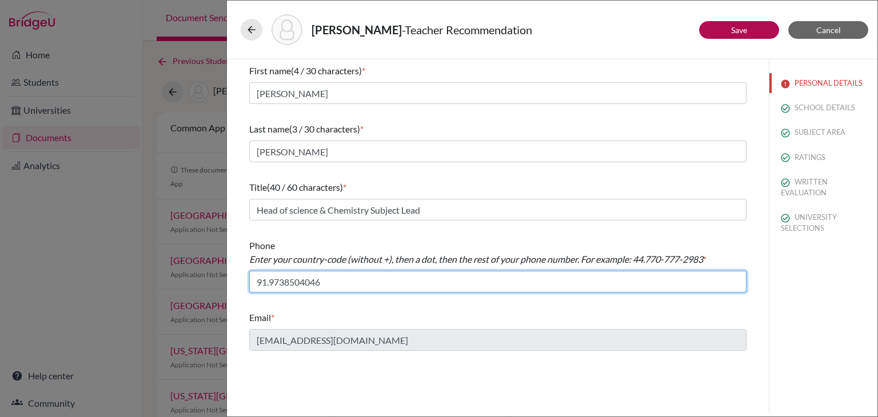
type input "91.9738504046"
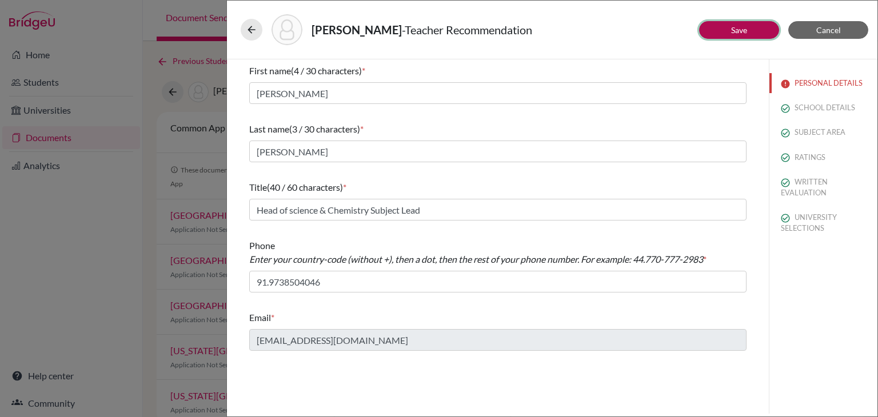
click at [733, 29] on link "Save" at bounding box center [739, 30] width 16 height 10
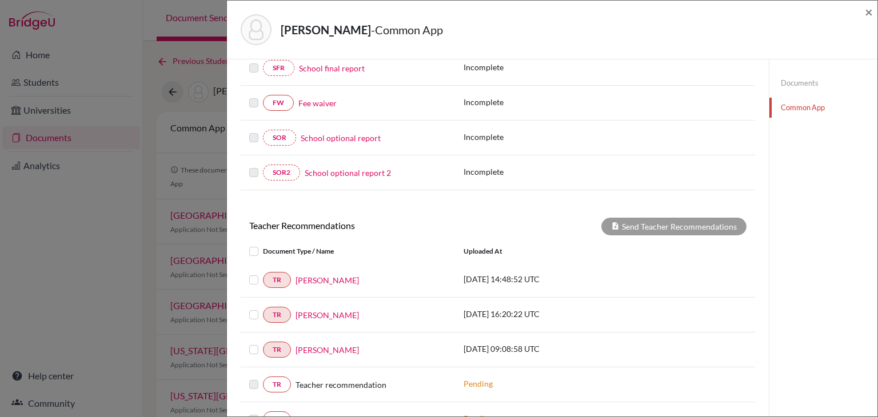
scroll to position [317, 0]
click at [263, 307] on label at bounding box center [263, 307] width 0 height 0
click at [0, 0] on input "checkbox" at bounding box center [0, 0] width 0 height 0
click at [263, 307] on label at bounding box center [263, 307] width 0 height 0
click at [0, 0] on input "checkbox" at bounding box center [0, 0] width 0 height 0
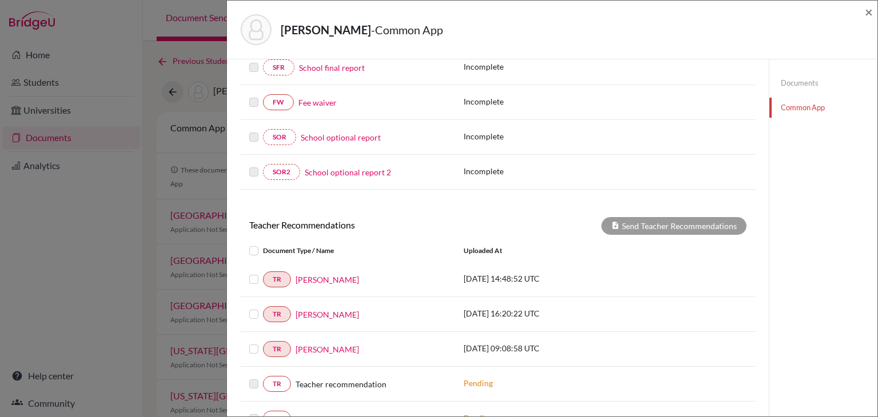
click at [263, 342] on label at bounding box center [263, 342] width 0 height 0
click at [0, 0] on input "checkbox" at bounding box center [0, 0] width 0 height 0
click at [263, 342] on label at bounding box center [263, 342] width 0 height 0
click at [0, 0] on input "checkbox" at bounding box center [0, 0] width 0 height 0
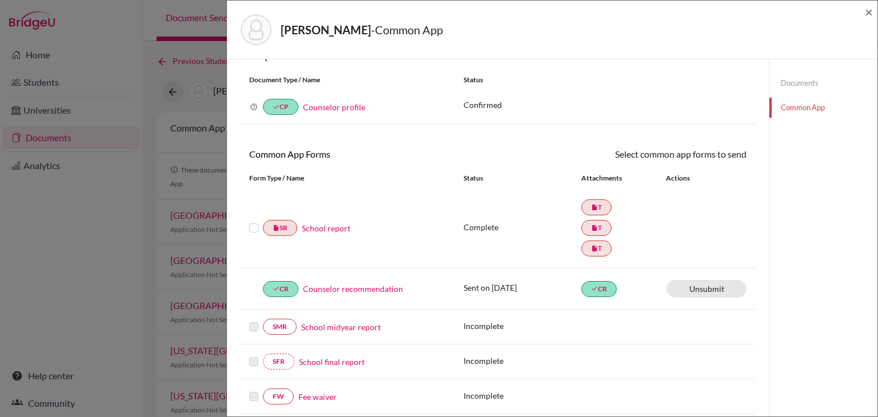
scroll to position [0, 0]
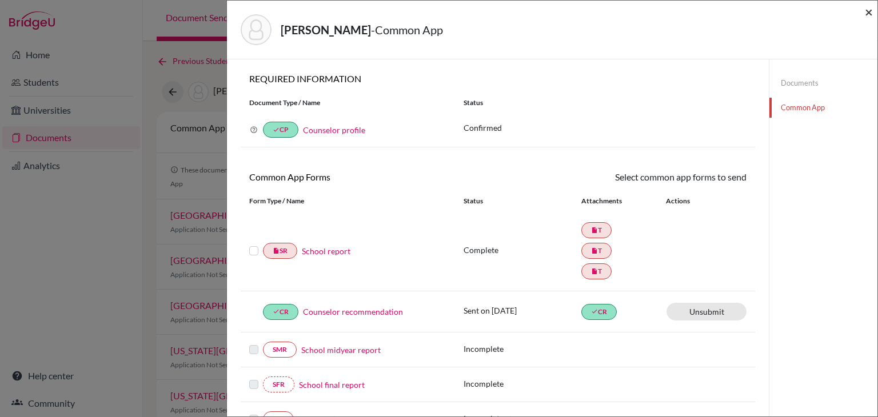
click at [867, 12] on span "×" at bounding box center [869, 11] width 8 height 17
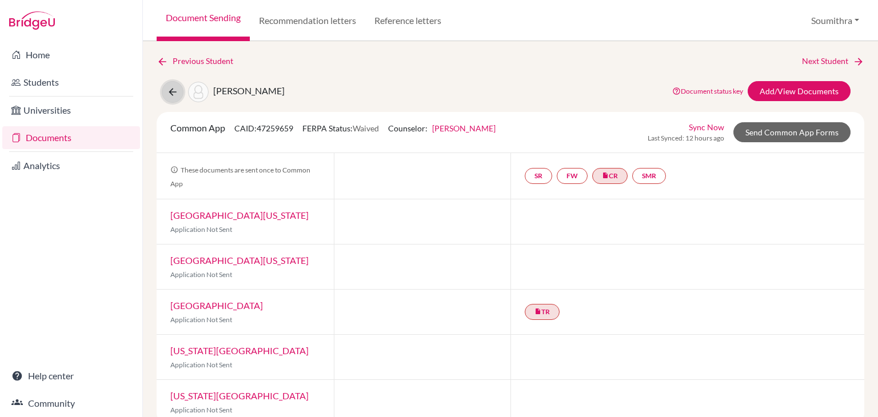
click at [174, 89] on icon at bounding box center [172, 91] width 11 height 11
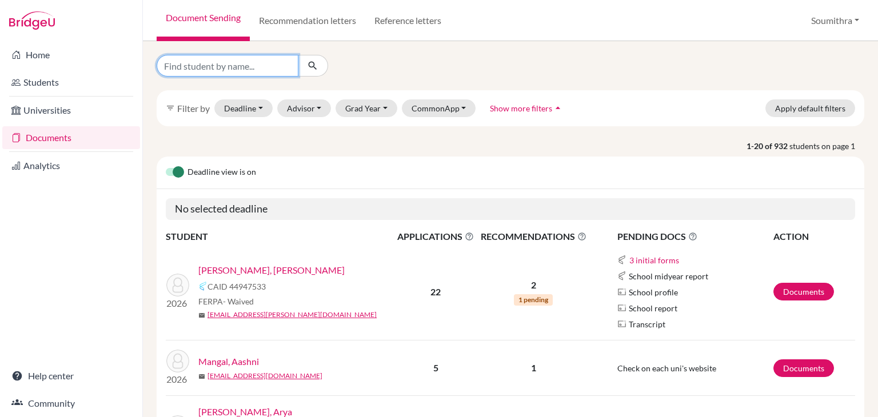
click at [216, 67] on input "Find student by name..." at bounding box center [228, 66] width 142 height 22
type input "aryan"
click at [308, 68] on icon "submit" at bounding box center [312, 65] width 11 height 11
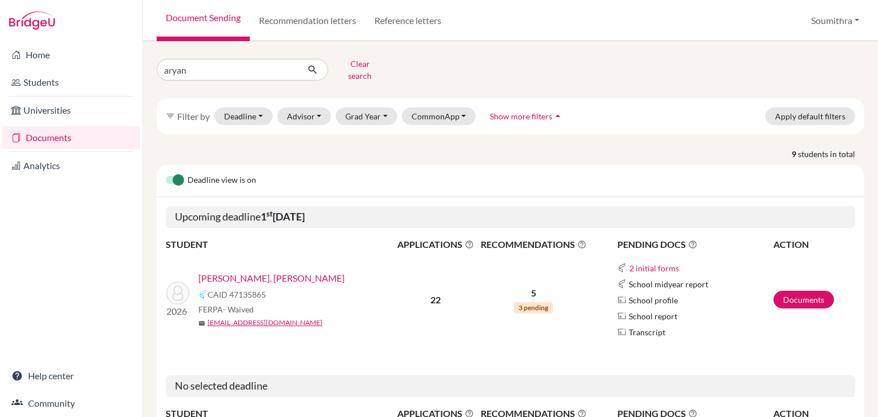
click at [246, 271] on link "[PERSON_NAME], [PERSON_NAME]" at bounding box center [271, 278] width 146 height 14
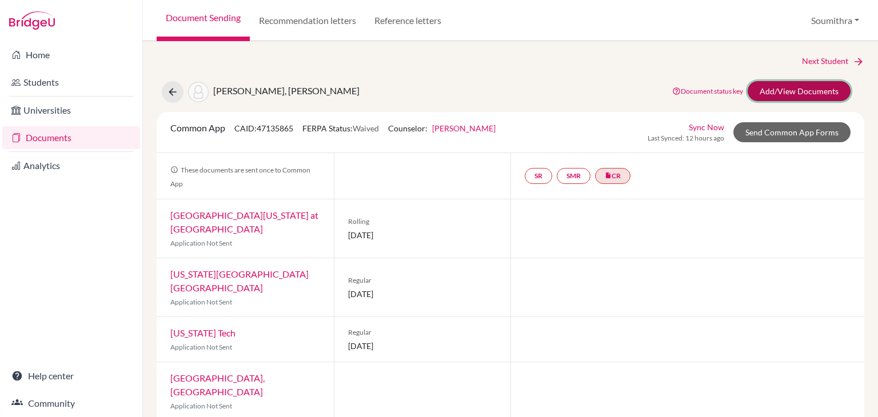
click at [813, 91] on link "Add/View Documents" at bounding box center [798, 91] width 103 height 20
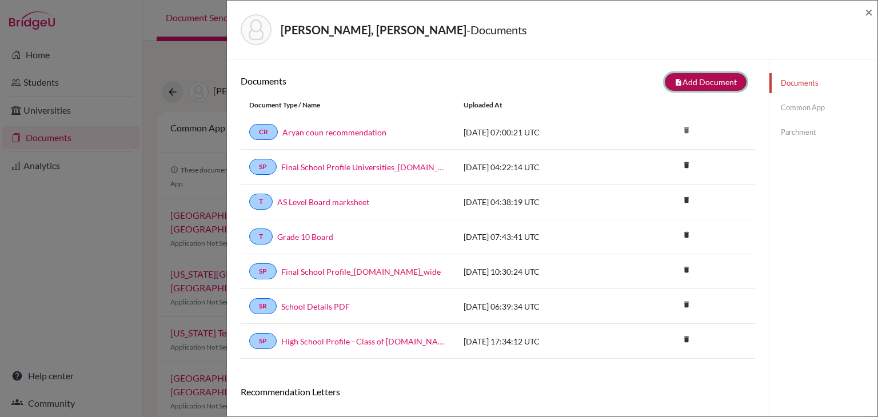
click at [691, 81] on button "note_add Add Document" at bounding box center [706, 82] width 82 height 18
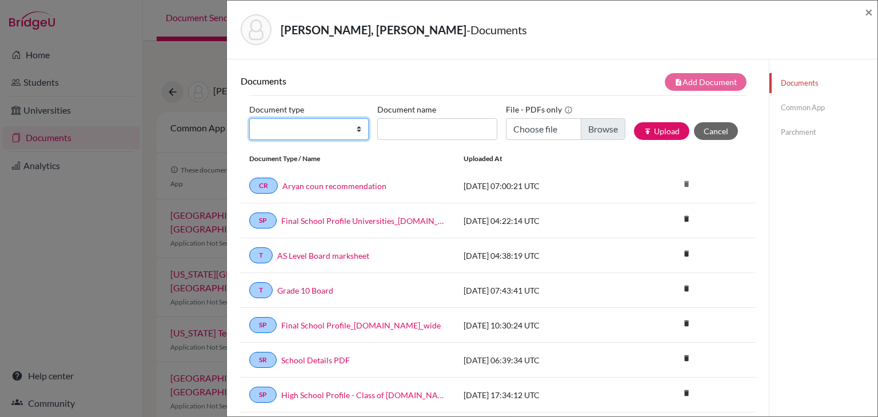
click at [341, 130] on select "Change explanation for Common App reports Counselor recommendation Internationa…" at bounding box center [308, 129] width 119 height 22
select select "2"
click at [249, 118] on select "Change explanation for Common App reports Counselor recommendation Internationa…" at bounding box center [308, 129] width 119 height 22
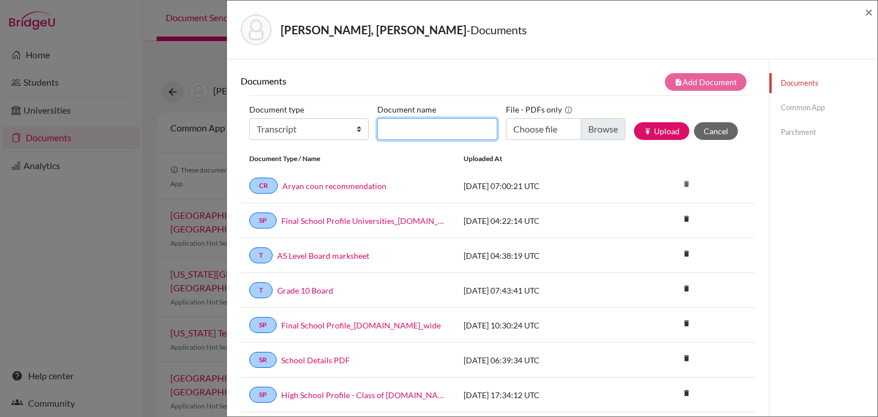
click at [410, 123] on input "Document name" at bounding box center [436, 129] width 119 height 22
type input "Initial Transcript"
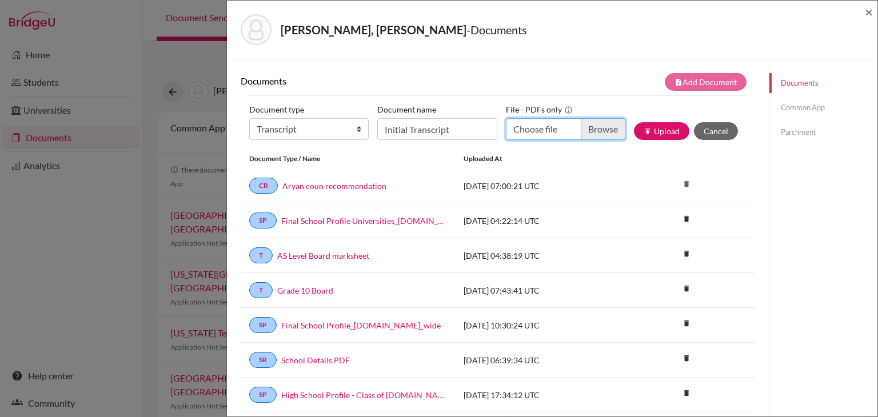
click at [534, 126] on input "Choose file" at bounding box center [565, 129] width 119 height 22
type input "C:\fakepath\Aryan Dinesh Transcripts (1).pdf"
click at [662, 130] on button "publish Upload" at bounding box center [661, 131] width 55 height 18
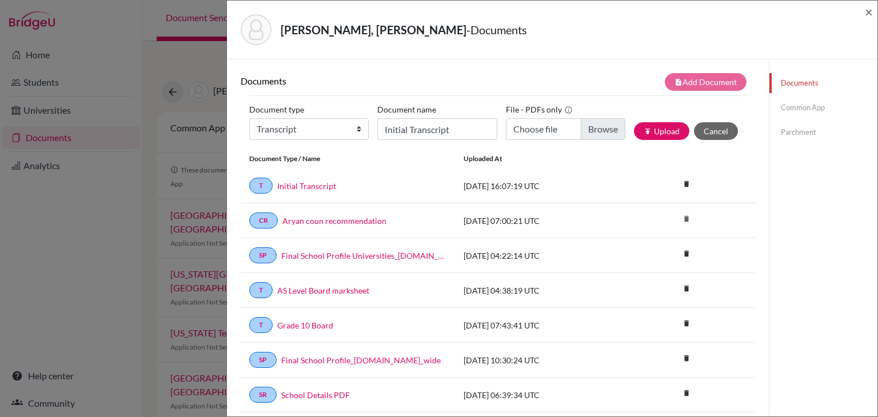
click at [793, 107] on link "Common App" at bounding box center [823, 108] width 108 height 20
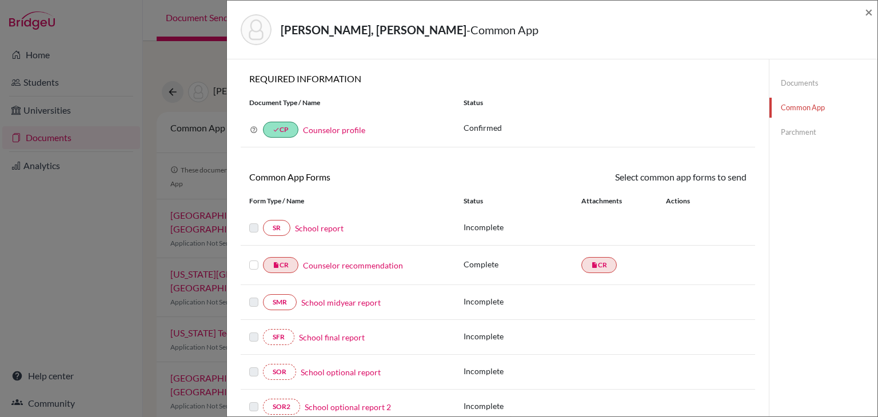
click at [320, 226] on link "School report" at bounding box center [319, 228] width 49 height 12
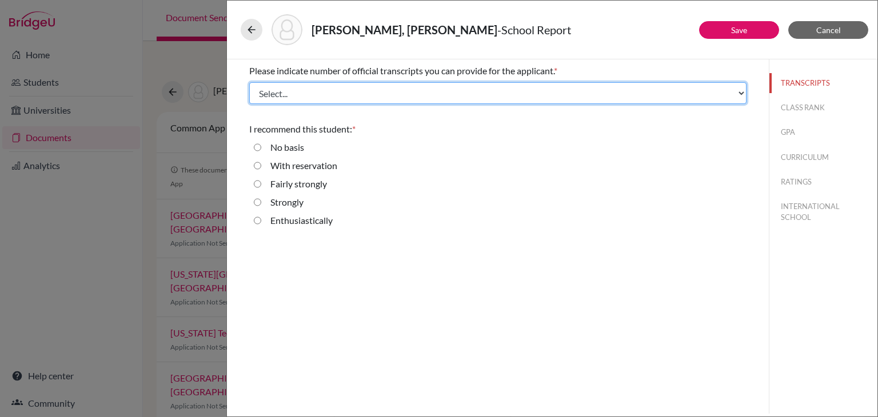
click at [287, 94] on select "Select... 1 2 3 4" at bounding box center [497, 93] width 497 height 22
select select "3"
click at [249, 82] on select "Select... 1 2 3 4" at bounding box center [497, 93] width 497 height 22
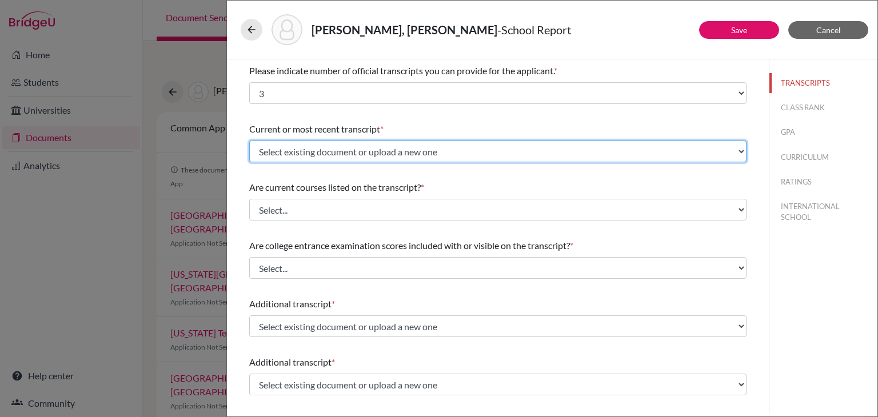
click at [277, 155] on select "Select existing document or upload a new one AS Level Board marksheet Initial T…" at bounding box center [497, 152] width 497 height 22
select select "689484"
click at [249, 141] on select "Select existing document or upload a new one AS Level Board marksheet Initial T…" at bounding box center [497, 152] width 497 height 22
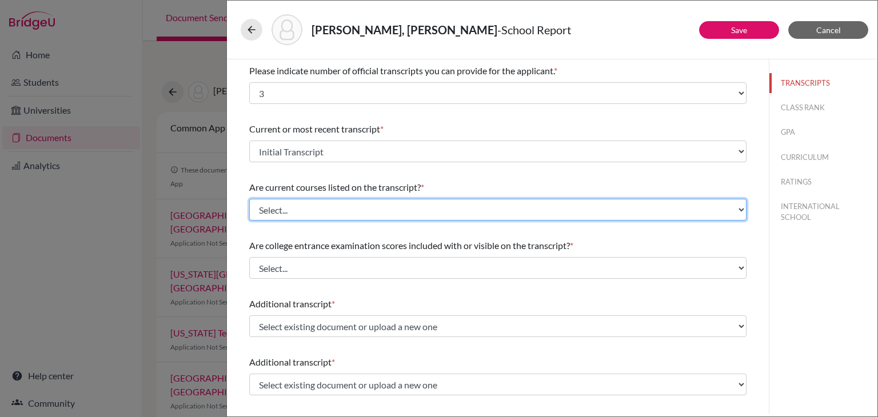
click at [293, 202] on select "Select... Yes No" at bounding box center [497, 210] width 497 height 22
select select "0"
click at [249, 199] on select "Select... Yes No" at bounding box center [497, 210] width 497 height 22
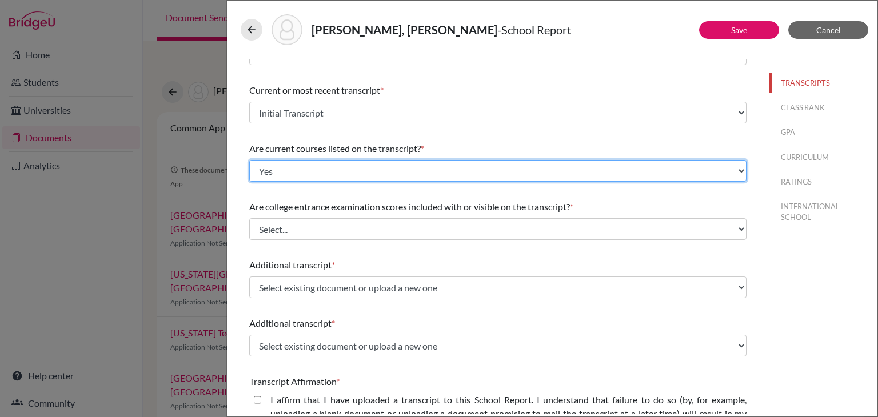
scroll to position [39, 0]
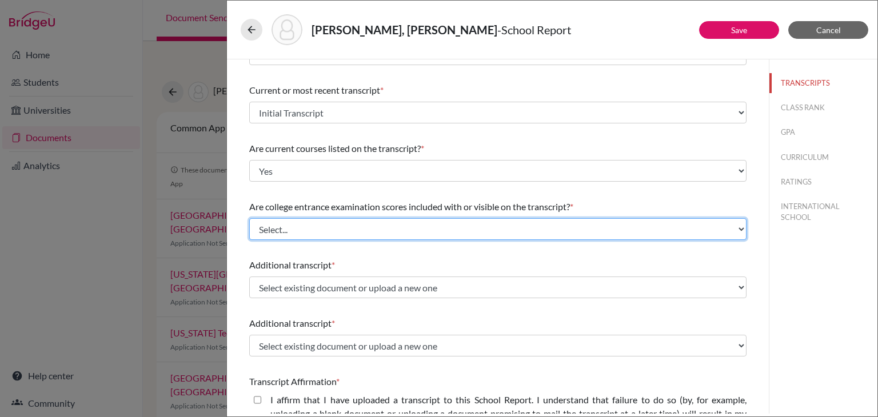
click at [275, 226] on select "Select... Yes No" at bounding box center [497, 229] width 497 height 22
select select "1"
click at [249, 218] on select "Select... Yes No" at bounding box center [497, 229] width 497 height 22
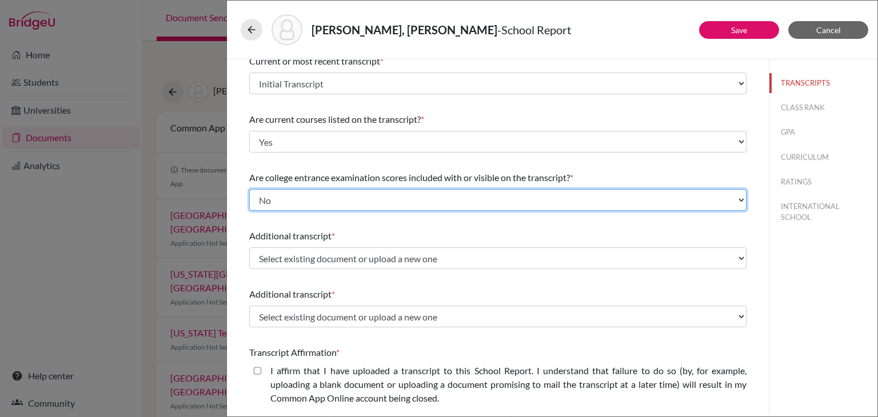
scroll to position [76, 0]
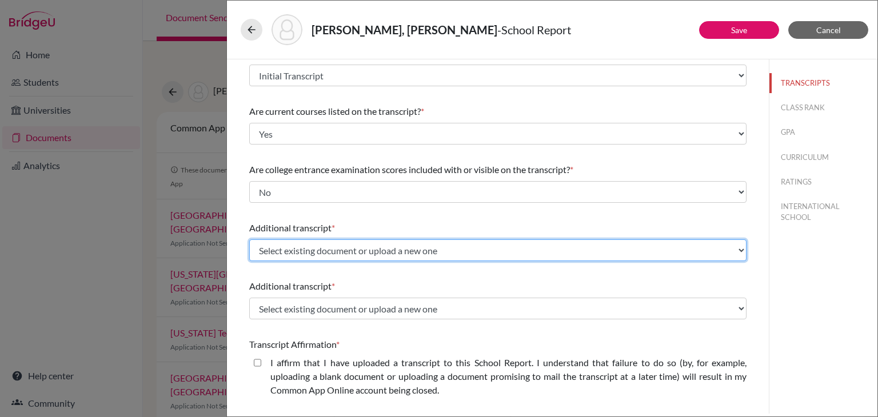
click at [271, 251] on select "Select existing document or upload a new one AS Level Board marksheet Initial T…" at bounding box center [497, 250] width 497 height 22
select select "655455"
click at [249, 239] on select "Select existing document or upload a new one AS Level Board marksheet Initial T…" at bounding box center [497, 250] width 497 height 22
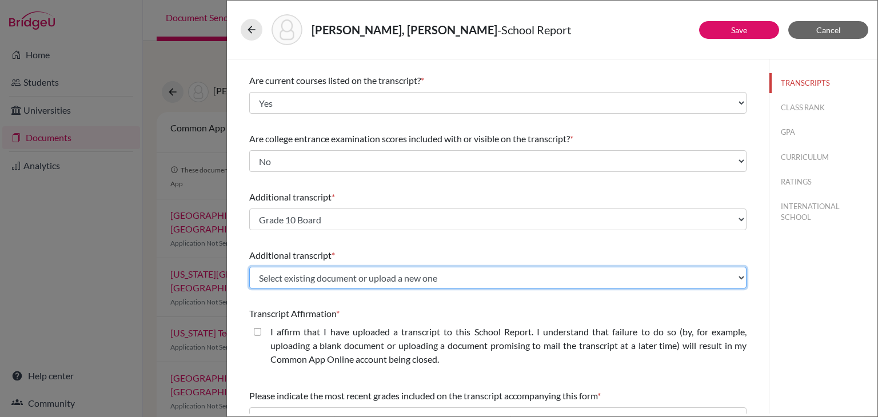
click at [274, 278] on select "Select existing document or upload a new one AS Level Board marksheet Initial T…" at bounding box center [497, 278] width 497 height 22
select select "662348"
click at [249, 267] on select "Select existing document or upload a new one AS Level Board marksheet Initial T…" at bounding box center [497, 278] width 497 height 22
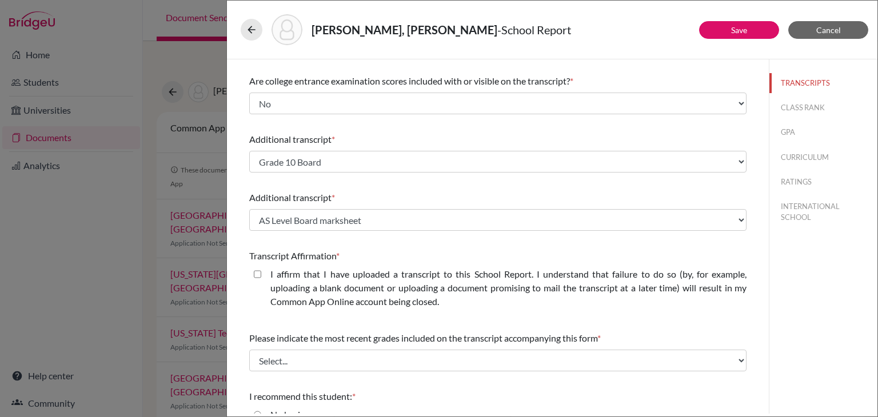
click at [257, 277] on closed\ "I affirm that I have uploaded a transcript to this School Report. I understand …" at bounding box center [257, 274] width 7 height 14
checkbox closed\ "true"
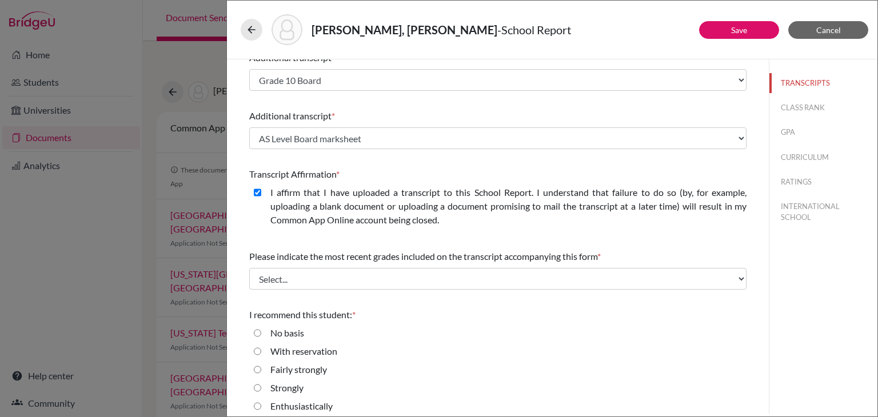
scroll to position [247, 0]
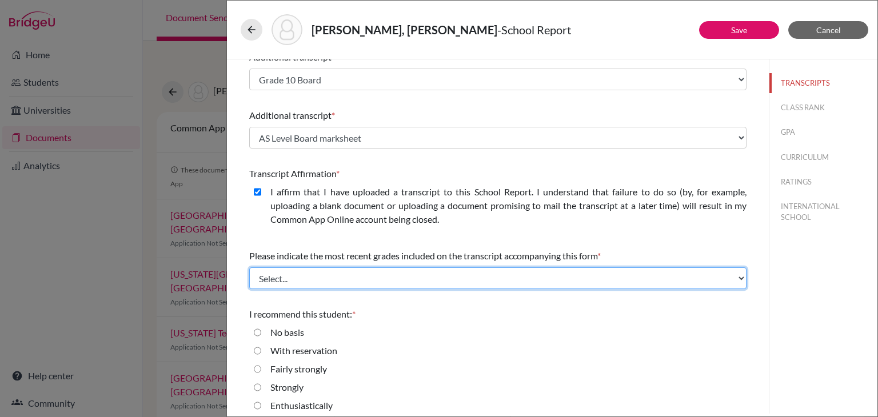
click at [278, 279] on select "Select... Final junior year grades 1st Quarter senior year grades 2nd Quarter/1…" at bounding box center [497, 278] width 497 height 22
select select "1"
click at [249, 267] on select "Select... Final junior year grades 1st Quarter senior year grades 2nd Quarter/1…" at bounding box center [497, 278] width 497 height 22
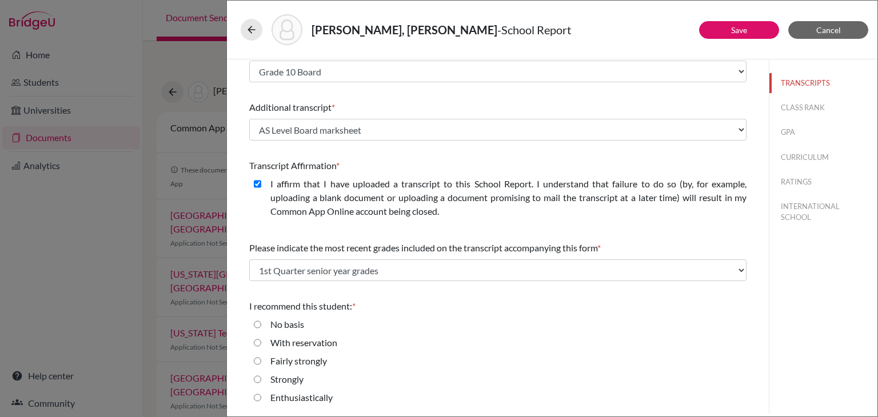
click at [261, 379] on div "Strongly" at bounding box center [282, 382] width 42 height 18
click at [258, 379] on input "Strongly" at bounding box center [257, 380] width 7 height 14
radio input "true"
click at [801, 107] on button "CLASS RANK" at bounding box center [823, 108] width 108 height 20
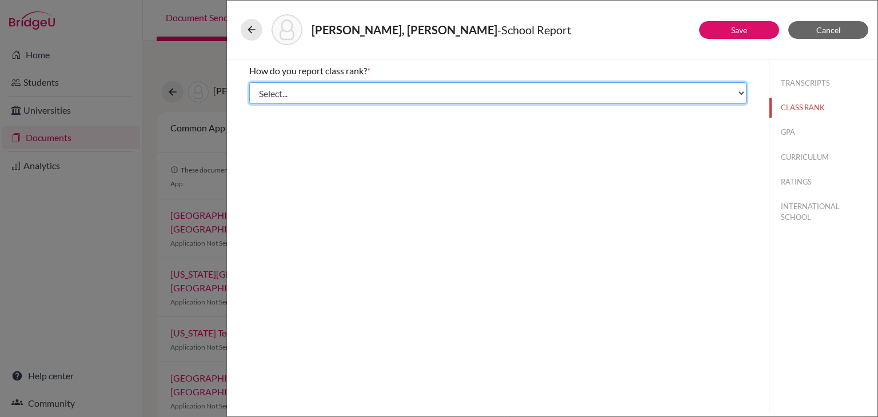
click at [523, 97] on select "Select... Exact Decile Quintile Quartile None" at bounding box center [497, 93] width 497 height 22
select select "5"
click at [249, 82] on select "Select... Exact Decile Quintile Quartile None" at bounding box center [497, 93] width 497 height 22
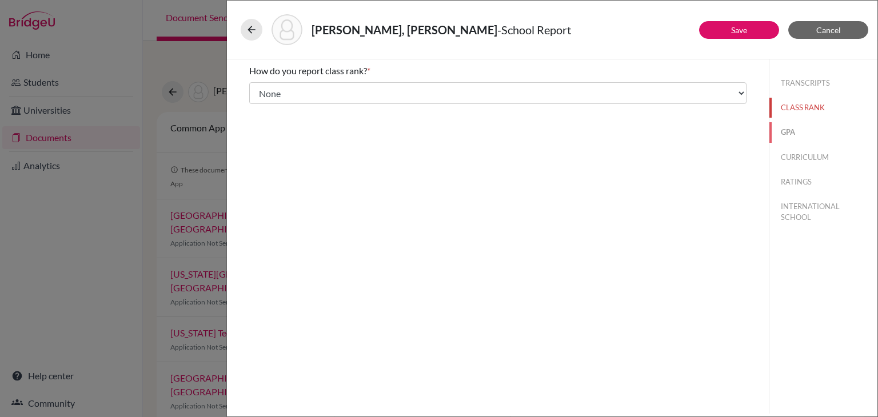
click at [786, 133] on button "GPA" at bounding box center [823, 132] width 108 height 20
click at [258, 107] on input "No" at bounding box center [257, 108] width 7 height 14
radio input "true"
click at [789, 158] on button "CURRICULUM" at bounding box center [823, 157] width 108 height 20
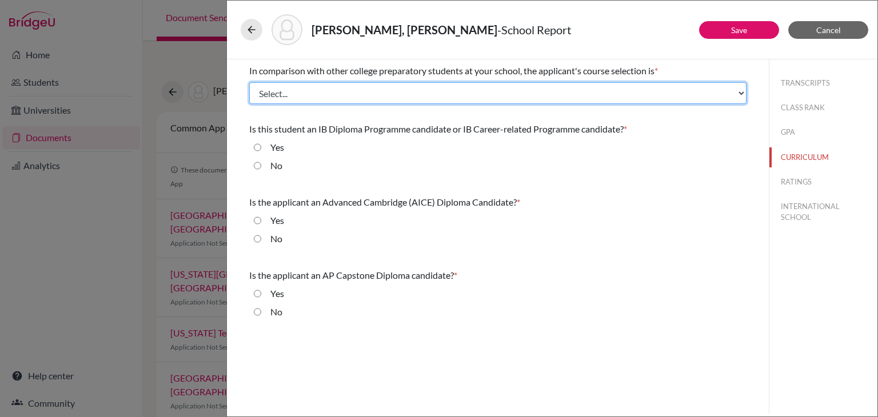
click at [477, 86] on select "Select... Less than demanding Average Demanding Very demanding Most demanding P…" at bounding box center [497, 93] width 497 height 22
select select "3"
click at [249, 82] on select "Select... Less than demanding Average Demanding Very demanding Most demanding P…" at bounding box center [497, 93] width 497 height 22
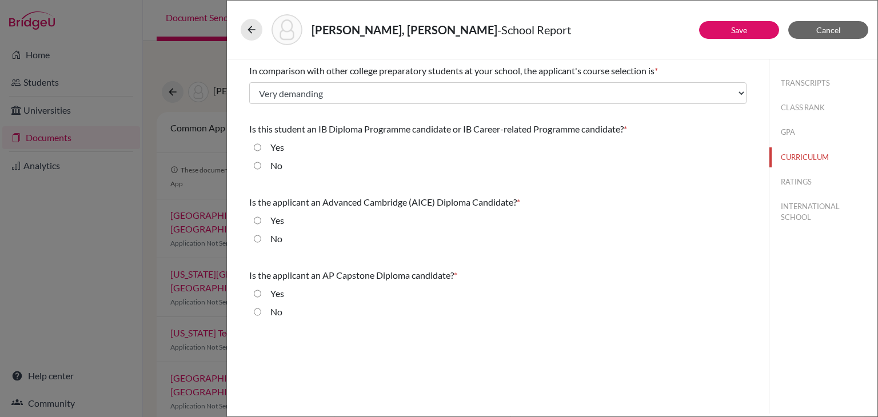
click at [258, 165] on input "No" at bounding box center [257, 166] width 7 height 14
radio input "true"
click at [255, 237] on input "No" at bounding box center [257, 239] width 7 height 14
radio input "true"
click at [257, 309] on input "No" at bounding box center [257, 312] width 7 height 14
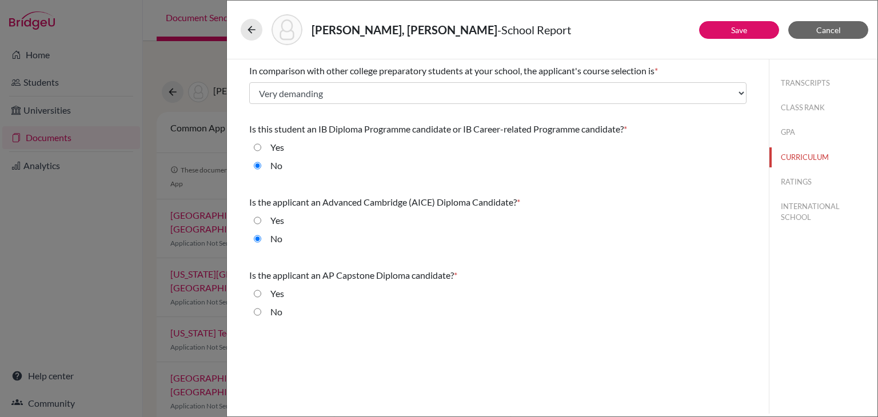
radio input "true"
click at [798, 176] on button "RATINGS" at bounding box center [823, 182] width 108 height 20
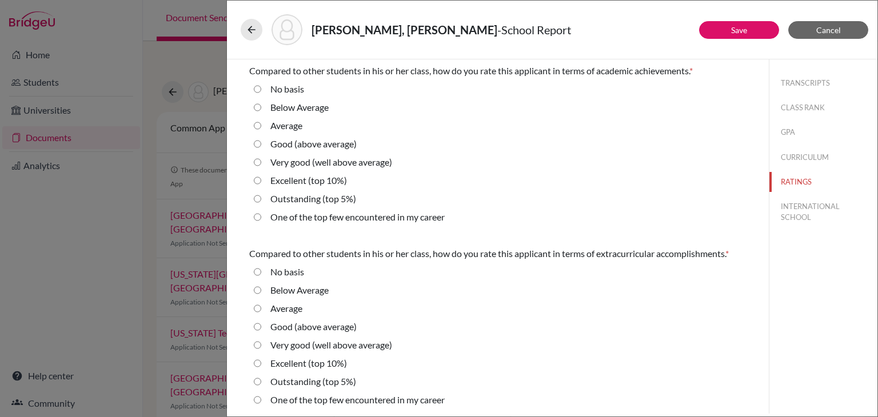
click at [258, 163] on average\) "Very good (well above average)" at bounding box center [257, 162] width 7 height 14
radio average\) "true"
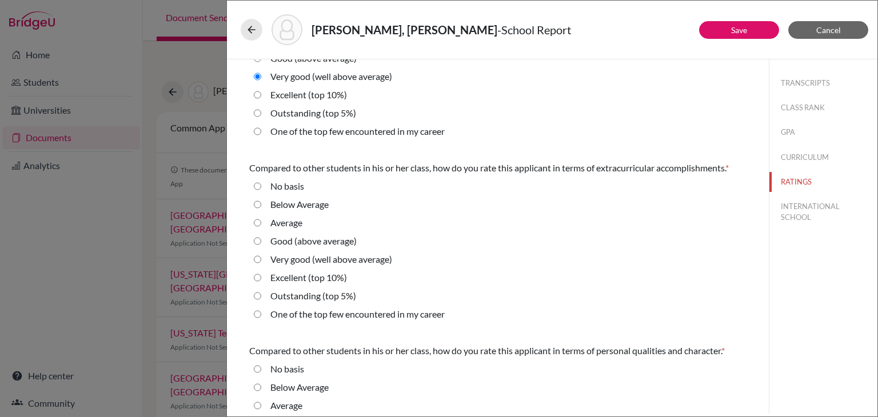
scroll to position [87, 0]
click at [258, 254] on average\) "Very good (well above average)" at bounding box center [257, 258] width 7 height 14
radio average\) "true"
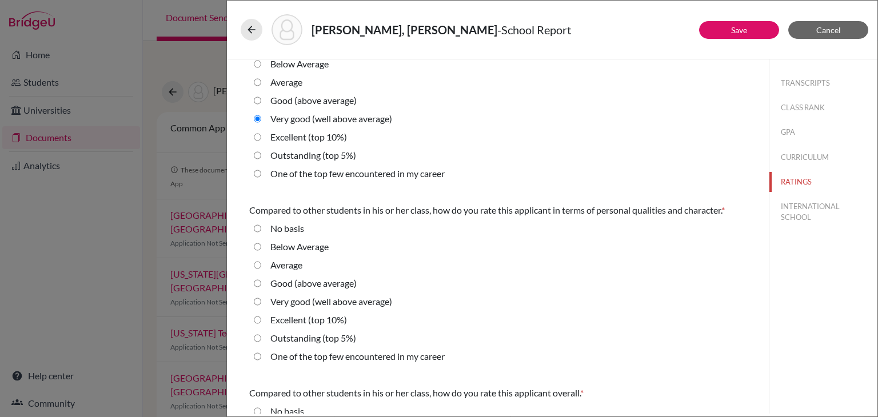
scroll to position [230, 0]
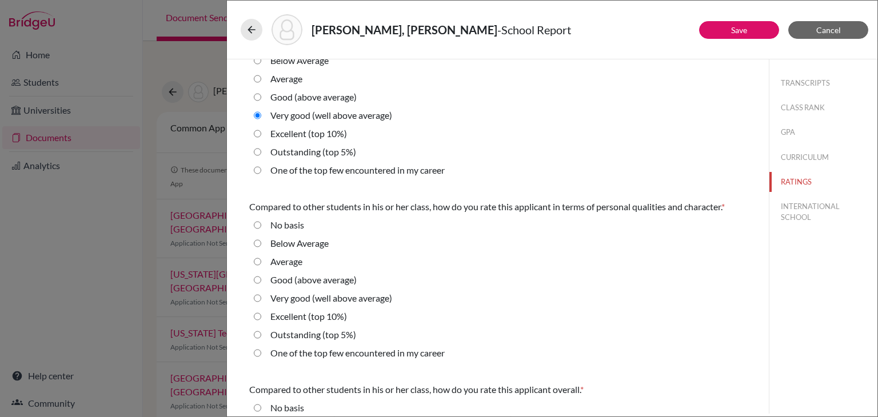
click at [258, 280] on average\) "Good (above average)" at bounding box center [257, 280] width 7 height 14
radio average\) "true"
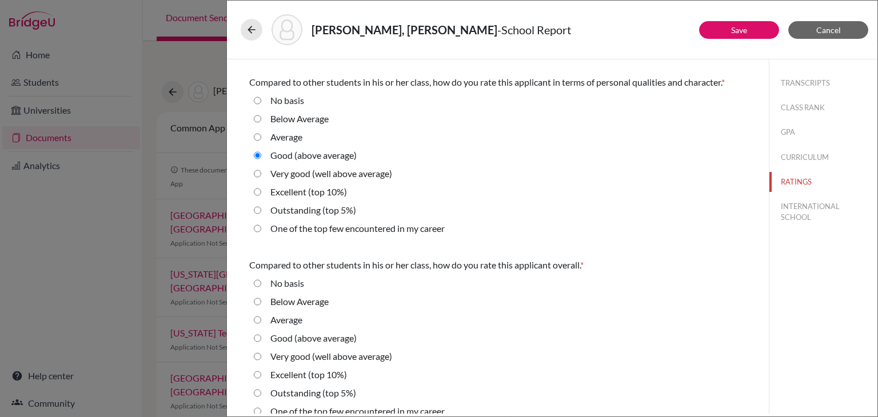
scroll to position [368, 0]
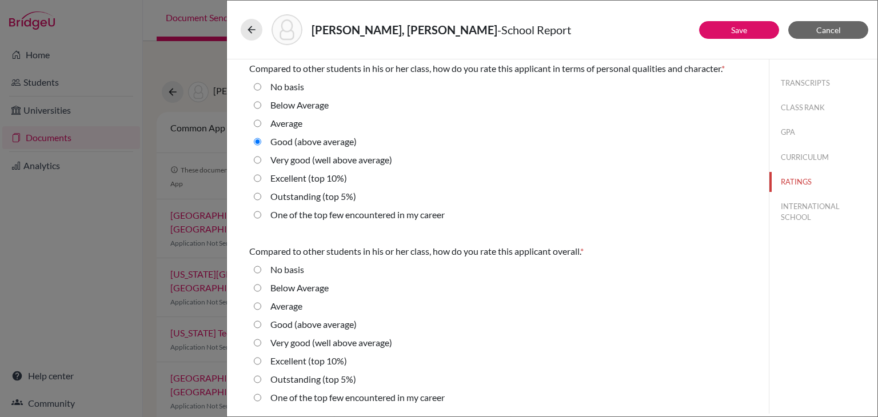
click at [257, 341] on average\) "Very good (well above average)" at bounding box center [257, 343] width 7 height 14
radio average\) "true"
click at [798, 207] on button "INTERNATIONAL SCHOOL" at bounding box center [823, 212] width 108 height 31
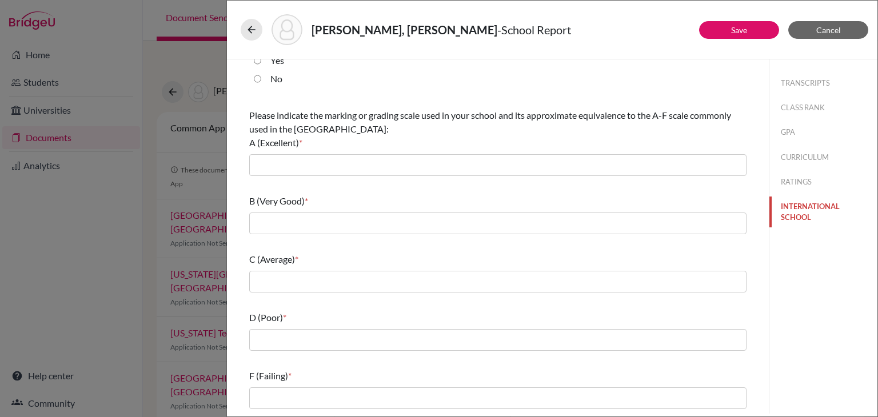
scroll to position [0, 0]
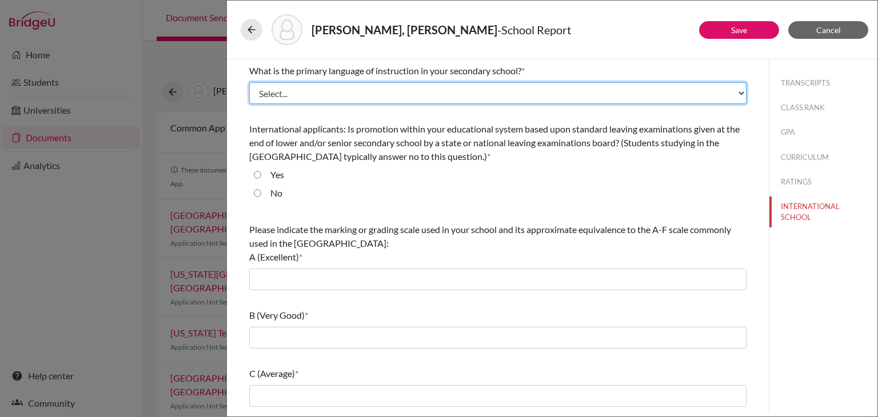
click at [483, 85] on select "Select... Albanian Arabic Armenian Assamese Azerbaijani Belarusian Bengali Bulg…" at bounding box center [497, 93] width 497 height 22
select select "14"
click at [249, 82] on select "Select... Albanian Arabic Armenian Assamese Azerbaijani Belarusian Bengali Bulg…" at bounding box center [497, 93] width 497 height 22
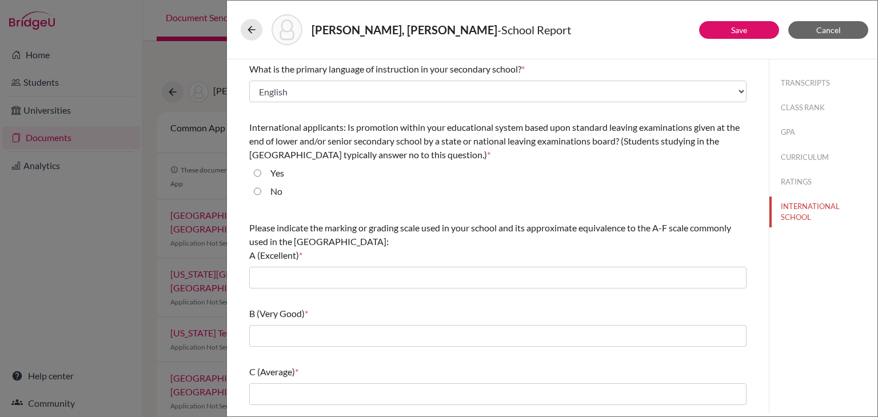
click at [257, 171] on input "Yes" at bounding box center [257, 173] width 7 height 14
radio input "true"
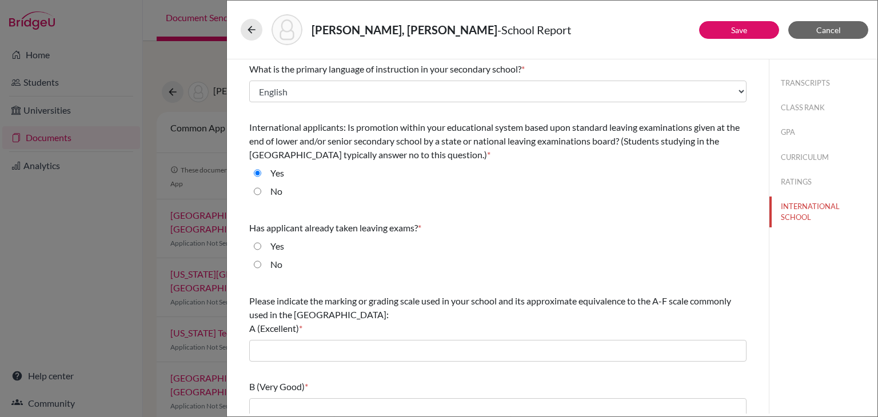
click at [257, 263] on input "No" at bounding box center [257, 265] width 7 height 14
radio input "true"
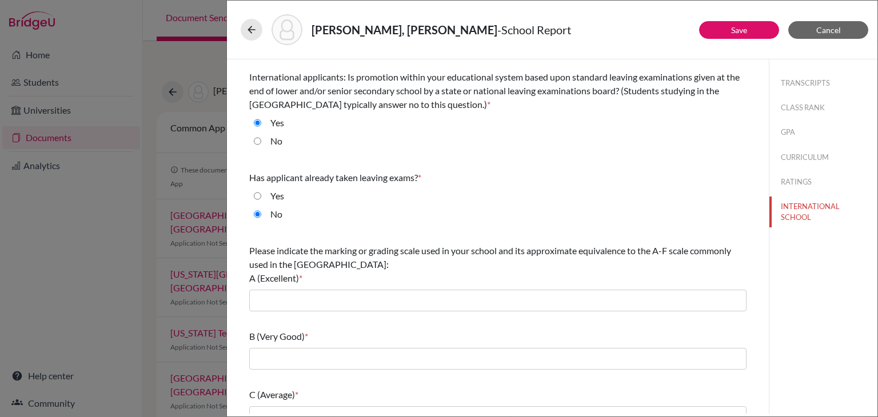
scroll to position [63, 0]
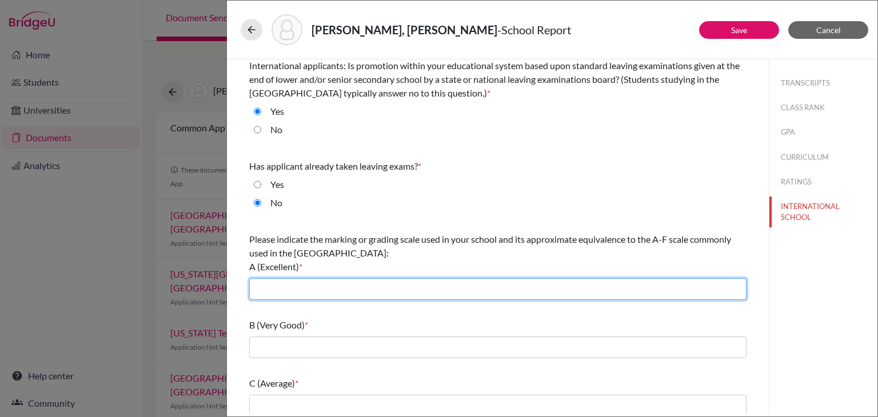
click at [273, 281] on input "text" at bounding box center [497, 289] width 497 height 22
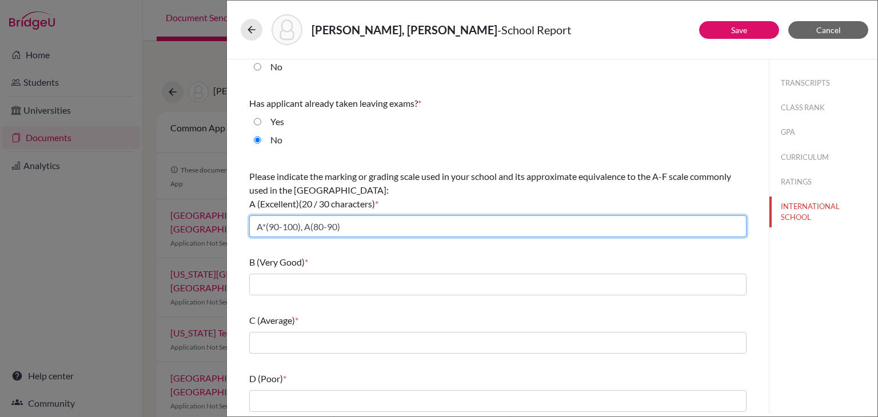
type input "A*(90-100), A(80-90)"
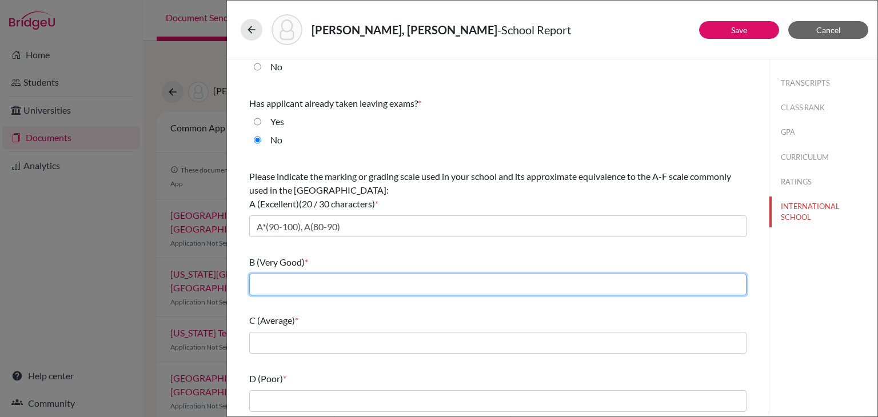
click at [317, 281] on input "text" at bounding box center [497, 285] width 497 height 22
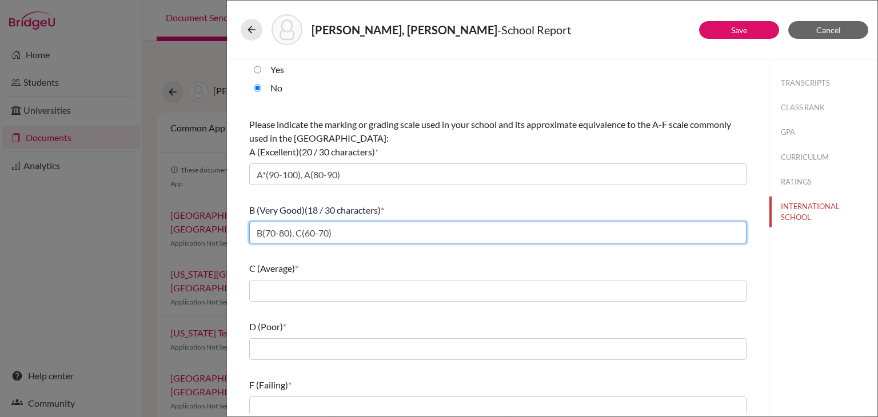
scroll to position [183, 0]
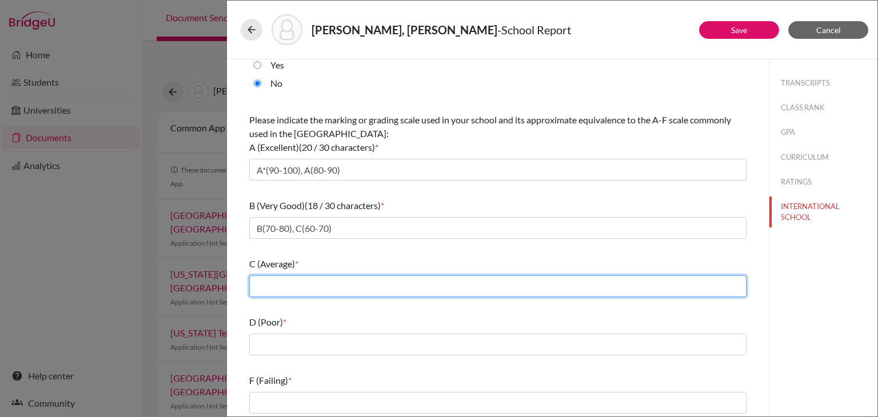
click at [325, 280] on input "text" at bounding box center [497, 286] width 497 height 22
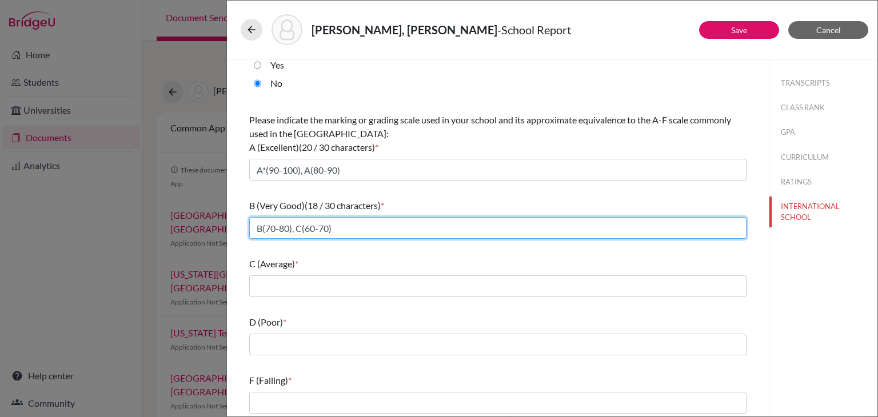
drag, startPoint x: 335, startPoint y: 229, endPoint x: 296, endPoint y: 228, distance: 38.9
click at [296, 228] on input "B(70-80), C(60-70)" at bounding box center [497, 228] width 497 height 22
type input "B(70-80),"
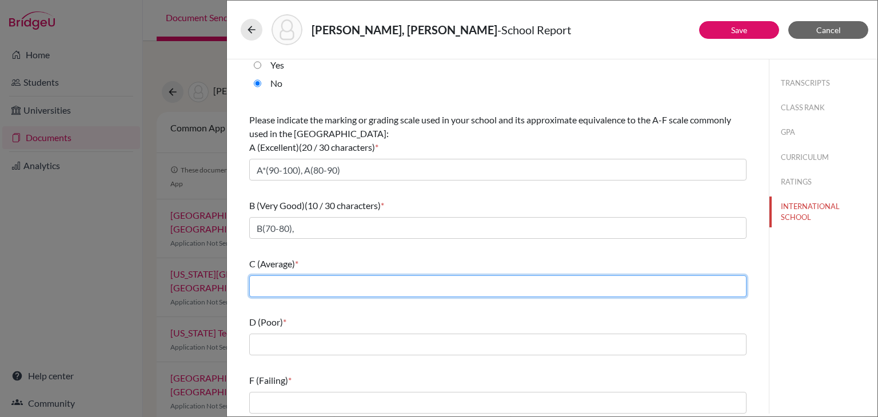
click at [301, 287] on input "text" at bounding box center [497, 286] width 497 height 22
paste input "C(60-70)"
type input "C(60-70)"
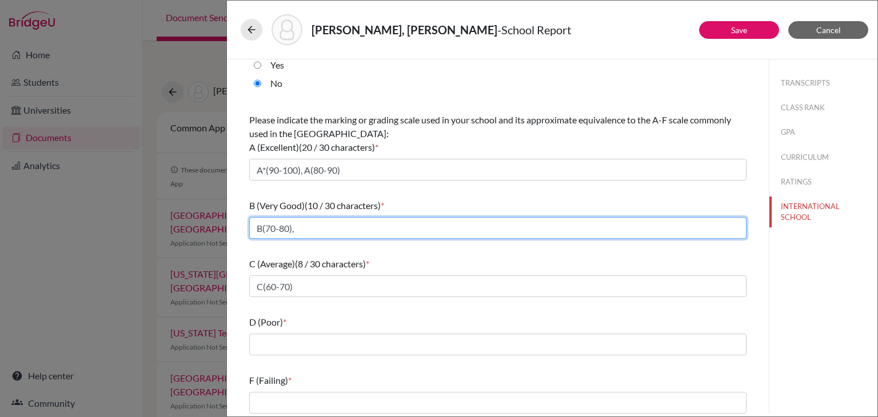
click at [303, 231] on input "B(70-80)," at bounding box center [497, 228] width 497 height 22
type input "B(70-80)"
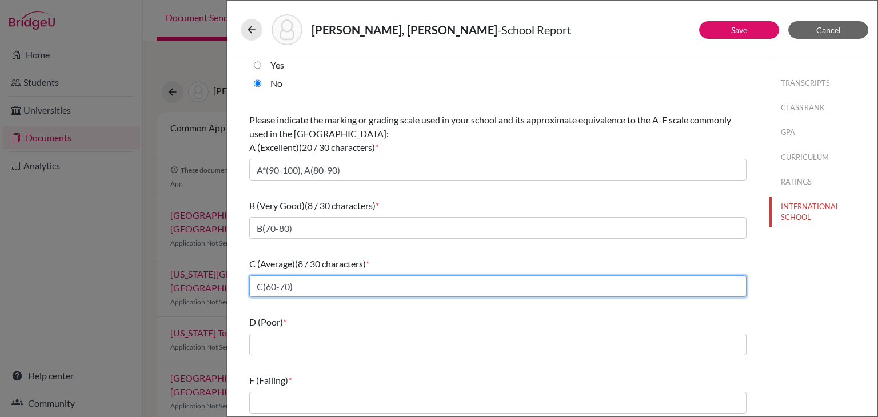
click at [307, 287] on input "C(60-70)" at bounding box center [497, 286] width 497 height 22
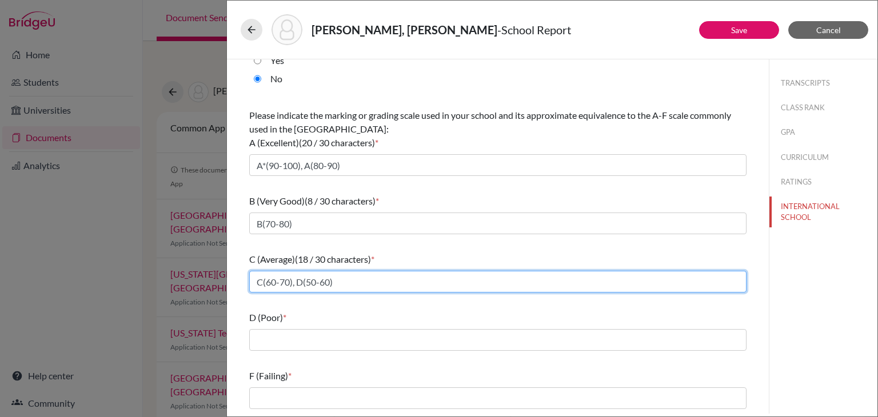
type input "C(60-70), D(50-60)"
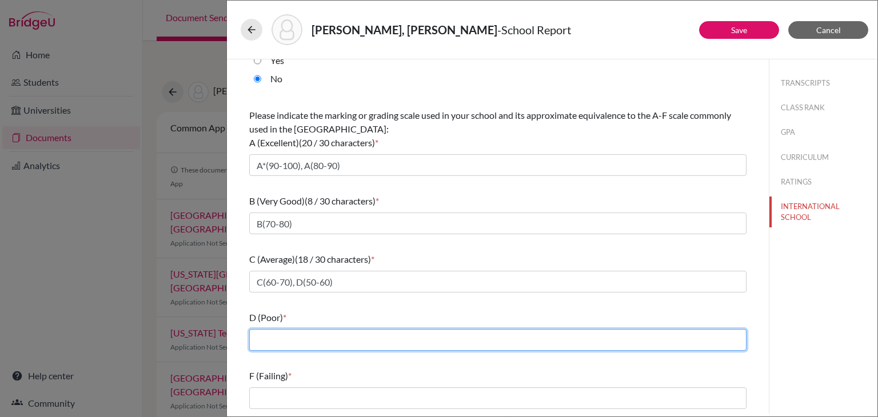
click at [291, 339] on input "text" at bounding box center [497, 340] width 497 height 22
type input "E"
type input "D"
type input "E(40-50)"
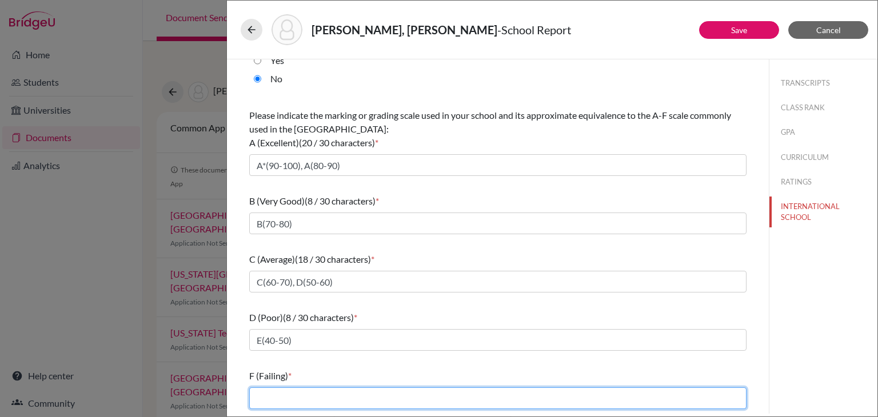
click at [299, 391] on input "text" at bounding box center [497, 398] width 497 height 22
type input "less than 40"
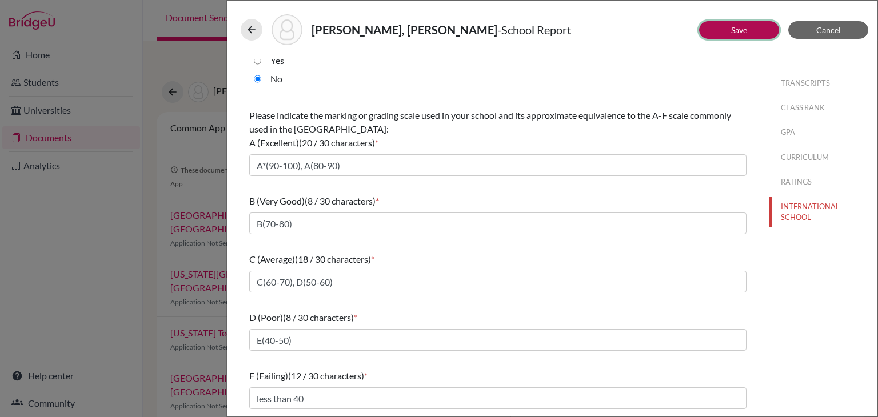
click at [743, 26] on link "Save" at bounding box center [739, 30] width 16 height 10
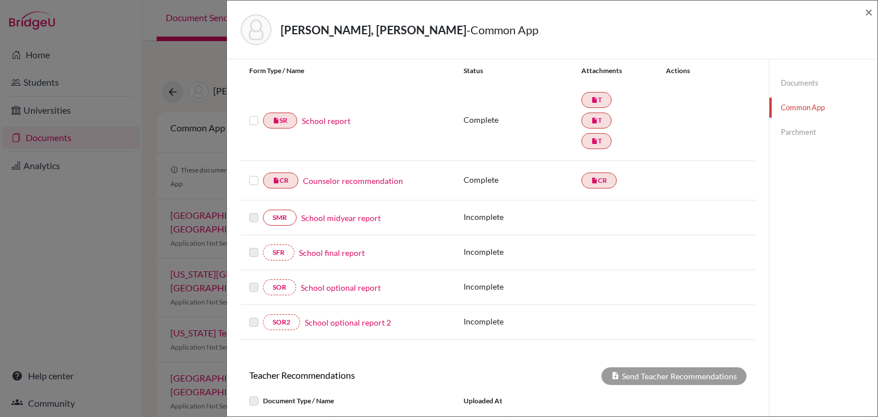
scroll to position [312, 0]
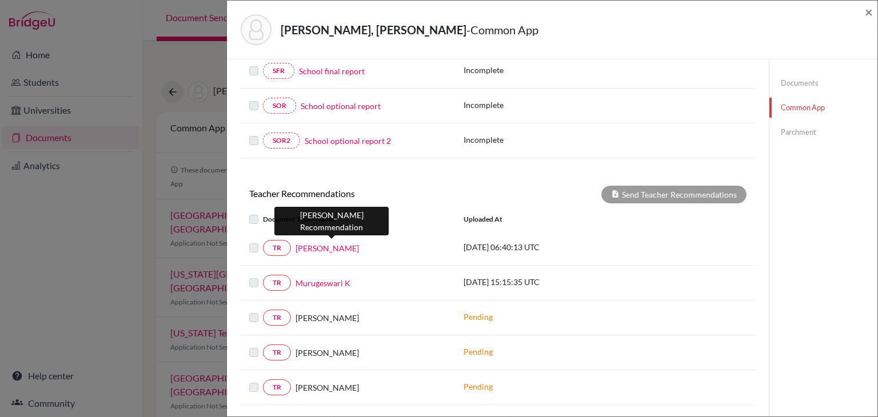
click at [347, 243] on link "suprity Bhattacharya" at bounding box center [326, 248] width 63 height 12
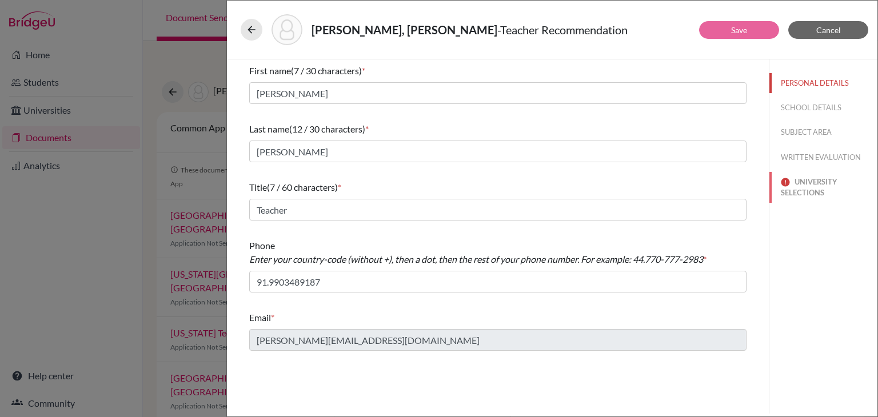
click at [820, 190] on button "UNIVERSITY SELECTIONS" at bounding box center [823, 187] width 108 height 31
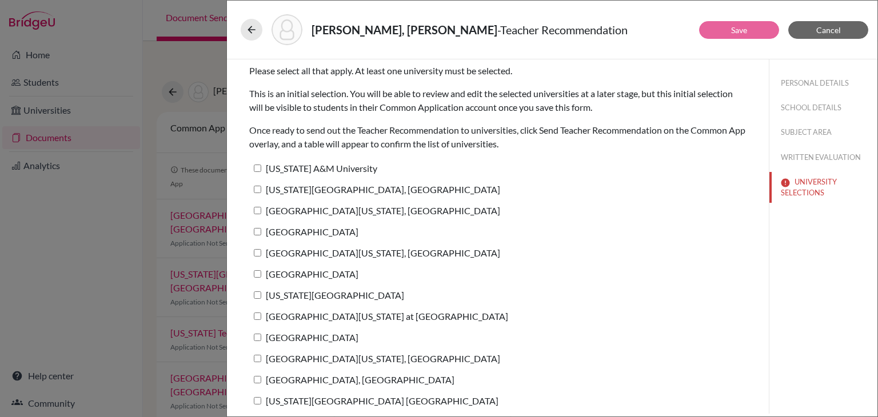
click at [257, 210] on input "University of Maryland, College Park" at bounding box center [257, 210] width 7 height 7
checkbox input "true"
click at [719, 34] on button "Save" at bounding box center [739, 30] width 80 height 18
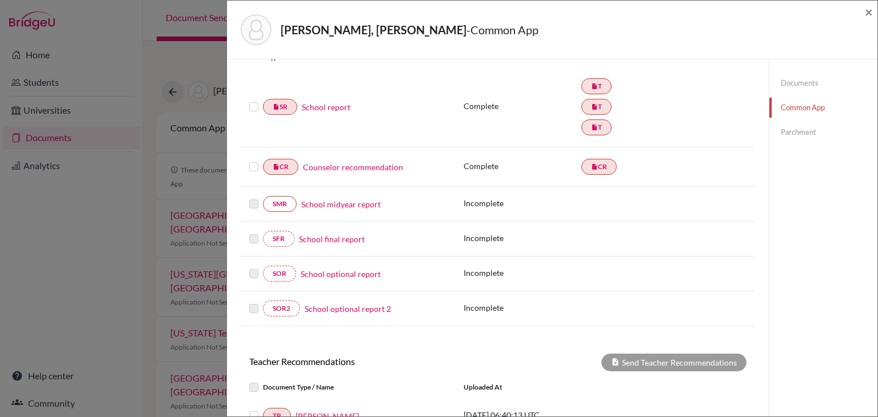
scroll to position [271, 0]
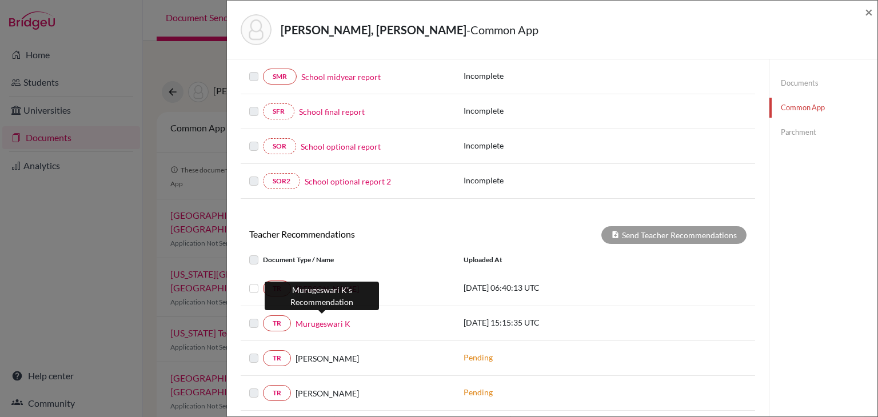
click at [326, 318] on link "Murugeswari K" at bounding box center [322, 324] width 55 height 12
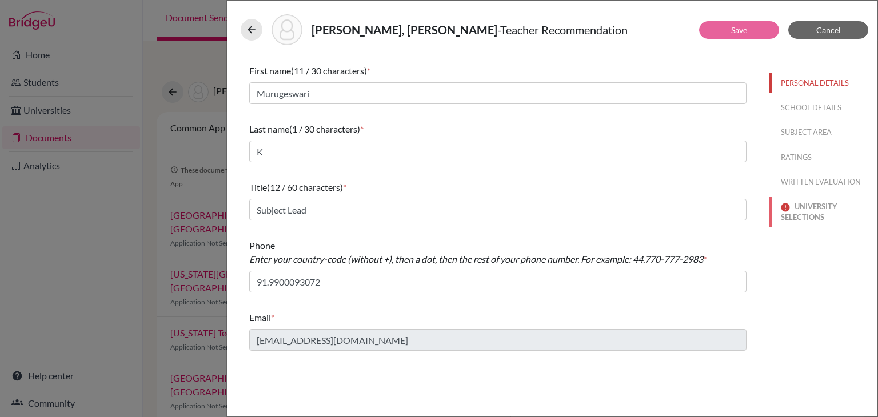
click at [821, 203] on button "UNIVERSITY SELECTIONS" at bounding box center [823, 212] width 108 height 31
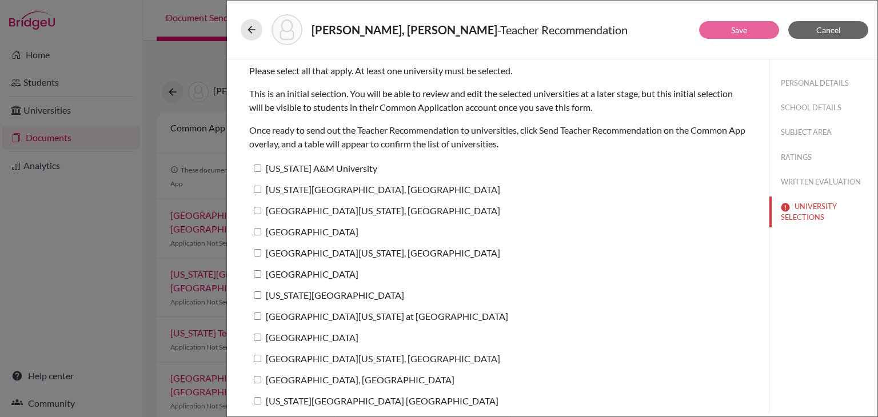
click at [259, 273] on input "Case Western Reserve University" at bounding box center [257, 273] width 7 height 7
checkbox input "true"
click at [750, 33] on button "Save" at bounding box center [739, 30] width 80 height 18
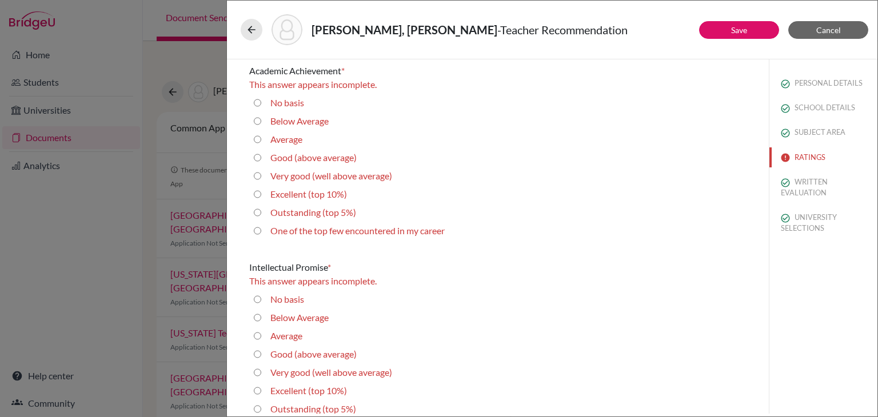
click at [258, 177] on average\) "Very good (well above average)" at bounding box center [257, 176] width 7 height 14
radio average\) "true"
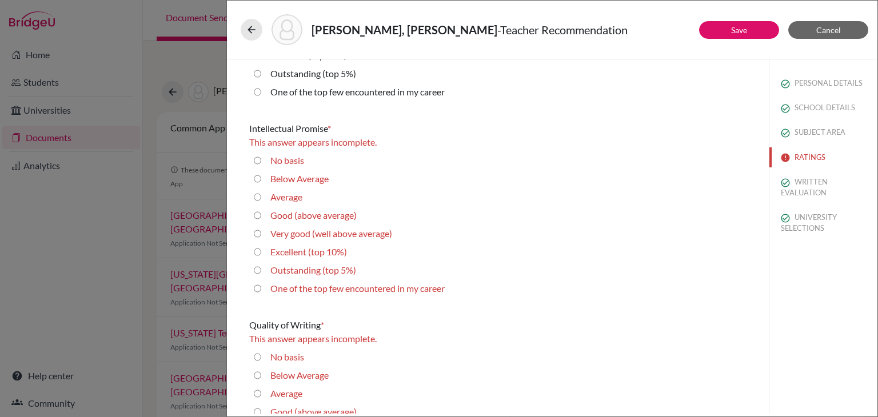
scroll to position [135, 0]
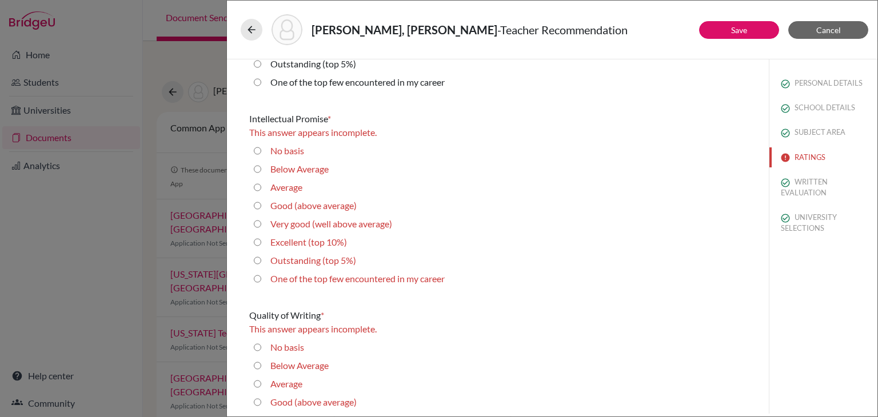
click at [258, 225] on average\) "Very good (well above average)" at bounding box center [257, 224] width 7 height 14
radio average\) "true"
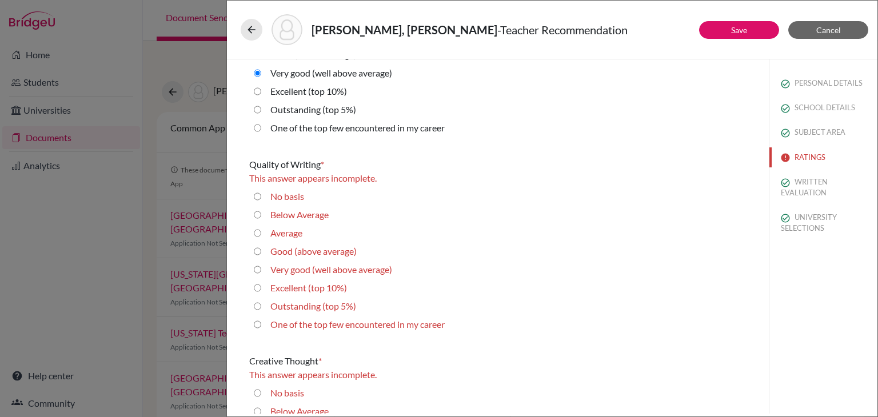
scroll to position [273, 0]
click at [259, 269] on average\) "Very good (well above average)" at bounding box center [257, 269] width 7 height 14
radio average\) "true"
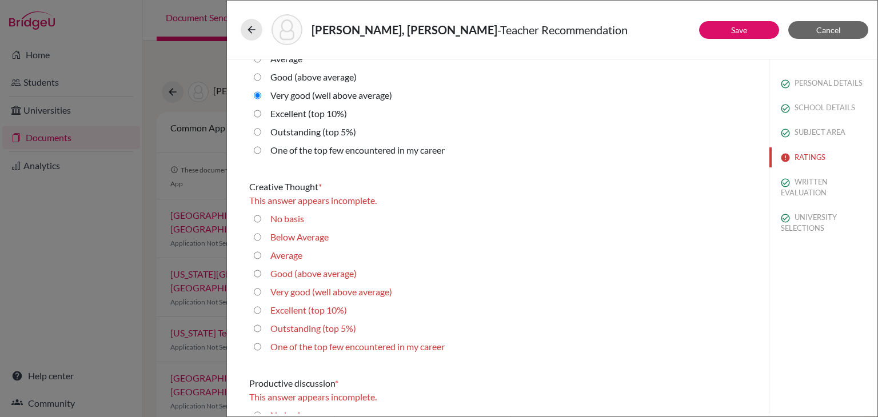
scroll to position [437, 0]
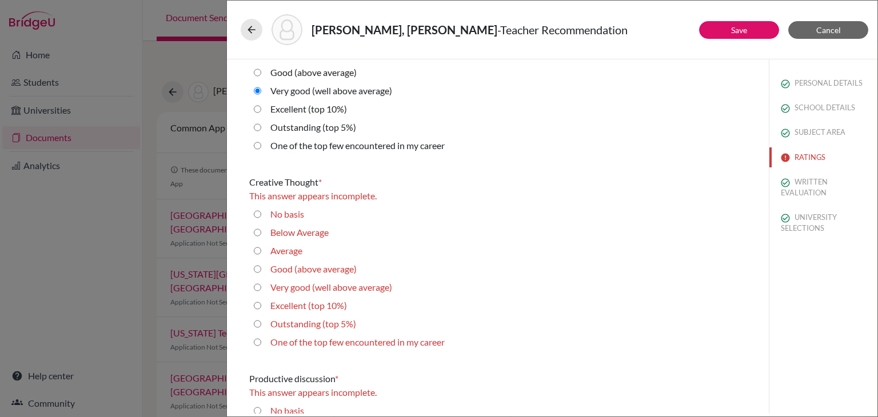
click at [257, 286] on average\) "Very good (well above average)" at bounding box center [257, 288] width 7 height 14
radio average\) "true"
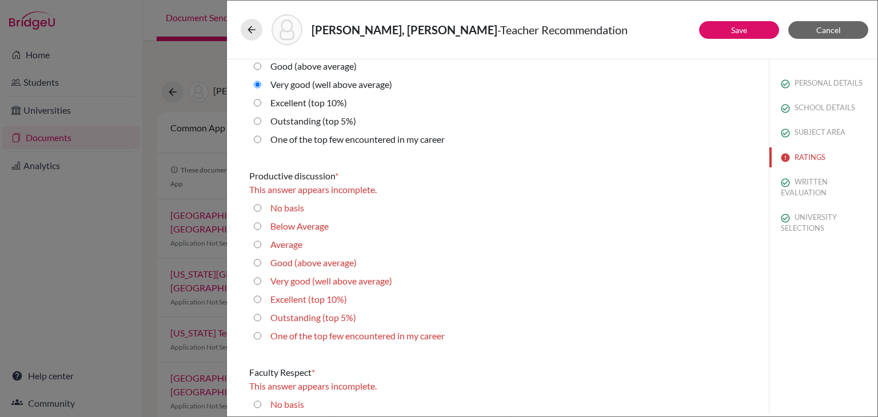
click at [255, 279] on average\) "Very good (well above average)" at bounding box center [257, 281] width 7 height 14
radio average\) "true"
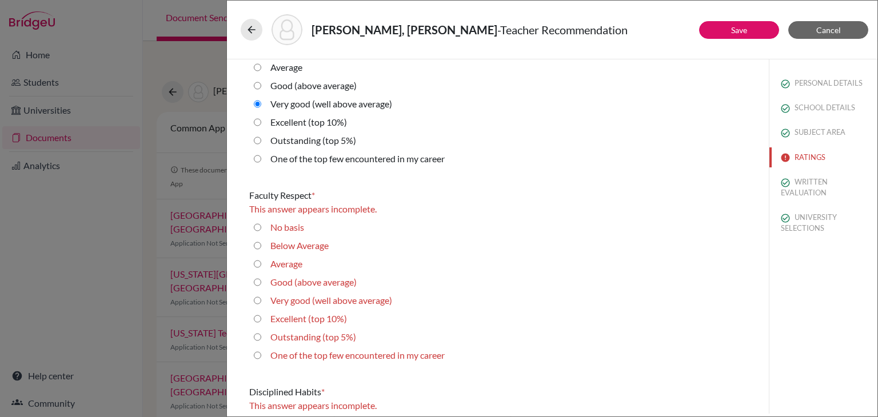
scroll to position [801, 0]
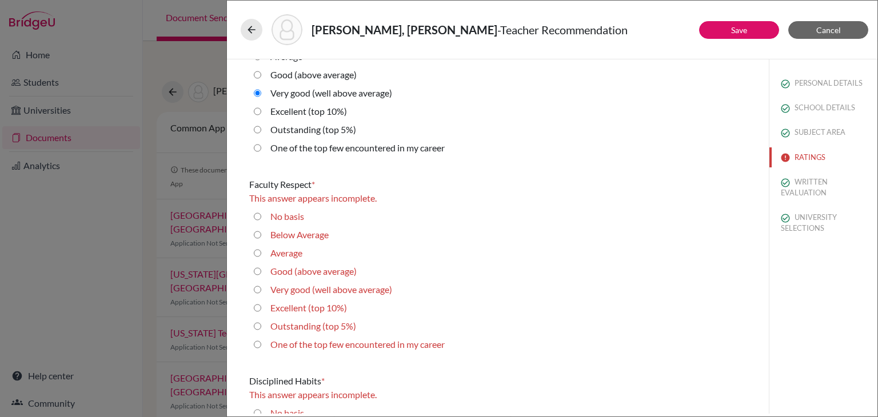
click at [256, 287] on average\) "Very good (well above average)" at bounding box center [257, 290] width 7 height 14
radio average\) "true"
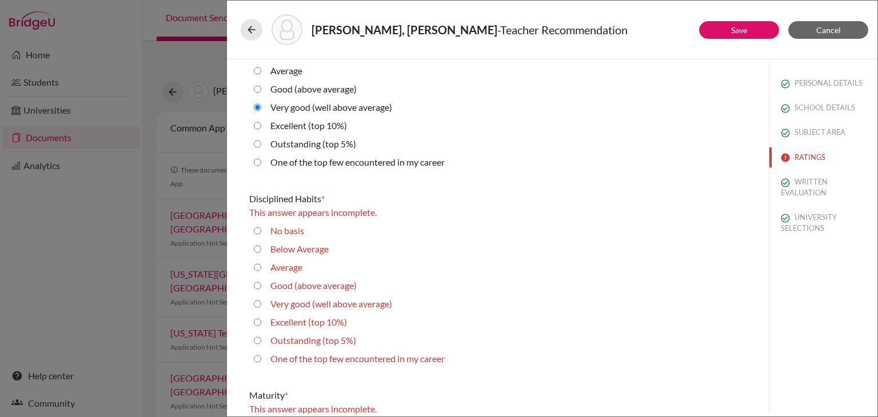
scroll to position [977, 0]
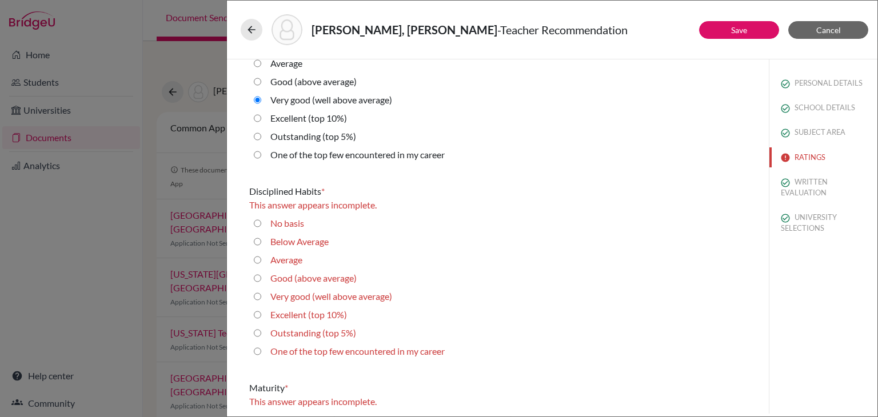
click at [258, 296] on average\) "Very good (well above average)" at bounding box center [257, 297] width 7 height 14
radio average\) "true"
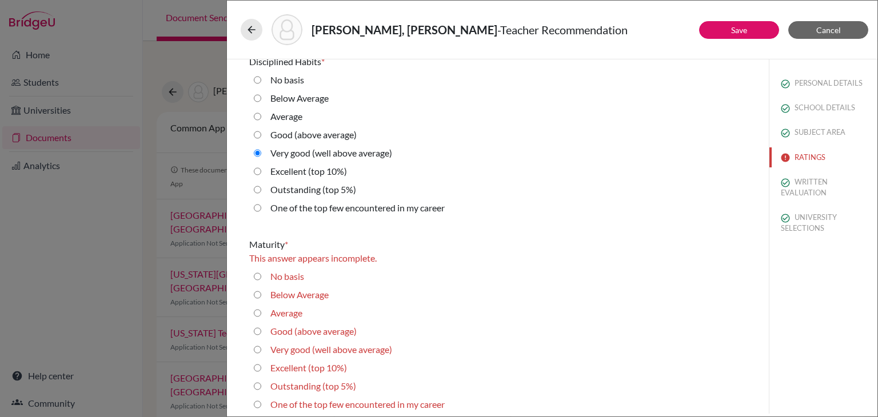
scroll to position [1107, 0]
click at [258, 327] on average\) "Good (above average)" at bounding box center [257, 330] width 7 height 14
radio average\) "true"
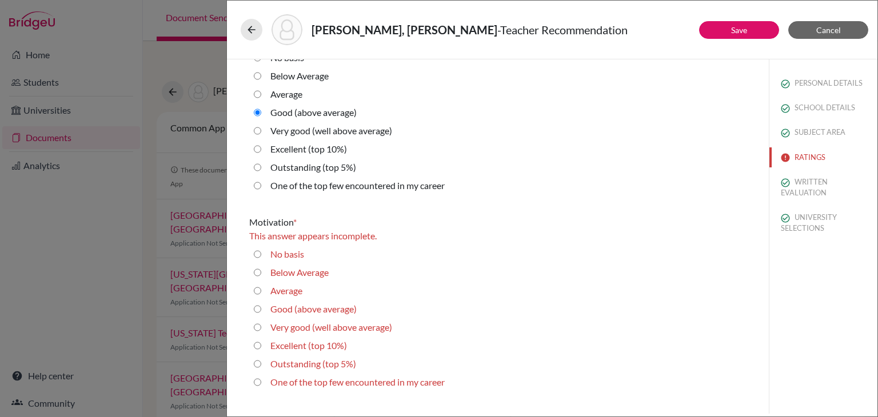
scroll to position [1314, 0]
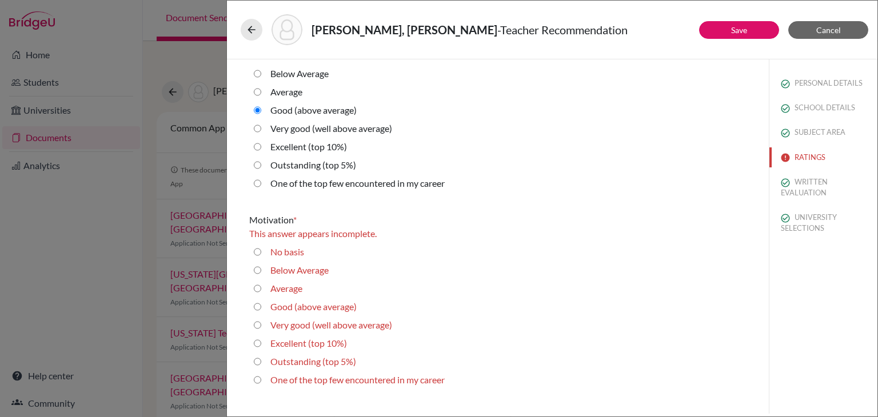
click at [255, 326] on average\) "Very good (well above average)" at bounding box center [257, 325] width 7 height 14
radio average\) "true"
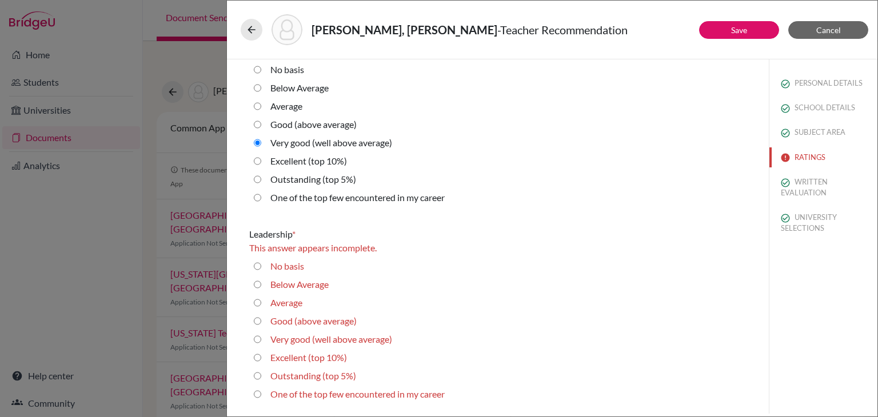
scroll to position [1493, 0]
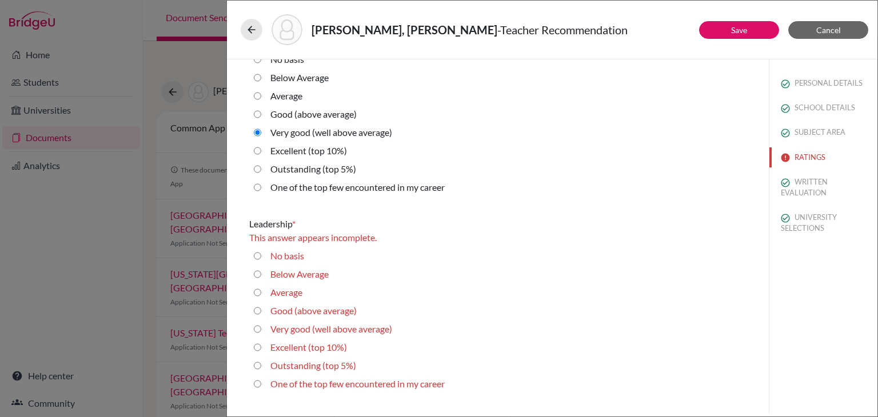
click at [258, 327] on average\) "Very good (well above average)" at bounding box center [257, 329] width 7 height 14
radio average\) "true"
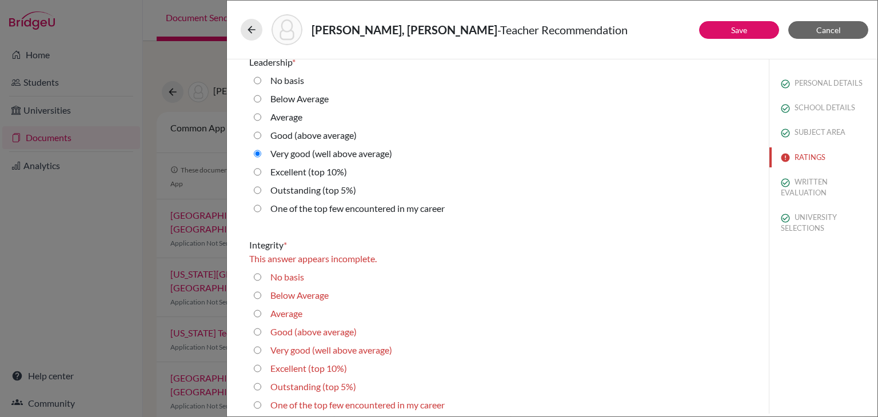
scroll to position [1678, 0]
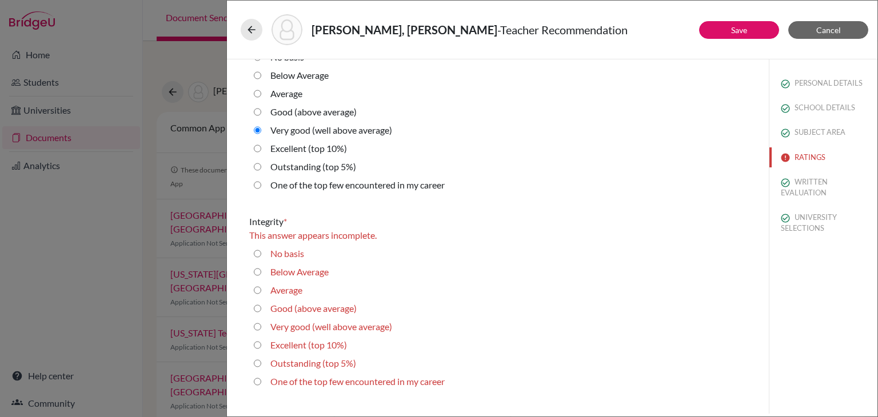
click at [258, 327] on average\) "Very good (well above average)" at bounding box center [257, 327] width 7 height 14
radio average\) "true"
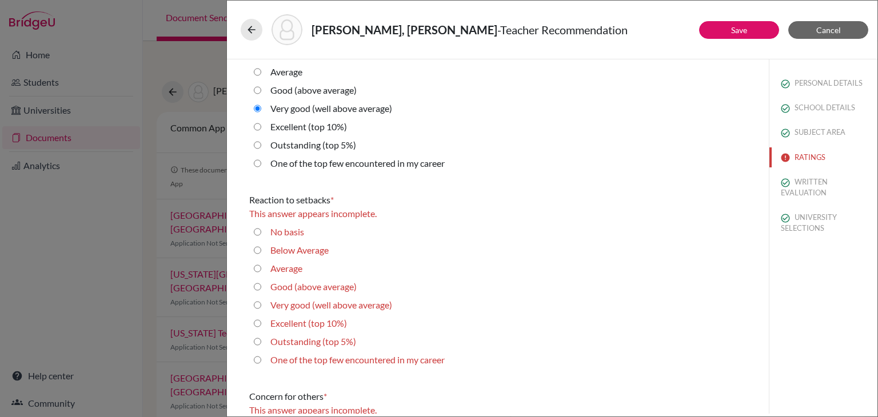
scroll to position [1885, 0]
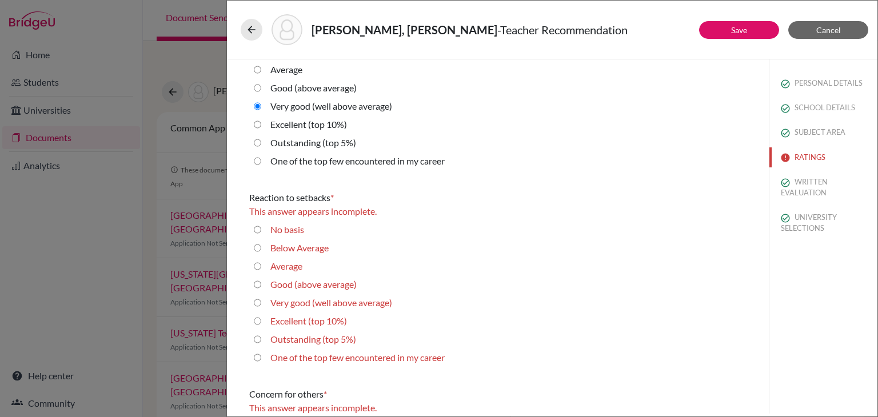
click at [258, 283] on average\) "Good (above average)" at bounding box center [257, 285] width 7 height 14
radio average\) "true"
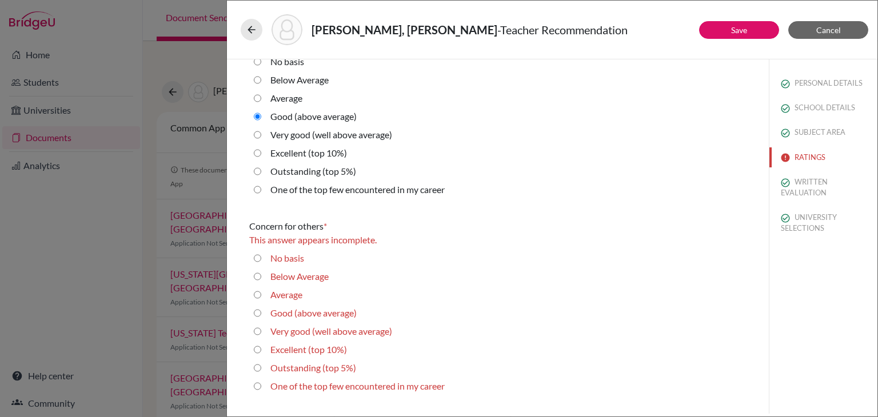
scroll to position [2042, 0]
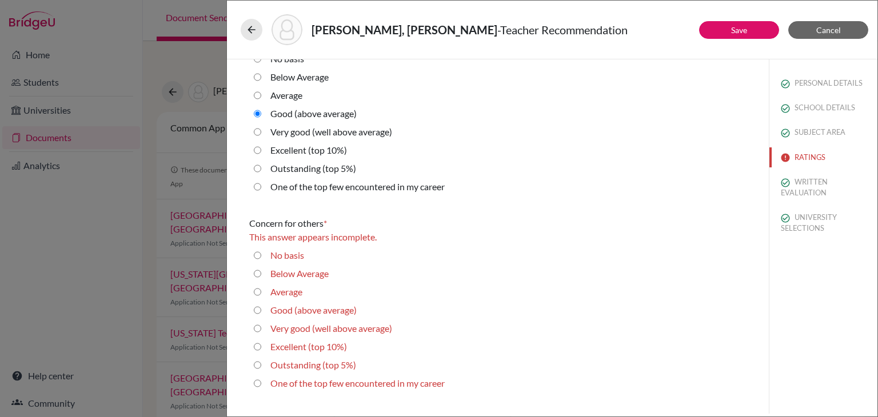
click at [257, 326] on average\) "Very good (well above average)" at bounding box center [257, 329] width 7 height 14
radio average\) "true"
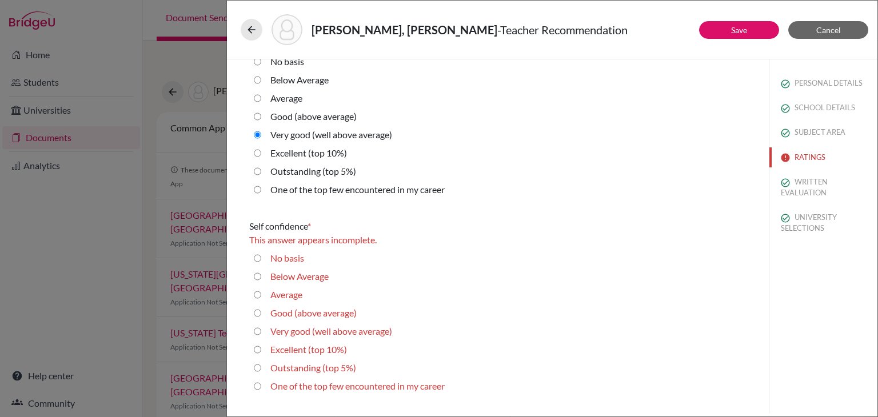
scroll to position [2241, 0]
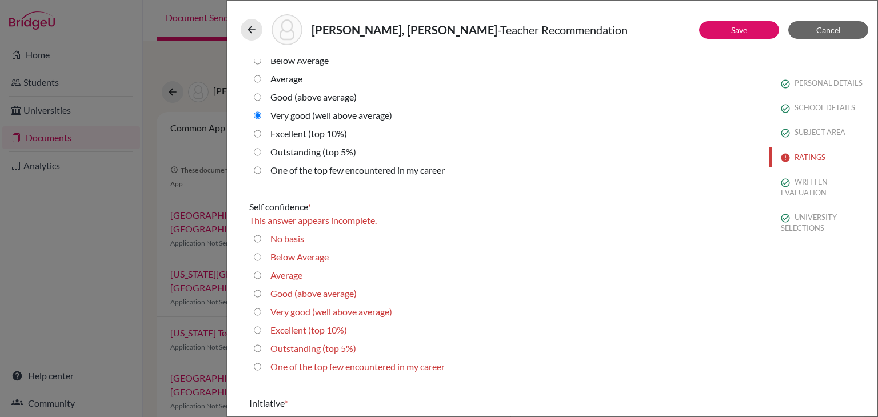
click at [255, 293] on average\) "Good (above average)" at bounding box center [257, 294] width 7 height 14
radio average\) "true"
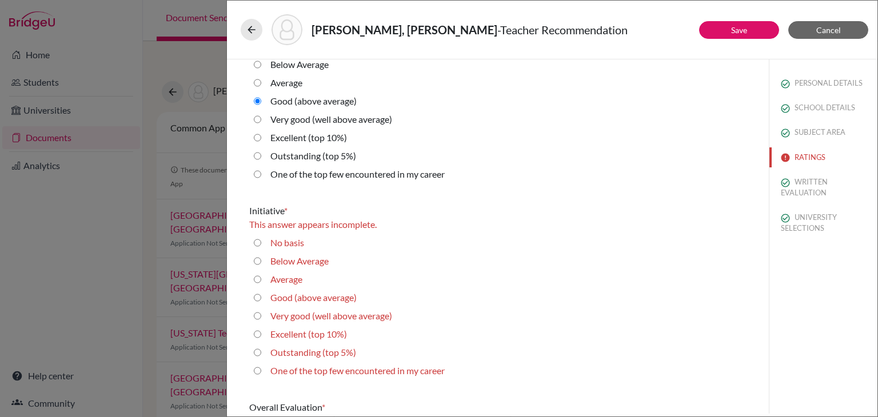
click at [255, 298] on average\) "Good (above average)" at bounding box center [257, 298] width 7 height 14
radio average\) "true"
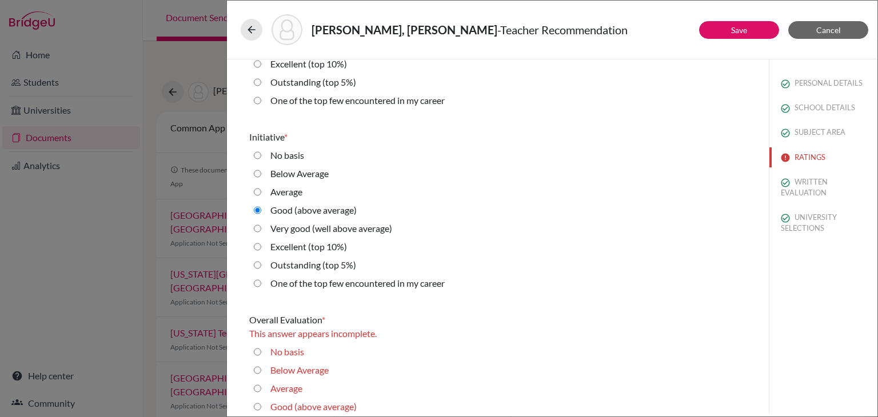
scroll to position [2576, 0]
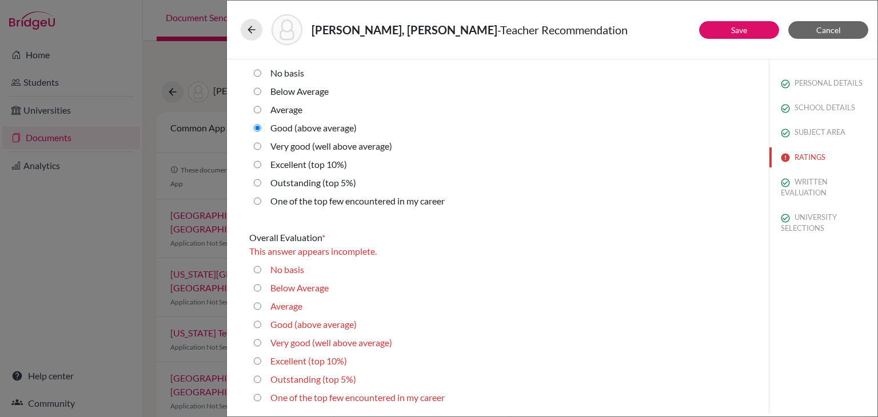
click at [258, 341] on average\) "Very good (well above average)" at bounding box center [257, 343] width 7 height 14
radio average\) "true"
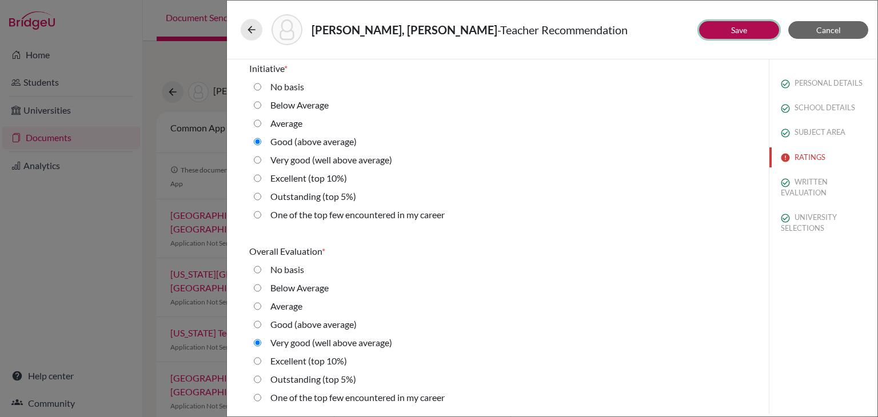
click at [747, 30] on button "Save" at bounding box center [739, 30] width 80 height 18
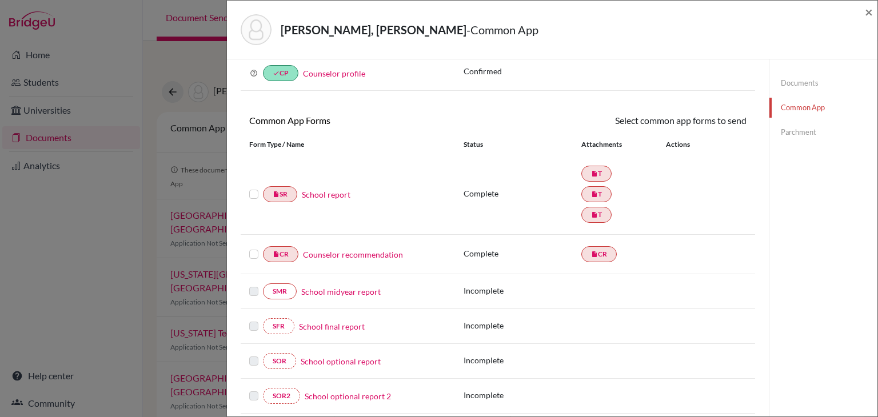
scroll to position [53, 0]
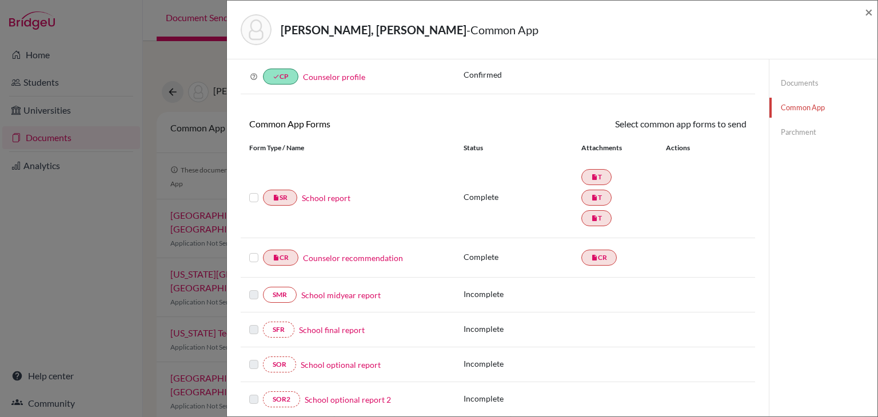
click at [255, 251] on label at bounding box center [253, 251] width 9 height 0
click at [0, 0] on input "checkbox" at bounding box center [0, 0] width 0 height 0
click at [738, 124] on link "Send" at bounding box center [722, 126] width 47 height 18
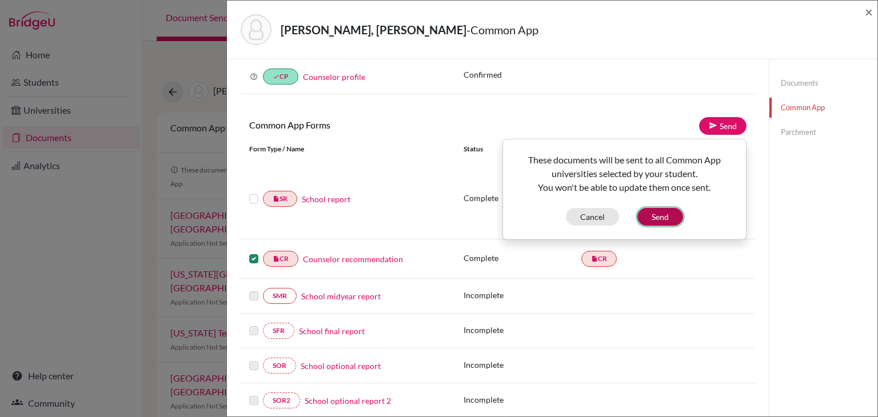
click at [665, 216] on button "Send" at bounding box center [660, 217] width 46 height 18
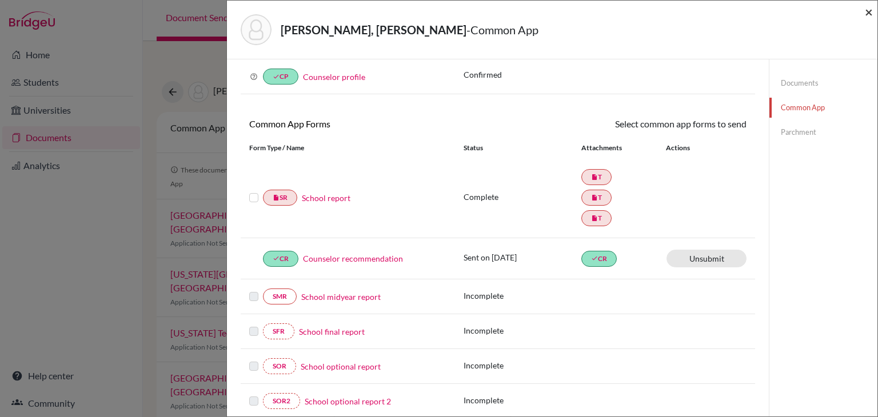
click at [865, 14] on span "×" at bounding box center [869, 11] width 8 height 17
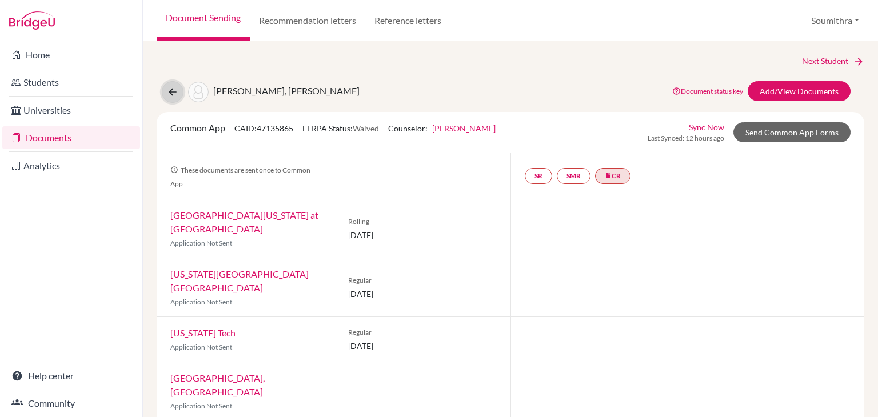
click at [167, 97] on icon at bounding box center [172, 91] width 11 height 11
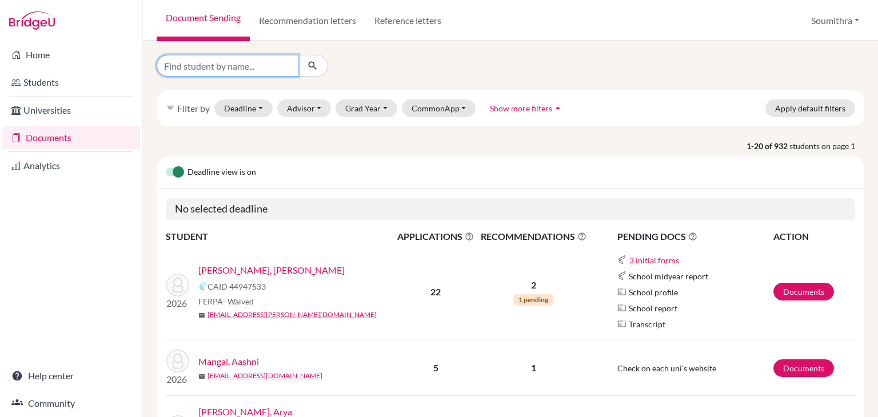
click at [228, 67] on input "Find student by name..." at bounding box center [228, 66] width 142 height 22
type input "anushka"
click at [307, 66] on icon "submit" at bounding box center [312, 65] width 11 height 11
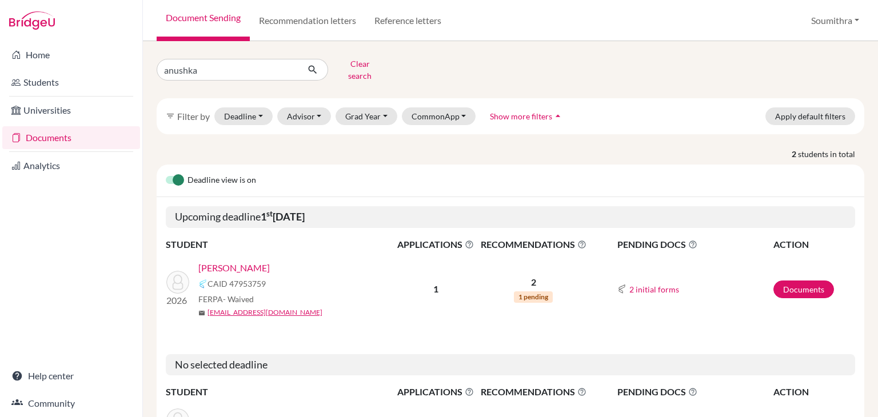
click at [243, 263] on link "[PERSON_NAME]" at bounding box center [233, 268] width 71 height 14
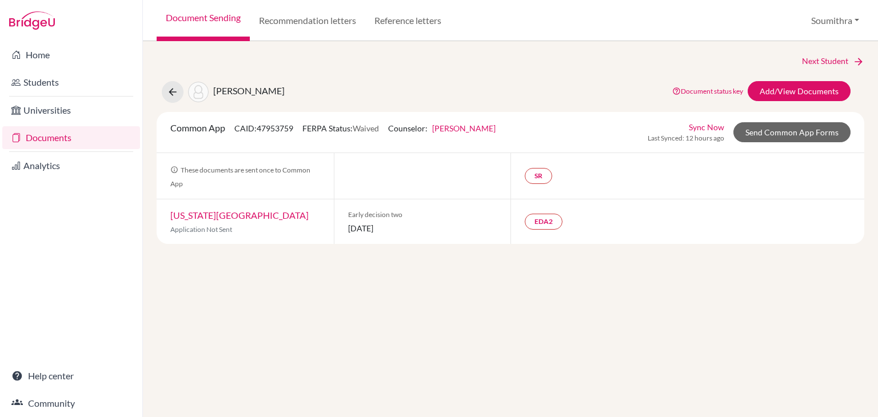
click at [715, 126] on link "Sync Now" at bounding box center [706, 127] width 35 height 12
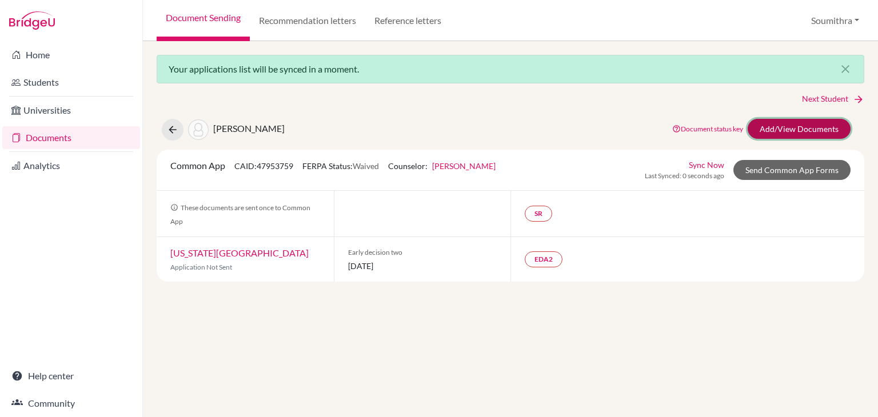
click at [784, 127] on link "Add/View Documents" at bounding box center [798, 129] width 103 height 20
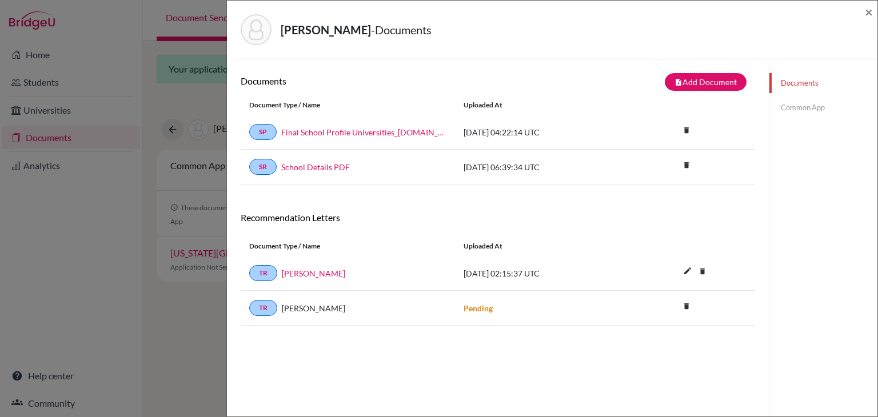
click at [802, 111] on link "Common App" at bounding box center [823, 108] width 108 height 20
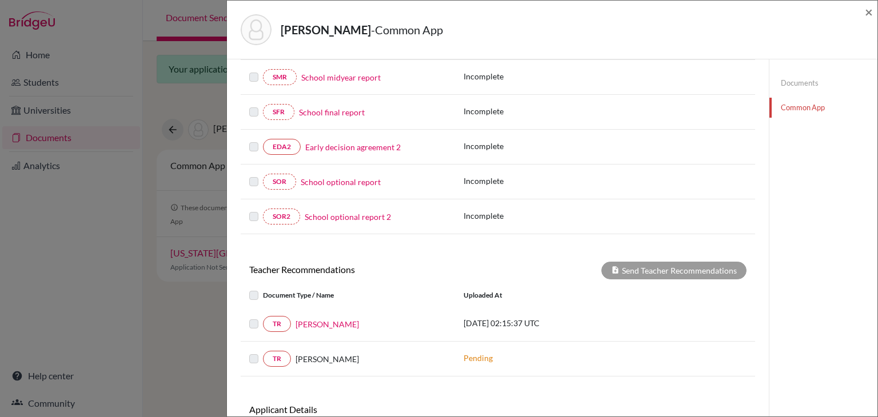
scroll to position [221, 0]
click at [868, 13] on span "×" at bounding box center [869, 11] width 8 height 17
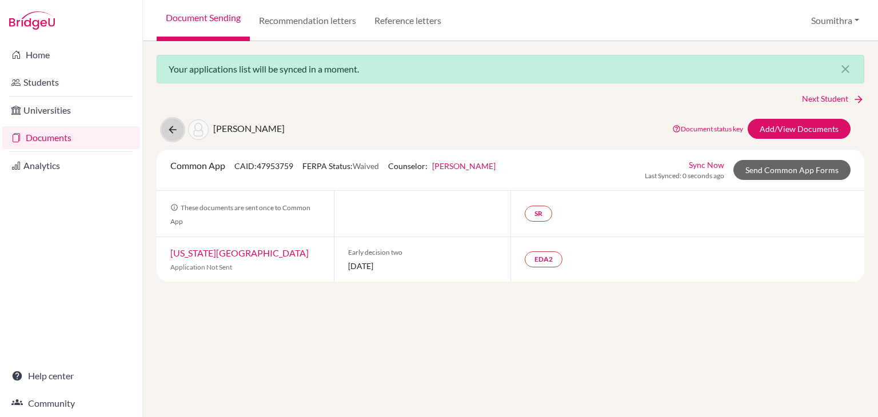
click at [173, 131] on icon at bounding box center [172, 129] width 11 height 11
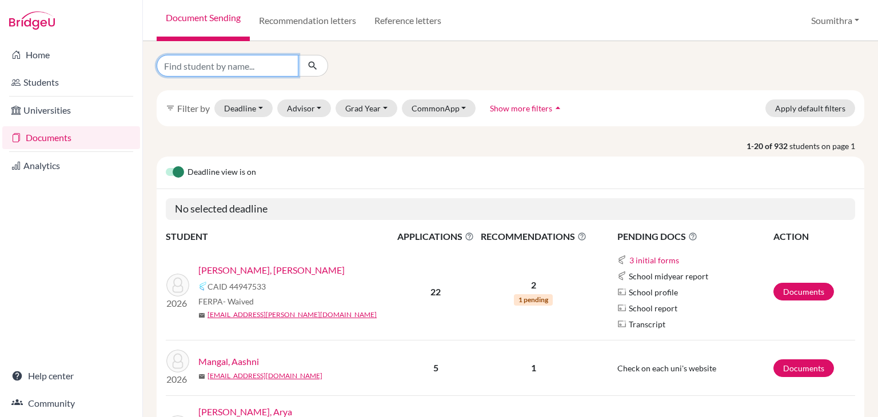
click at [177, 70] on input "Find student by name..." at bounding box center [228, 66] width 142 height 22
type input "[PERSON_NAME]"
click at [317, 69] on icon "submit" at bounding box center [312, 65] width 11 height 11
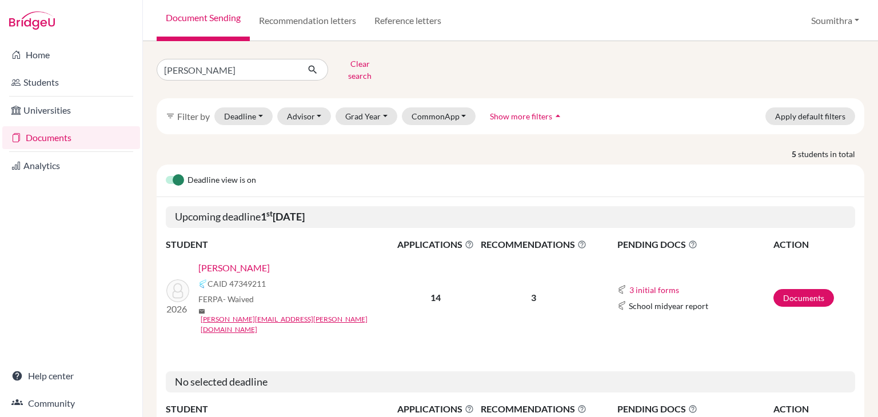
click at [239, 261] on link "[PERSON_NAME]" at bounding box center [233, 268] width 71 height 14
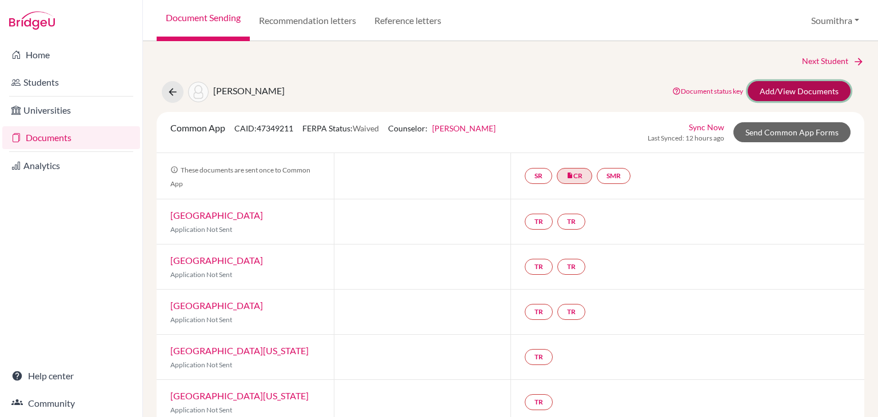
click at [809, 85] on link "Add/View Documents" at bounding box center [798, 91] width 103 height 20
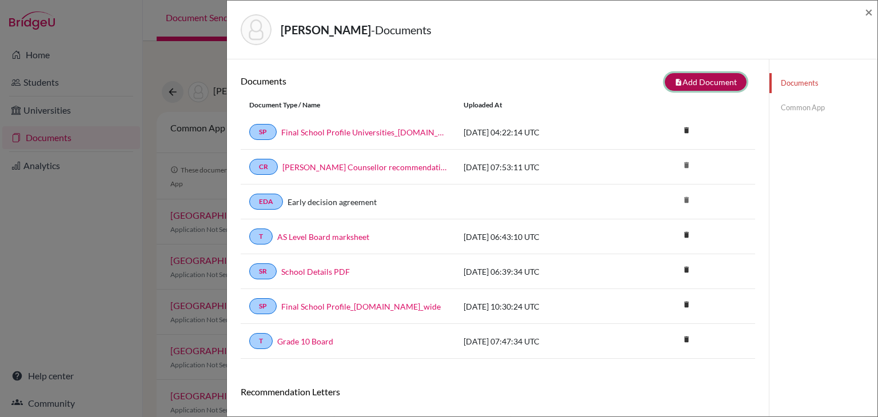
click at [703, 87] on button "note_add Add Document" at bounding box center [706, 82] width 82 height 18
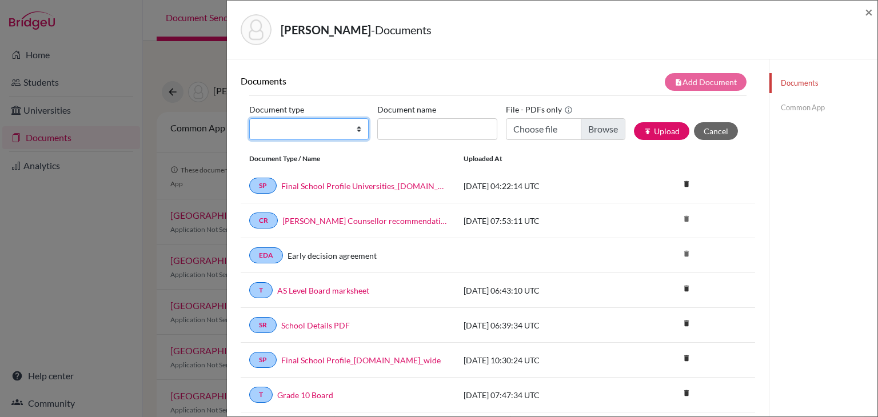
click at [341, 129] on select "Change explanation for Common App reports Counselor recommendation Internationa…" at bounding box center [308, 129] width 119 height 22
select select "2"
click at [249, 118] on select "Change explanation for Common App reports Counselor recommendation Internationa…" at bounding box center [308, 129] width 119 height 22
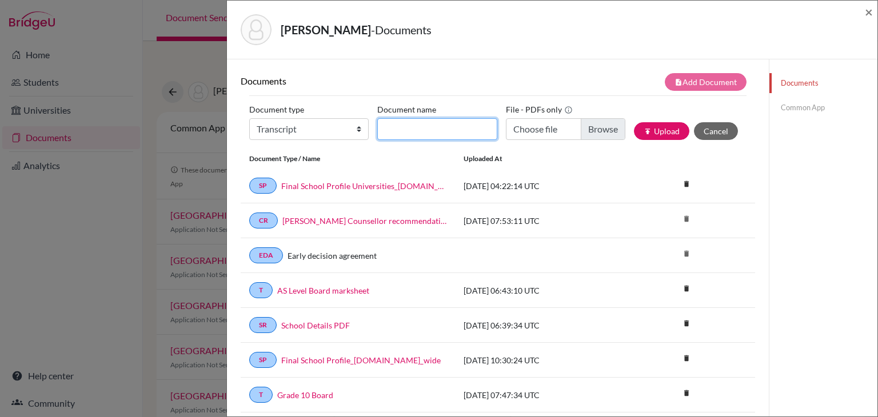
click at [400, 129] on input "Document name" at bounding box center [436, 129] width 119 height 22
type input "Initial Transcript"
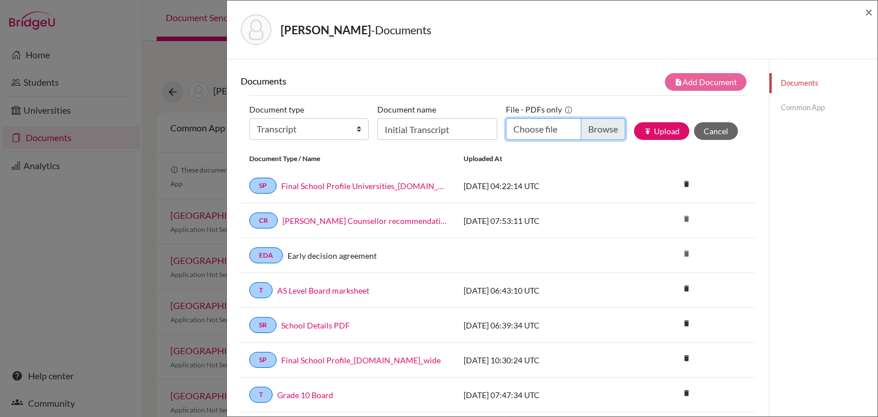
click at [531, 134] on input "Choose file" at bounding box center [565, 129] width 119 height 22
type input "C:\fakepath\Daksh Mathew transcripts (2).pdf"
click at [653, 130] on button "publish Upload" at bounding box center [661, 131] width 55 height 18
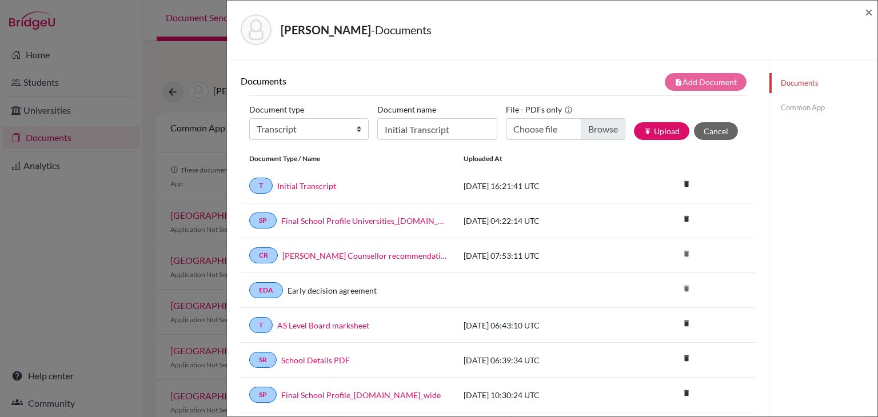
click at [807, 106] on link "Common App" at bounding box center [823, 108] width 108 height 20
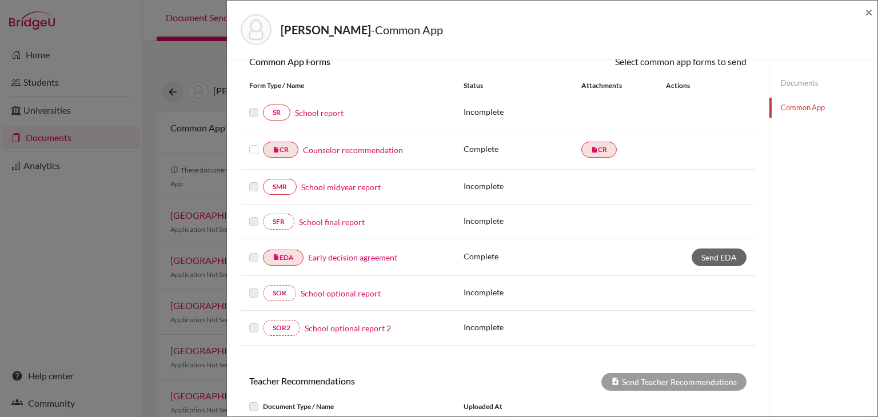
scroll to position [115, 0]
click at [795, 84] on link "Documents" at bounding box center [823, 83] width 108 height 20
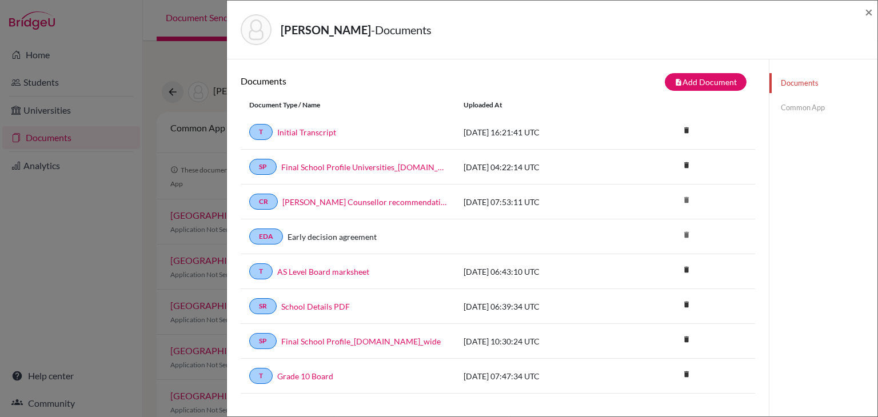
click at [798, 110] on link "Common App" at bounding box center [823, 108] width 108 height 20
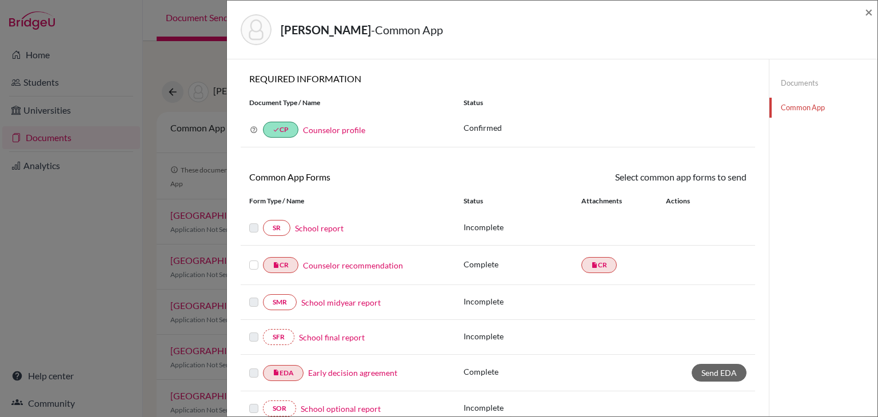
click at [331, 230] on link "School report" at bounding box center [319, 228] width 49 height 12
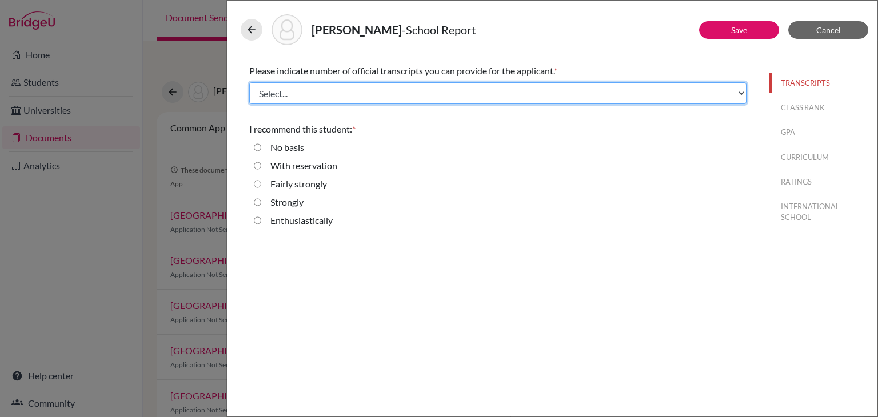
click at [339, 91] on select "Select... 1 2 3 4" at bounding box center [497, 93] width 497 height 22
select select "3"
click at [249, 82] on select "Select... 1 2 3 4" at bounding box center [497, 93] width 497 height 22
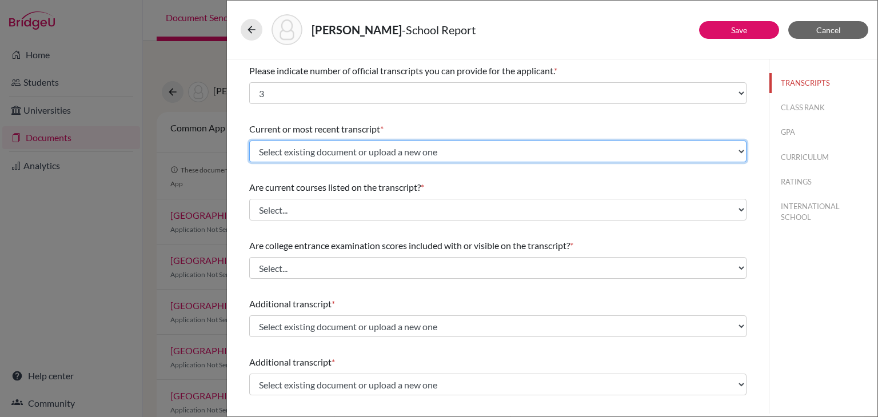
click at [299, 150] on select "Select existing document or upload a new one AS Level Board marksheet Initial T…" at bounding box center [497, 152] width 497 height 22
select select "689493"
click at [249, 141] on select "Select existing document or upload a new one AS Level Board marksheet Initial T…" at bounding box center [497, 152] width 497 height 22
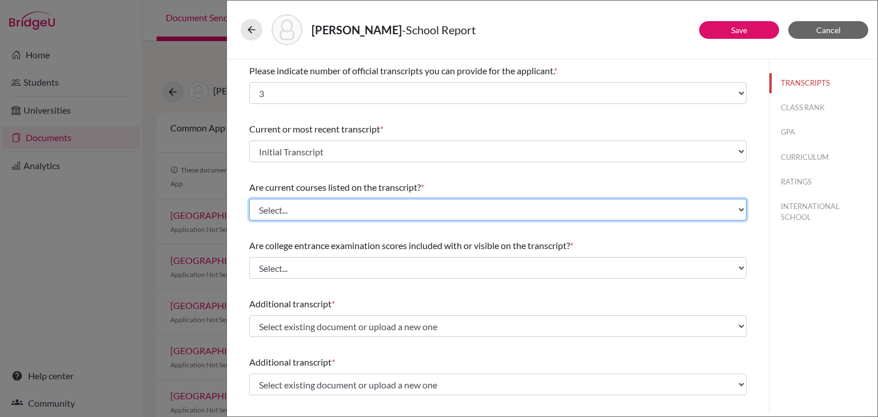
click at [291, 201] on select "Select... Yes No" at bounding box center [497, 210] width 497 height 22
select select "0"
click at [249, 199] on select "Select... Yes No" at bounding box center [497, 210] width 497 height 22
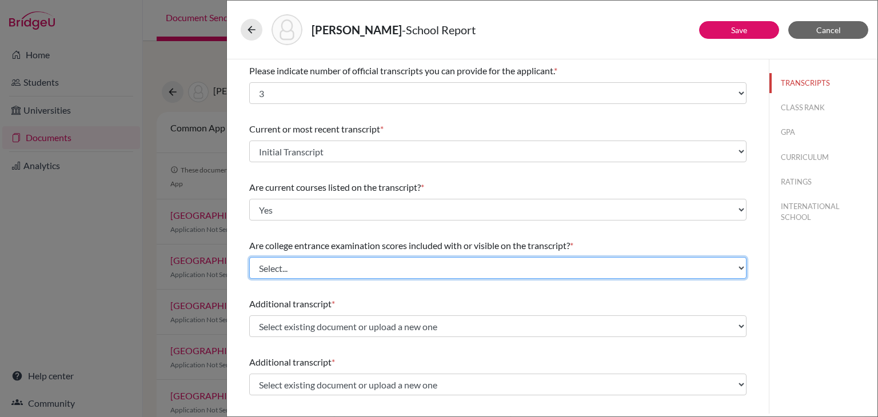
click at [291, 269] on select "Select... Yes No" at bounding box center [497, 268] width 497 height 22
select select "1"
click at [249, 257] on select "Select... Yes No" at bounding box center [497, 268] width 497 height 22
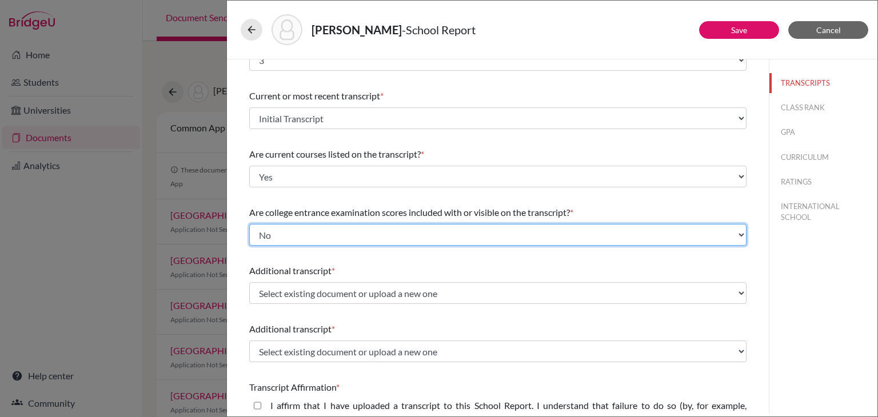
scroll to position [36, 0]
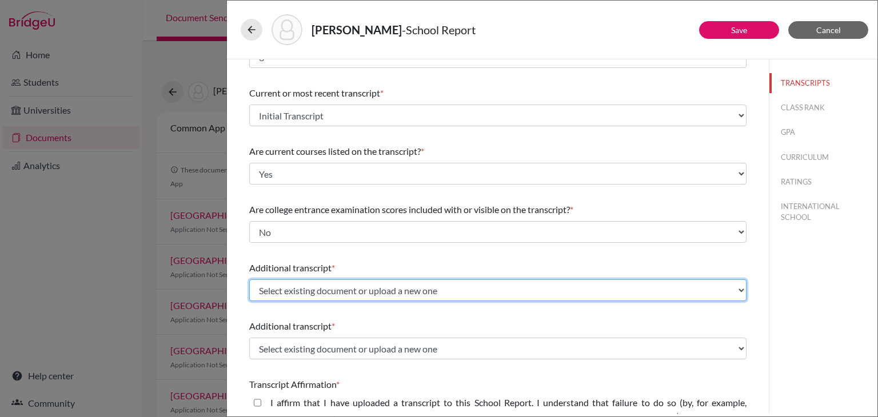
click at [273, 283] on select "Select existing document or upload a new one AS Level Board marksheet Initial T…" at bounding box center [497, 290] width 497 height 22
select select "655461"
click at [249, 279] on select "Select existing document or upload a new one AS Level Board marksheet Initial T…" at bounding box center [497, 290] width 497 height 22
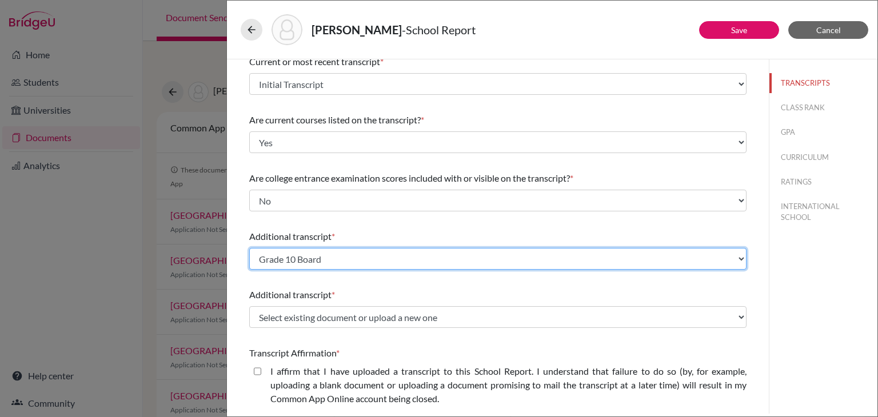
scroll to position [72, 0]
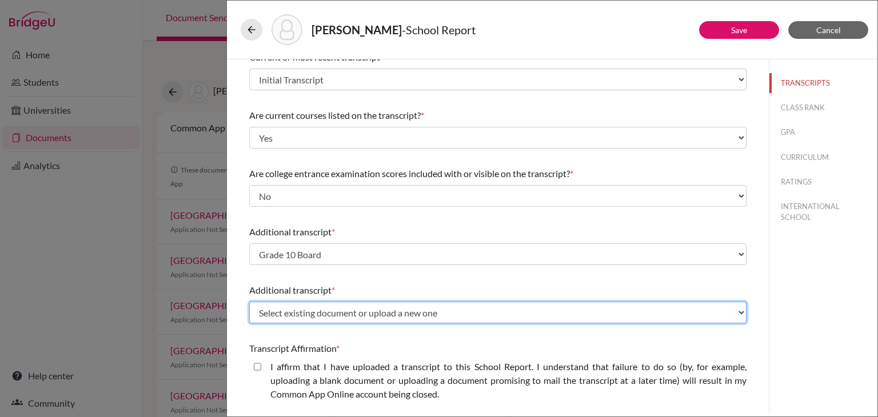
click at [274, 307] on select "Select existing document or upload a new one AS Level Board marksheet Initial T…" at bounding box center [497, 313] width 497 height 22
select select "665895"
click at [249, 302] on select "Select existing document or upload a new one AS Level Board marksheet Initial T…" at bounding box center [497, 313] width 497 height 22
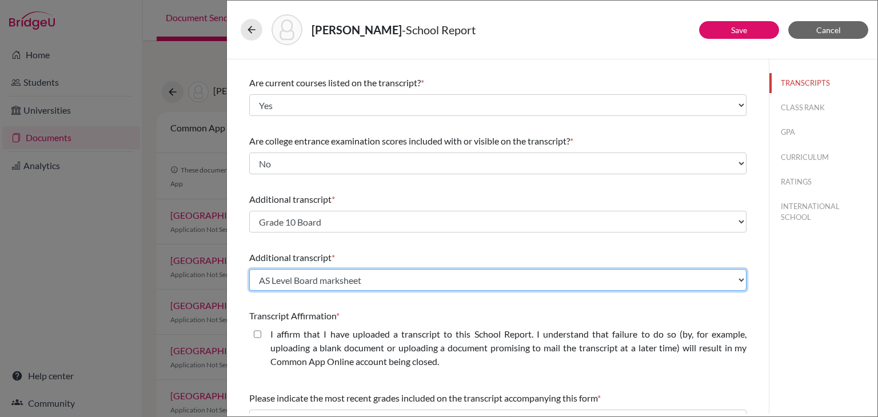
scroll to position [105, 0]
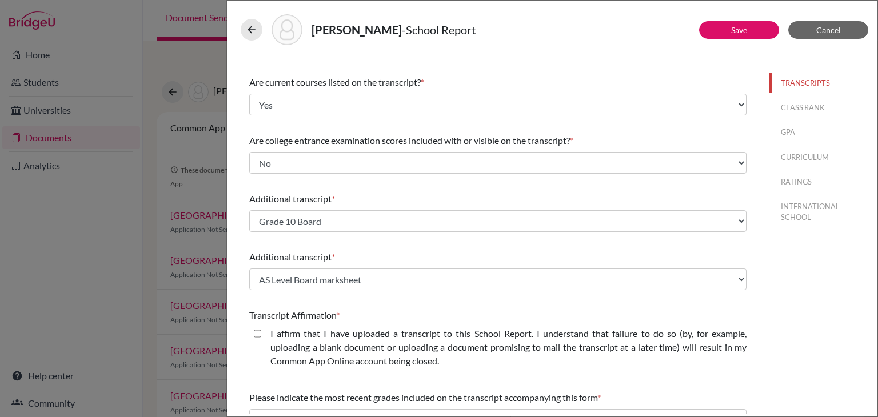
click at [257, 333] on closed\ "I affirm that I have uploaded a transcript to this School Report. I understand …" at bounding box center [257, 334] width 7 height 14
checkbox closed\ "true"
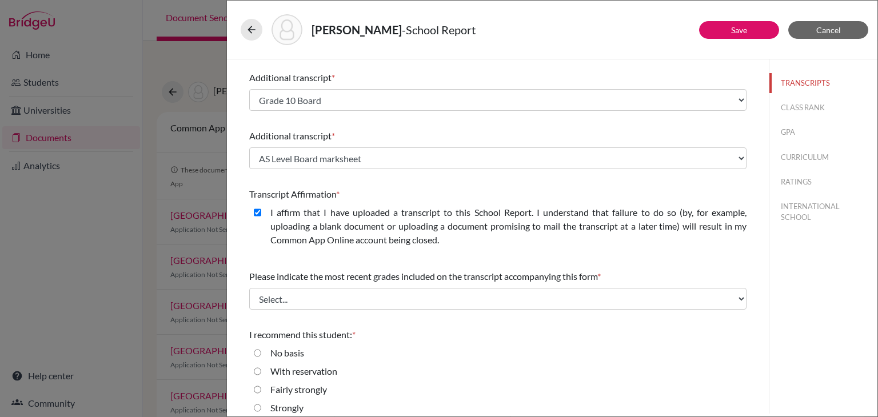
scroll to position [228, 0]
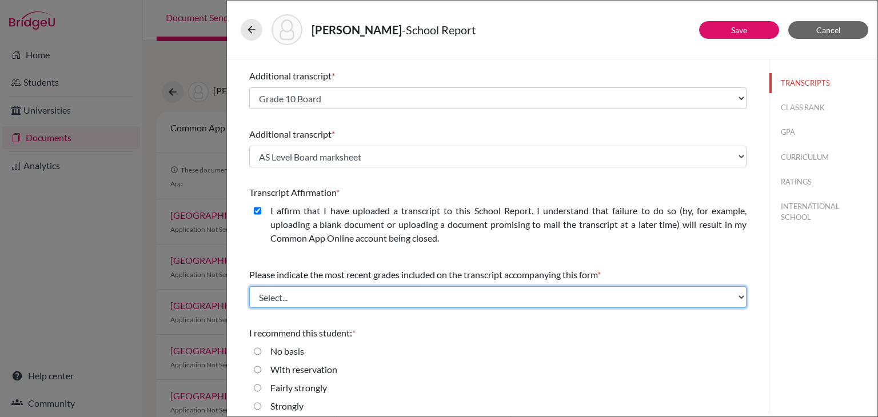
click at [351, 295] on select "Select... Final junior year grades 1st Quarter senior year grades 2nd Quarter/1…" at bounding box center [497, 297] width 497 height 22
select select "1"
click at [249, 286] on select "Select... Final junior year grades 1st Quarter senior year grades 2nd Quarter/1…" at bounding box center [497, 297] width 497 height 22
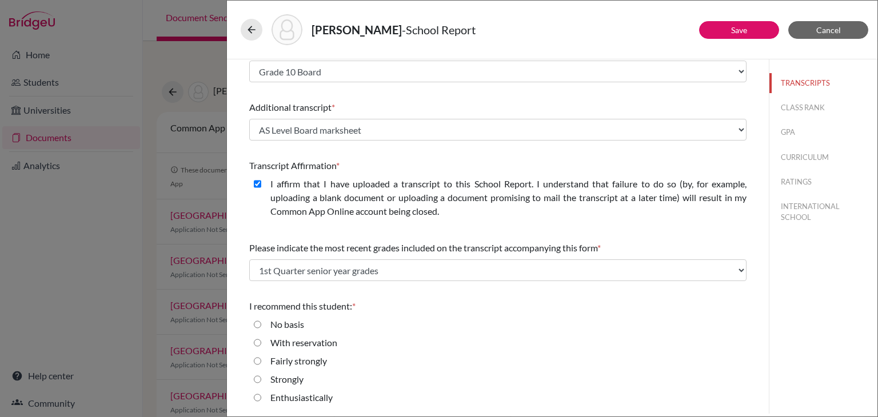
click at [256, 398] on input "Enthusiastically" at bounding box center [257, 398] width 7 height 14
radio input "true"
click at [797, 110] on button "CLASS RANK" at bounding box center [823, 108] width 108 height 20
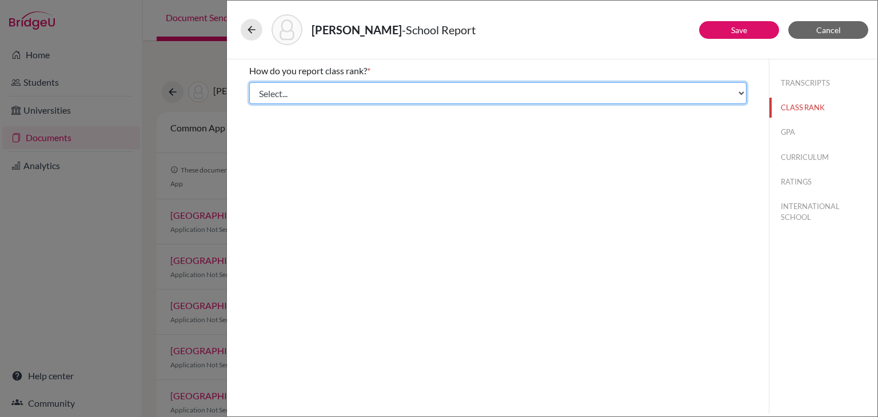
click at [475, 97] on select "Select... Exact Decile Quintile Quartile None" at bounding box center [497, 93] width 497 height 22
select select "5"
click at [249, 82] on select "Select... Exact Decile Quintile Quartile None" at bounding box center [497, 93] width 497 height 22
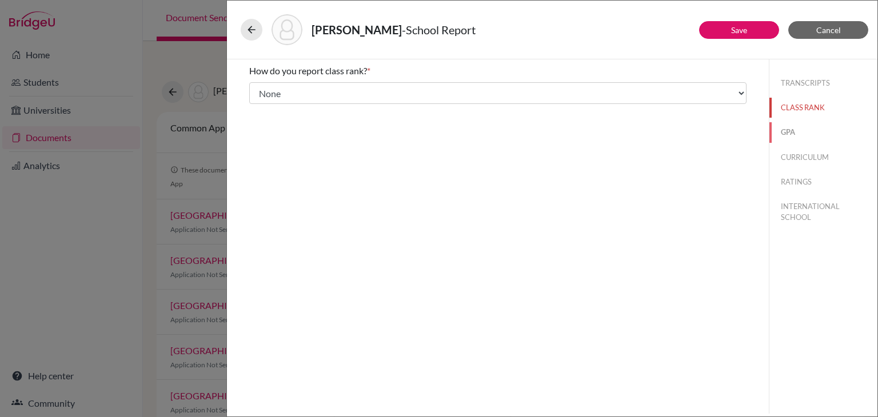
click at [796, 130] on button "GPA" at bounding box center [823, 132] width 108 height 20
click at [260, 106] on input "No" at bounding box center [257, 108] width 7 height 14
radio input "true"
click at [794, 154] on button "CURRICULUM" at bounding box center [823, 157] width 108 height 20
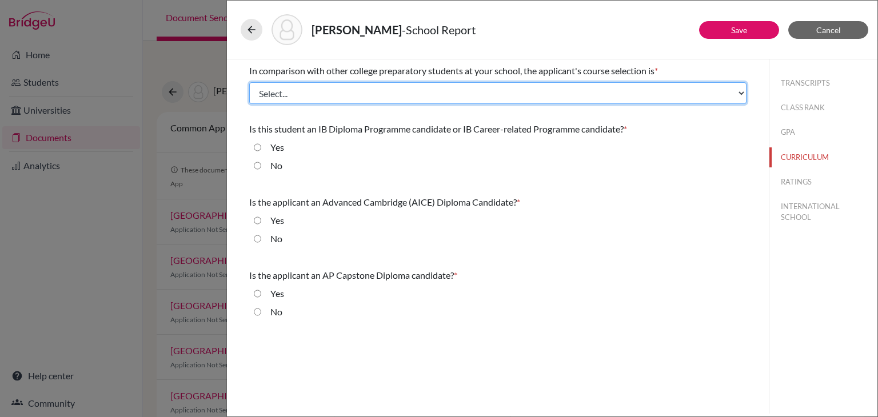
click at [399, 95] on select "Select... Less than demanding Average [PERSON_NAME] Very demanding Most demandi…" at bounding box center [497, 93] width 497 height 22
select select "4"
click at [249, 82] on select "Select... Less than demanding Average [PERSON_NAME] Very demanding Most demandi…" at bounding box center [497, 93] width 497 height 22
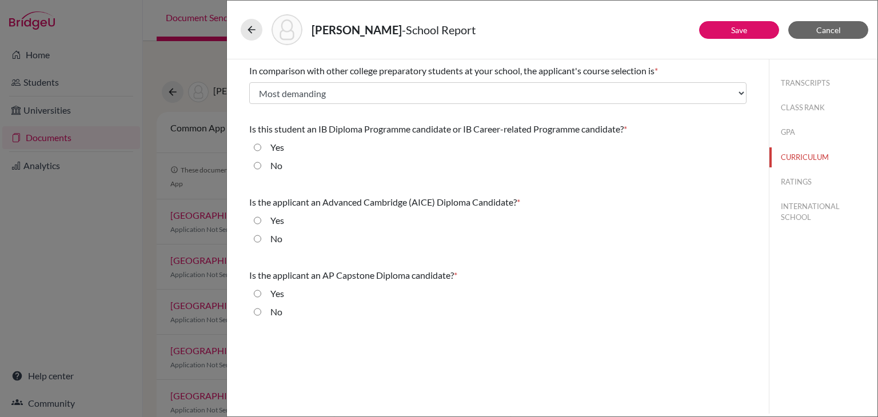
click at [259, 165] on input "No" at bounding box center [257, 166] width 7 height 14
radio input "true"
click at [257, 242] on input "No" at bounding box center [257, 239] width 7 height 14
radio input "true"
click at [256, 309] on input "No" at bounding box center [257, 312] width 7 height 14
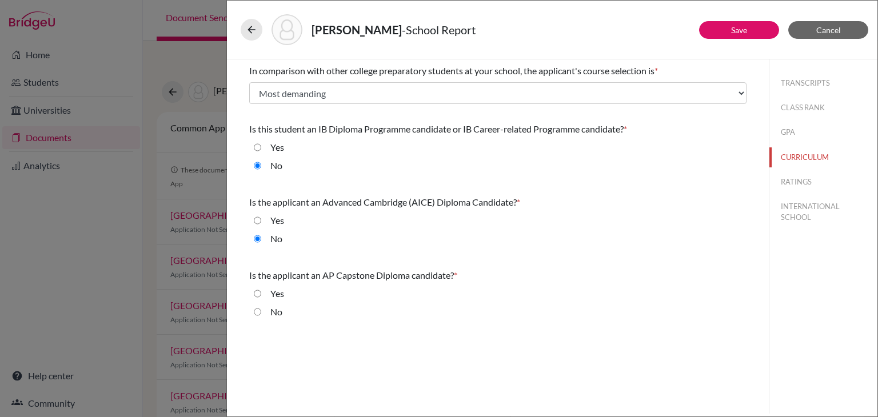
radio input "true"
click at [798, 178] on button "RATINGS" at bounding box center [823, 182] width 108 height 20
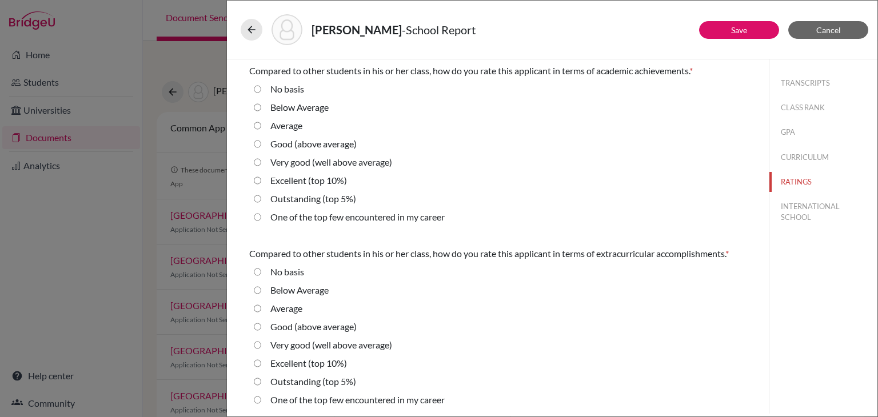
click at [255, 181] on 10\%\) "Excellent (top 10%)" at bounding box center [257, 181] width 7 height 14
radio 10\%\) "true"
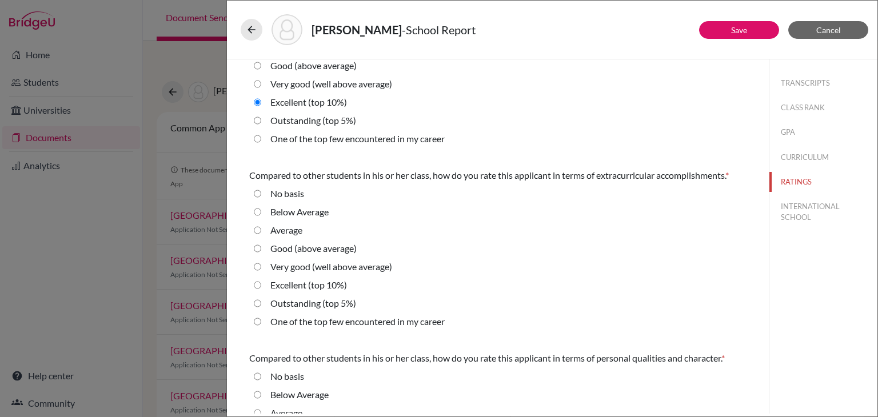
scroll to position [96, 0]
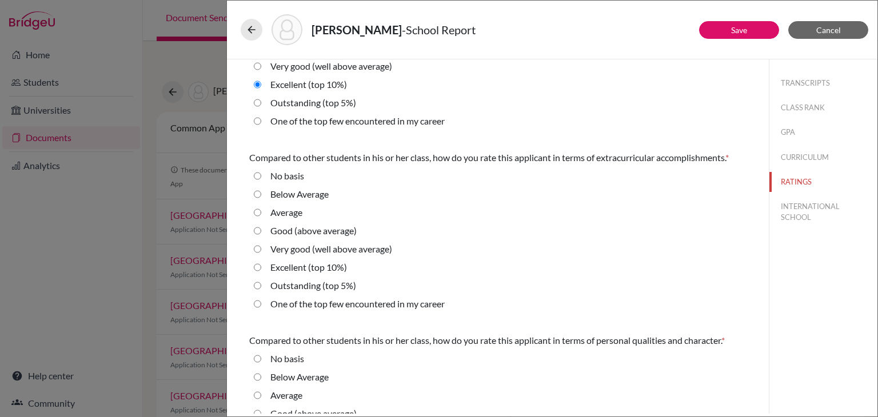
click at [256, 268] on 10\%\) "Excellent (top 10%)" at bounding box center [257, 268] width 7 height 14
radio 10\%\) "true"
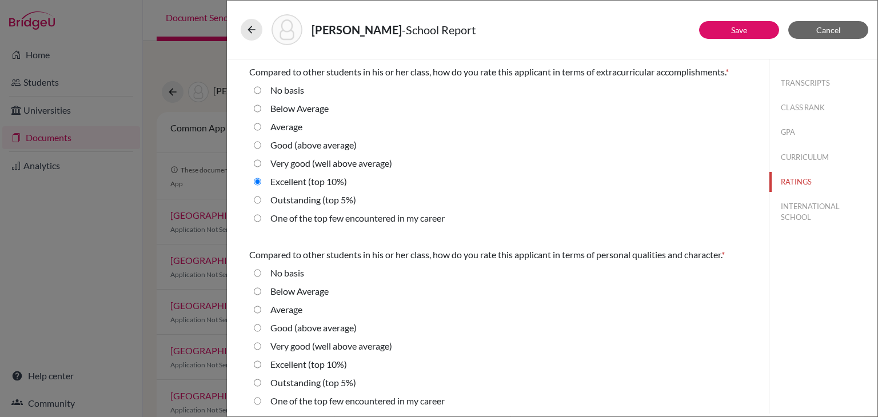
scroll to position [211, 0]
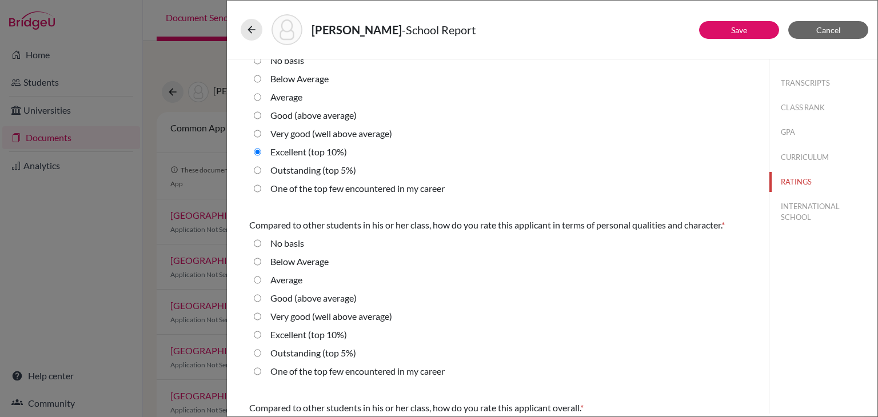
click at [258, 334] on 10\%\) "Excellent (top 10%)" at bounding box center [257, 335] width 7 height 14
radio 10\%\) "true"
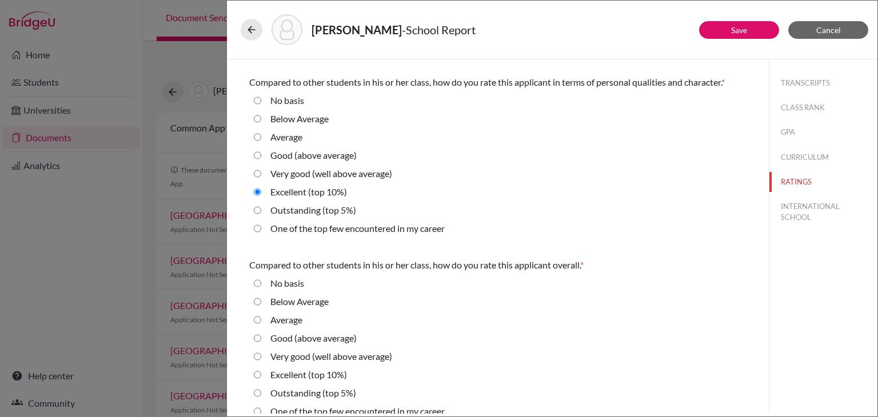
scroll to position [368, 0]
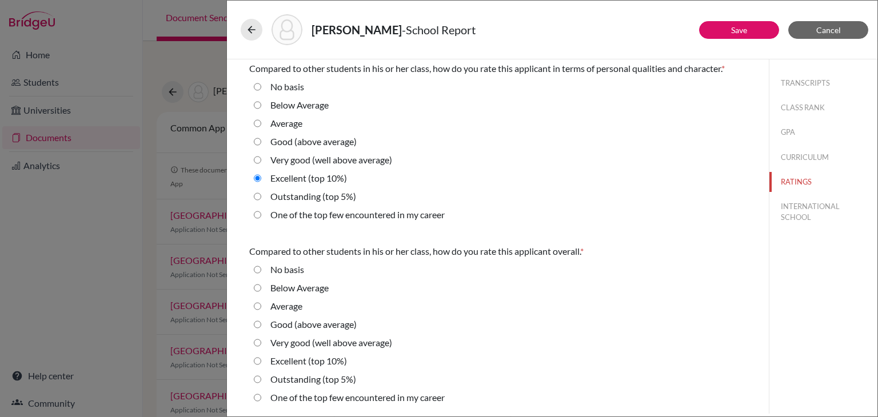
click at [259, 359] on 10\%\) "Excellent (top 10%)" at bounding box center [257, 361] width 7 height 14
radio 10\%\) "true"
click at [801, 211] on button "INTERNATIONAL SCHOOL" at bounding box center [823, 212] width 108 height 31
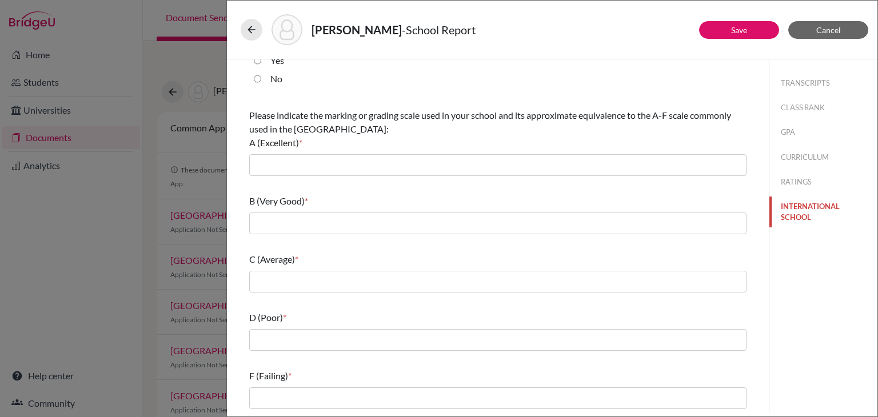
scroll to position [0, 0]
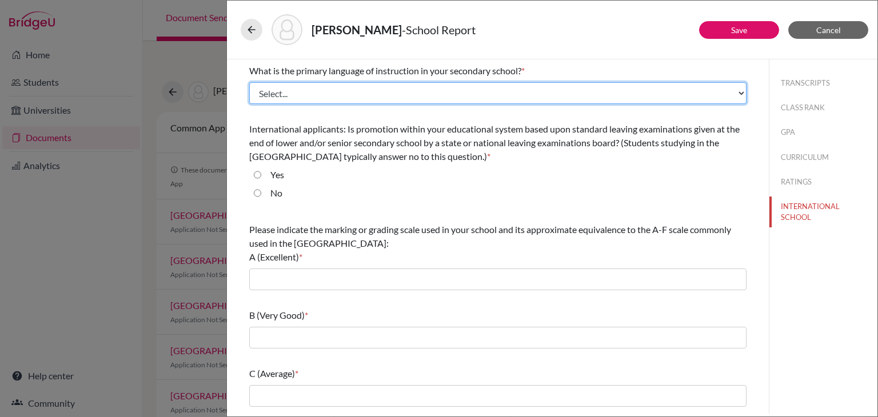
click at [381, 92] on select "Select... Albanian Arabic Armenian Assamese Azerbaijani Belarusian Bengali Bulg…" at bounding box center [497, 93] width 497 height 22
select select "14"
click at [249, 82] on select "Select... Albanian Arabic Armenian Assamese Azerbaijani Belarusian Bengali Bulg…" at bounding box center [497, 93] width 497 height 22
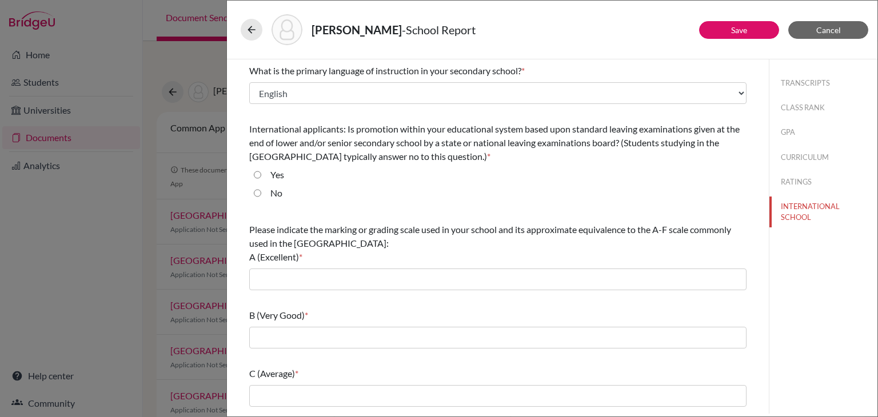
click at [258, 170] on input "Yes" at bounding box center [257, 175] width 7 height 14
radio input "true"
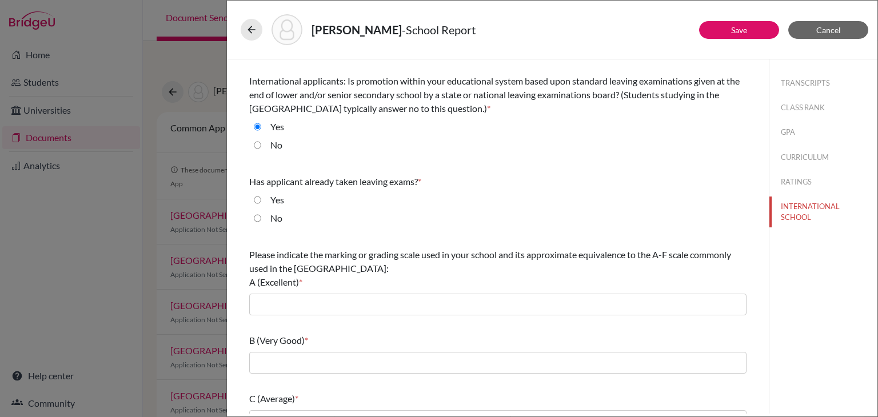
scroll to position [50, 0]
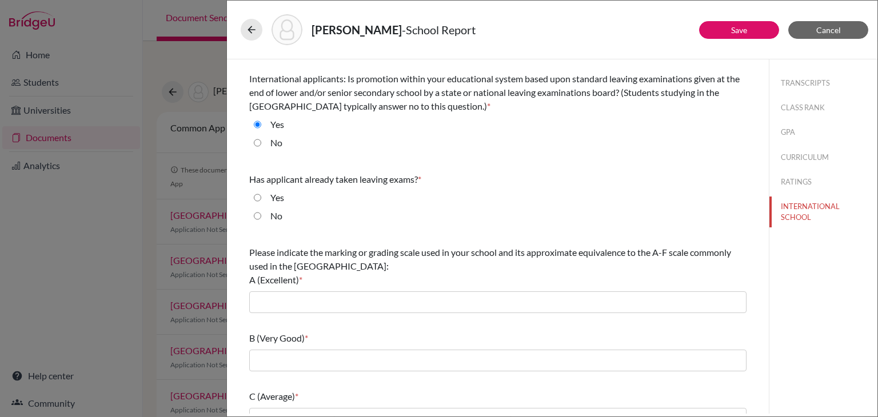
click at [258, 218] on input "No" at bounding box center [257, 216] width 7 height 14
radio input "true"
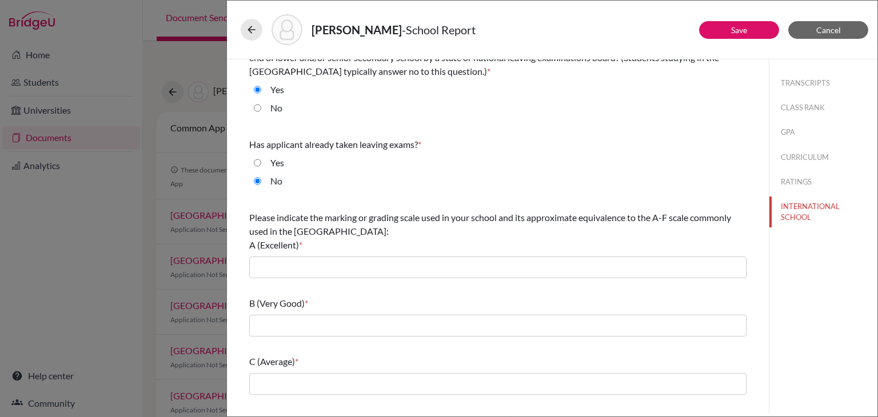
scroll to position [105, 0]
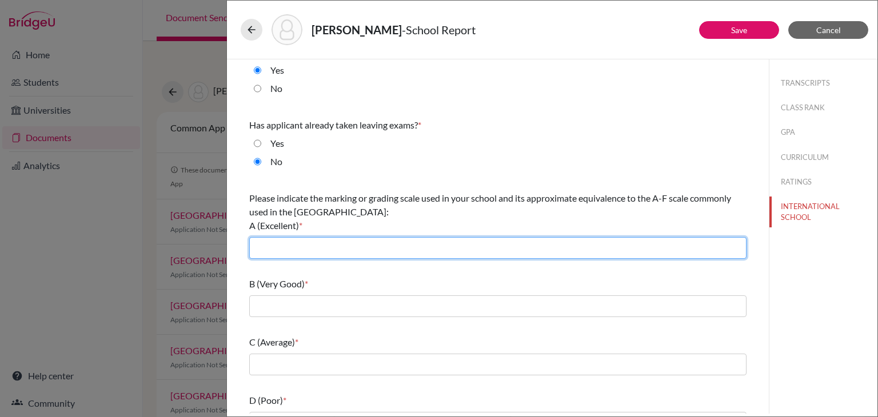
click at [278, 247] on input "text" at bounding box center [497, 248] width 497 height 22
type input "A*(90-100), A(80-90)"
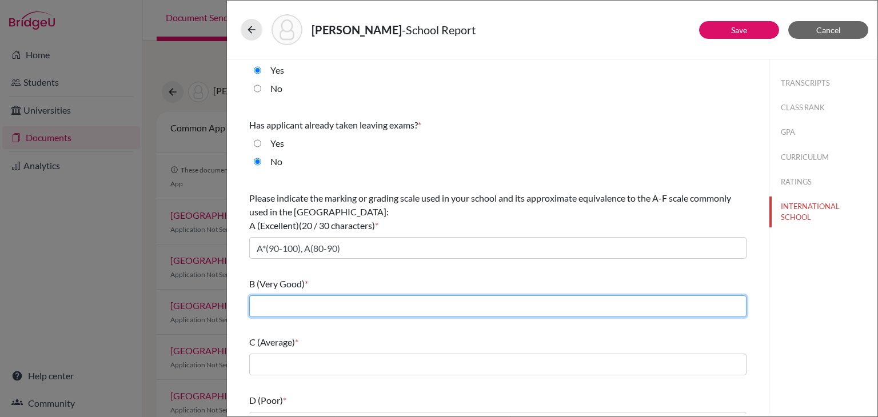
click at [286, 305] on input "text" at bounding box center [497, 306] width 497 height 22
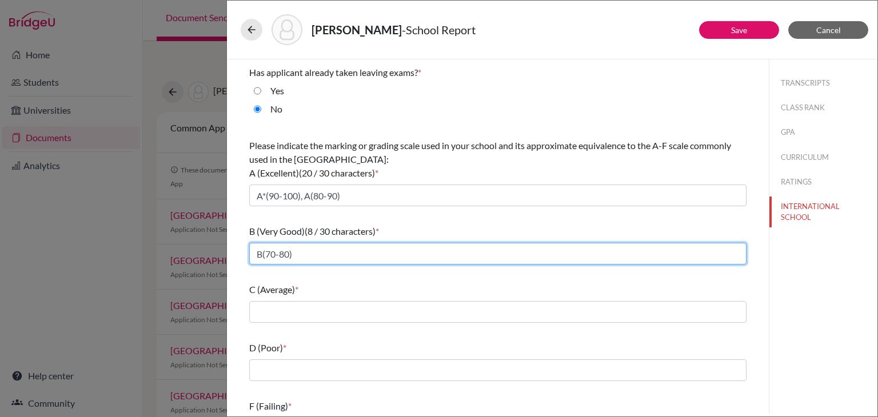
scroll to position [158, 0]
type input "B(70-80)"
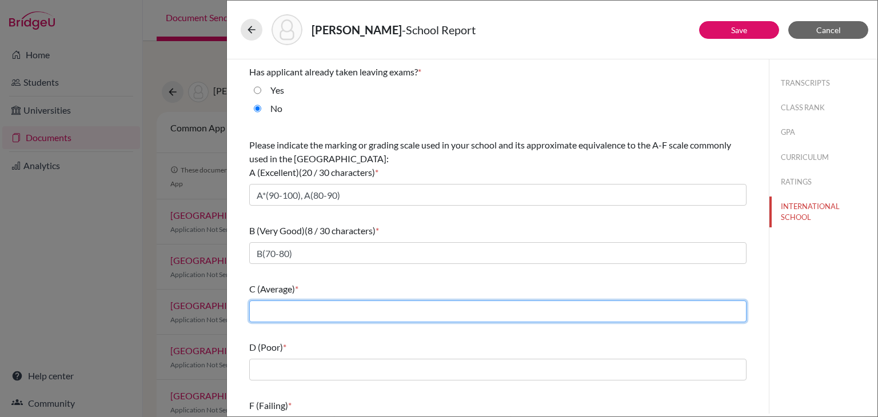
click at [298, 313] on input "text" at bounding box center [497, 312] width 497 height 22
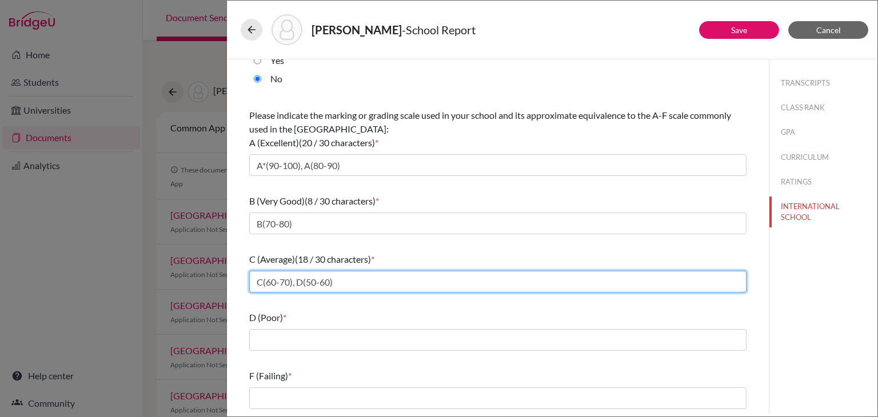
type input "C(60-70), D(50-60)"
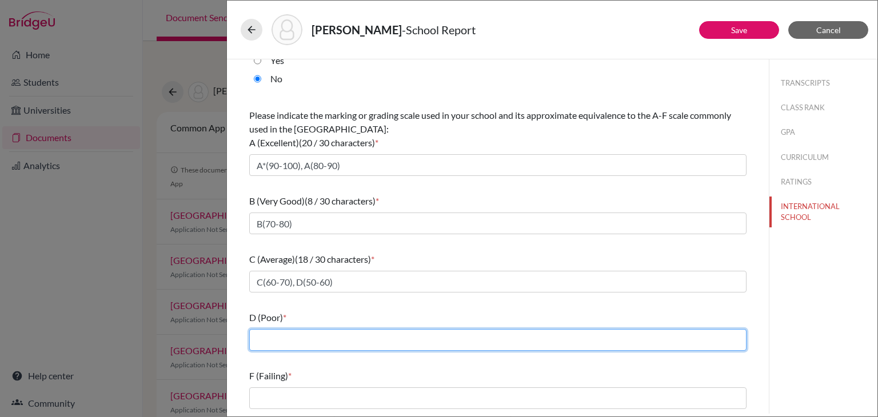
click at [301, 334] on input "text" at bounding box center [497, 340] width 497 height 22
type input "E(40-50)"
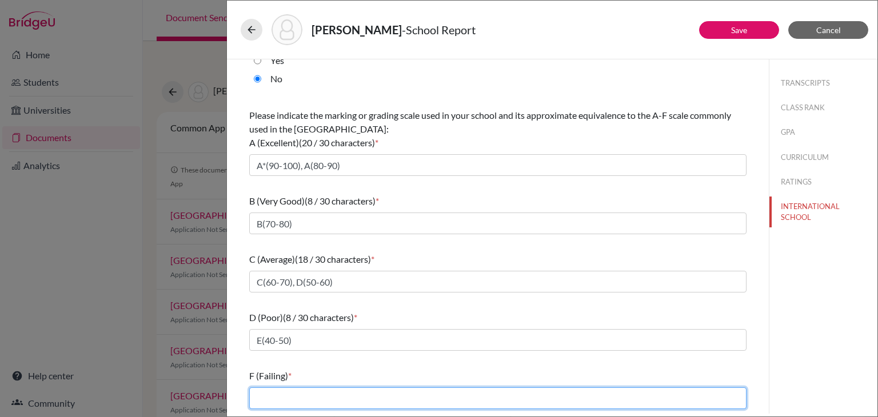
click at [300, 398] on input "text" at bounding box center [497, 398] width 497 height 22
type input "less than 40"
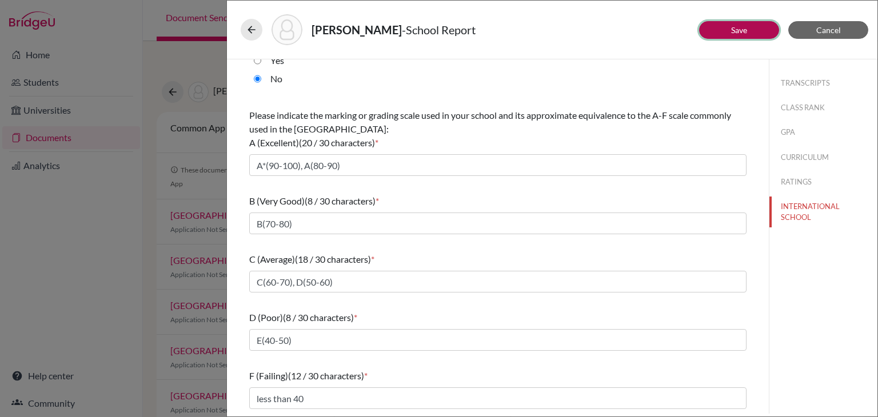
click at [725, 34] on button "Save" at bounding box center [739, 30] width 80 height 18
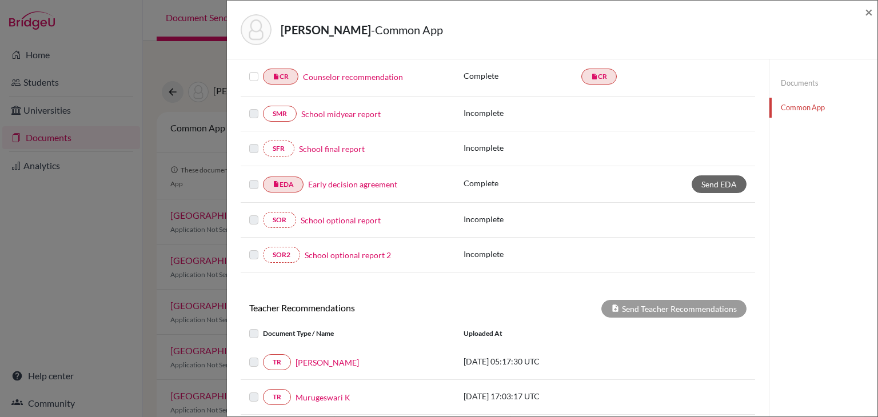
scroll to position [307, 0]
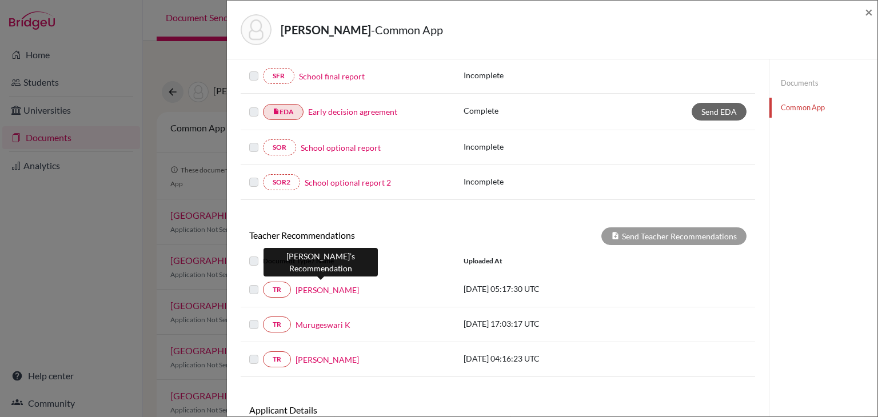
click at [303, 286] on link "Saumya Vijesh" at bounding box center [326, 290] width 63 height 12
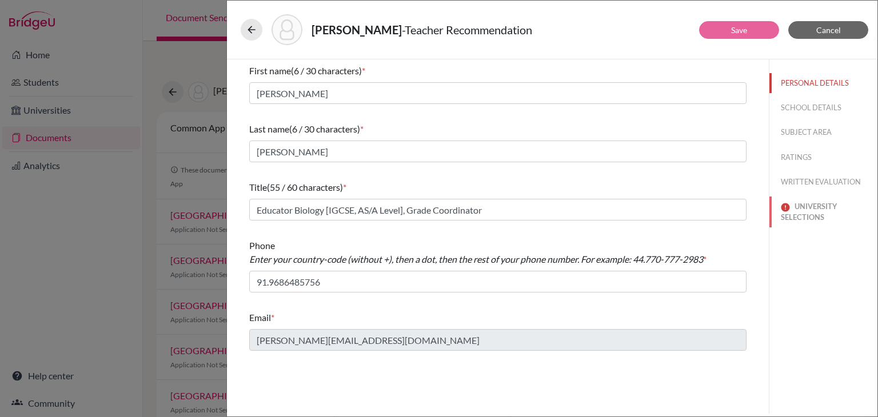
click at [795, 213] on button "UNIVERSITY SELECTIONS" at bounding box center [823, 212] width 108 height 31
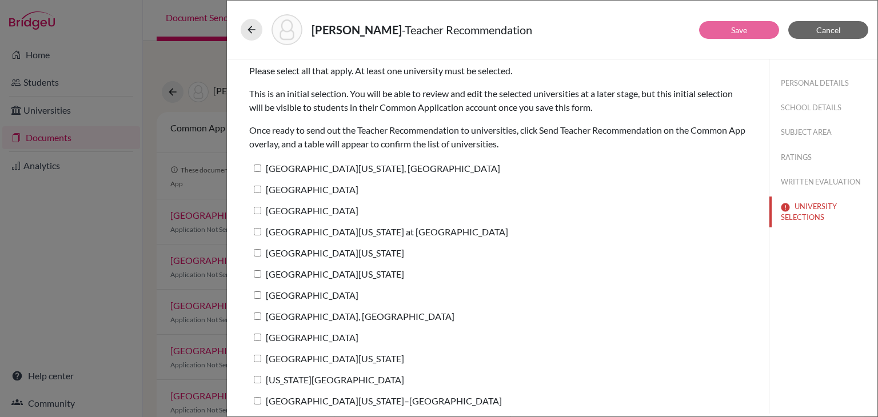
click at [258, 214] on label "Cornell University" at bounding box center [303, 210] width 109 height 17
click at [258, 214] on input "Cornell University" at bounding box center [257, 210] width 7 height 7
checkbox input "true"
click at [723, 36] on button "Save" at bounding box center [739, 30] width 80 height 18
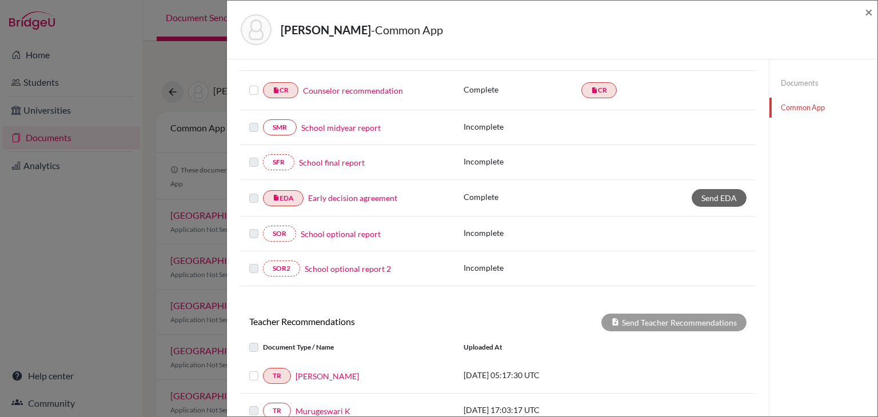
scroll to position [313, 0]
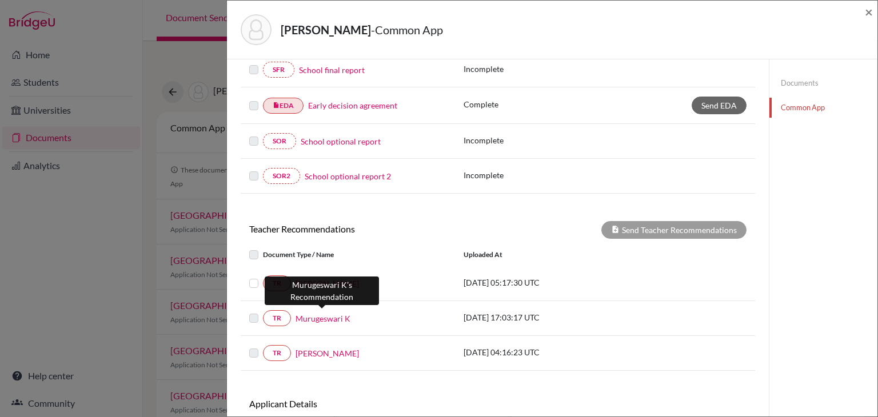
click at [333, 315] on link "Murugeswari K" at bounding box center [322, 319] width 55 height 12
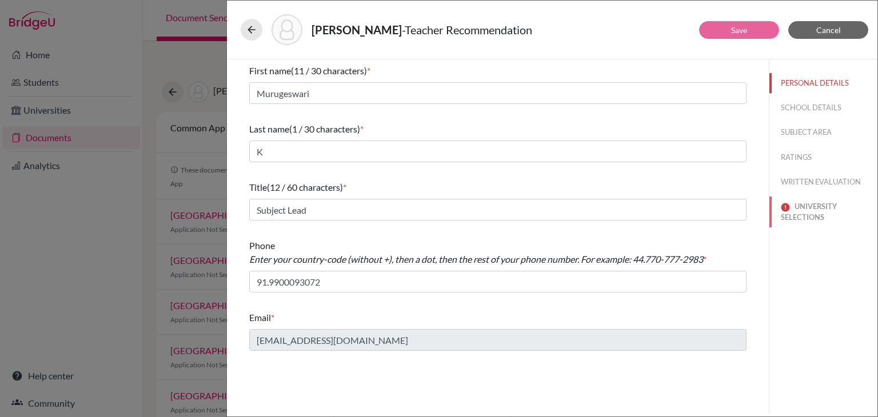
click at [801, 211] on button "UNIVERSITY SELECTIONS" at bounding box center [823, 212] width 108 height 31
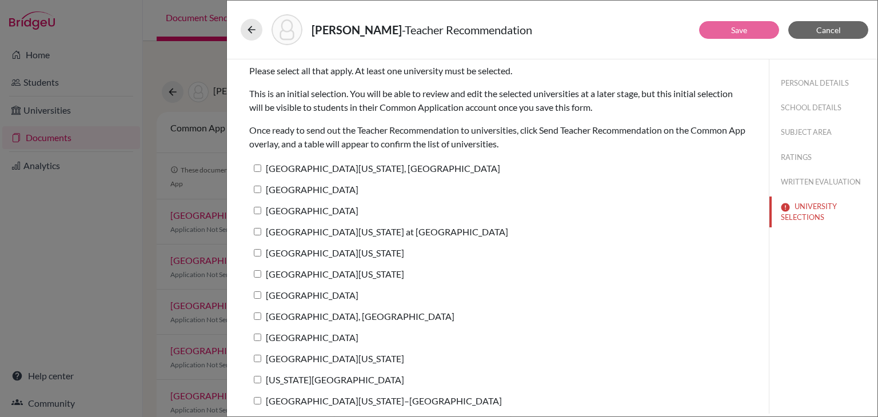
click at [257, 231] on input "University of North Carolina at Chapel Hill" at bounding box center [257, 231] width 7 height 7
checkbox input "true"
click at [736, 27] on link "Save" at bounding box center [739, 30] width 16 height 10
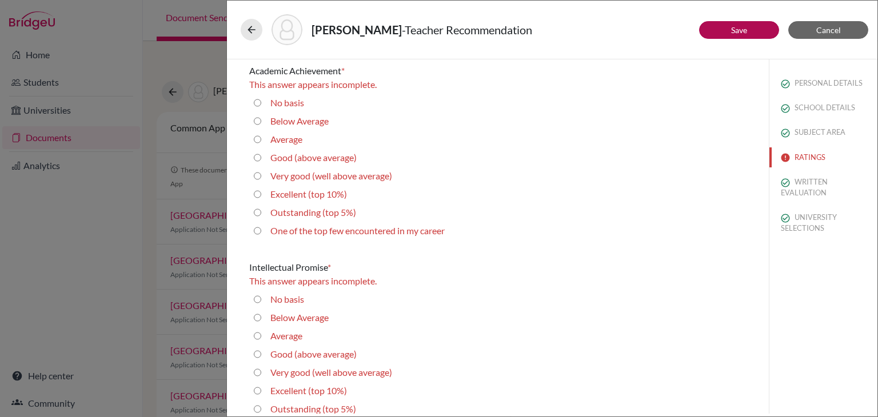
click at [258, 193] on 10\%\) "Excellent (top 10%)" at bounding box center [257, 194] width 7 height 14
radio 10\%\) "true"
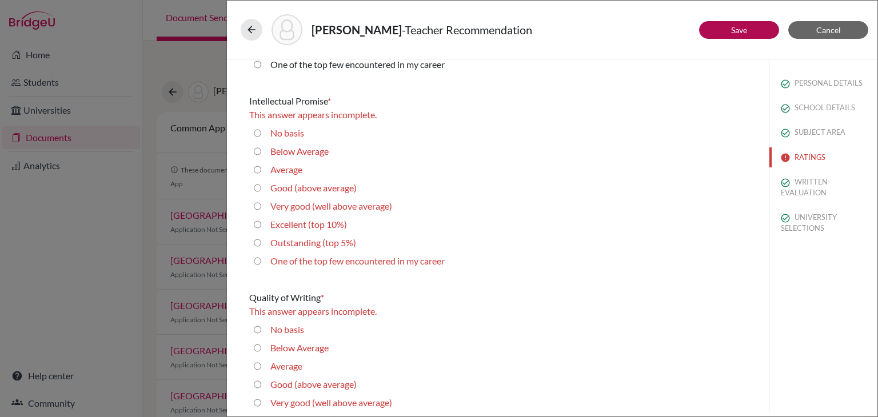
scroll to position [153, 0]
click at [260, 225] on 10\%\) "Excellent (top 10%)" at bounding box center [257, 224] width 7 height 14
radio 10\%\) "true"
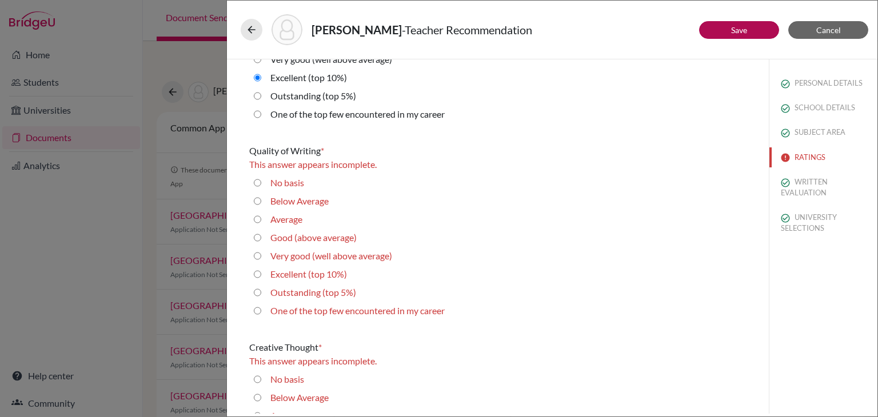
scroll to position [289, 0]
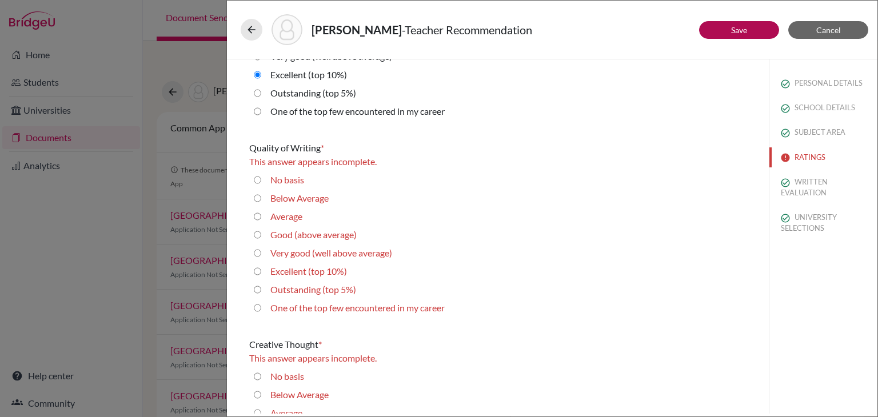
click at [256, 274] on 10\%\) "Excellent (top 10%)" at bounding box center [257, 272] width 7 height 14
radio 10\%\) "true"
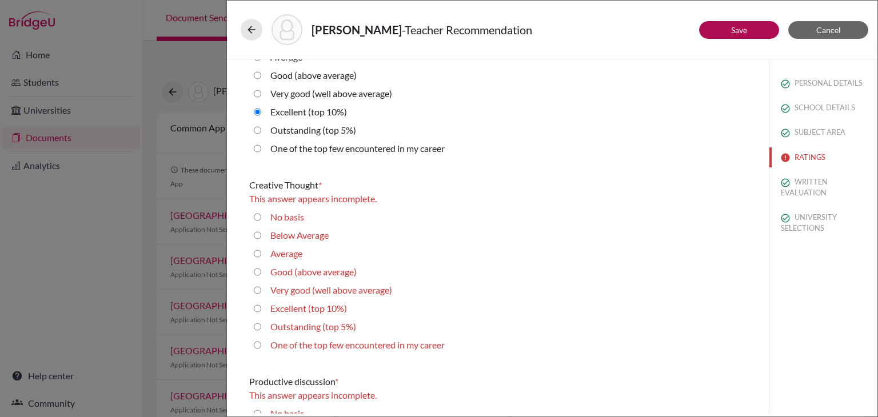
scroll to position [434, 0]
click at [256, 309] on 10\%\) "Excellent (top 10%)" at bounding box center [257, 309] width 7 height 14
radio 10\%\) "true"
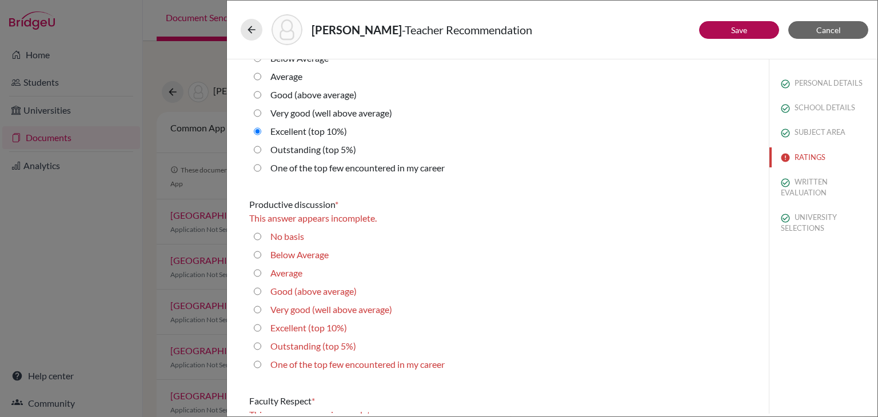
scroll to position [600, 0]
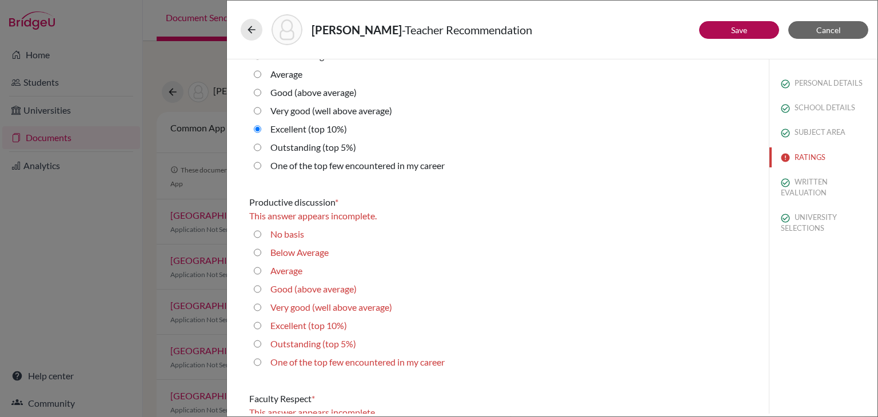
click at [257, 325] on 10\%\) "Excellent (top 10%)" at bounding box center [257, 326] width 7 height 14
radio 10\%\) "true"
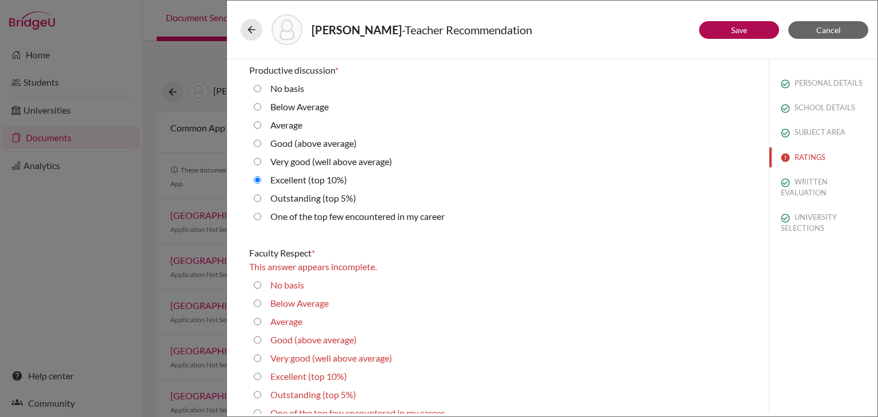
scroll to position [759, 0]
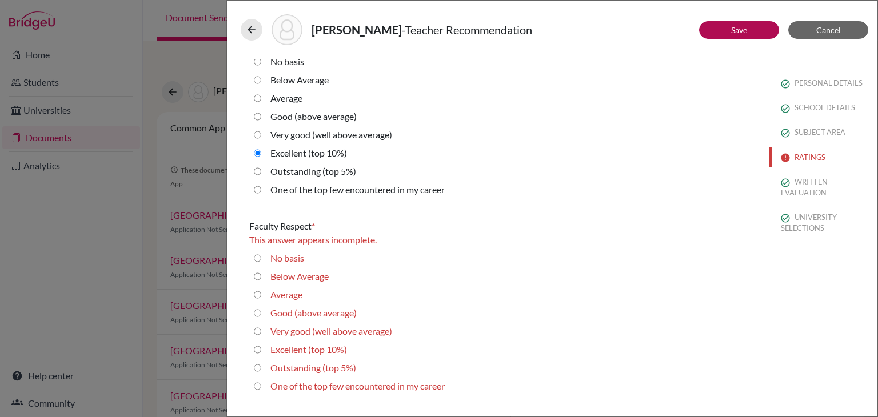
click at [258, 346] on 10\%\) "Excellent (top 10%)" at bounding box center [257, 350] width 7 height 14
radio 10\%\) "true"
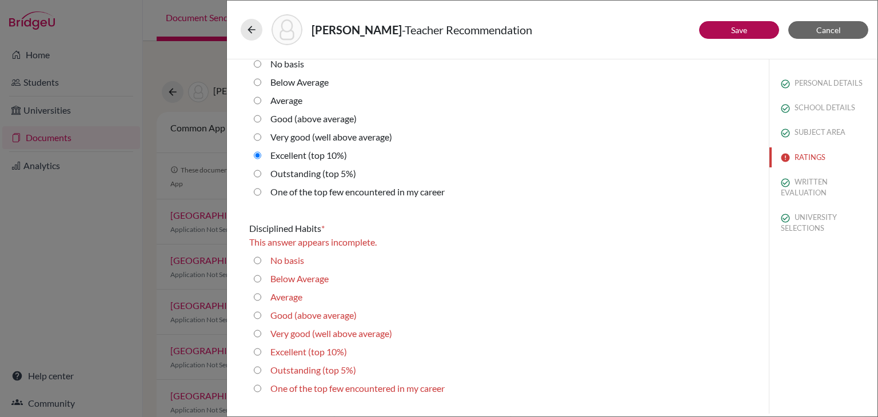
scroll to position [942, 0]
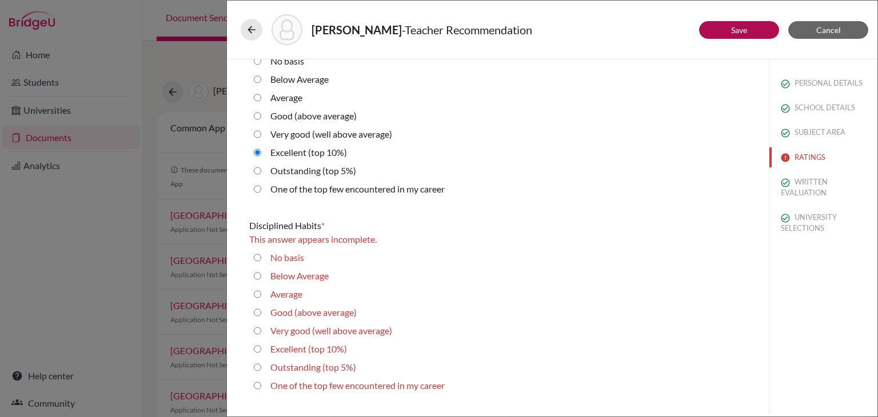
click at [258, 346] on 10\%\) "Excellent (top 10%)" at bounding box center [257, 349] width 7 height 14
radio 10\%\) "true"
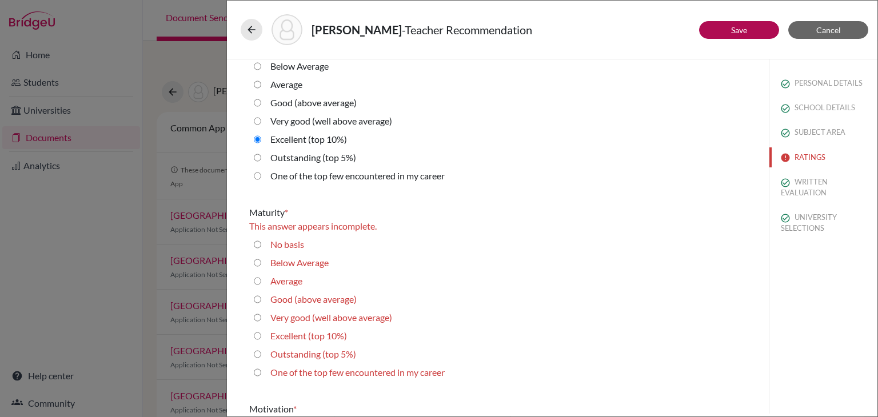
scroll to position [1163, 0]
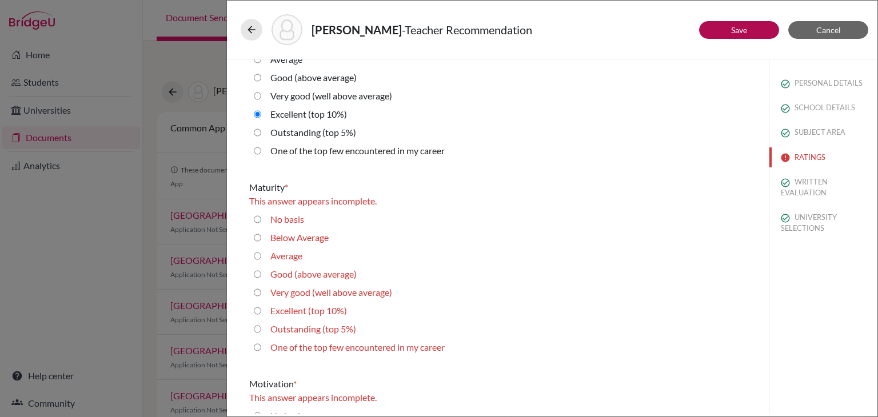
click at [257, 312] on 10\%\) "Excellent (top 10%)" at bounding box center [257, 311] width 7 height 14
radio 10\%\) "true"
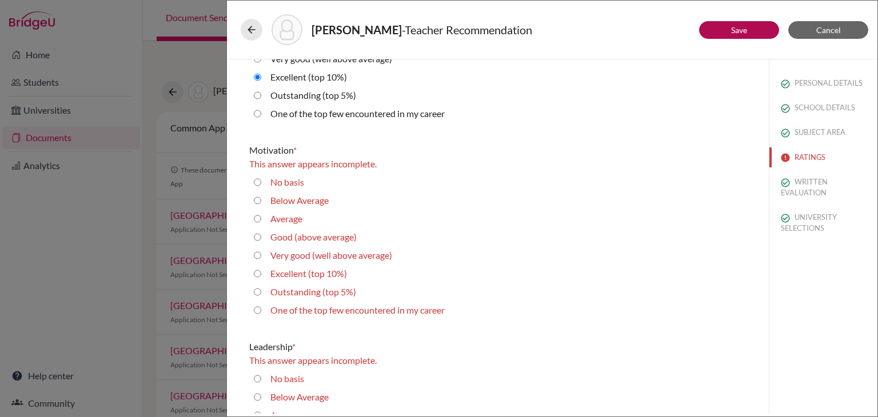
scroll to position [1384, 0]
click at [258, 273] on 10\%\) "Excellent (top 10%)" at bounding box center [257, 273] width 7 height 14
radio 10\%\) "true"
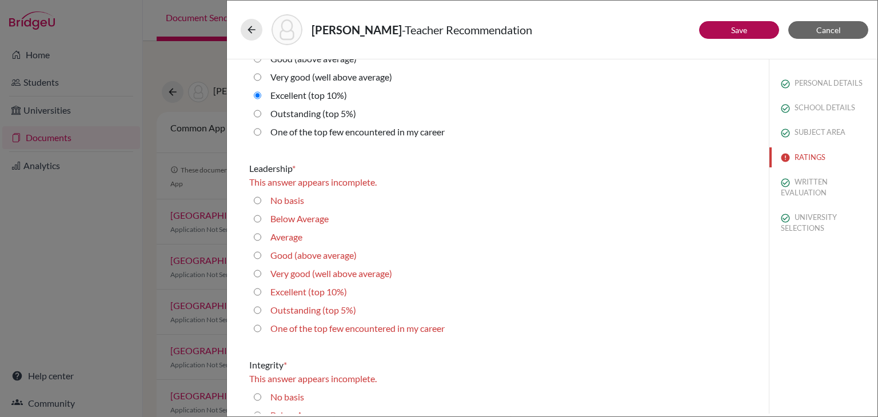
scroll to position [1543, 0]
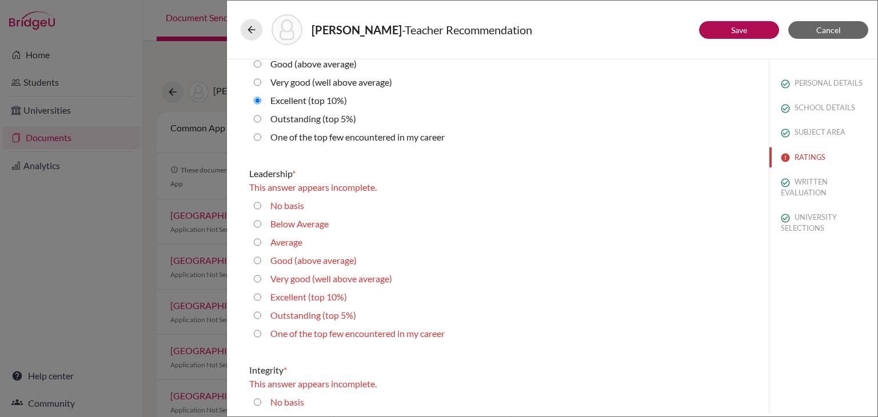
click at [259, 295] on 10\%\) "Excellent (top 10%)" at bounding box center [257, 297] width 7 height 14
radio 10\%\) "true"
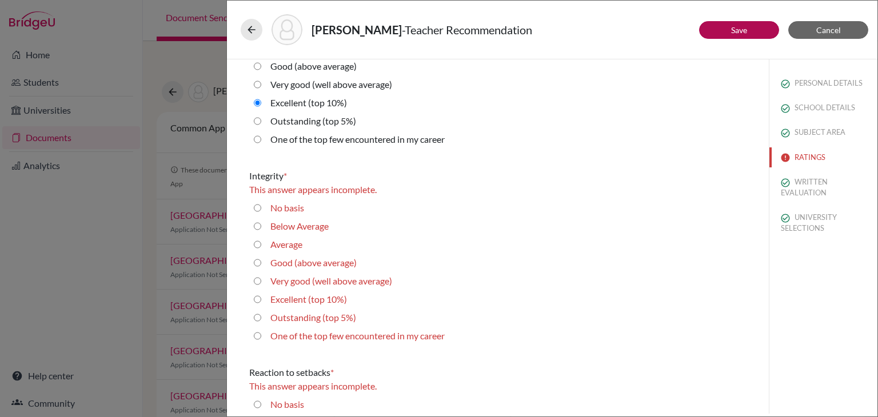
scroll to position [1723, 0]
click at [258, 299] on 10\%\) "Excellent (top 10%)" at bounding box center [257, 300] width 7 height 14
radio 10\%\) "true"
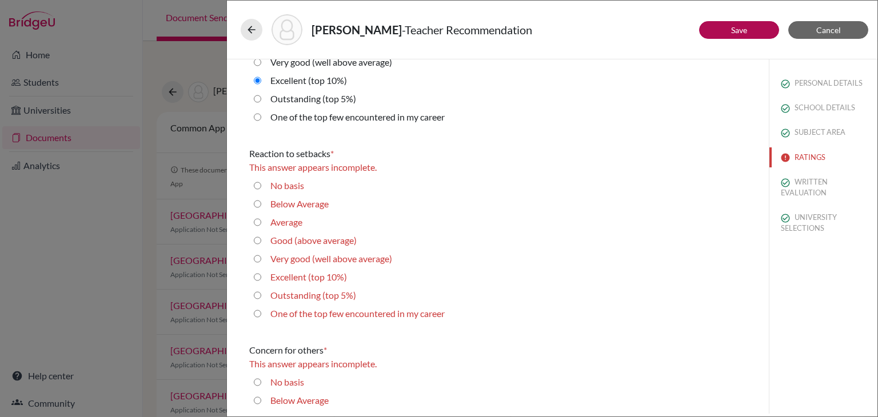
click at [258, 277] on 10\%\) "Excellent (top 10%)" at bounding box center [257, 277] width 7 height 14
radio 10\%\) "true"
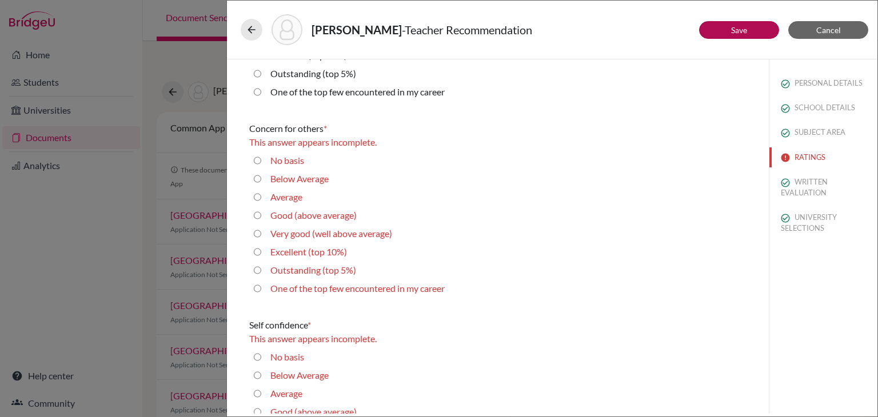
scroll to position [2137, 0]
click at [257, 232] on average\) "Very good (well above average)" at bounding box center [257, 233] width 7 height 14
radio average\) "true"
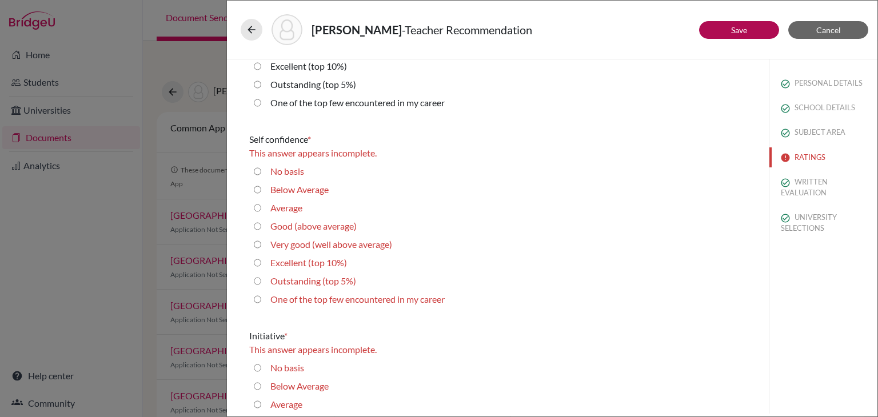
scroll to position [2312, 0]
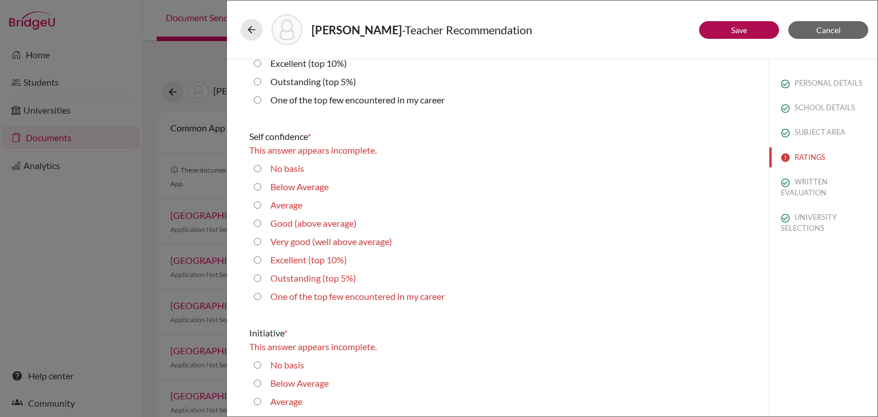
click at [258, 262] on 10\%\) "Excellent (top 10%)" at bounding box center [257, 260] width 7 height 14
radio 10\%\) "true"
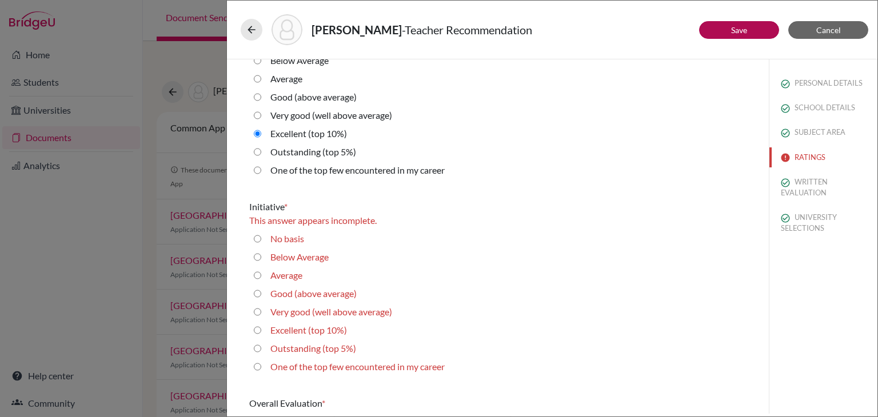
scroll to position [2434, 0]
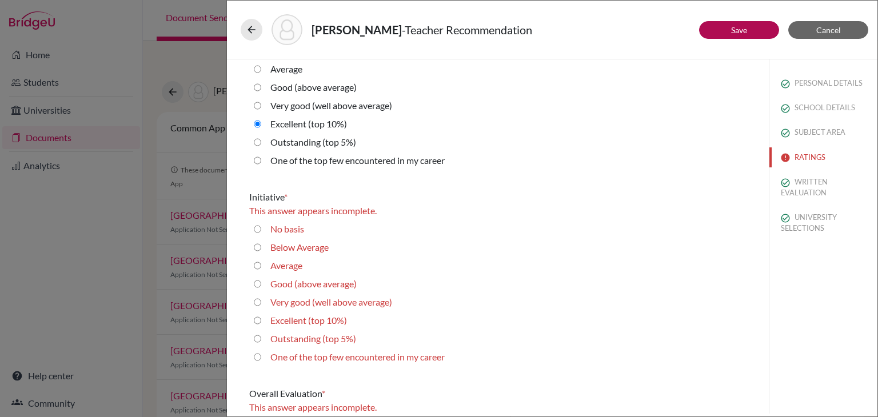
click at [257, 324] on 10\%\) "Excellent (top 10%)" at bounding box center [257, 321] width 7 height 14
radio 10\%\) "true"
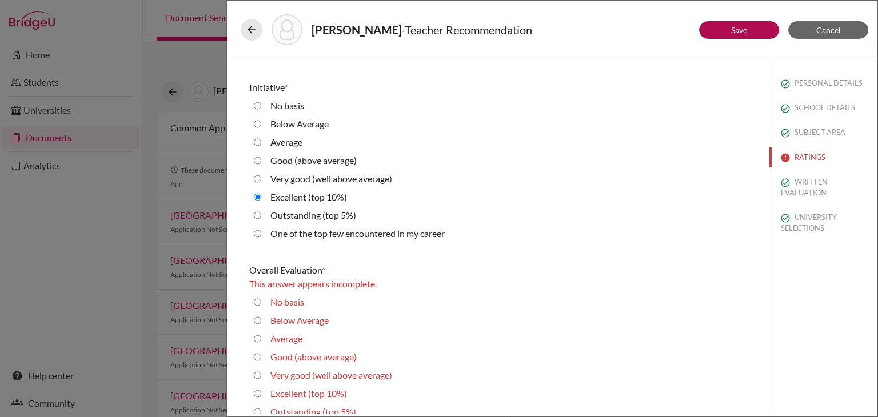
scroll to position [2576, 0]
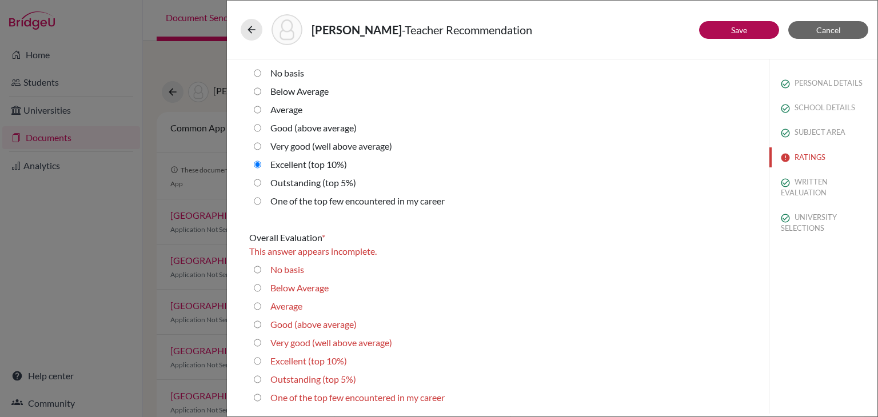
click at [257, 362] on 10\%\) "Excellent (top 10%)" at bounding box center [257, 361] width 7 height 14
radio 10\%\) "true"
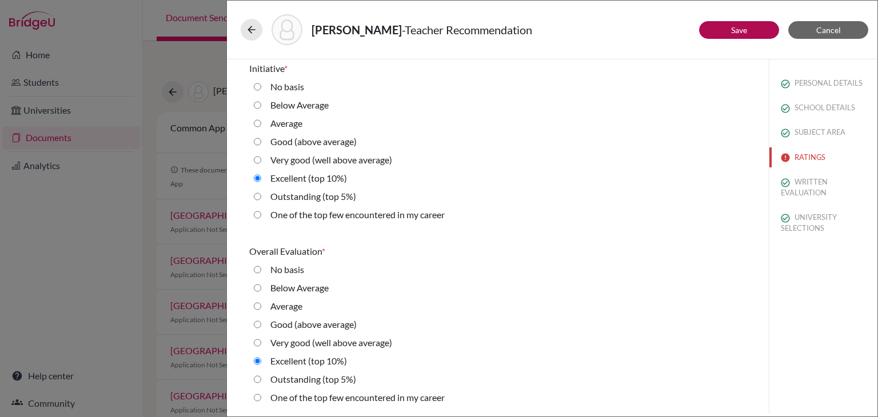
scroll to position [2562, 0]
click at [739, 25] on link "Save" at bounding box center [739, 30] width 16 height 10
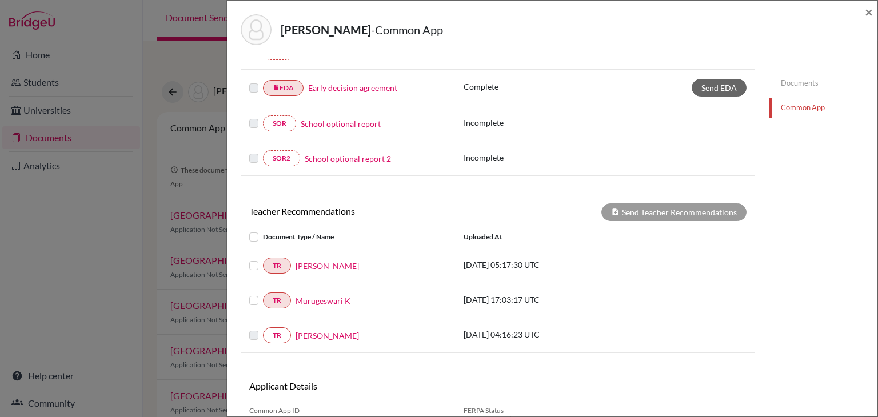
scroll to position [331, 0]
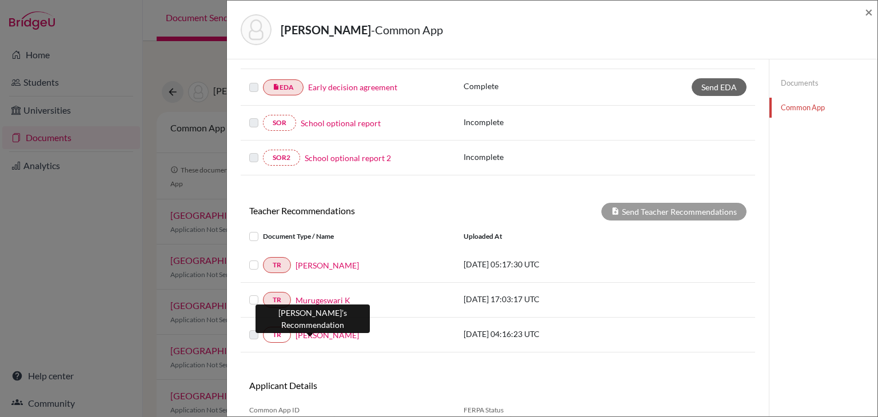
click at [304, 333] on link "Mary Raj" at bounding box center [326, 335] width 63 height 12
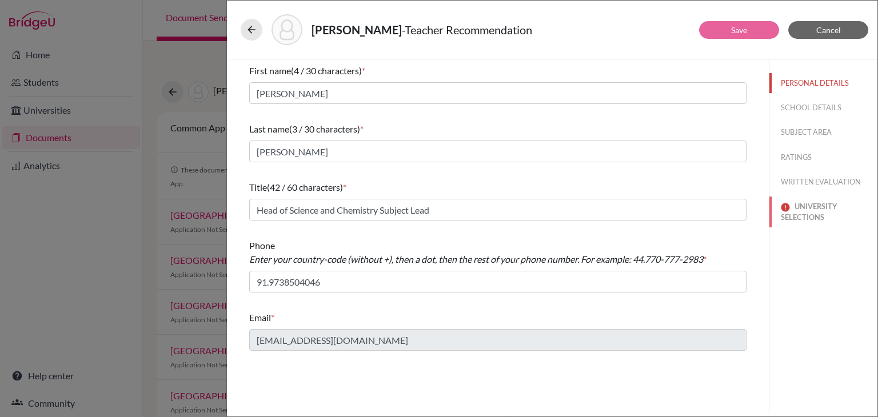
click at [794, 210] on button "UNIVERSITY SELECTIONS" at bounding box center [823, 212] width 108 height 31
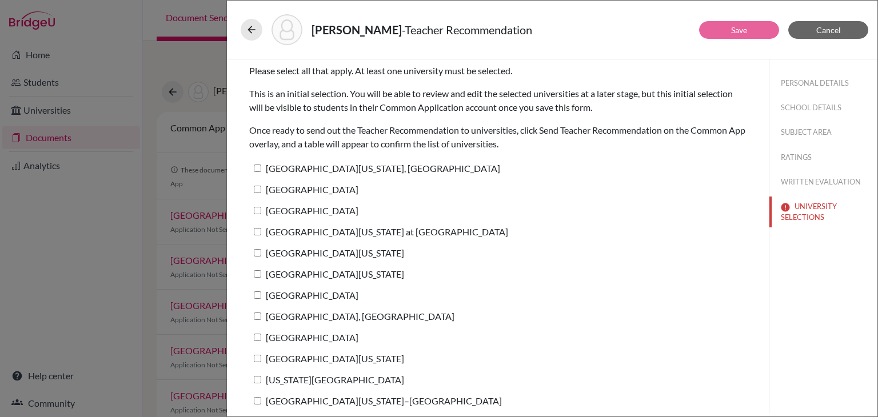
click at [259, 250] on input "University of Virginia" at bounding box center [257, 252] width 7 height 7
checkbox input "true"
click at [734, 32] on link "Save" at bounding box center [739, 30] width 16 height 10
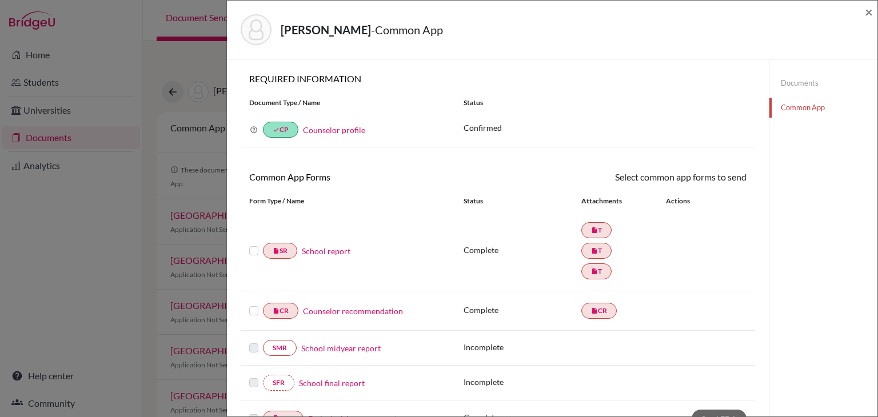
click at [257, 304] on label at bounding box center [253, 304] width 9 height 0
click at [0, 0] on input "checkbox" at bounding box center [0, 0] width 0 height 0
click at [734, 175] on link "Send" at bounding box center [722, 179] width 47 height 18
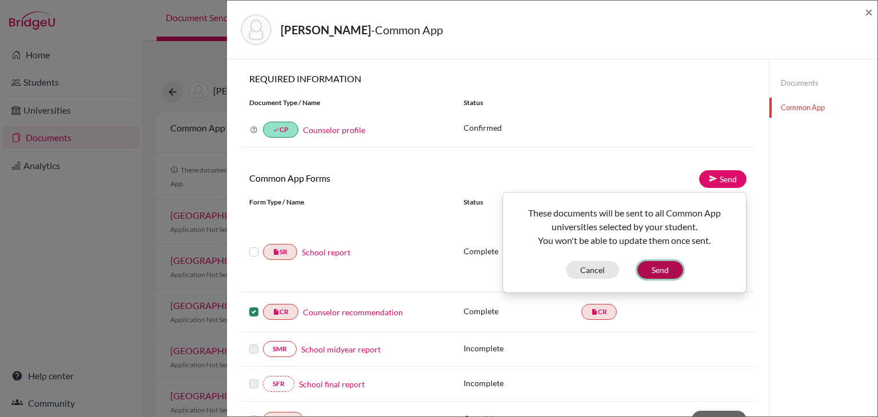
click at [665, 266] on button "Send" at bounding box center [660, 270] width 46 height 18
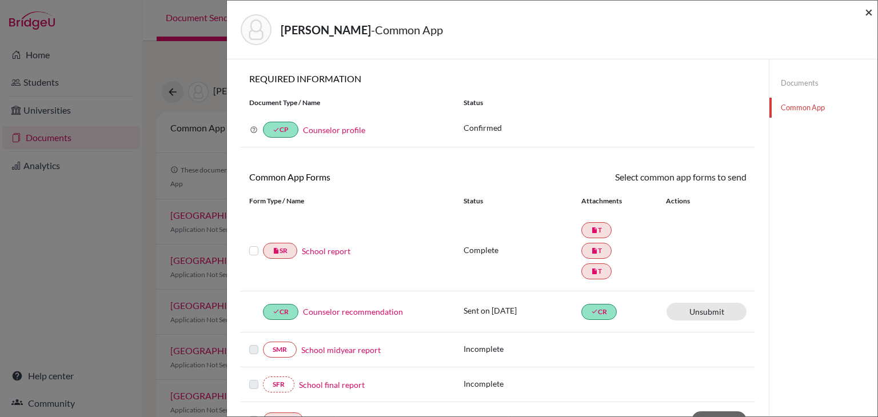
click at [866, 15] on span "×" at bounding box center [869, 11] width 8 height 17
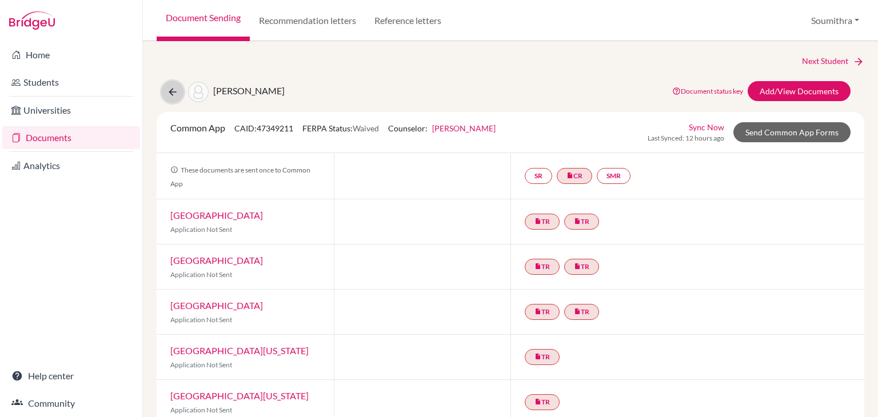
click at [169, 96] on icon at bounding box center [172, 91] width 11 height 11
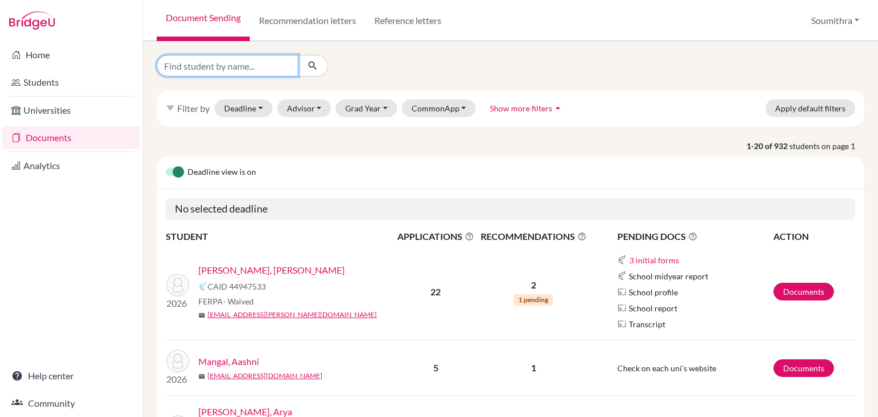
click at [199, 66] on input "Find student by name..." at bounding box center [228, 66] width 142 height 22
type input "diya"
click at [314, 65] on icon "submit" at bounding box center [312, 65] width 11 height 11
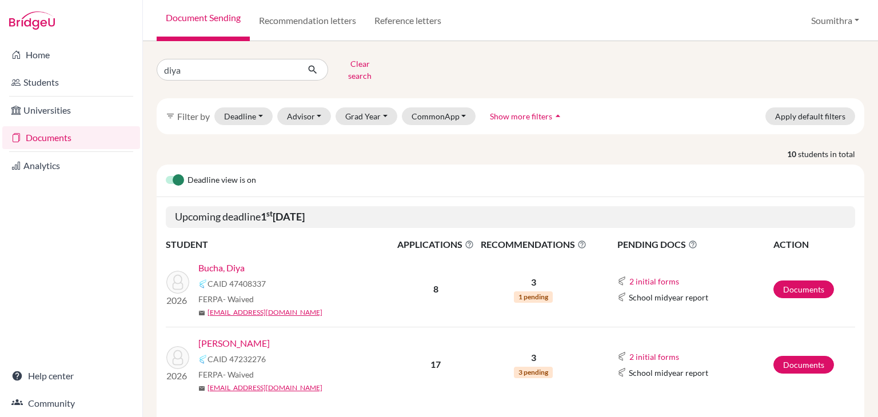
click at [234, 261] on link "Bucha, Diya" at bounding box center [221, 268] width 46 height 14
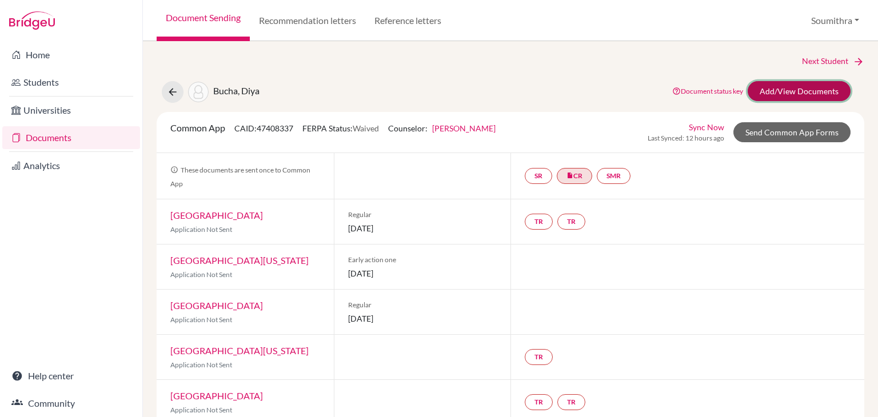
click at [797, 95] on link "Add/View Documents" at bounding box center [798, 91] width 103 height 20
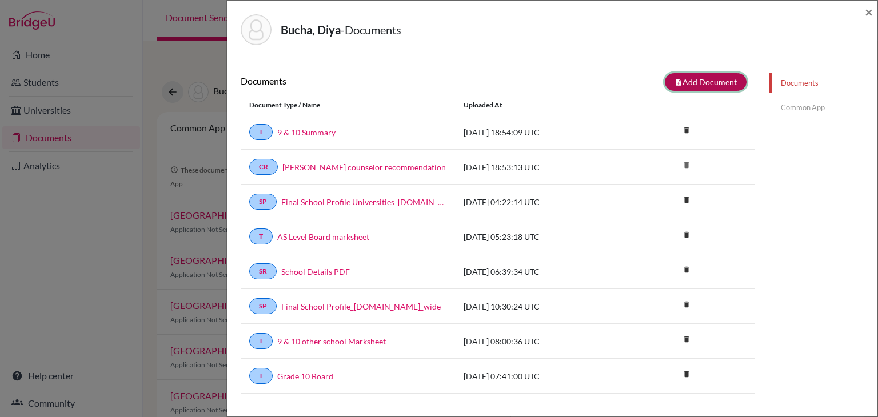
click at [678, 83] on icon "note_add" at bounding box center [678, 82] width 8 height 8
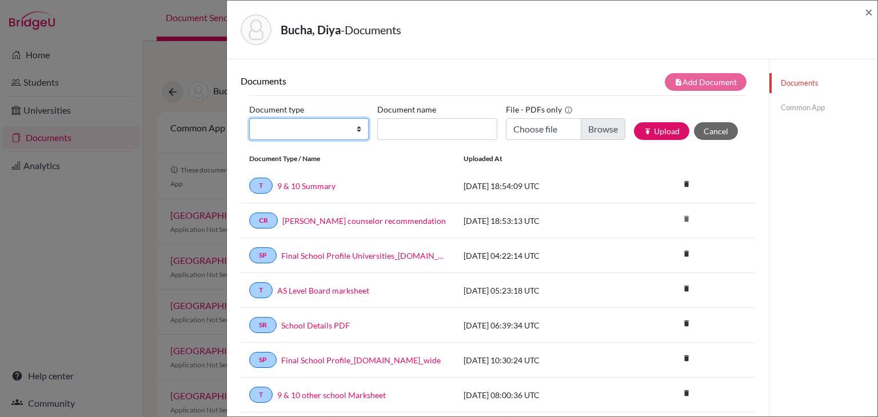
click at [333, 131] on select "Change explanation for Common App reports Counselor recommendation Internationa…" at bounding box center [308, 129] width 119 height 22
select select "2"
click at [249, 118] on select "Change explanation for Common App reports Counselor recommendation Internationa…" at bounding box center [308, 129] width 119 height 22
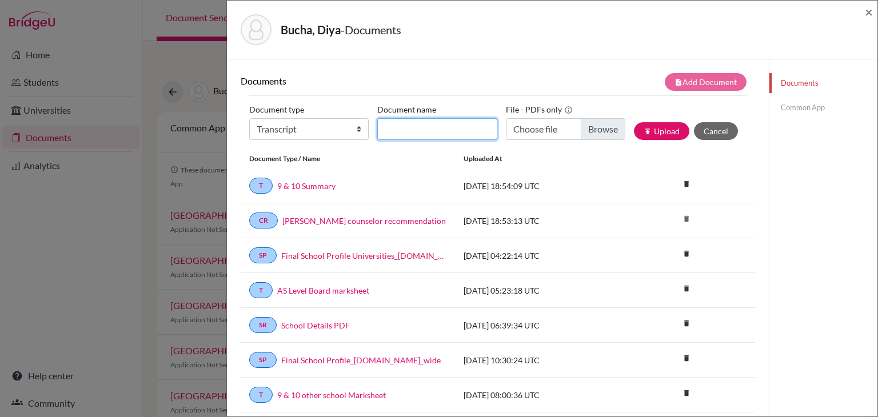
click at [409, 130] on input "Document name" at bounding box center [436, 129] width 119 height 22
type input "Initial Transcript"
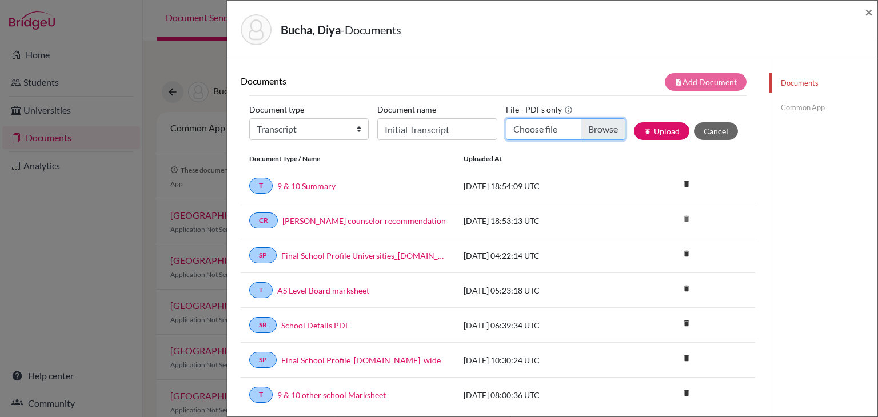
click at [558, 134] on input "Choose file" at bounding box center [565, 129] width 119 height 22
type input "C:\fakepath\[PERSON_NAME] Transcripts (1).pdf"
click at [654, 134] on button "publish Upload" at bounding box center [661, 131] width 55 height 18
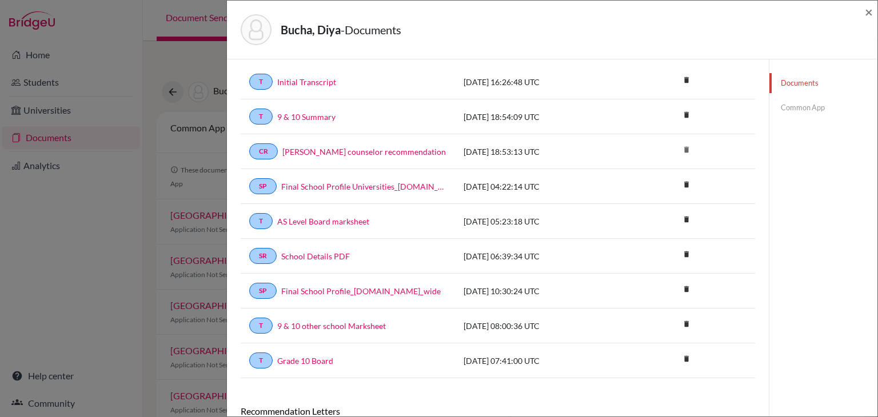
scroll to position [105, 0]
click at [683, 287] on icon "delete" at bounding box center [686, 287] width 17 height 17
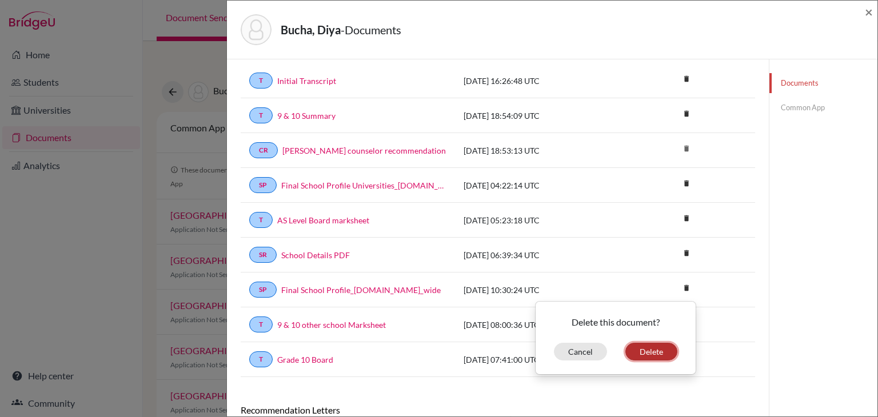
click at [671, 345] on button "Delete" at bounding box center [651, 352] width 52 height 18
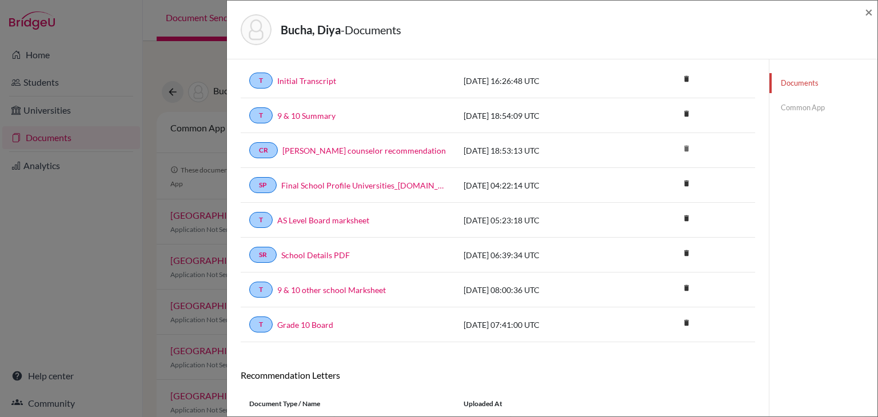
scroll to position [143, 0]
click at [361, 288] on link "9 & 10 other school Marksheet" at bounding box center [331, 290] width 109 height 12
click at [685, 286] on icon "delete" at bounding box center [686, 287] width 17 height 17
click at [637, 343] on button "Delete" at bounding box center [651, 352] width 52 height 18
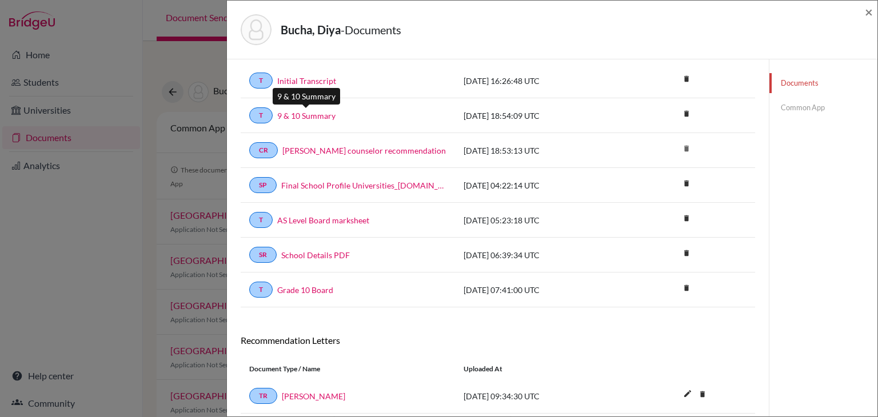
click at [303, 111] on link "9 & 10 Summary" at bounding box center [306, 116] width 58 height 12
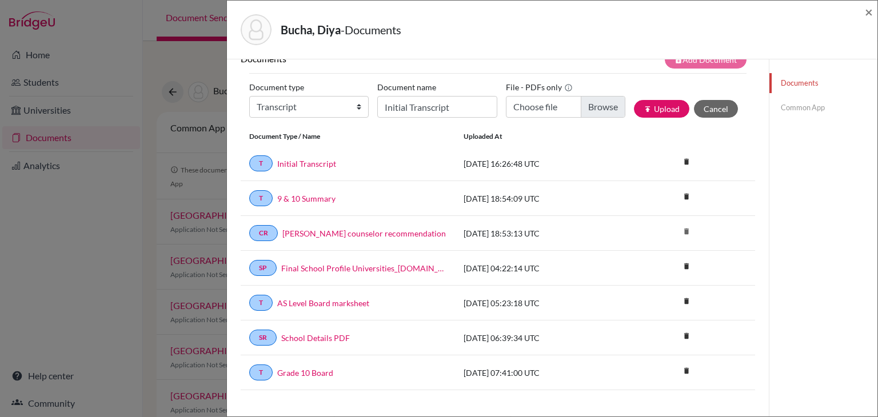
scroll to position [59, 0]
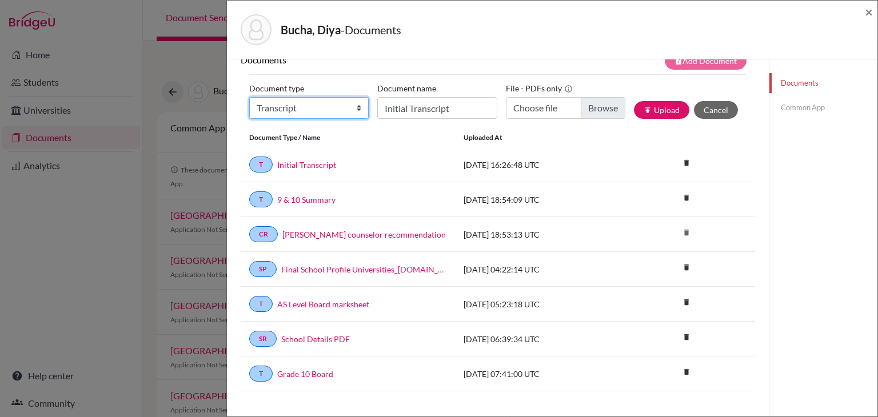
click at [346, 111] on select "Change explanation for Common App reports Counselor recommendation Internationa…" at bounding box center [308, 108] width 119 height 22
select select "2"
click at [249, 97] on select "Change explanation for Common App reports Counselor recommendation Internationa…" at bounding box center [308, 108] width 119 height 22
click at [418, 105] on input "Initial Transcript" at bounding box center [436, 108] width 119 height 22
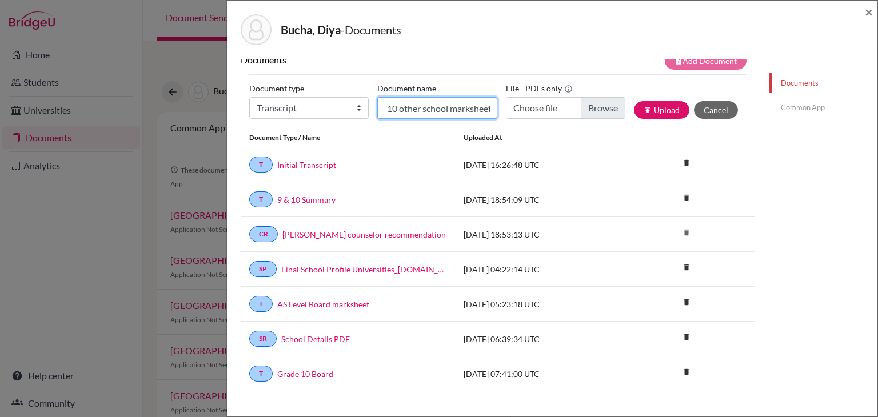
scroll to position [0, 25]
type input "9 and 10 other school marksheet"
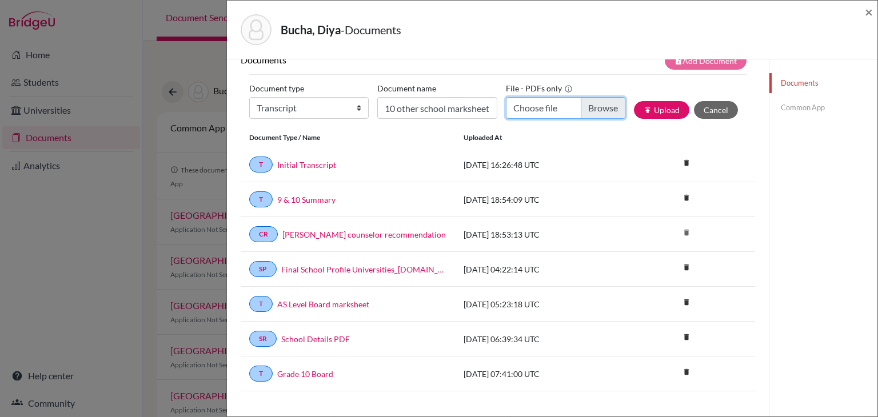
scroll to position [0, 0]
click at [544, 103] on input "Choose file" at bounding box center [565, 108] width 119 height 22
type input "C:\fakepath\Diya other school report.pdf"
click at [660, 110] on button "publish Upload" at bounding box center [661, 110] width 55 height 18
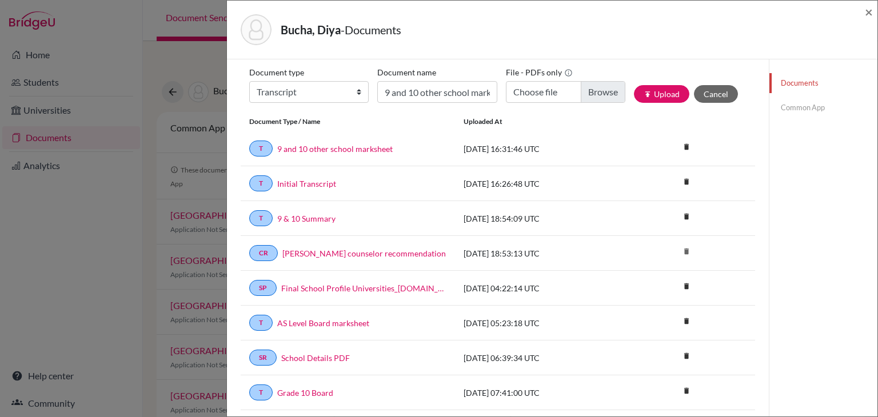
scroll to position [73, 0]
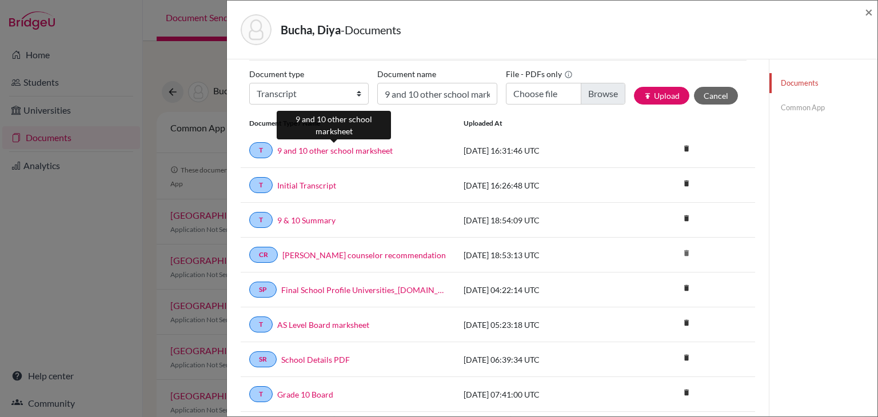
click at [352, 151] on link "9 and 10 other school marksheet" at bounding box center [334, 151] width 115 height 12
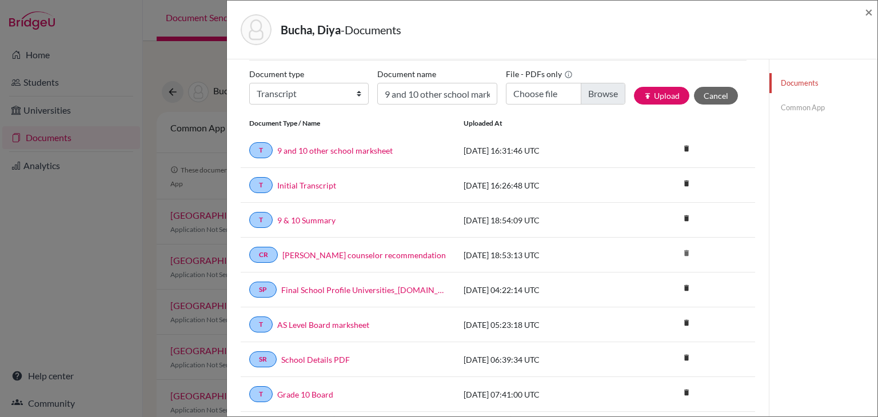
click at [793, 105] on link "Common App" at bounding box center [823, 108] width 108 height 20
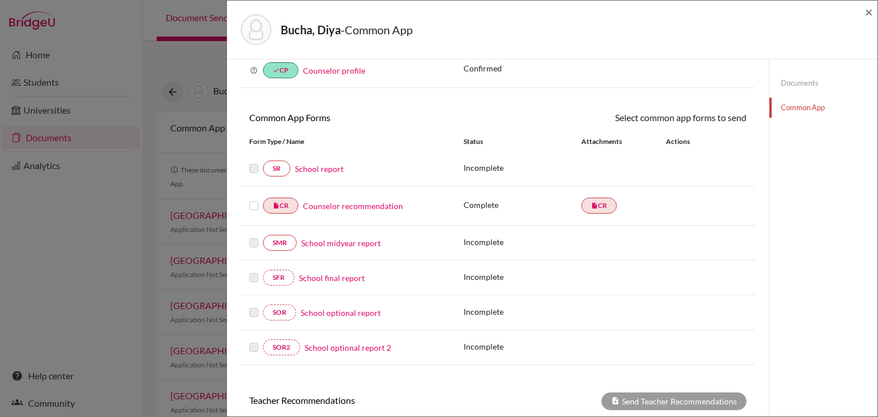
scroll to position [73, 0]
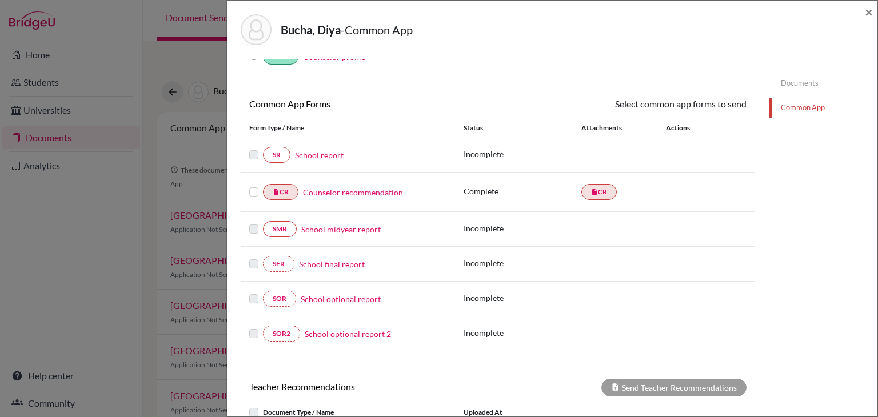
click at [305, 155] on link "School report" at bounding box center [319, 155] width 49 height 12
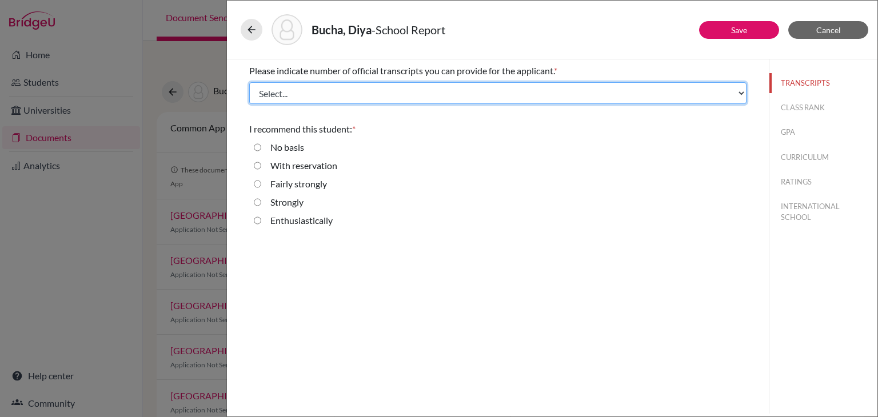
click at [326, 91] on select "Select... 1 2 3 4" at bounding box center [497, 93] width 497 height 22
select select "4"
click at [249, 82] on select "Select... 1 2 3 4" at bounding box center [497, 93] width 497 height 22
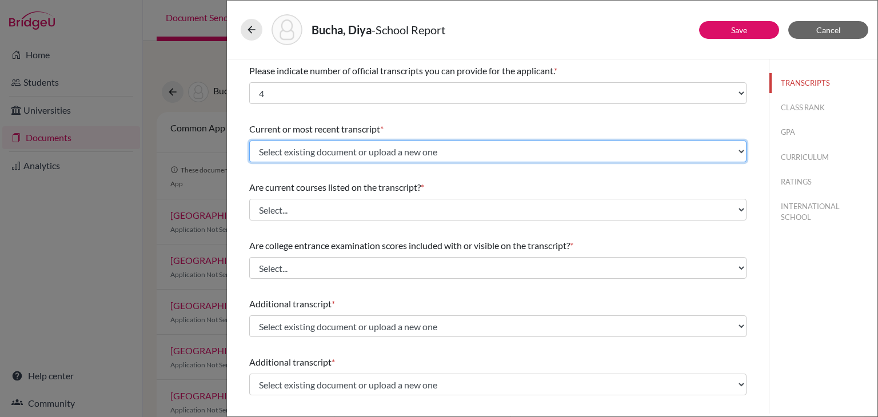
click at [277, 150] on select "Select existing document or upload a new one AS Level Board marksheet 9 and 10 …" at bounding box center [497, 152] width 497 height 22
select select "689497"
click at [249, 141] on select "Select existing document or upload a new one AS Level Board marksheet 9 and 10 …" at bounding box center [497, 152] width 497 height 22
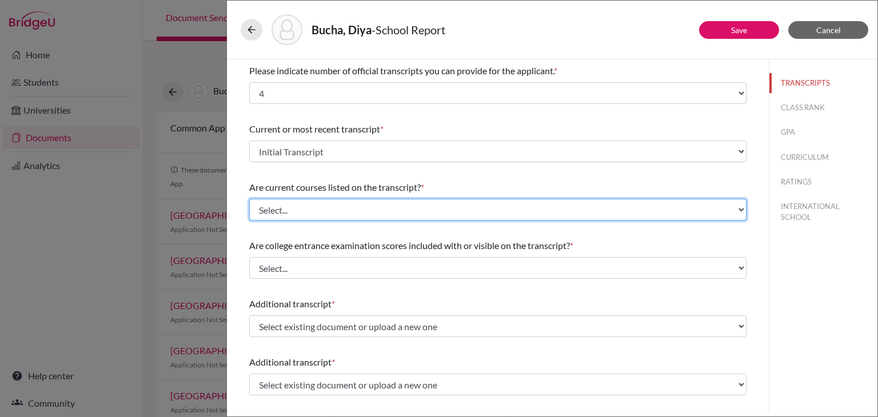
click at [302, 208] on select "Select... Yes No" at bounding box center [497, 210] width 497 height 22
select select "0"
click at [249, 199] on select "Select... Yes No" at bounding box center [497, 210] width 497 height 22
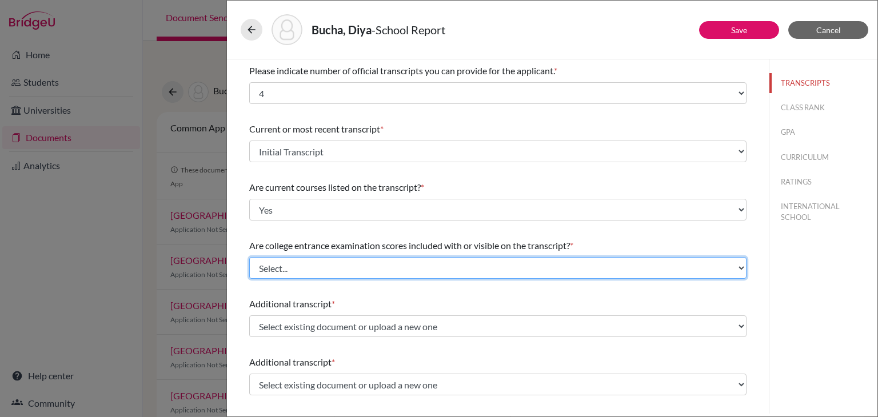
click at [346, 268] on select "Select... Yes No" at bounding box center [497, 268] width 497 height 22
select select "1"
click at [249, 257] on select "Select... Yes No" at bounding box center [497, 268] width 497 height 22
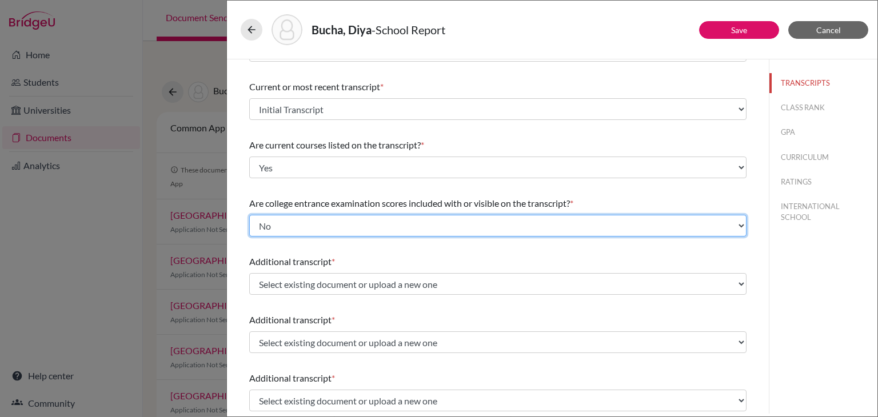
scroll to position [45, 0]
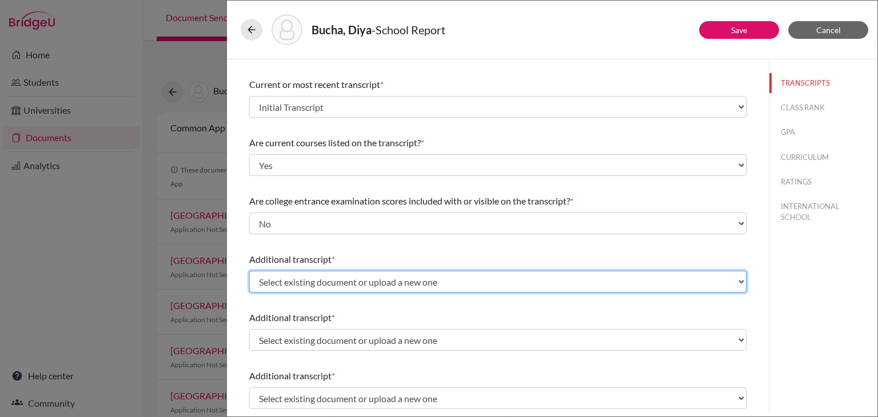
click at [317, 279] on select "Select existing document or upload a new one AS Level Board marksheet 9 and 10 …" at bounding box center [497, 282] width 497 height 22
select select "667329"
click at [249, 271] on select "Select existing document or upload a new one AS Level Board marksheet 9 and 10 …" at bounding box center [497, 282] width 497 height 22
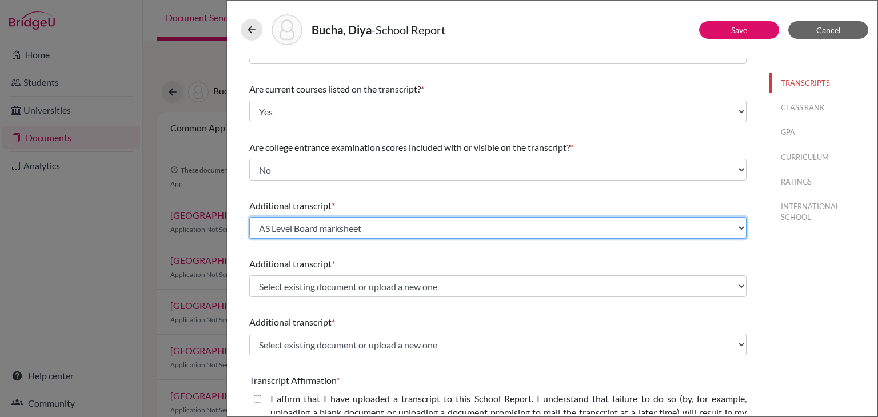
scroll to position [103, 0]
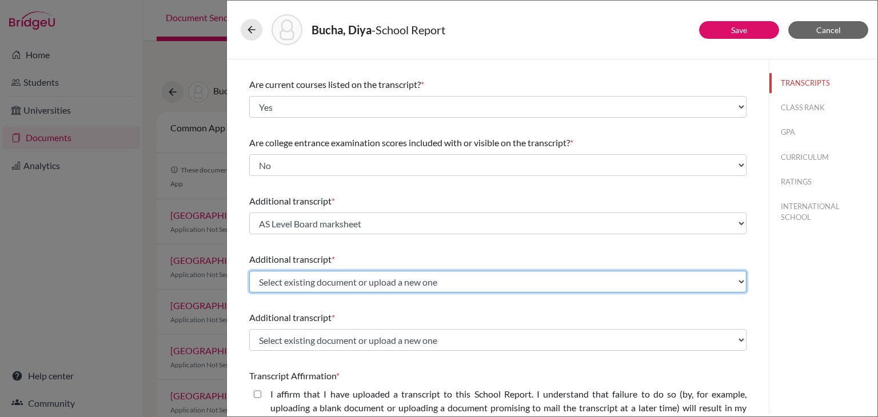
click at [295, 281] on select "Select existing document or upload a new one AS Level Board marksheet 9 and 10 …" at bounding box center [497, 282] width 497 height 22
select select "655453"
click at [249, 271] on select "Select existing document or upload a new one AS Level Board marksheet 9 and 10 …" at bounding box center [497, 282] width 497 height 22
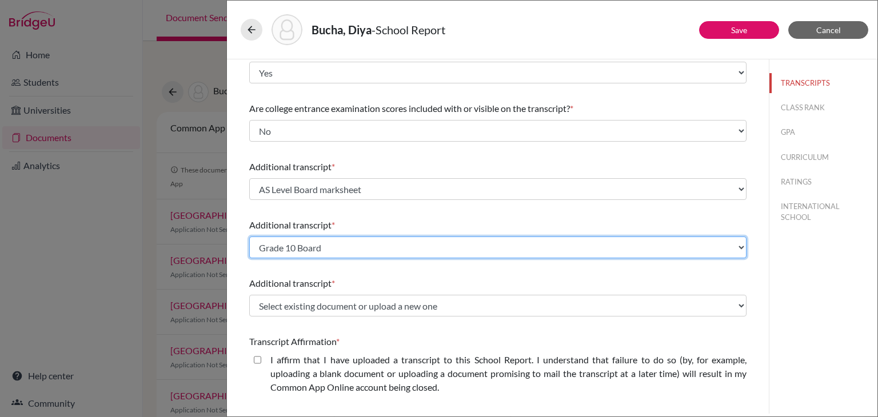
scroll to position [139, 0]
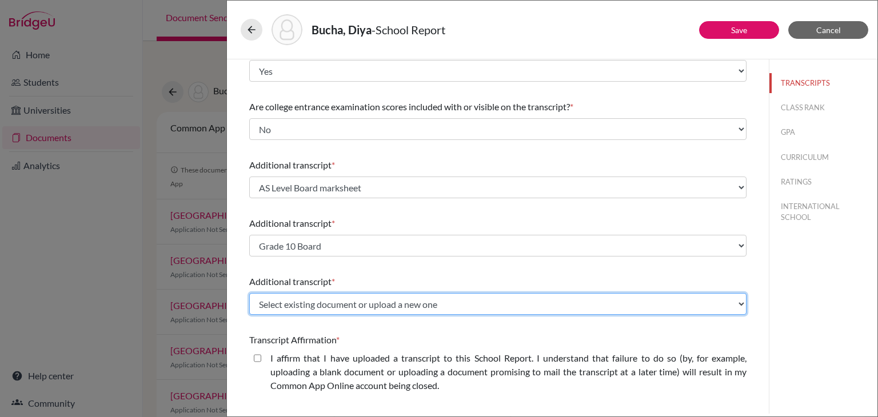
click at [334, 295] on select "Select existing document or upload a new one AS Level Board marksheet 9 and 10 …" at bounding box center [497, 304] width 497 height 22
select select "689500"
click at [249, 293] on select "Select existing document or upload a new one AS Level Board marksheet 9 and 10 …" at bounding box center [497, 304] width 497 height 22
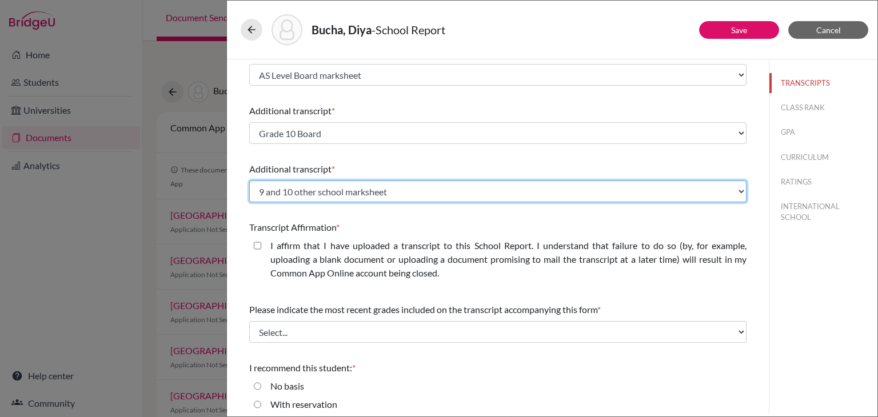
scroll to position [252, 0]
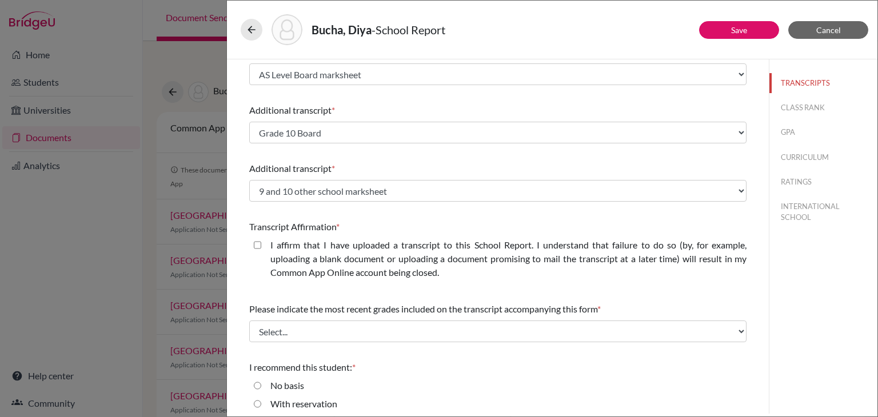
click at [256, 246] on closed\ "I affirm that I have uploaded a transcript to this School Report. I understand …" at bounding box center [257, 245] width 7 height 14
checkbox closed\ "true"
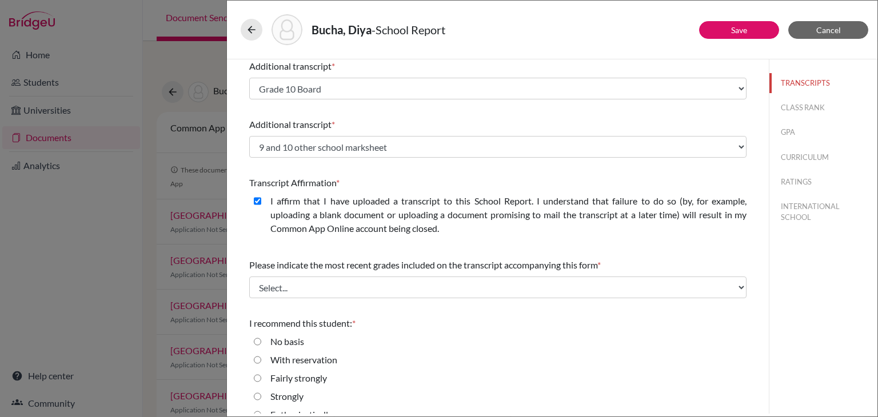
scroll to position [313, 0]
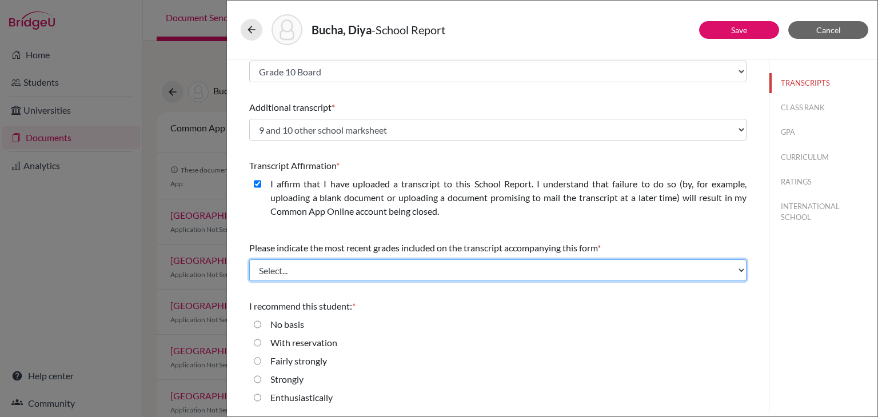
click at [306, 271] on select "Select... Final junior year grades 1st Quarter senior year grades 2nd Quarter/1…" at bounding box center [497, 270] width 497 height 22
select select "1"
click at [249, 259] on select "Select... Final junior year grades 1st Quarter senior year grades 2nd Quarter/1…" at bounding box center [497, 270] width 497 height 22
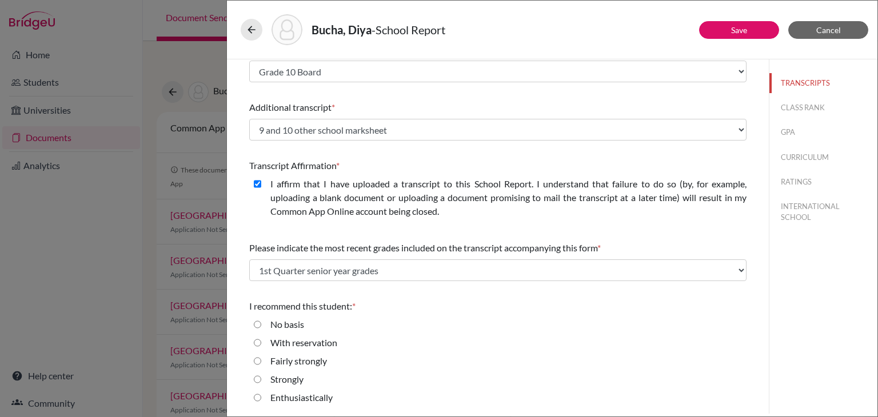
click at [258, 397] on input "Enthusiastically" at bounding box center [257, 398] width 7 height 14
radio input "true"
click at [803, 110] on button "CLASS RANK" at bounding box center [823, 108] width 108 height 20
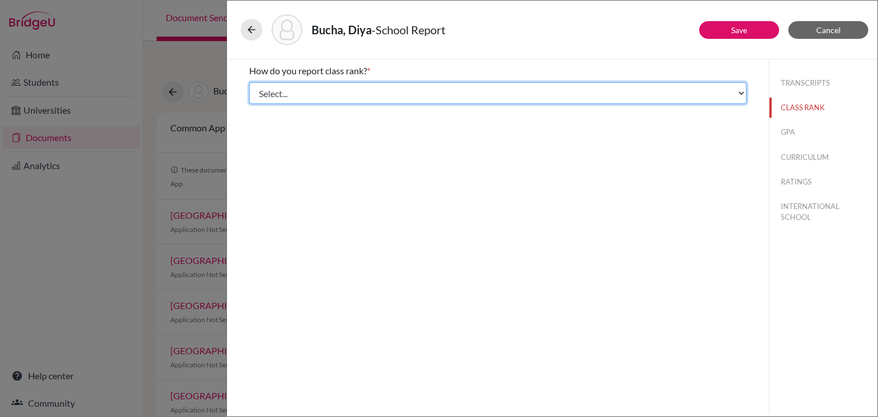
click at [393, 95] on select "Select... Exact Decile Quintile Quartile None" at bounding box center [497, 93] width 497 height 22
select select "5"
click at [249, 82] on select "Select... Exact Decile Quintile Quartile None" at bounding box center [497, 93] width 497 height 22
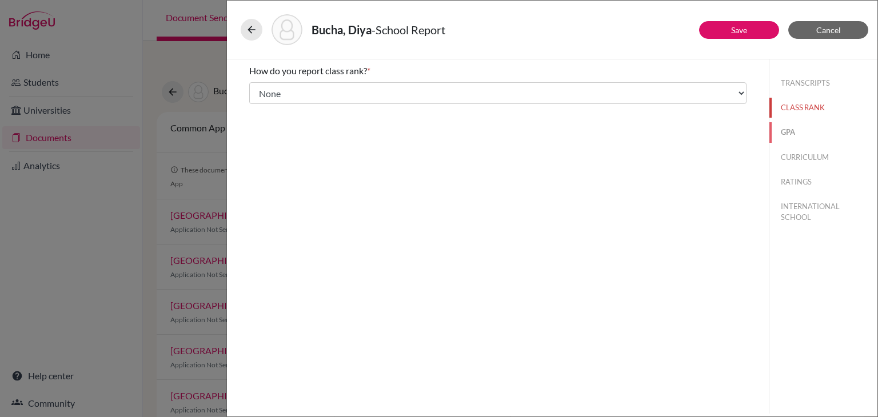
click at [786, 128] on button "GPA" at bounding box center [823, 132] width 108 height 20
click at [259, 110] on input "No" at bounding box center [257, 108] width 7 height 14
radio input "true"
click at [809, 157] on button "CURRICULUM" at bounding box center [823, 157] width 108 height 20
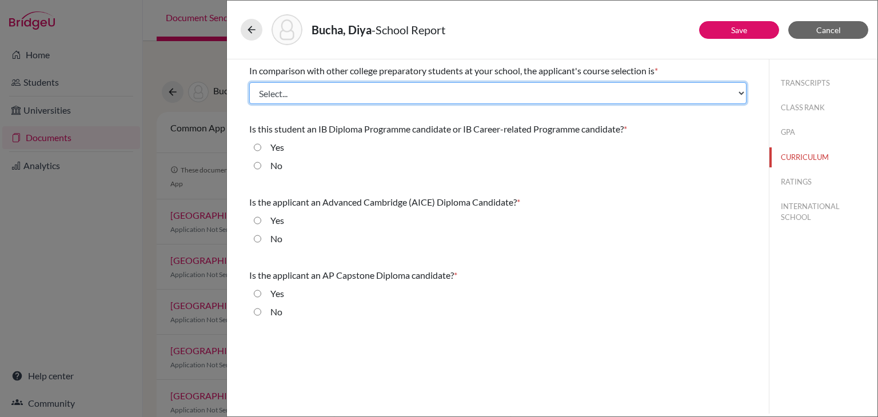
click at [340, 92] on select "Select... Less than demanding Average [PERSON_NAME] Very demanding Most demandi…" at bounding box center [497, 93] width 497 height 22
click at [249, 82] on select "Select... Less than demanding Average [PERSON_NAME] Very demanding Most demandi…" at bounding box center [497, 93] width 497 height 22
click at [328, 90] on select "Select... Less than demanding Average [PERSON_NAME] Very demanding Most demandi…" at bounding box center [497, 93] width 497 height 22
select select "3"
click at [249, 82] on select "Select... Less than demanding Average [PERSON_NAME] Very demanding Most demandi…" at bounding box center [497, 93] width 497 height 22
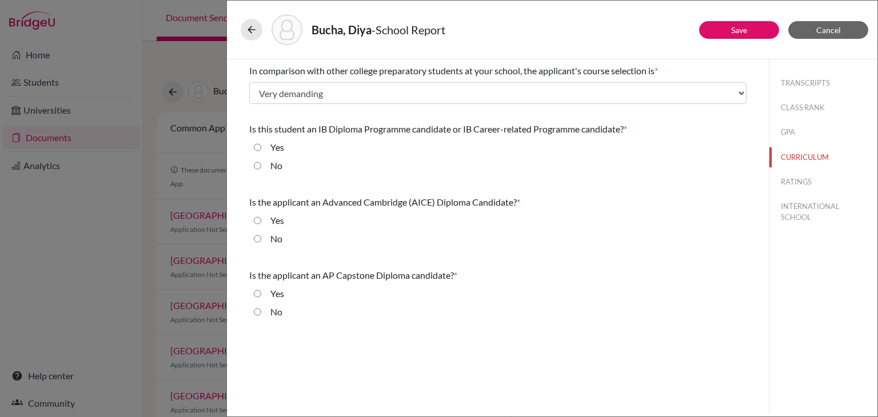
click at [259, 167] on input "No" at bounding box center [257, 166] width 7 height 14
radio input "true"
click at [257, 235] on input "No" at bounding box center [257, 239] width 7 height 14
radio input "true"
click at [258, 310] on input "No" at bounding box center [257, 312] width 7 height 14
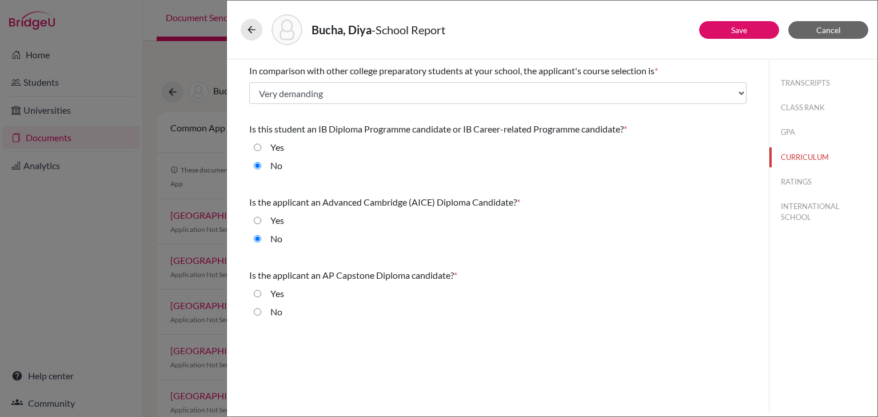
radio input "true"
click at [790, 178] on button "RATINGS" at bounding box center [823, 182] width 108 height 20
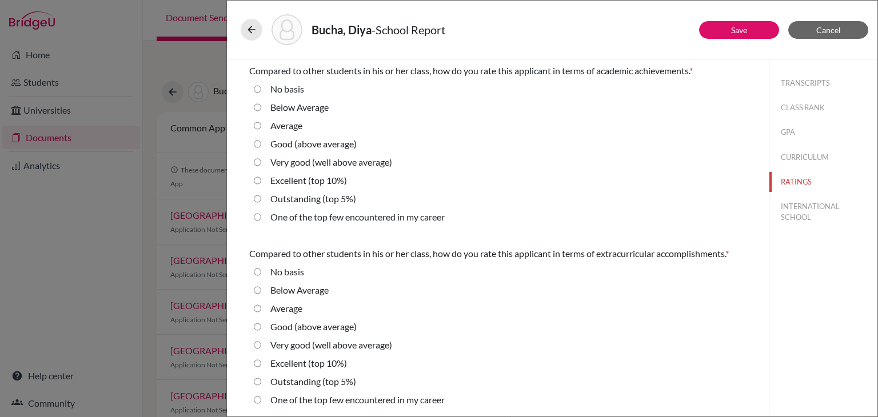
click at [258, 183] on 10\%\) "Excellent (top 10%)" at bounding box center [257, 181] width 7 height 14
radio 10\%\) "true"
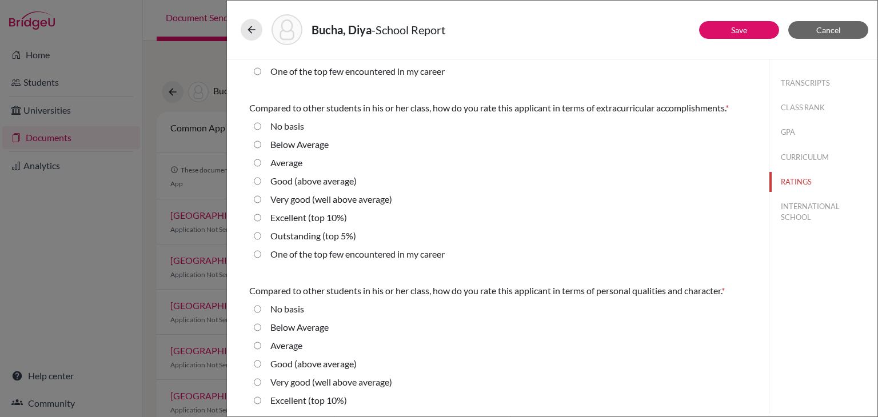
scroll to position [151, 0]
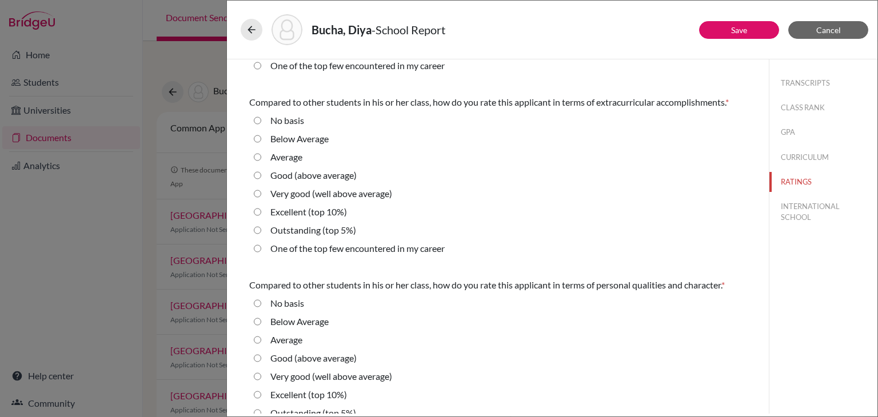
click at [258, 212] on 10\%\) "Excellent (top 10%)" at bounding box center [257, 212] width 7 height 14
radio 10\%\) "true"
click at [256, 229] on 5\%\) "Outstanding (top 5%)" at bounding box center [257, 230] width 7 height 14
radio 5\%\) "true"
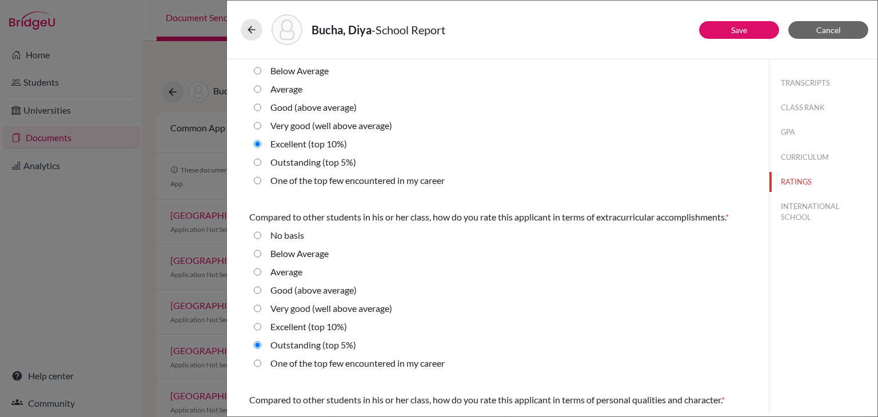
scroll to position [31, 0]
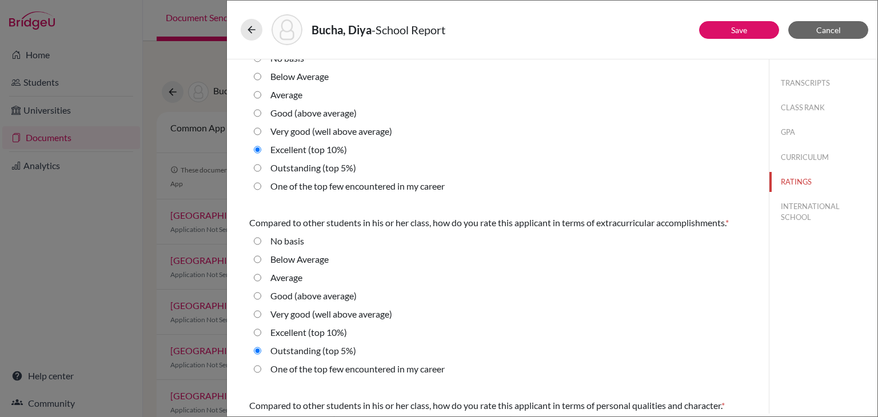
click at [258, 166] on 5\%\) "Outstanding (top 5%)" at bounding box center [257, 168] width 7 height 14
radio 5\%\) "true"
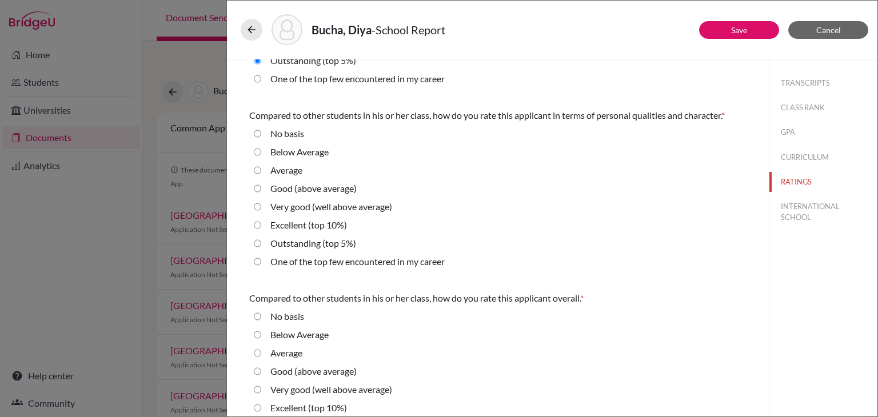
scroll to position [327, 0]
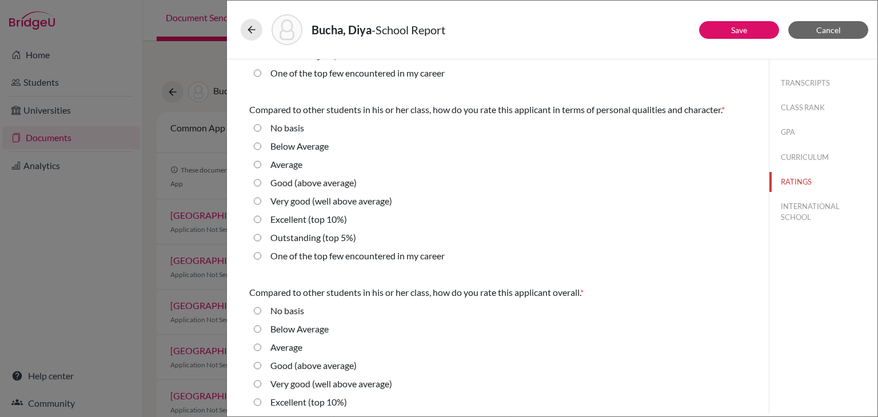
click at [258, 200] on average\) "Very good (well above average)" at bounding box center [257, 201] width 7 height 14
radio average\) "true"
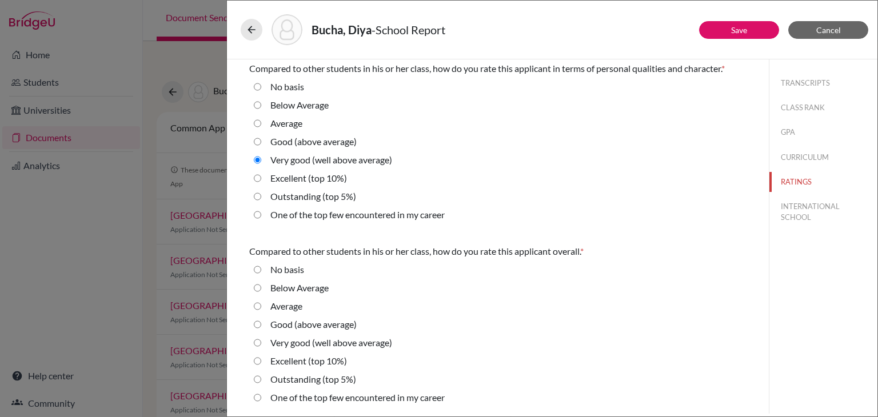
click at [257, 361] on 10\%\) "Excellent (top 10%)" at bounding box center [257, 361] width 7 height 14
radio 10\%\) "true"
click at [797, 215] on button "INTERNATIONAL SCHOOL" at bounding box center [823, 212] width 108 height 31
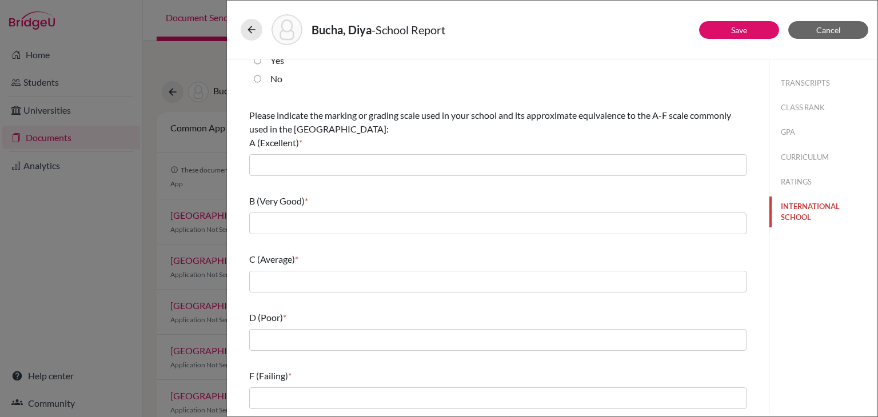
scroll to position [0, 0]
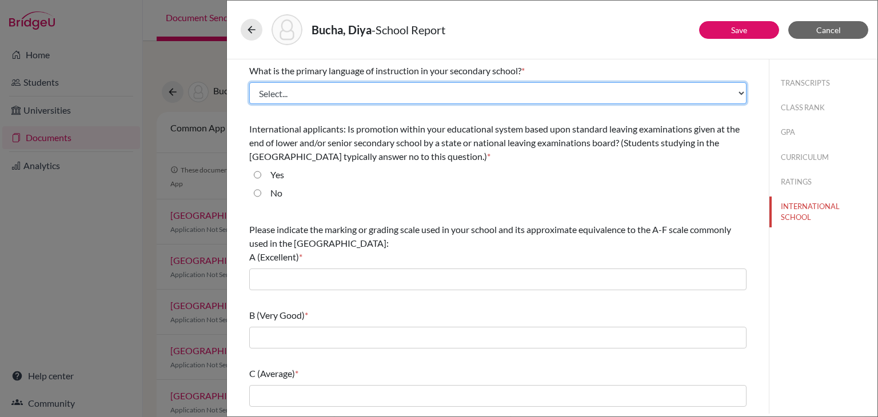
click at [366, 99] on select "Select... Albanian Arabic Armenian Assamese Azerbaijani Belarusian Bengali Bulg…" at bounding box center [497, 93] width 497 height 22
select select "14"
click at [249, 82] on select "Select... Albanian Arabic Armenian Assamese Azerbaijani Belarusian Bengali Bulg…" at bounding box center [497, 93] width 497 height 22
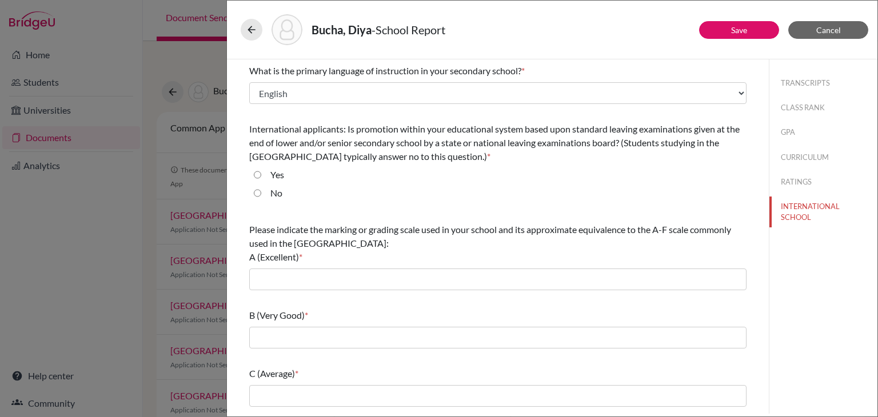
click at [256, 171] on input "Yes" at bounding box center [257, 175] width 7 height 14
radio input "true"
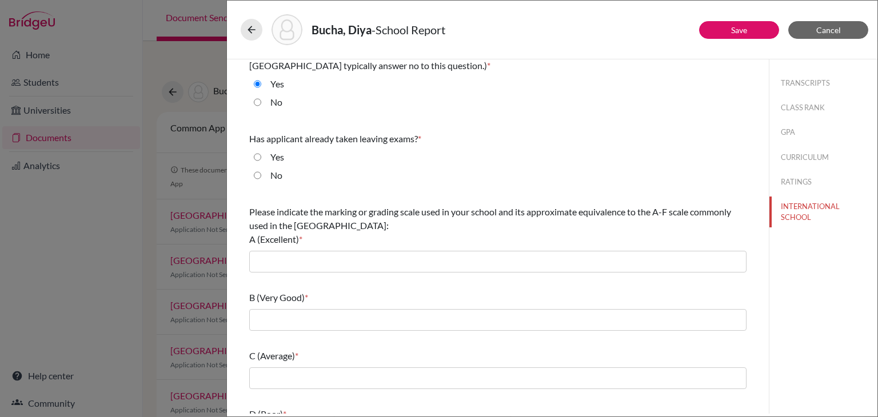
scroll to position [111, 0]
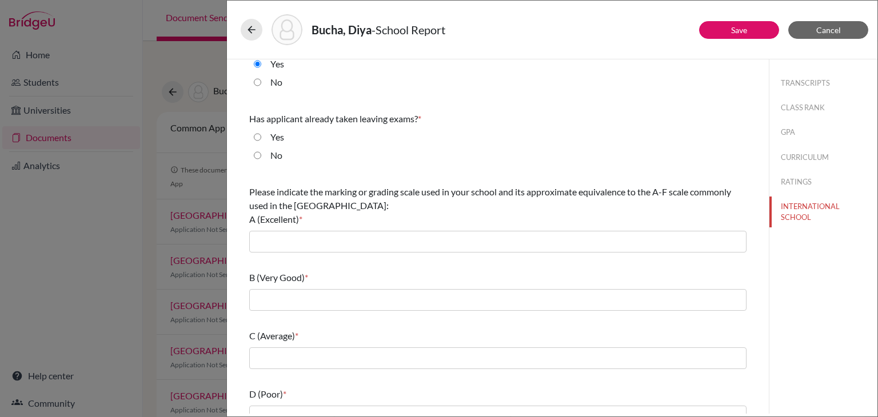
click at [258, 157] on input "No" at bounding box center [257, 156] width 7 height 14
radio input "true"
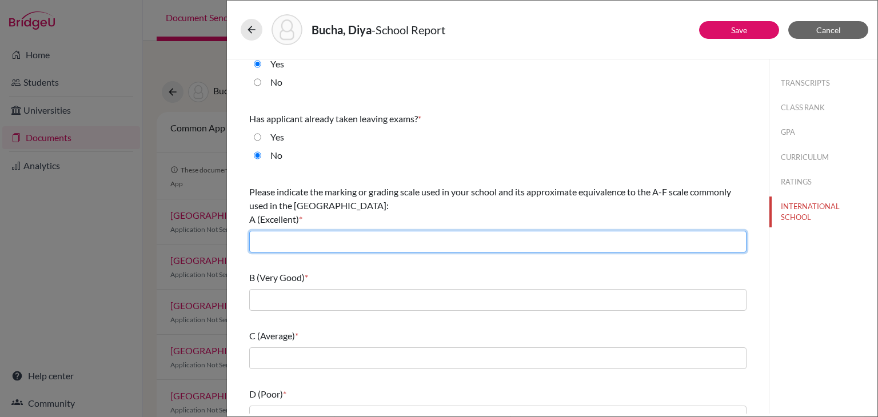
click at [291, 242] on input "text" at bounding box center [497, 242] width 497 height 22
type input "A*(90-100), A(80-90)"
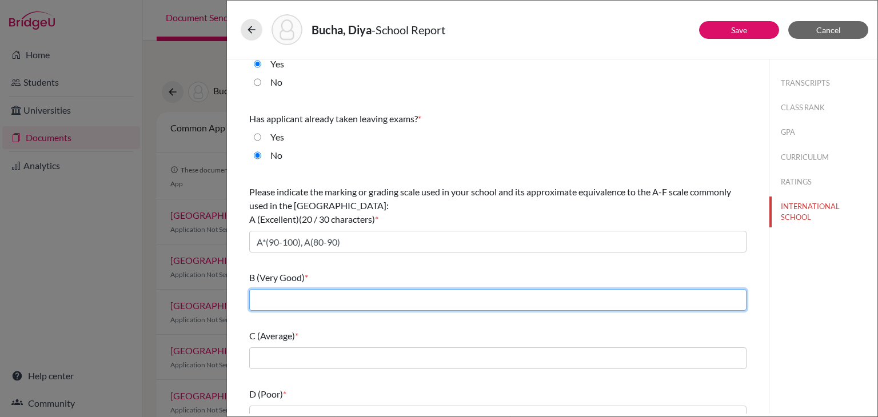
click at [301, 298] on input "text" at bounding box center [497, 300] width 497 height 22
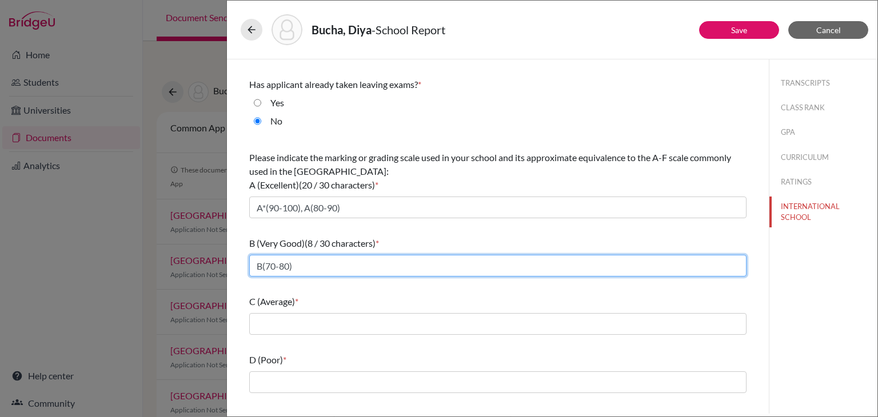
scroll to position [146, 0]
type input "B(70-80)"
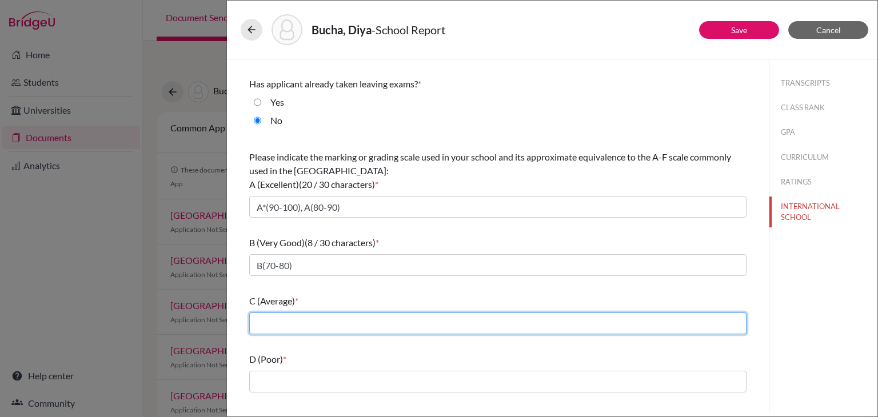
click at [324, 319] on input "text" at bounding box center [497, 324] width 497 height 22
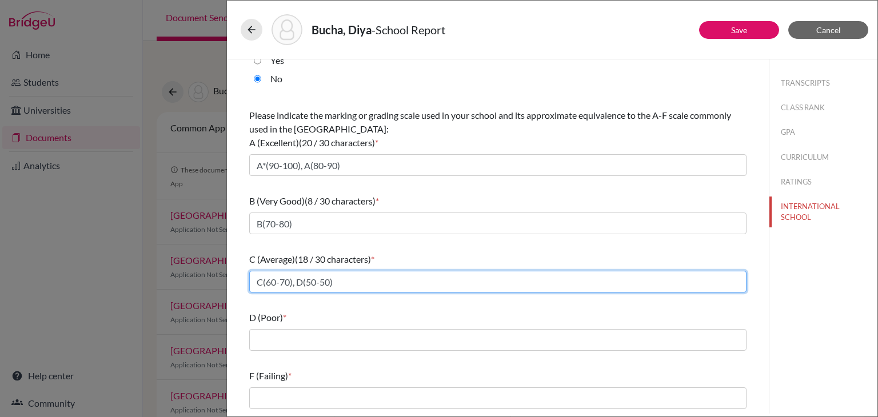
type input "C(60-70), D(50-50)"
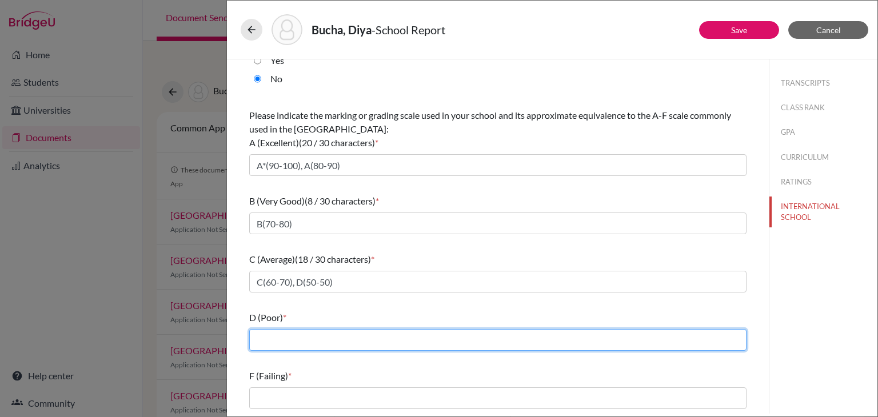
click at [329, 332] on input "text" at bounding box center [497, 340] width 497 height 22
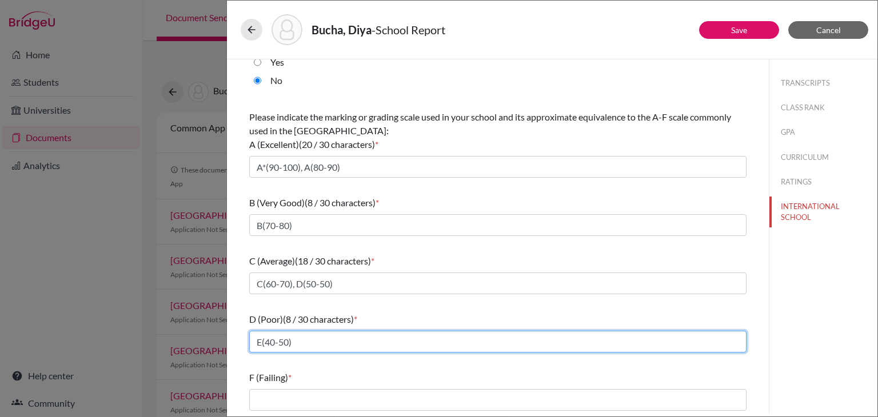
type input "E(40-50)"
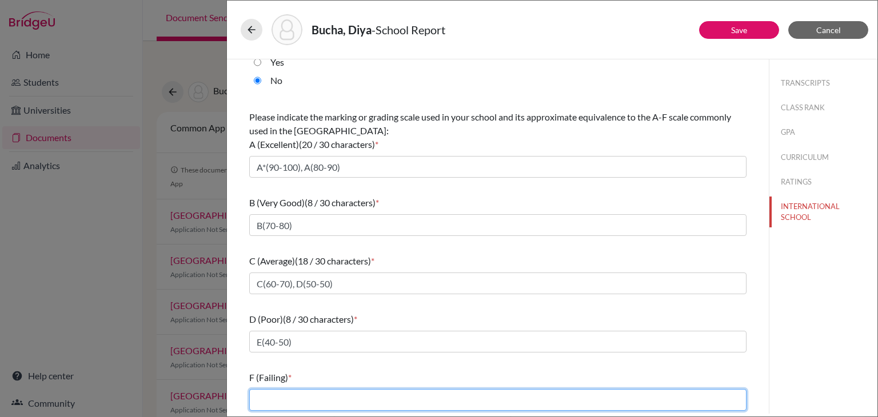
click at [319, 393] on input "text" at bounding box center [497, 400] width 497 height 22
type input "less than 40"
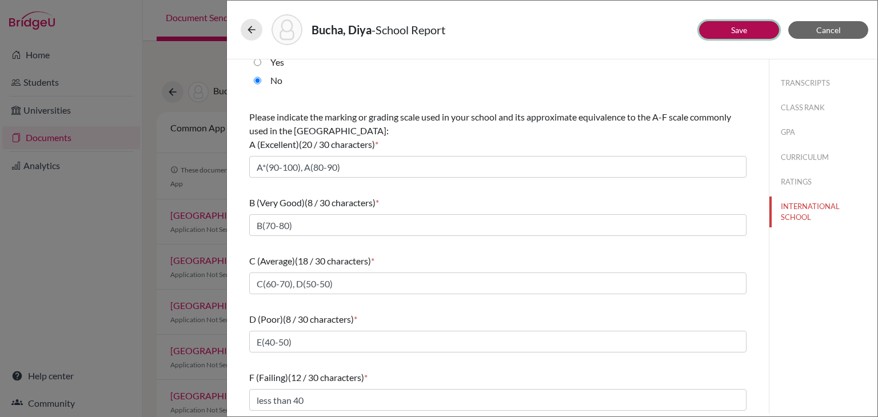
click at [733, 31] on link "Save" at bounding box center [739, 30] width 16 height 10
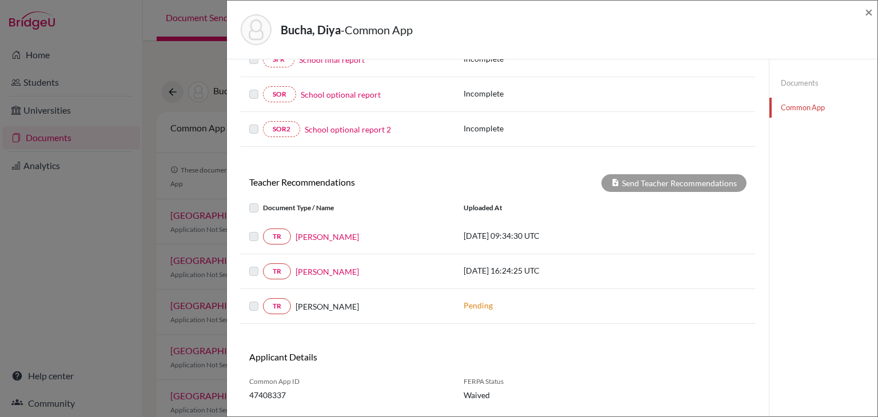
scroll to position [357, 0]
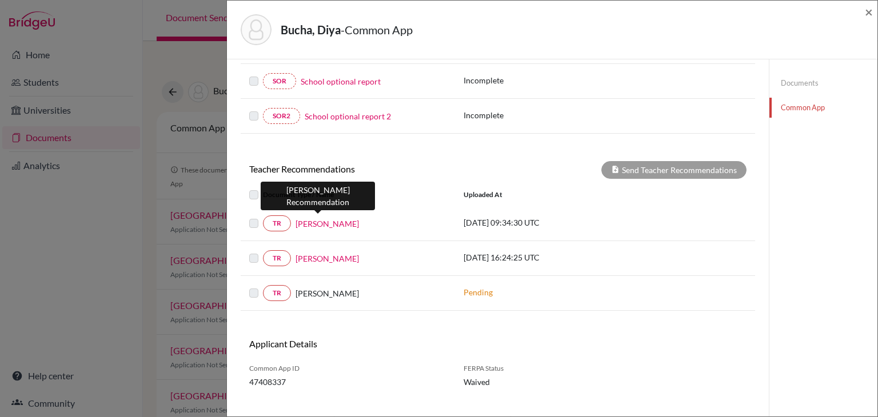
click at [319, 222] on link "[PERSON_NAME]" at bounding box center [326, 224] width 63 height 12
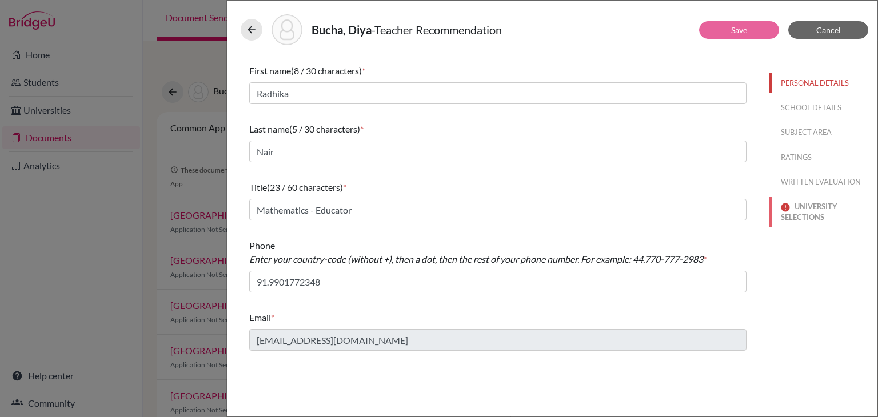
click at [813, 207] on button "UNIVERSITY SELECTIONS" at bounding box center [823, 212] width 108 height 31
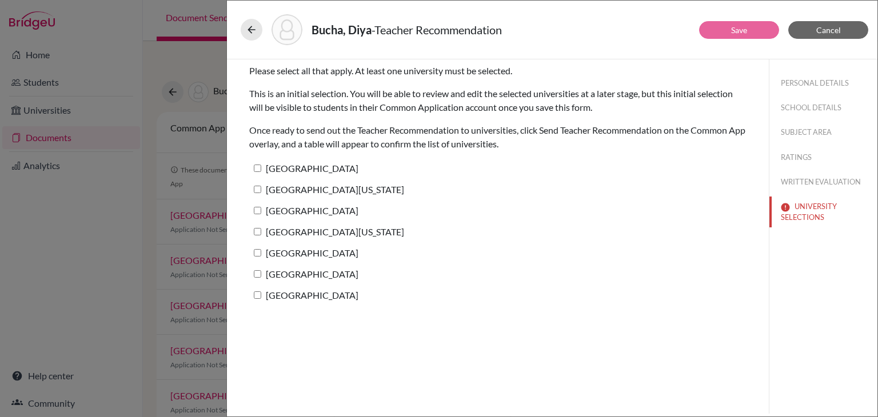
click at [257, 252] on input "[GEOGRAPHIC_DATA]" at bounding box center [257, 252] width 7 height 7
checkbox input "true"
click at [723, 35] on button "Save" at bounding box center [739, 30] width 80 height 18
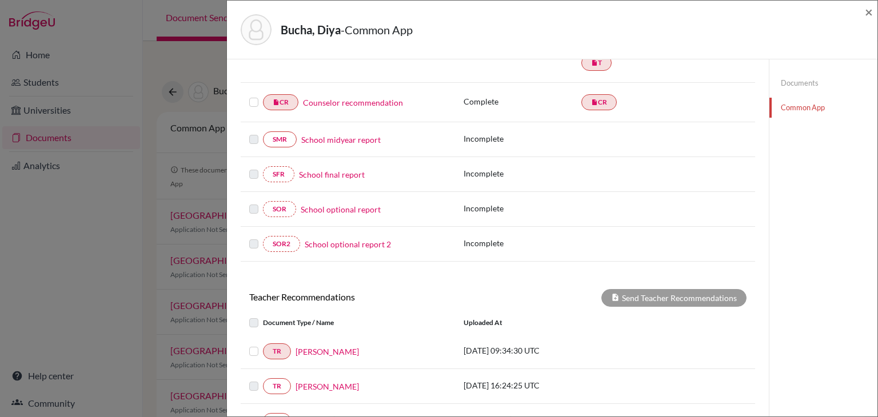
scroll to position [229, 0]
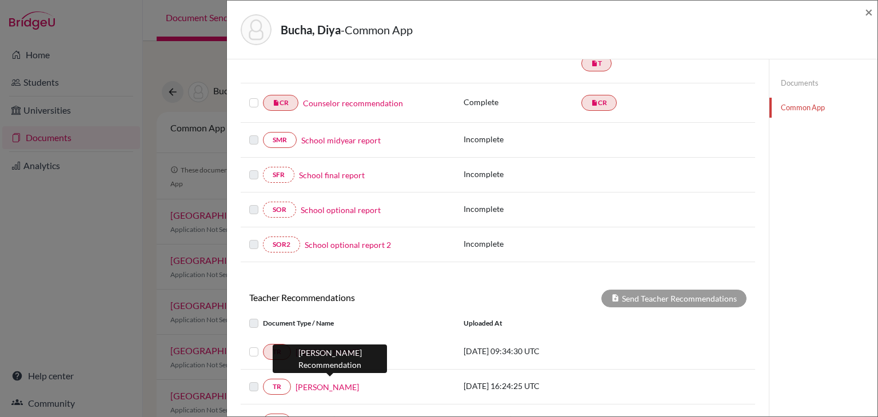
click at [332, 385] on link "[PERSON_NAME]" at bounding box center [326, 387] width 63 height 12
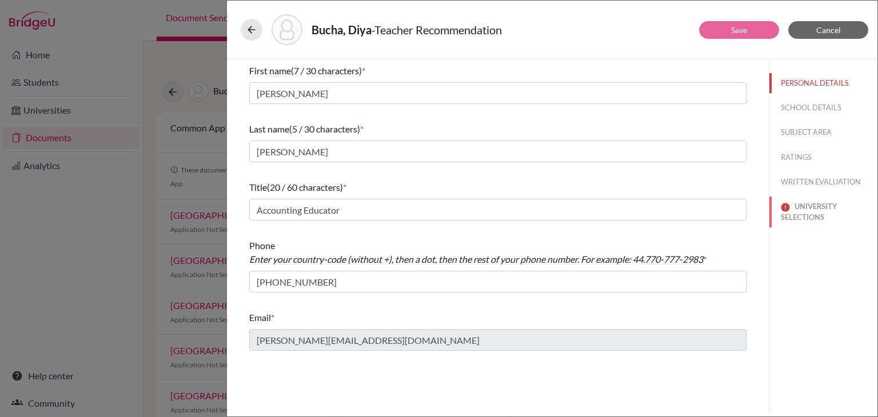
click at [808, 212] on button "UNIVERSITY SELECTIONS" at bounding box center [823, 212] width 108 height 31
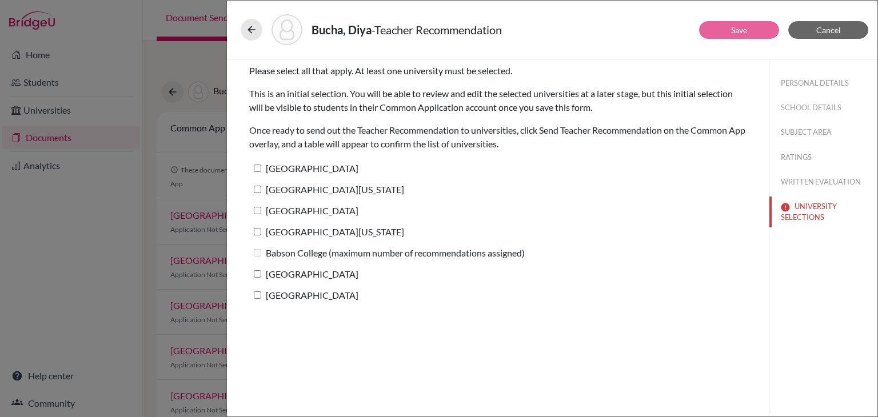
click at [259, 190] on input "University of Pennsylvania" at bounding box center [257, 189] width 7 height 7
checkbox input "true"
click at [746, 29] on link "Save" at bounding box center [739, 30] width 16 height 10
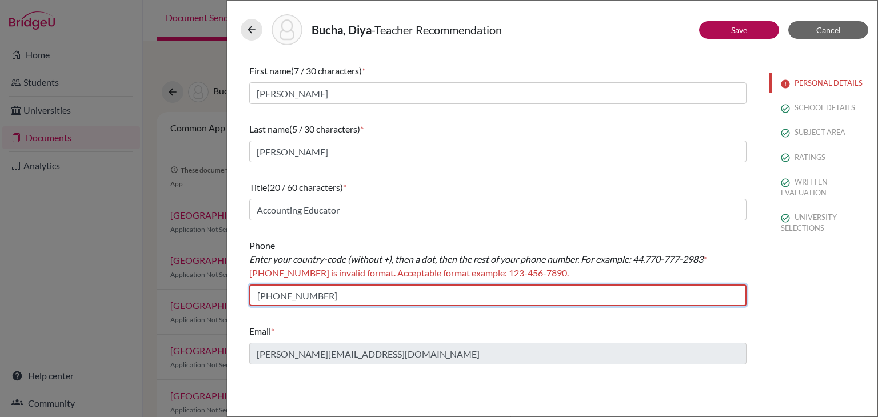
click at [262, 298] on input "+919831011161" at bounding box center [497, 296] width 497 height 22
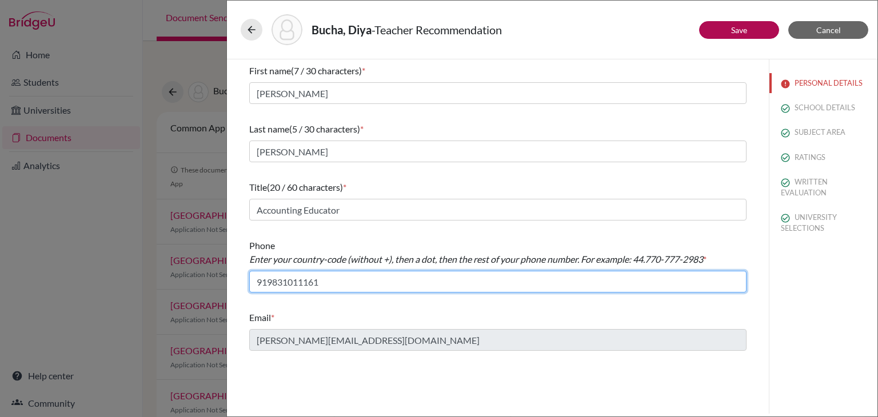
click at [269, 282] on input "919831011161" at bounding box center [497, 282] width 497 height 22
type input "91.9831011161"
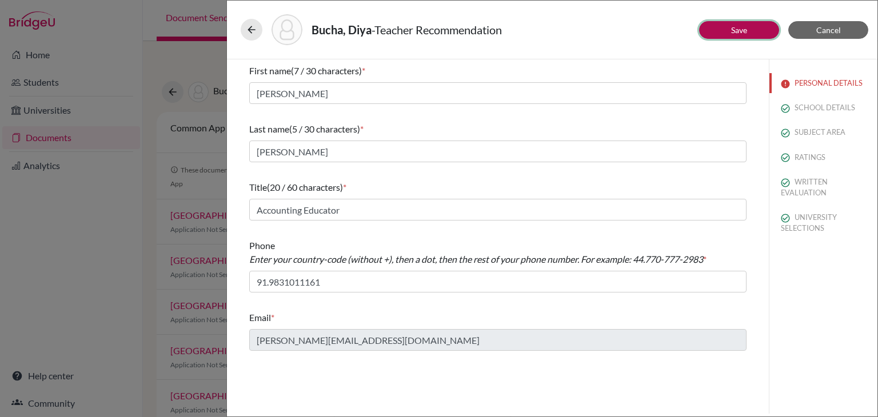
click at [735, 30] on link "Save" at bounding box center [739, 30] width 16 height 10
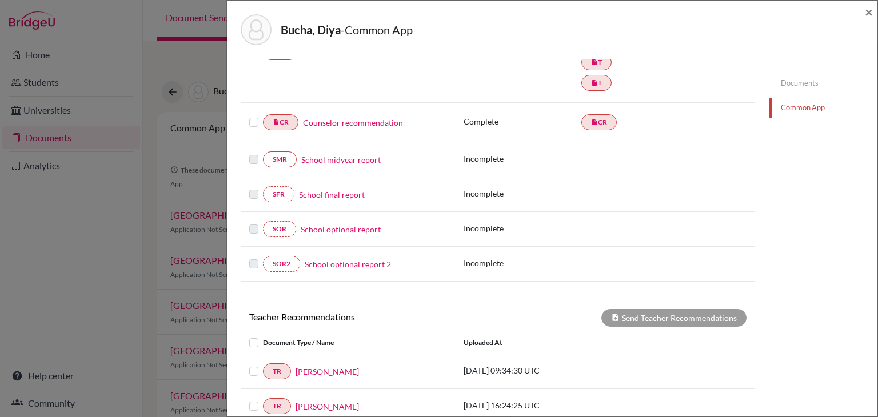
scroll to position [208, 0]
click at [255, 117] on label at bounding box center [253, 117] width 9 height 0
click at [0, 0] on input "checkbox" at bounding box center [0, 0] width 0 height 0
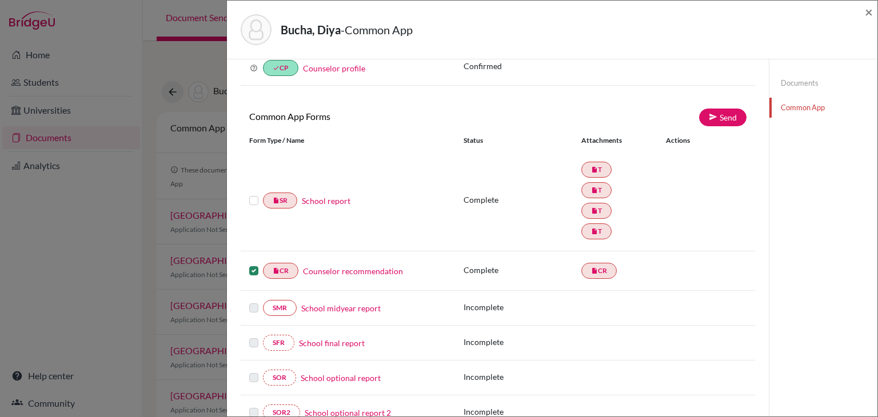
scroll to position [61, 0]
click at [727, 119] on link "Send" at bounding box center [722, 119] width 47 height 18
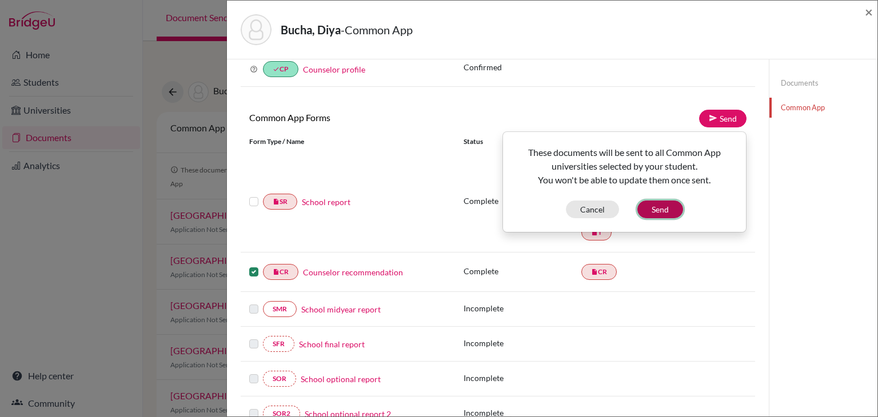
click at [659, 213] on button "Send" at bounding box center [660, 210] width 46 height 18
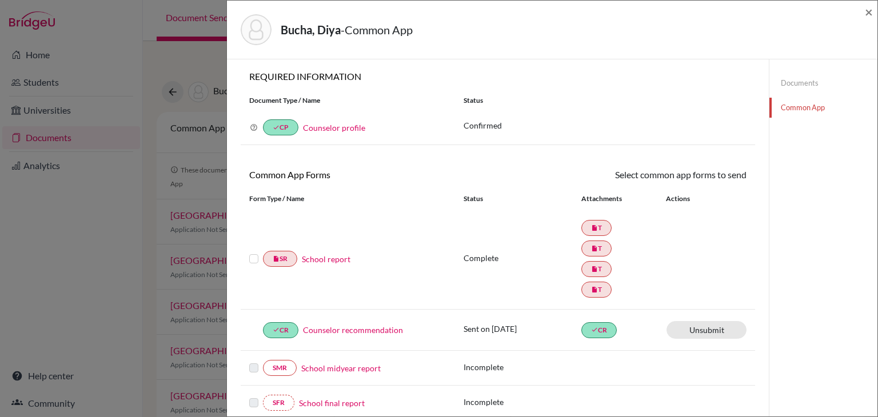
scroll to position [0, 0]
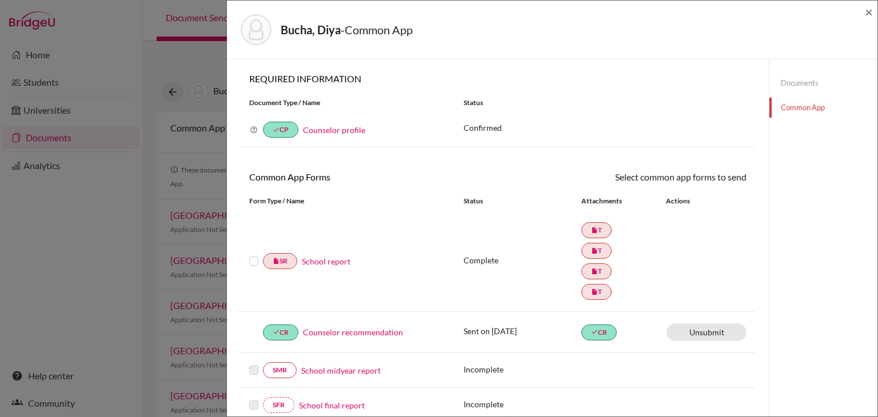
click at [347, 127] on link "Counselor profile" at bounding box center [334, 130] width 62 height 10
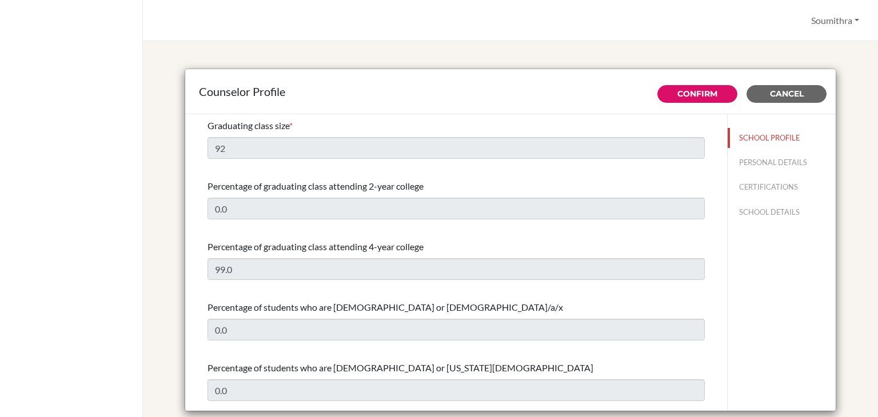
select select "0"
select select "352564"
click at [783, 159] on button "PERSONAL DETAILS" at bounding box center [781, 163] width 108 height 20
type input "Soumithra"
type input "[PERSON_NAME]"
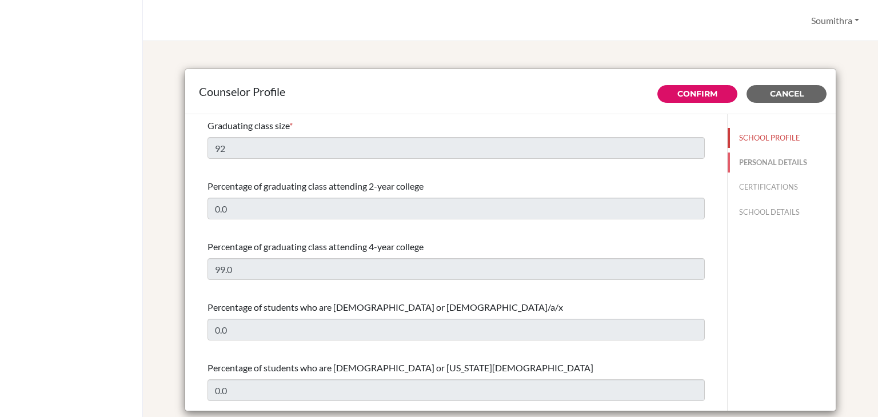
type input "College & Career Guidance Counsellor"
type input "91.9108457353"
type input "[EMAIL_ADDRESS][DOMAIN_NAME]"
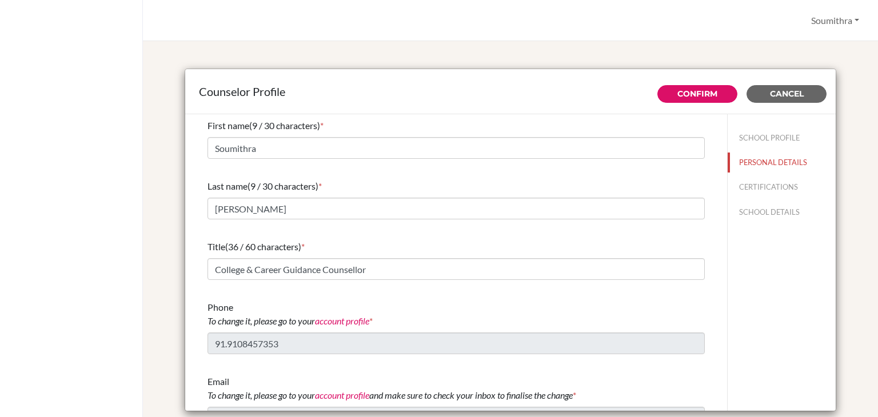
click at [694, 61] on div "Counselor Profile Confirm Cancel First name (9 / 30 characters) * [PERSON_NAME]…" at bounding box center [510, 241] width 707 height 373
click at [778, 97] on span "Cancel" at bounding box center [787, 94] width 34 height 10
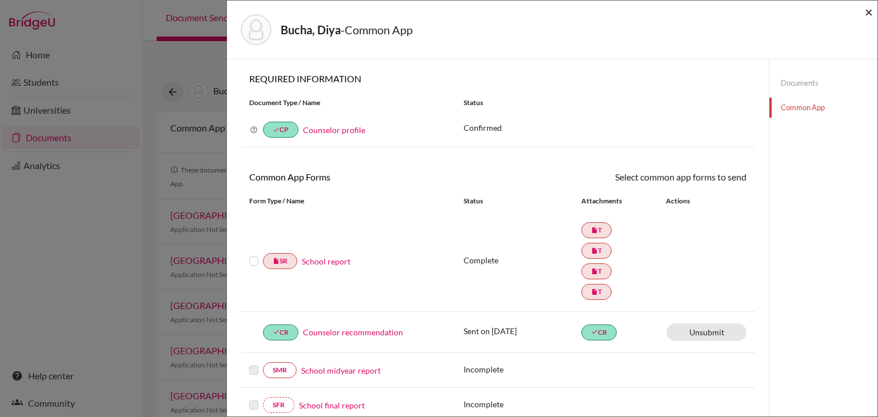
click at [871, 13] on span "×" at bounding box center [869, 11] width 8 height 17
